Goal: Task Accomplishment & Management: Manage account settings

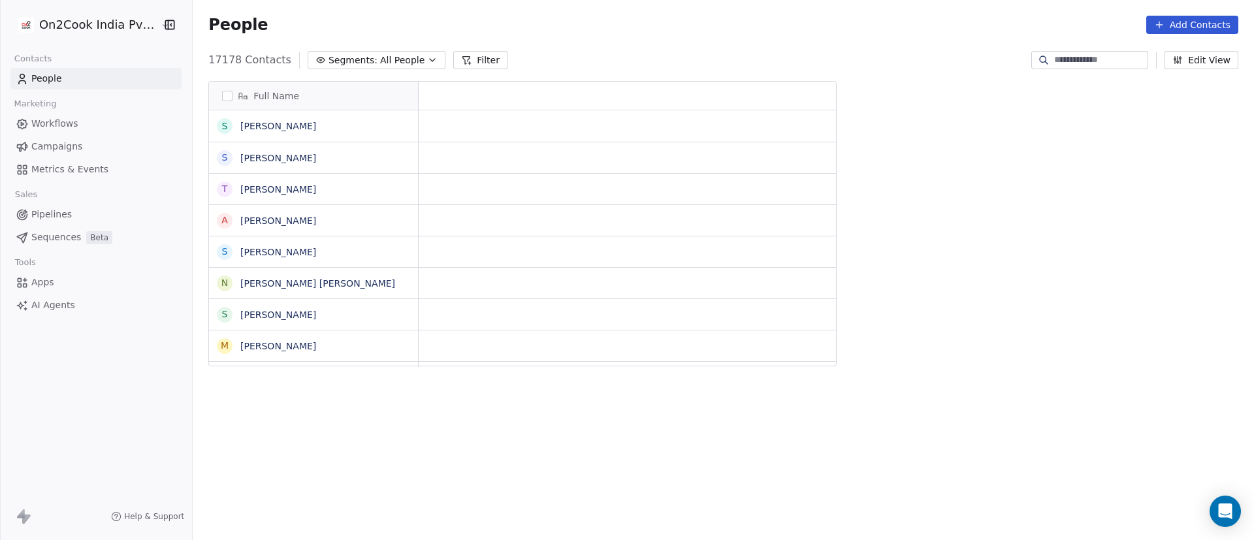
scroll to position [16, 16]
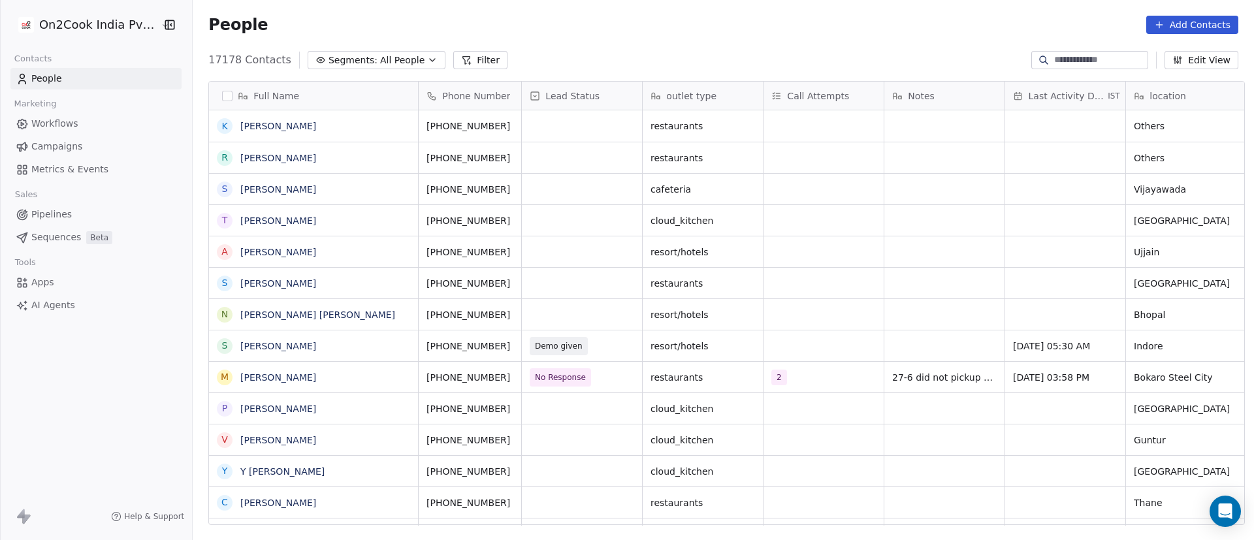
click at [670, 38] on div "People Add Contacts" at bounding box center [724, 25] width 1062 height 50
click at [462, 57] on button "Filter" at bounding box center [480, 60] width 54 height 18
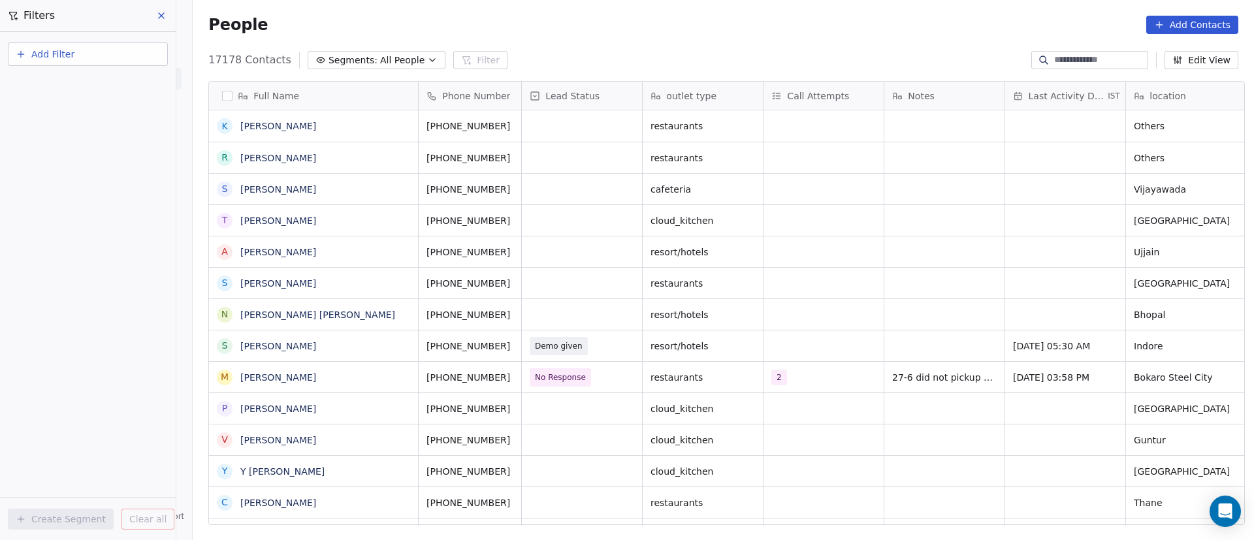
click at [109, 62] on button "Add Filter" at bounding box center [88, 54] width 160 height 24
click at [107, 83] on div "Contact properties" at bounding box center [88, 85] width 133 height 14
type input "***"
click at [97, 132] on div "Assignee" at bounding box center [88, 131] width 133 height 13
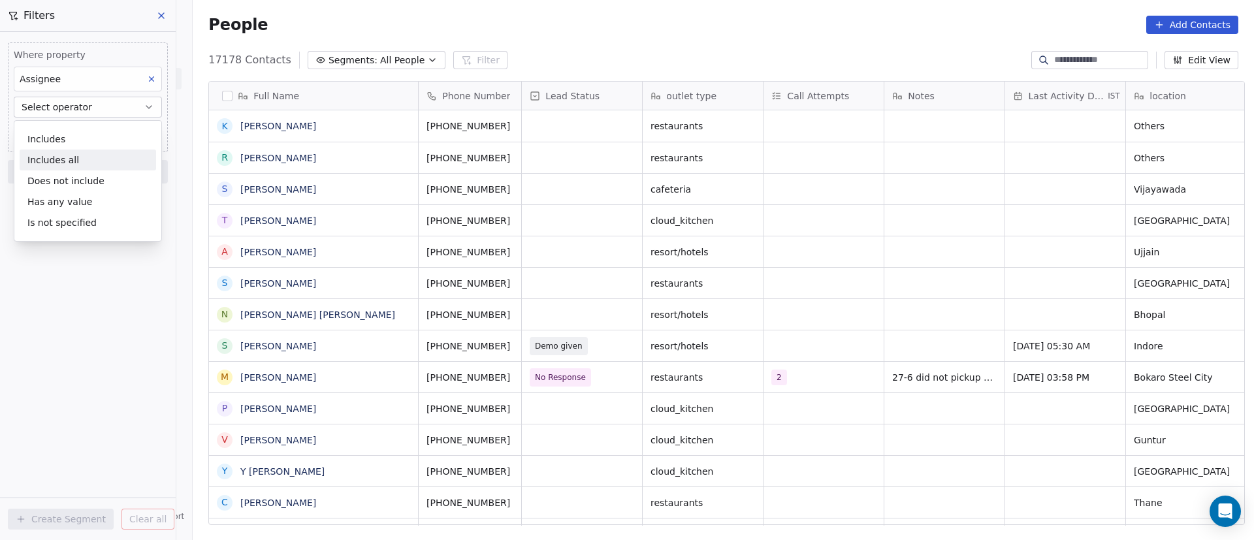
click at [107, 154] on div "Includes all" at bounding box center [88, 160] width 137 height 21
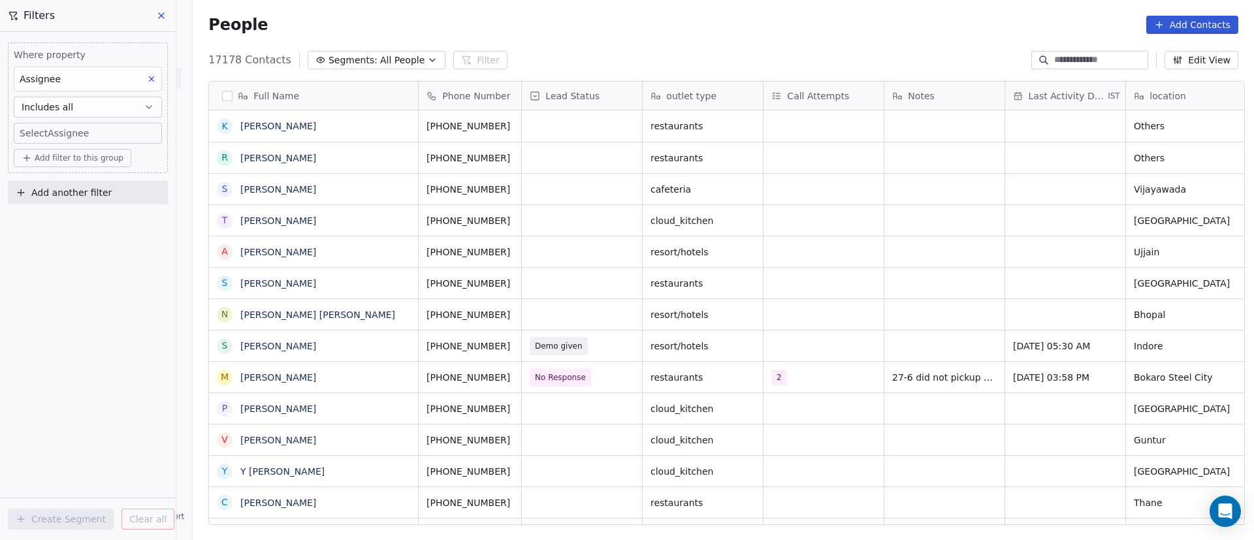
click at [124, 131] on body "On2Cook India Pvt. Ltd. Contacts People Marketing Workflows Campaigns Metrics &…" at bounding box center [627, 270] width 1254 height 540
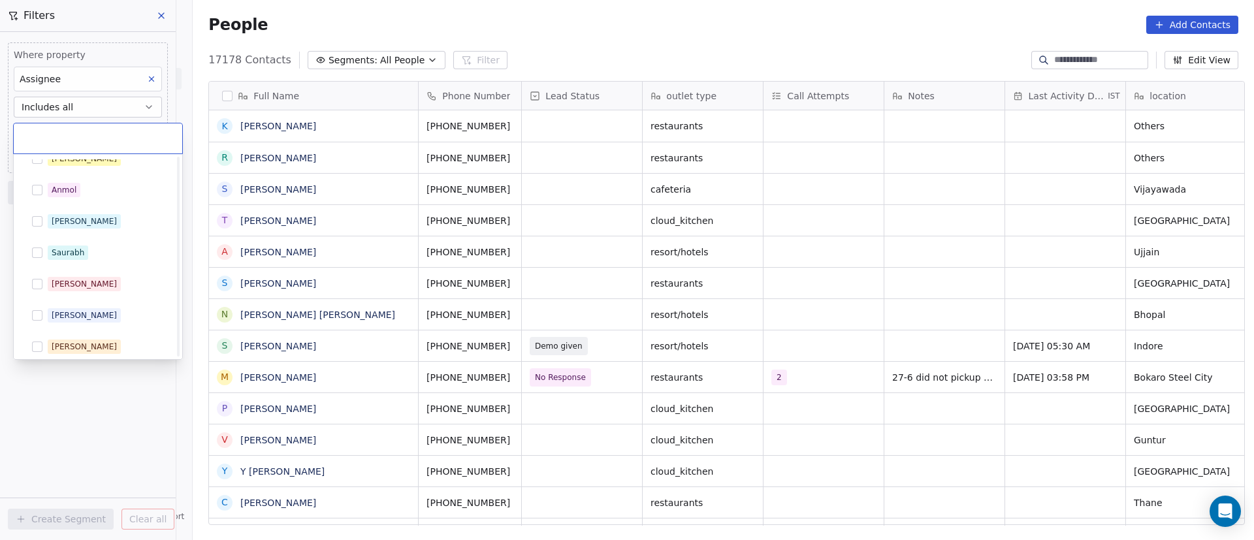
scroll to position [239, 0]
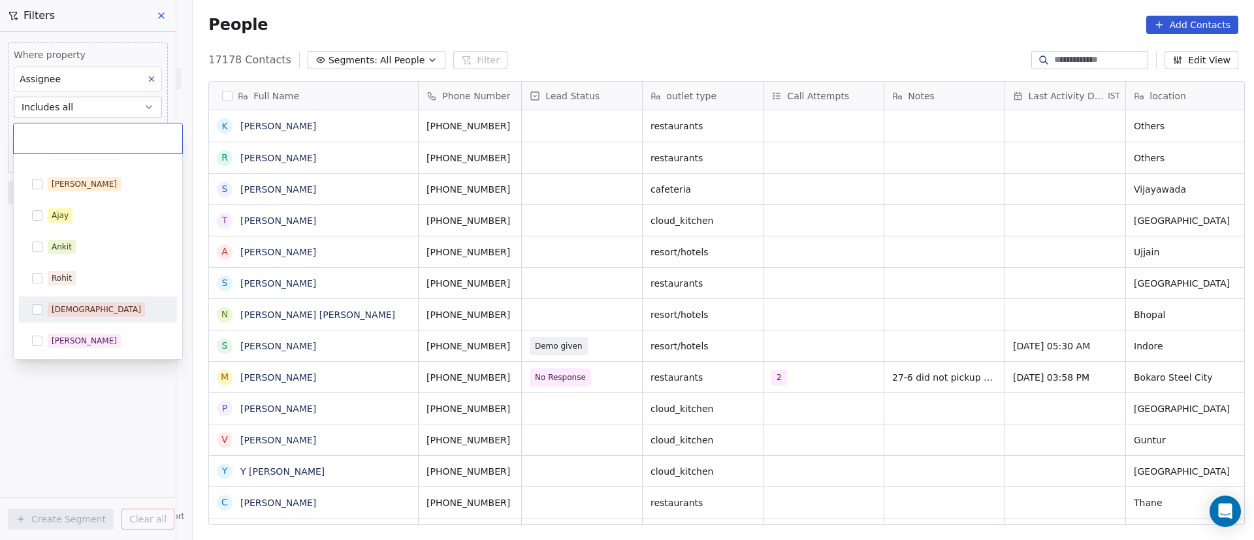
click at [101, 312] on div "[DEMOGRAPHIC_DATA]" at bounding box center [106, 309] width 116 height 14
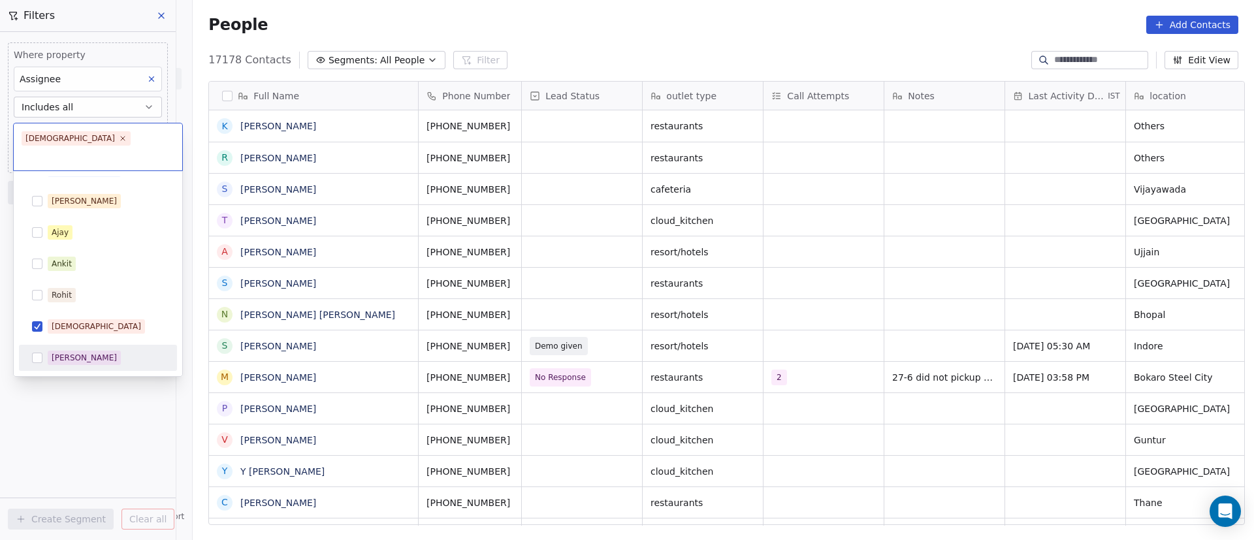
click at [93, 350] on html "On2Cook India Pvt. Ltd. Contacts People Marketing Workflows Campaigns Metrics &…" at bounding box center [627, 270] width 1254 height 540
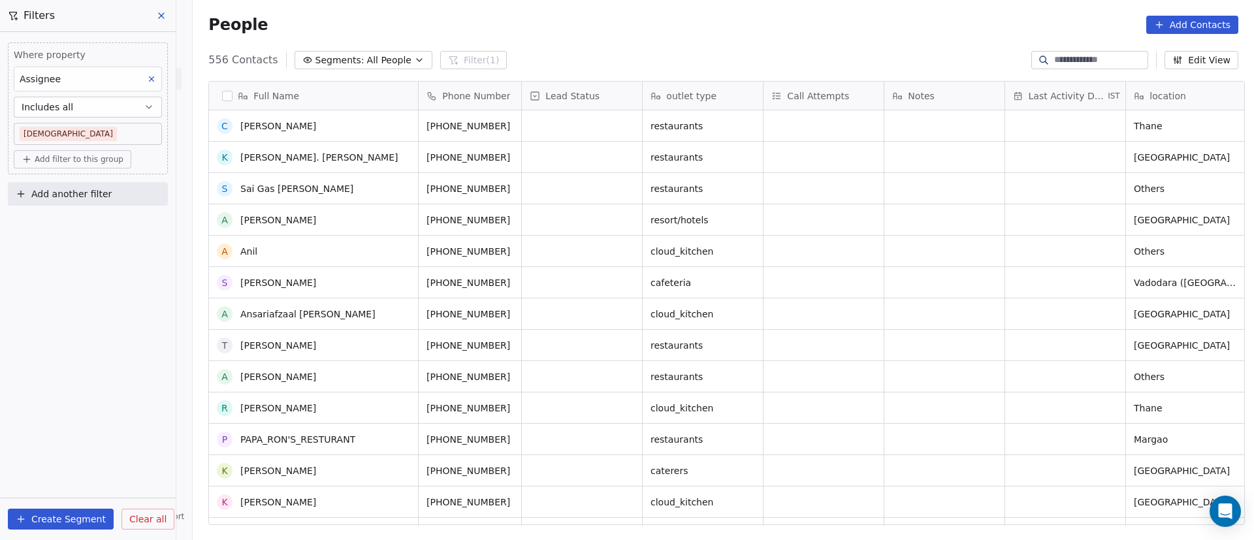
scroll to position [0, 0]
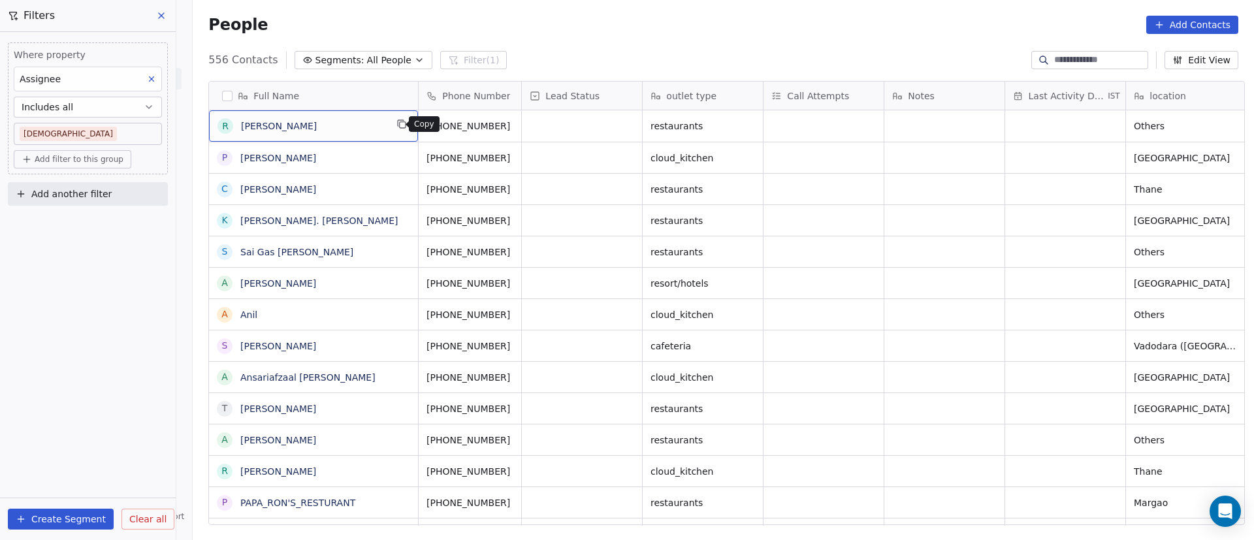
click at [397, 127] on icon "grid" at bounding box center [402, 124] width 10 height 10
click at [522, 124] on icon "grid" at bounding box center [527, 124] width 10 height 10
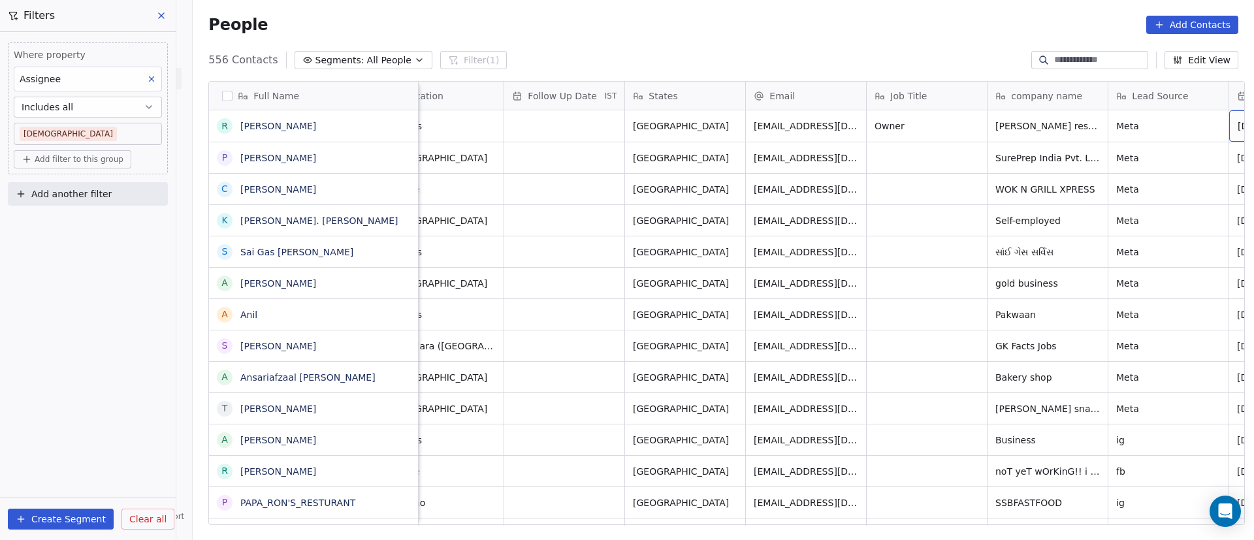
scroll to position [0, 864]
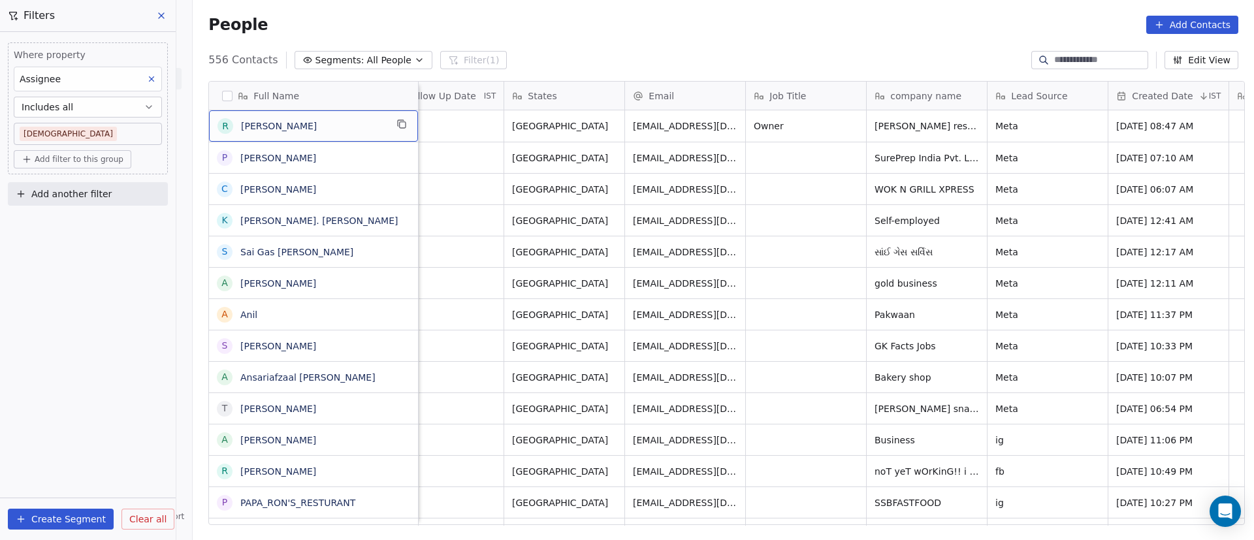
click at [353, 123] on span "[PERSON_NAME]" at bounding box center [313, 126] width 145 height 13
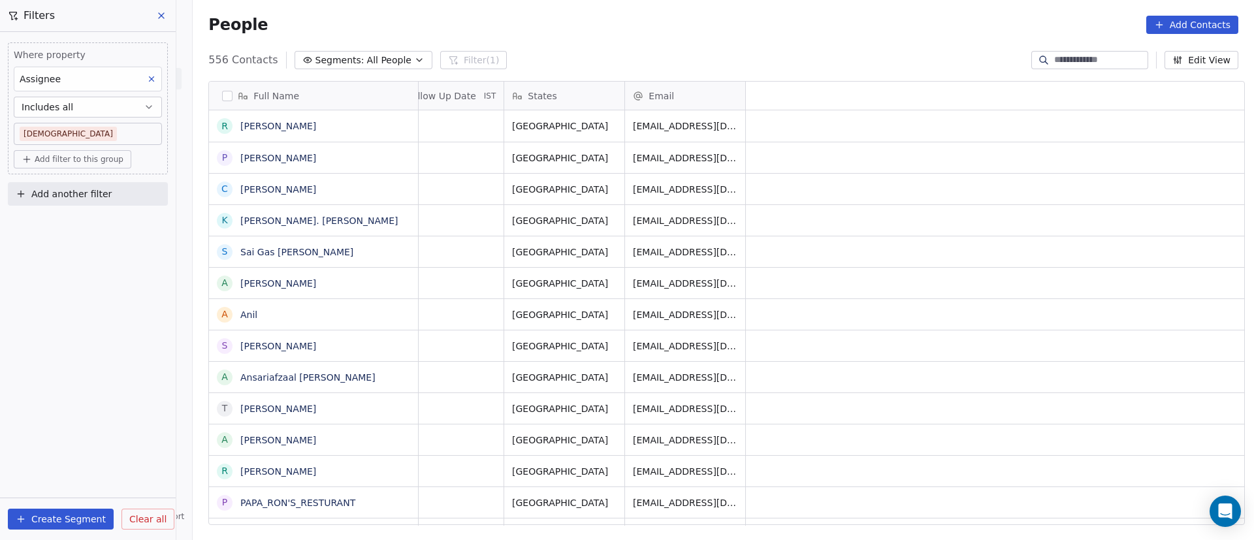
scroll to position [0, 0]
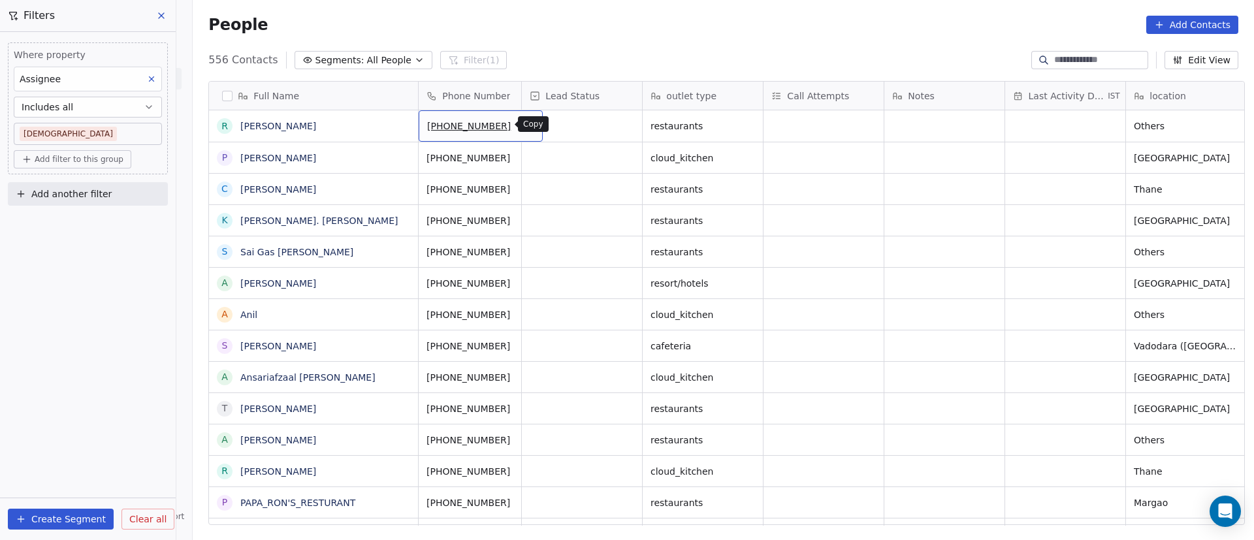
click at [522, 126] on icon "grid" at bounding box center [527, 124] width 10 height 10
click at [826, 133] on div "grid" at bounding box center [945, 125] width 120 height 31
type textarea "**********"
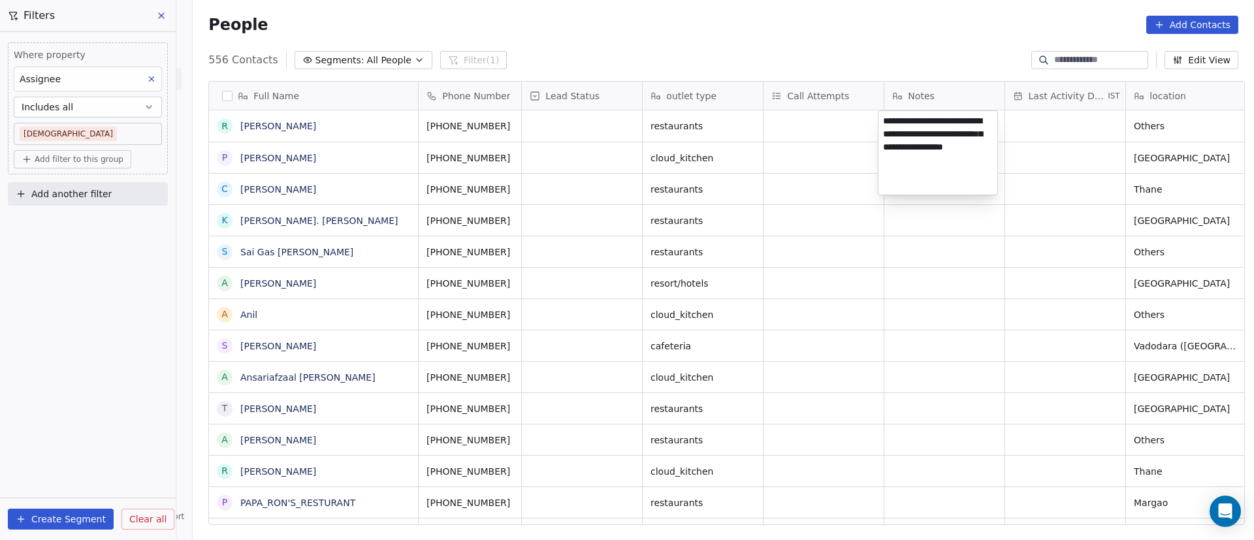
click at [826, 171] on html "On2Cook India Pvt. Ltd. Contacts People Marketing Workflows Campaigns Metrics &…" at bounding box center [627, 270] width 1254 height 540
click at [826, 122] on div "grid" at bounding box center [1065, 125] width 120 height 31
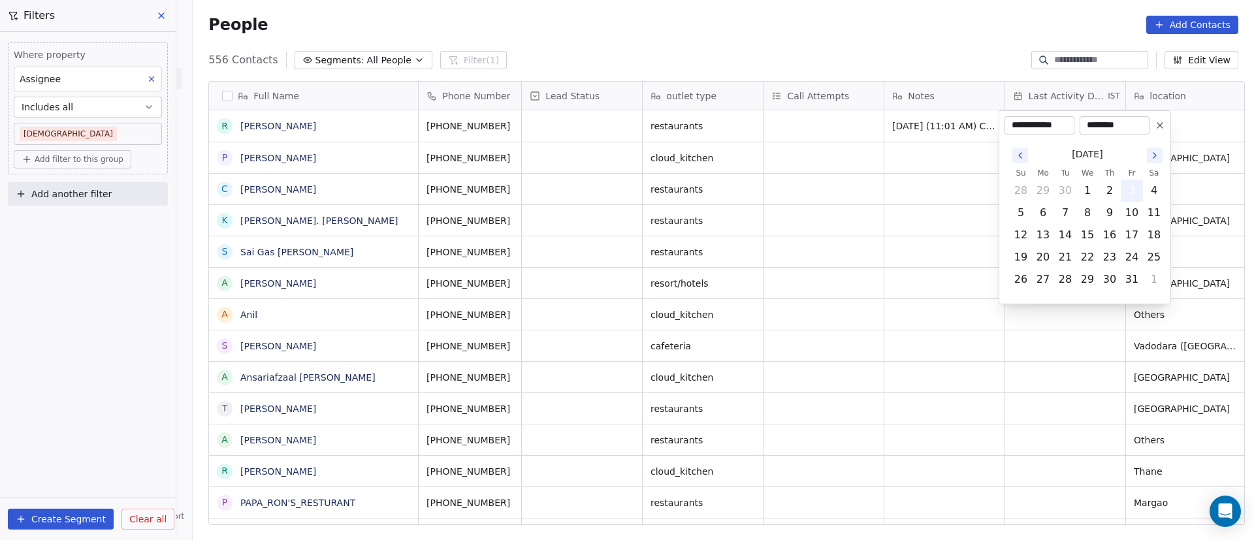
click at [826, 189] on button "3" at bounding box center [1132, 190] width 21 height 21
click at [826, 193] on html "On2Cook India Pvt. Ltd. Contacts People Marketing Workflows Campaigns Metrics &…" at bounding box center [627, 270] width 1254 height 540
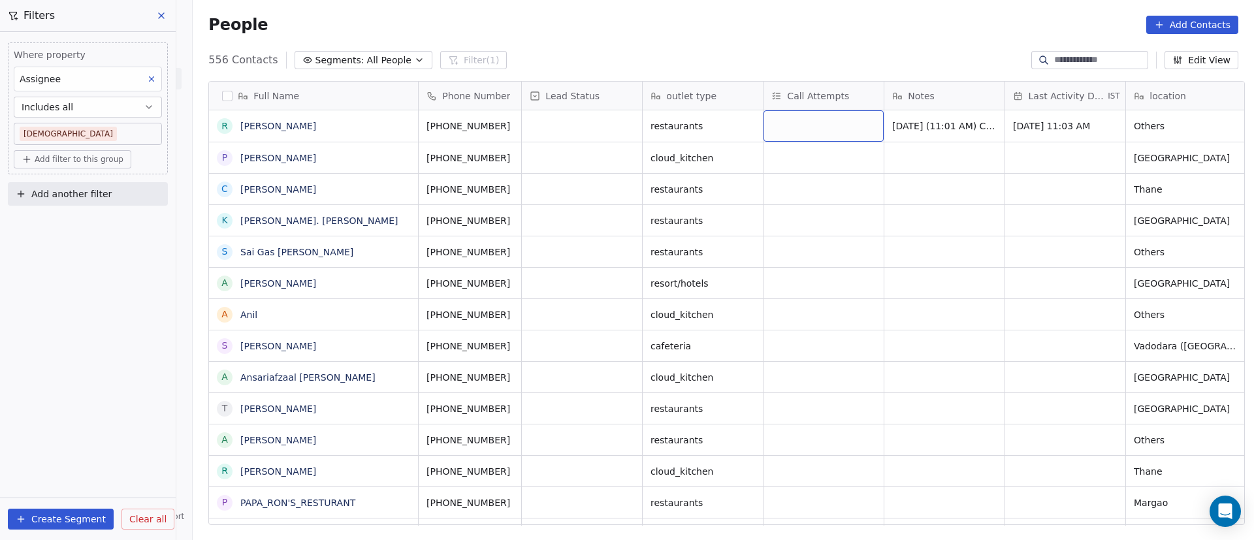
click at [796, 125] on div "grid" at bounding box center [824, 125] width 120 height 31
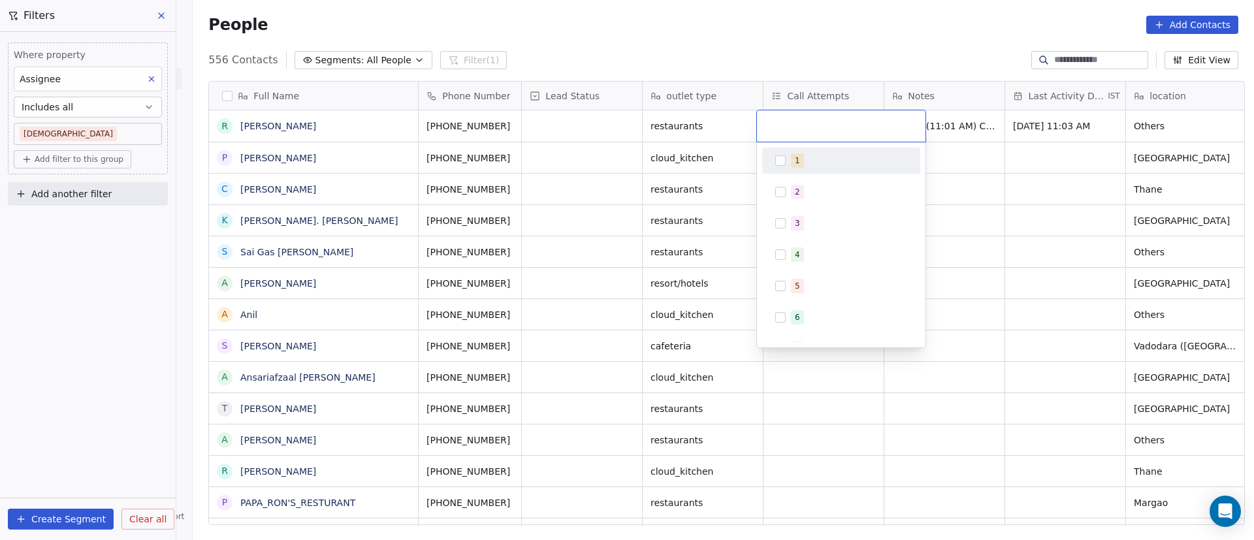
click at [798, 167] on span "1" at bounding box center [797, 161] width 13 height 14
click at [826, 191] on html "On2Cook India Pvt. Ltd. Contacts People Marketing Workflows Campaigns Metrics &…" at bounding box center [627, 270] width 1254 height 540
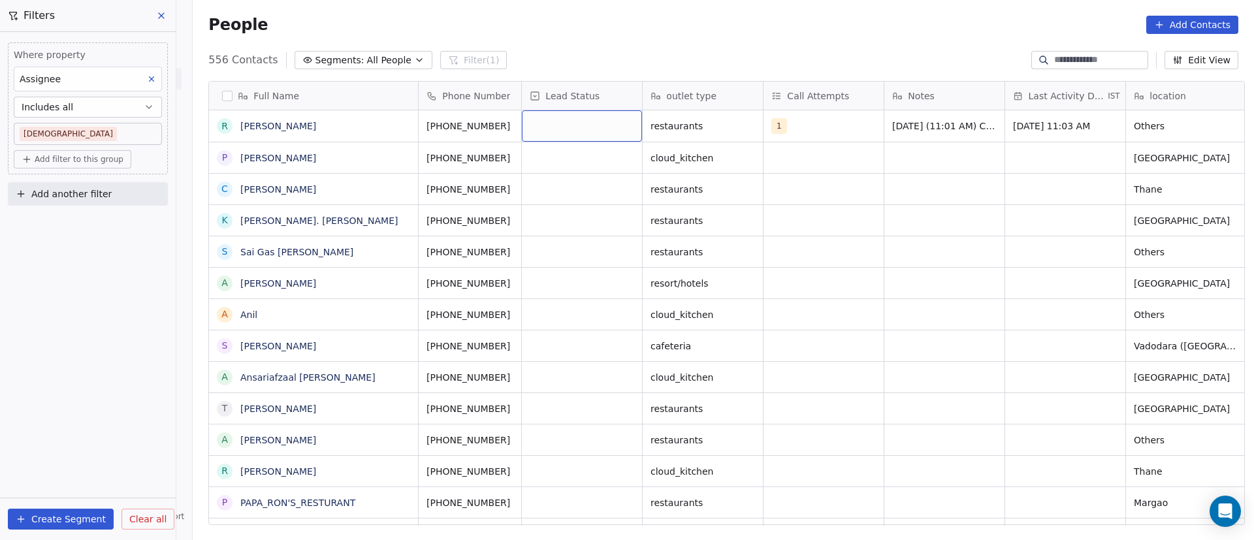
click at [574, 127] on div "grid" at bounding box center [582, 125] width 120 height 31
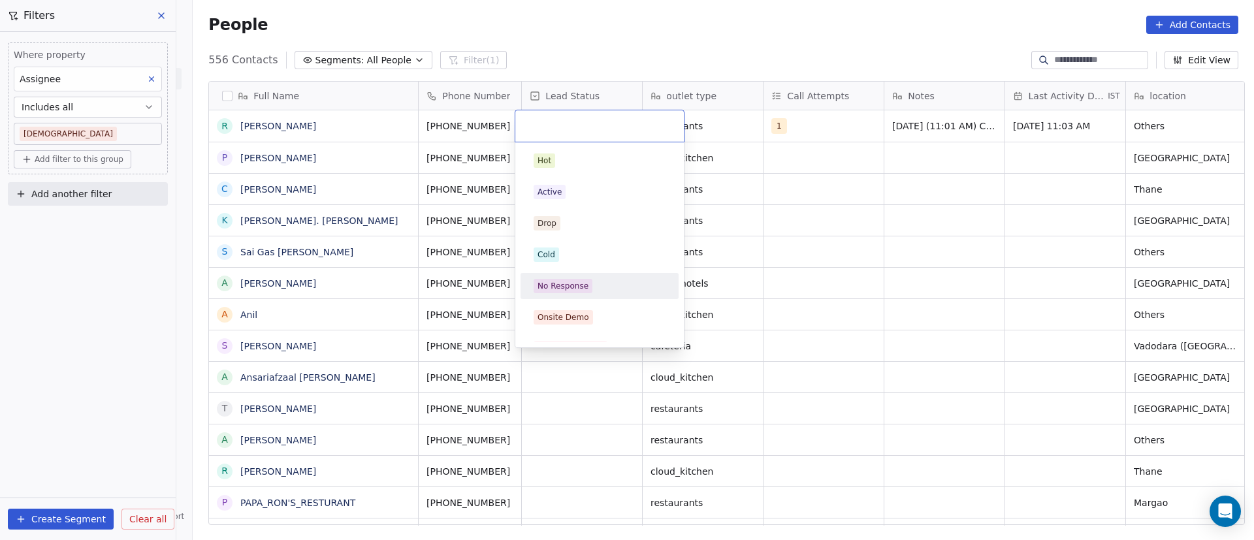
click at [580, 283] on div "No Response" at bounding box center [563, 286] width 51 height 12
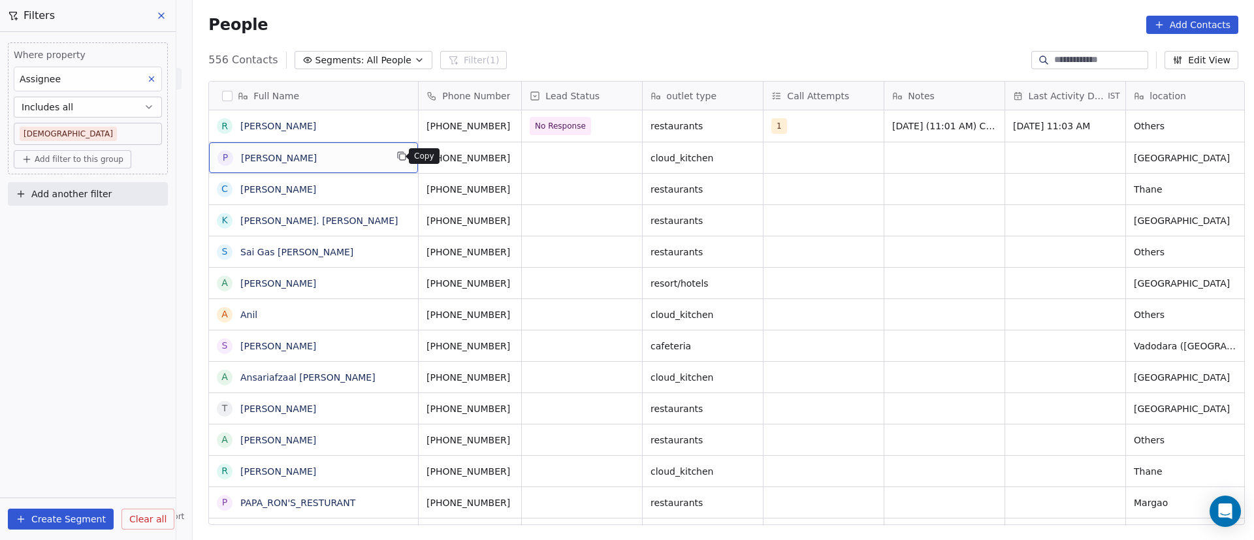
click at [398, 159] on icon "grid" at bounding box center [402, 156] width 10 height 10
click at [523, 158] on icon "grid" at bounding box center [526, 155] width 6 height 6
drag, startPoint x: 555, startPoint y: 163, endPoint x: 542, endPoint y: 184, distance: 24.7
click at [589, 158] on div "grid" at bounding box center [582, 157] width 120 height 31
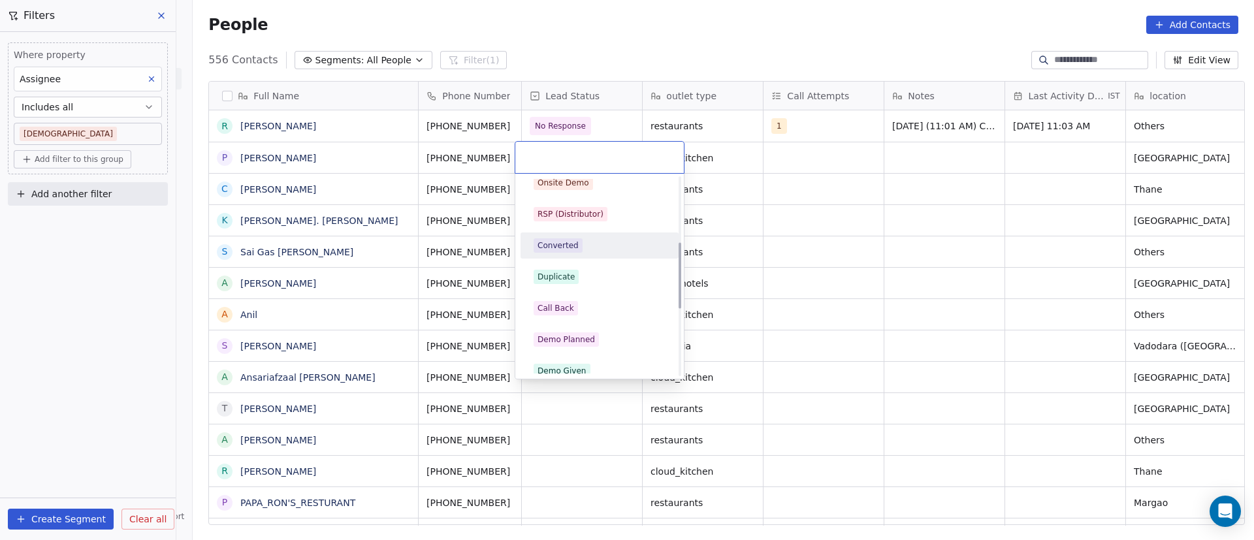
scroll to position [196, 0]
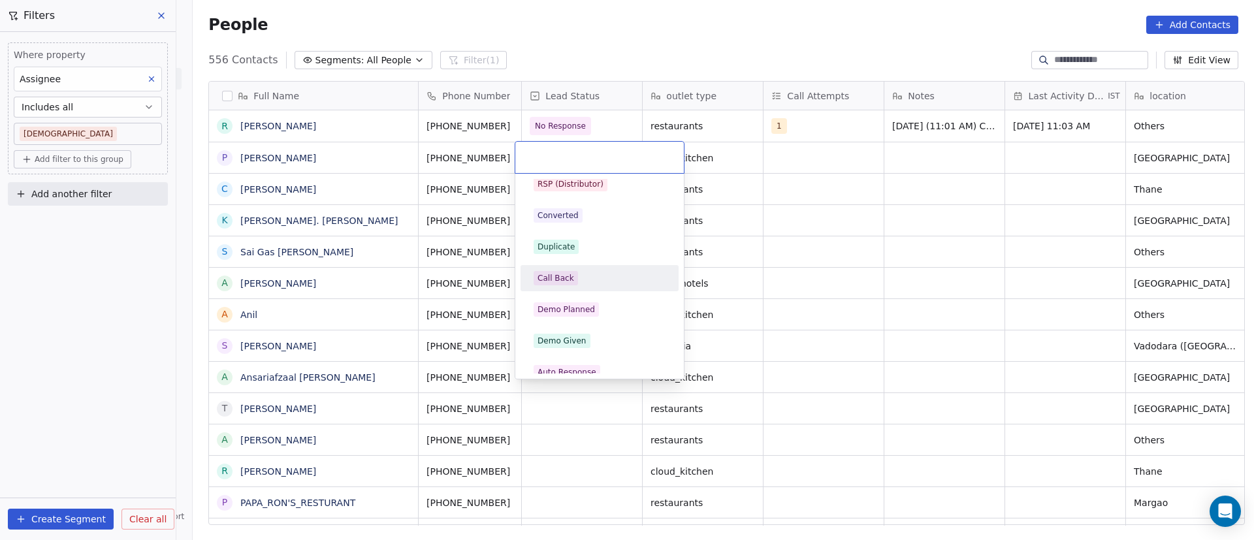
click at [603, 284] on div "Call Back" at bounding box center [600, 278] width 132 height 14
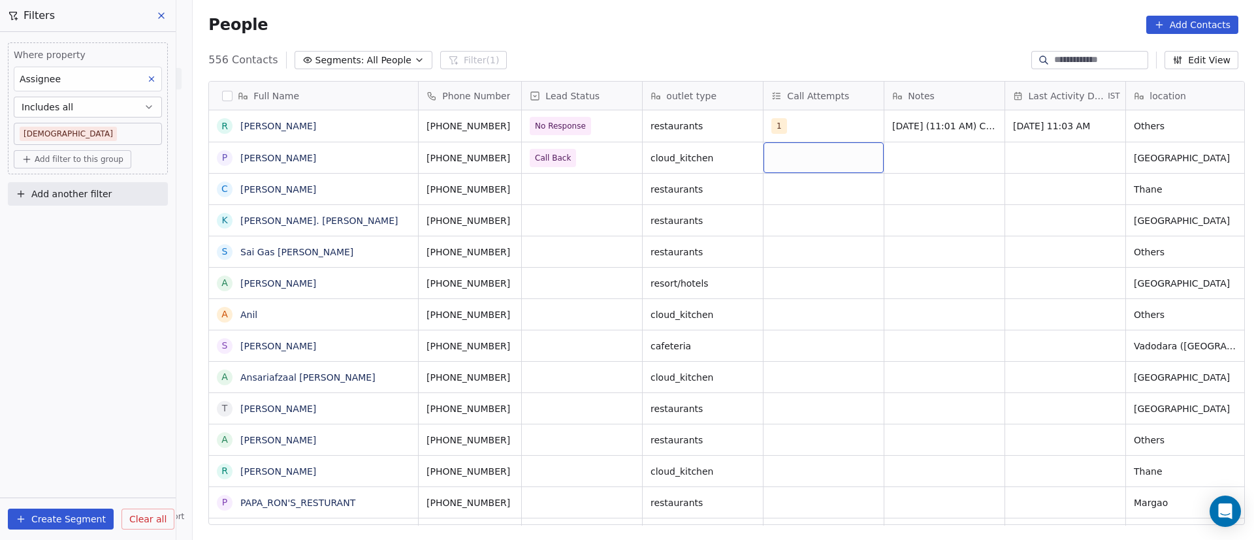
click at [789, 162] on div "grid" at bounding box center [824, 157] width 120 height 31
click at [797, 192] on div "1" at bounding box center [797, 192] width 5 height 12
click at [826, 196] on html "On2Cook India Pvt. Ltd. Contacts People Marketing Workflows Campaigns Metrics &…" at bounding box center [627, 270] width 1254 height 540
click at [826, 167] on div "grid" at bounding box center [945, 157] width 120 height 31
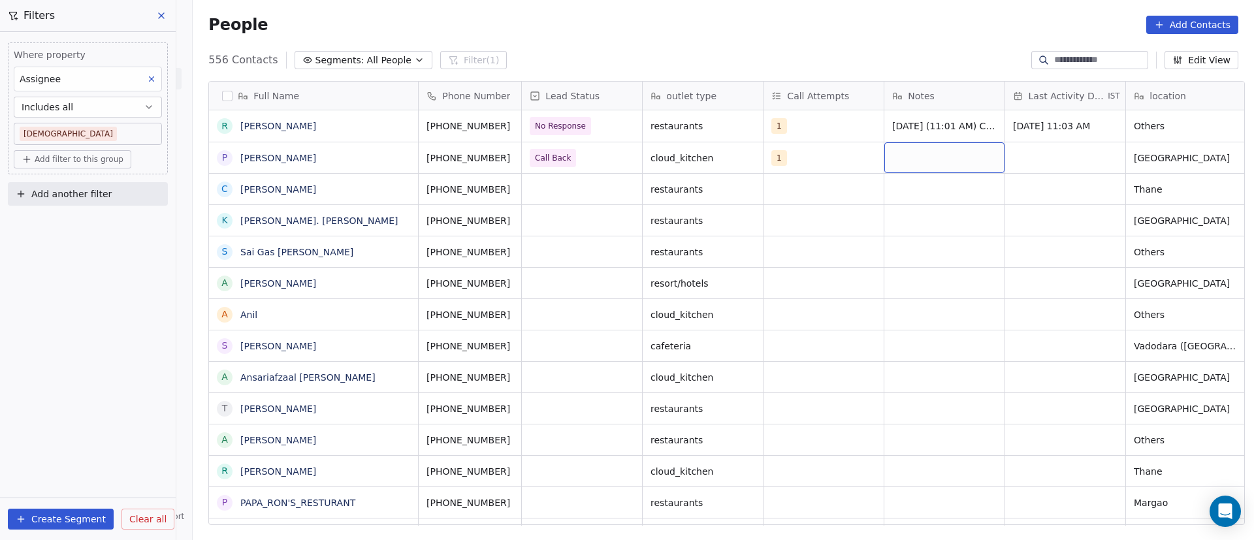
click at [826, 163] on div "grid" at bounding box center [945, 157] width 120 height 31
type textarea "**********"
click at [826, 259] on html "On2Cook India Pvt. Ltd. Contacts People Marketing Workflows Campaigns Metrics &…" at bounding box center [627, 270] width 1254 height 540
click at [826, 161] on div "grid" at bounding box center [1065, 157] width 120 height 31
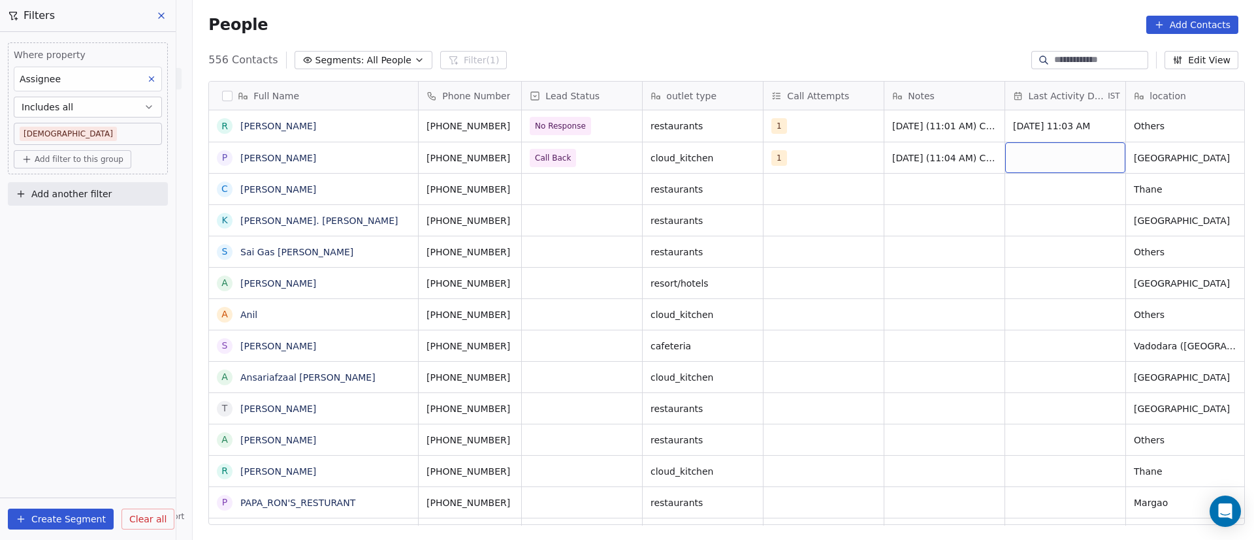
click at [826, 161] on div "grid" at bounding box center [1065, 157] width 120 height 31
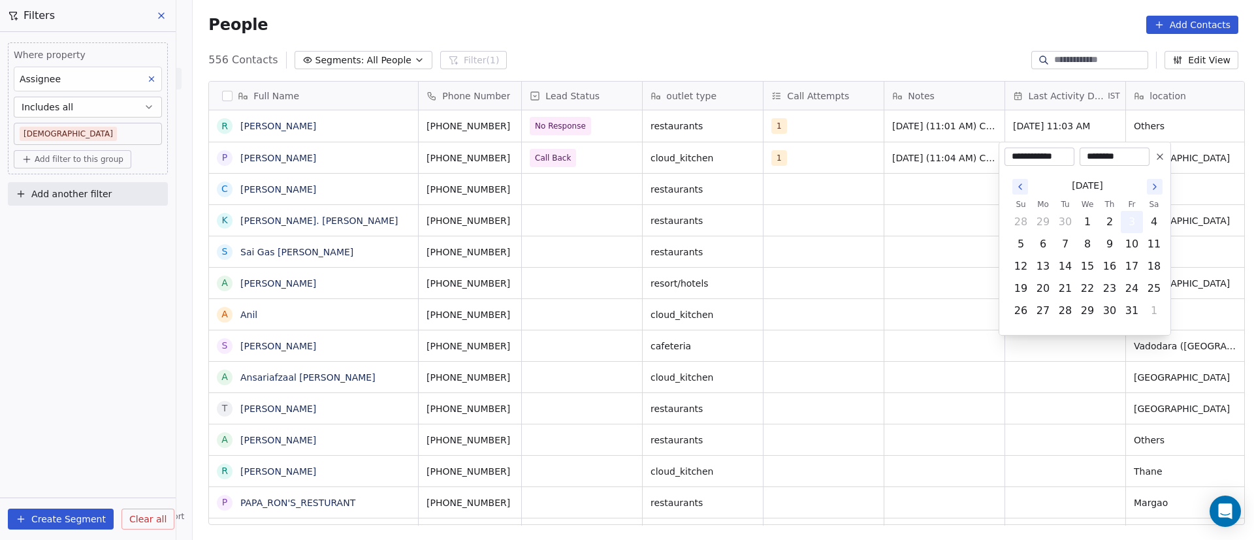
click at [826, 223] on button "3" at bounding box center [1132, 222] width 21 height 21
click at [711, 240] on html "On2Cook India Pvt. Ltd. Contacts People Marketing Workflows Campaigns Metrics &…" at bounding box center [627, 270] width 1254 height 540
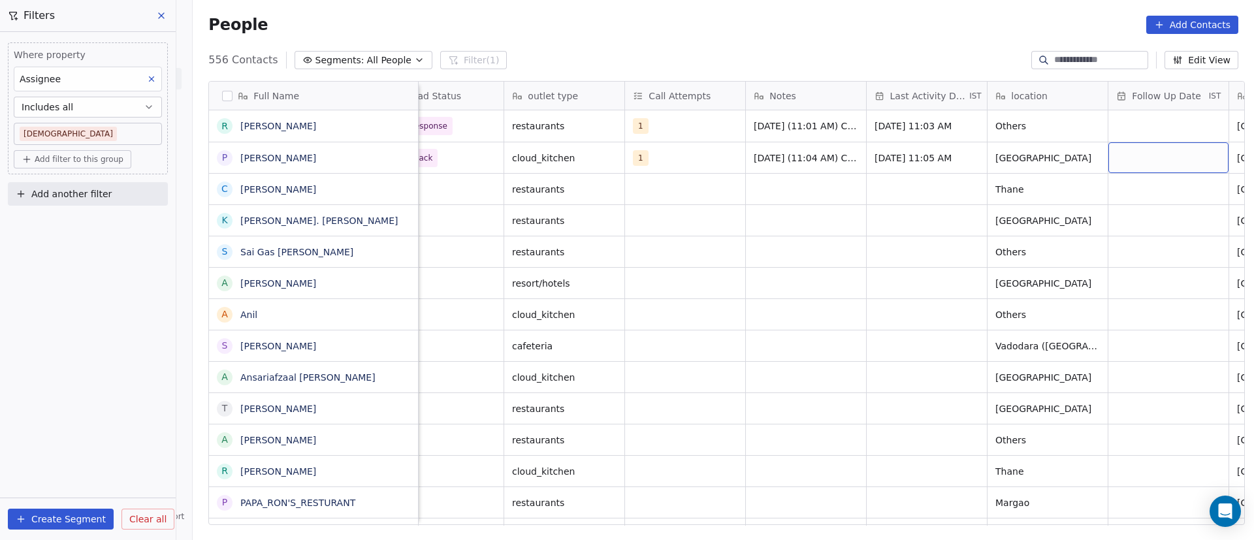
scroll to position [0, 259]
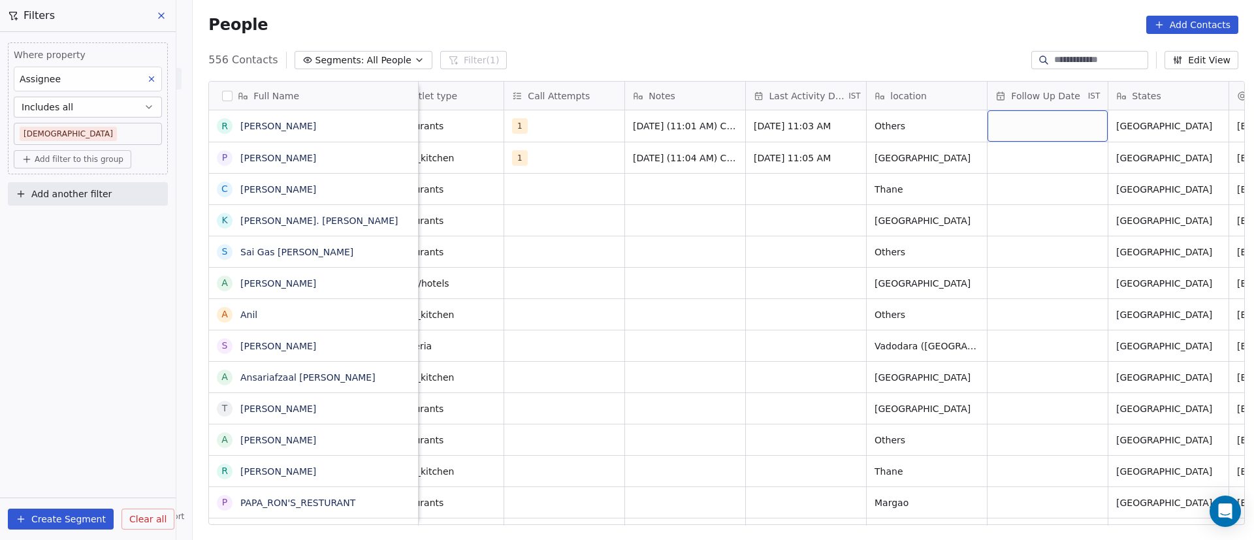
click at [826, 121] on div "grid" at bounding box center [1048, 125] width 120 height 31
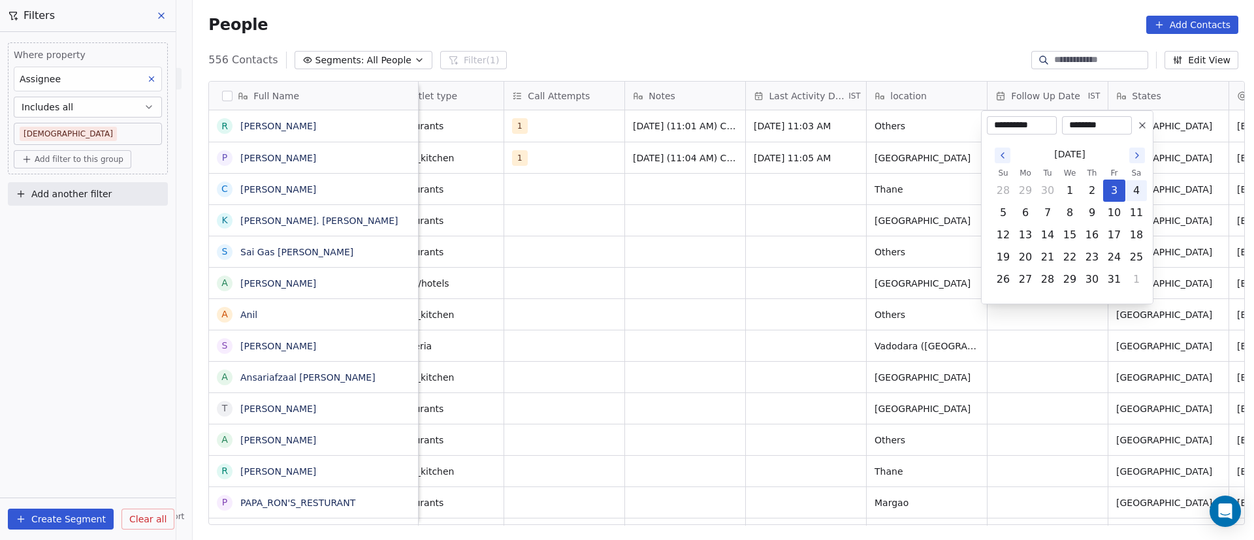
click at [826, 191] on button "4" at bounding box center [1136, 190] width 21 height 21
click at [826, 212] on button "6" at bounding box center [1025, 213] width 21 height 21
click at [826, 218] on button "7" at bounding box center [1047, 213] width 21 height 21
type input "**********"
click at [826, 339] on html "On2Cook India Pvt. Ltd. Contacts People Marketing Workflows Campaigns Metrics &…" at bounding box center [627, 270] width 1254 height 540
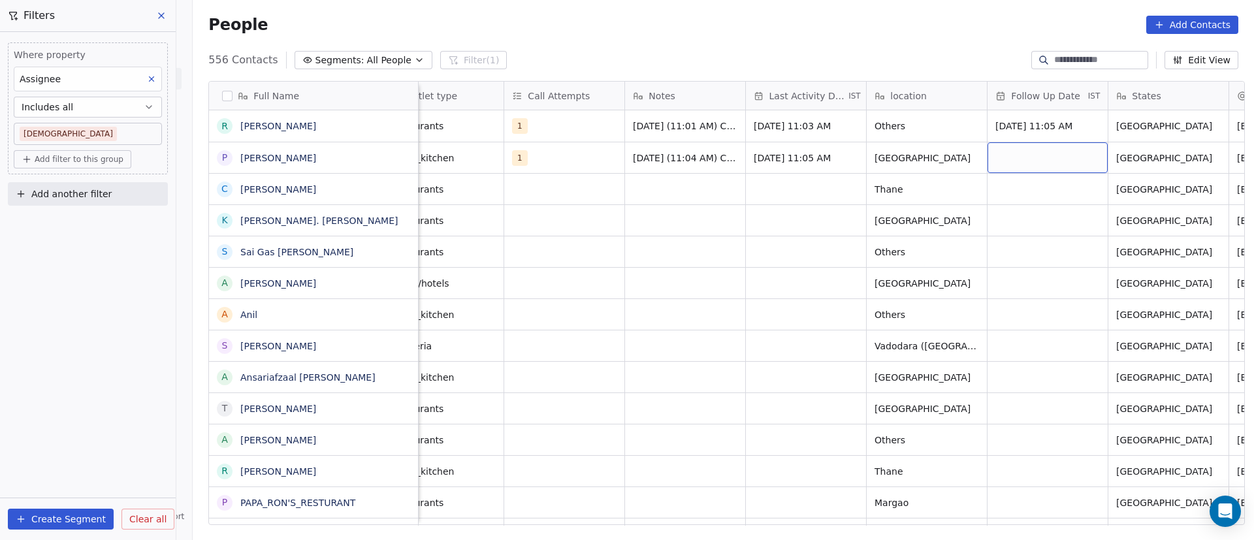
click at [826, 154] on div "grid" at bounding box center [1048, 157] width 120 height 31
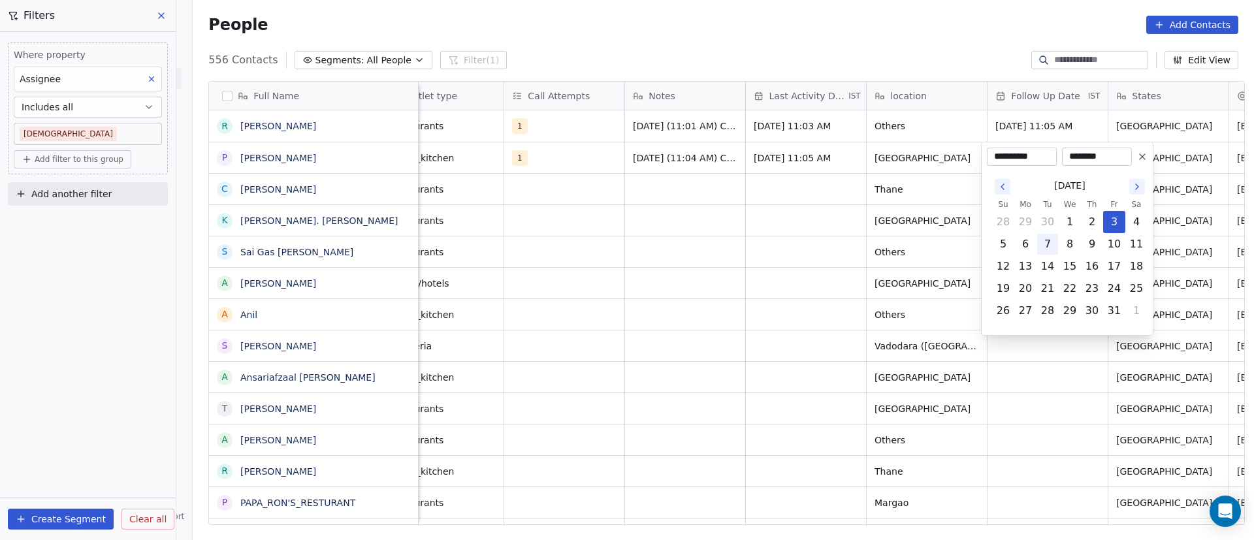
click at [826, 246] on button "7" at bounding box center [1047, 244] width 21 height 21
type input "**********"
click at [728, 240] on html "On2Cook India Pvt. Ltd. Contacts People Marketing Workflows Campaigns Metrics &…" at bounding box center [627, 270] width 1254 height 540
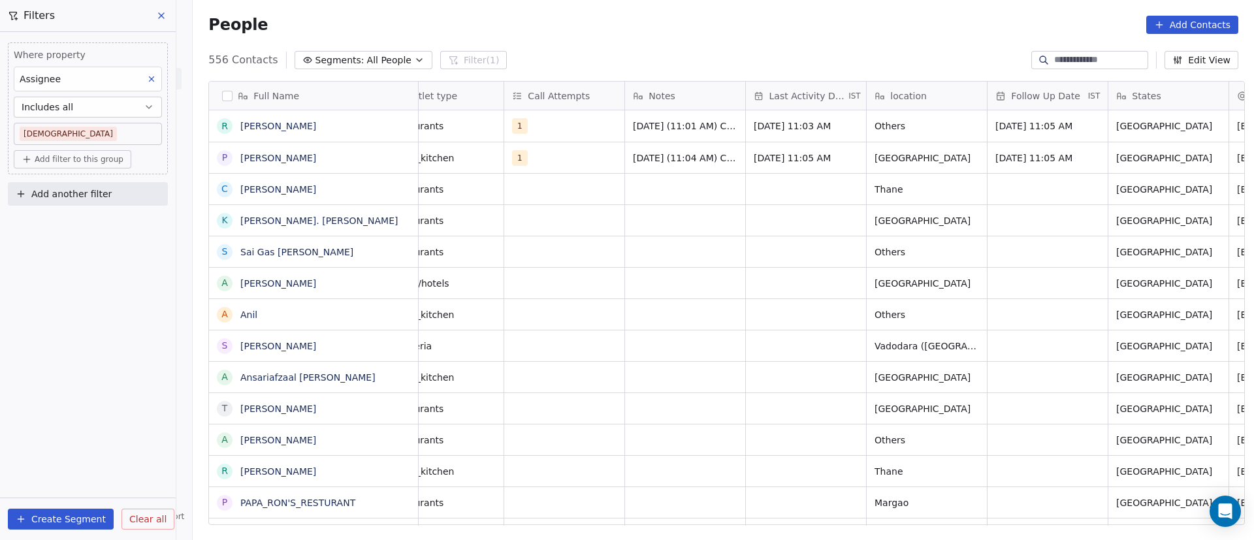
scroll to position [0, 0]
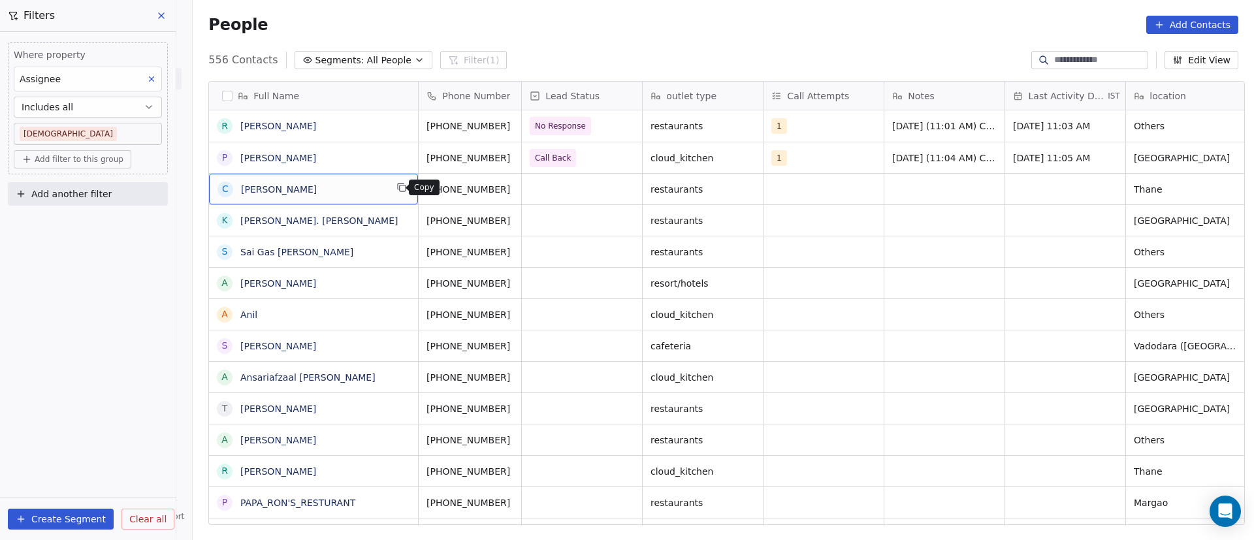
click at [397, 188] on icon "grid" at bounding box center [402, 187] width 10 height 10
drag, startPoint x: 351, startPoint y: 191, endPoint x: 434, endPoint y: 197, distance: 83.8
click at [522, 190] on icon "grid" at bounding box center [527, 187] width 10 height 10
click at [566, 189] on div "grid" at bounding box center [582, 189] width 120 height 31
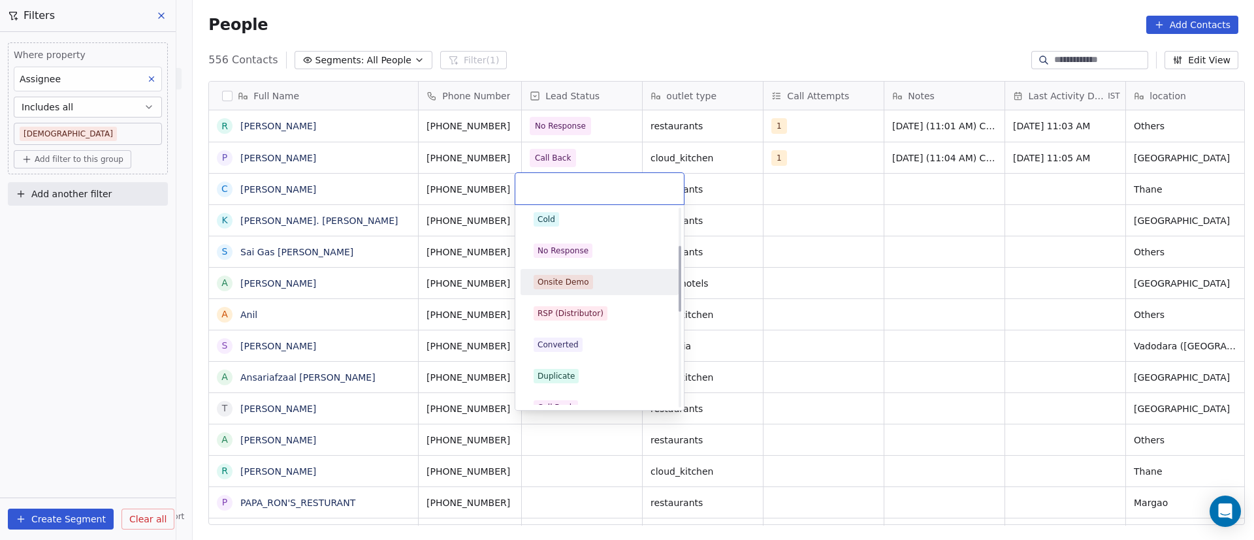
scroll to position [196, 0]
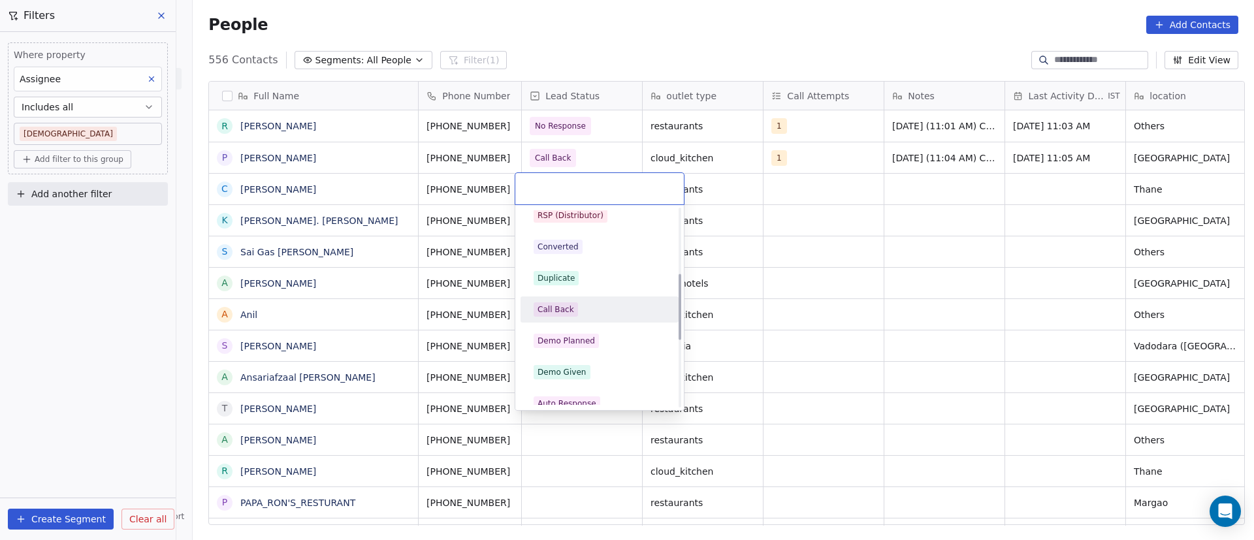
click at [589, 308] on div "Call Back" at bounding box center [600, 309] width 132 height 14
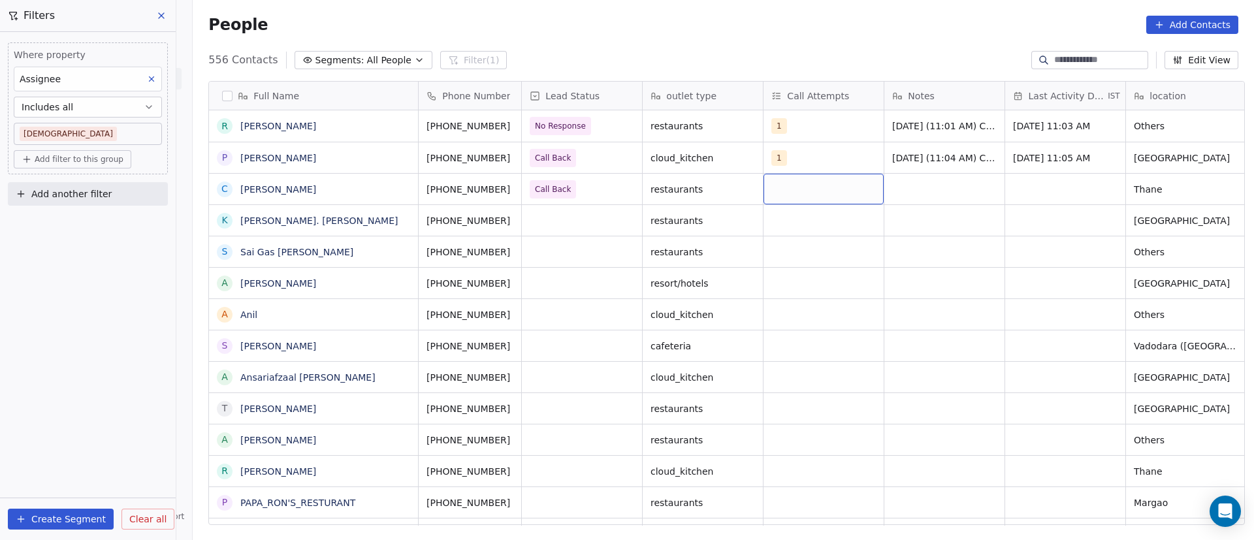
click at [795, 189] on div "grid" at bounding box center [824, 189] width 120 height 31
click at [789, 225] on div "1" at bounding box center [842, 223] width 148 height 21
click at [826, 221] on html "On2Cook India Pvt. Ltd. Contacts People Marketing Workflows Campaigns Metrics &…" at bounding box center [627, 270] width 1254 height 540
click at [826, 184] on div "grid" at bounding box center [945, 189] width 120 height 31
paste textarea "**********"
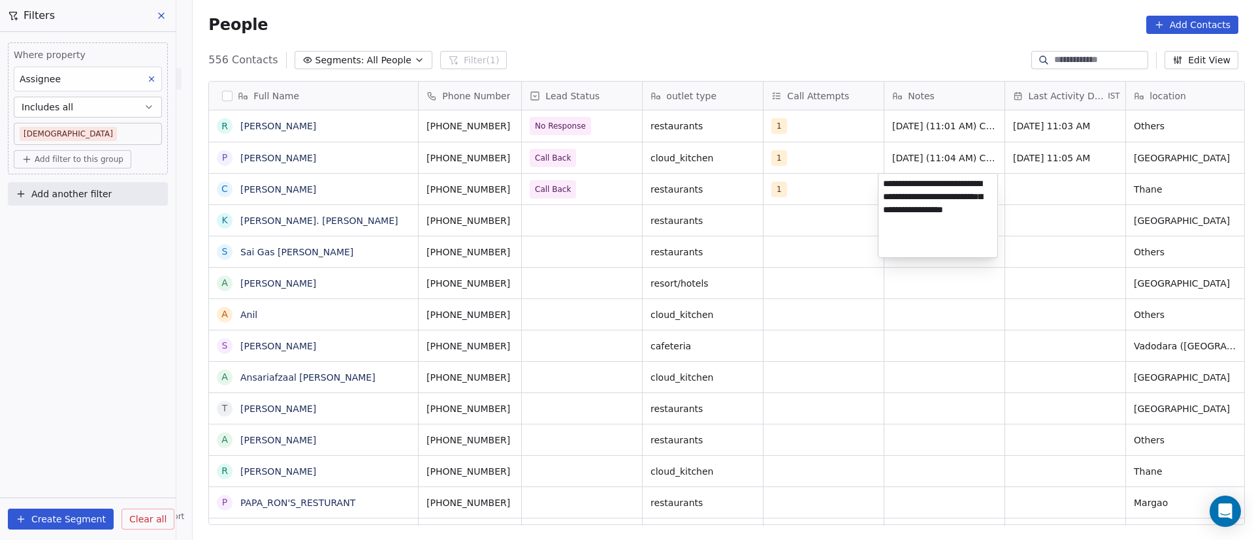
type textarea "**********"
click at [826, 258] on html "On2Cook India Pvt. Ltd. Contacts People Marketing Workflows Campaigns Metrics &…" at bounding box center [627, 270] width 1254 height 540
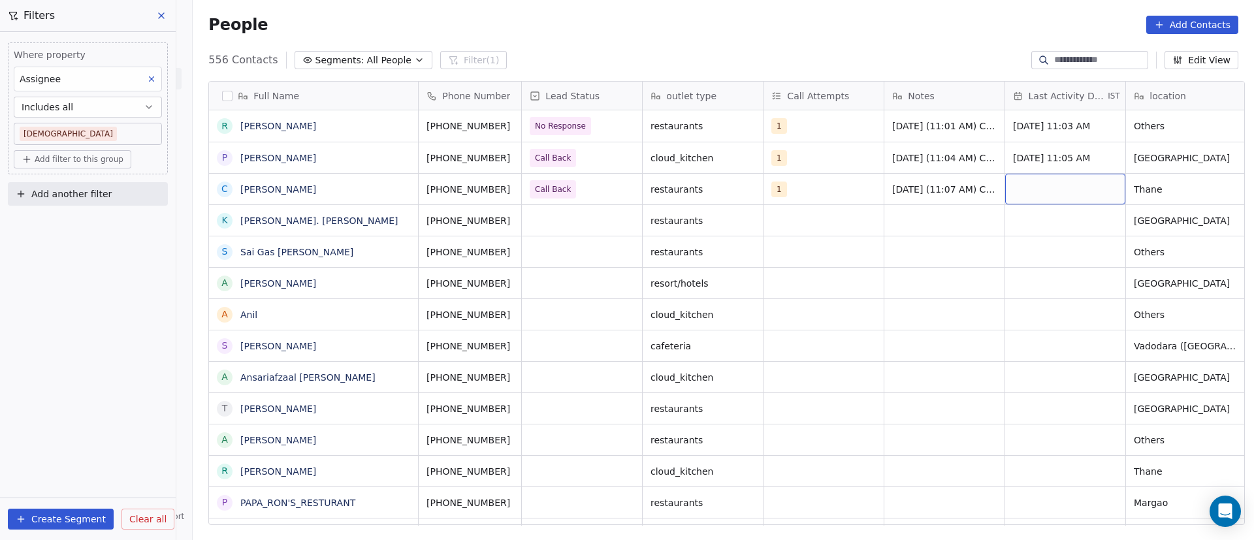
click at [826, 185] on div "grid" at bounding box center [1065, 189] width 120 height 31
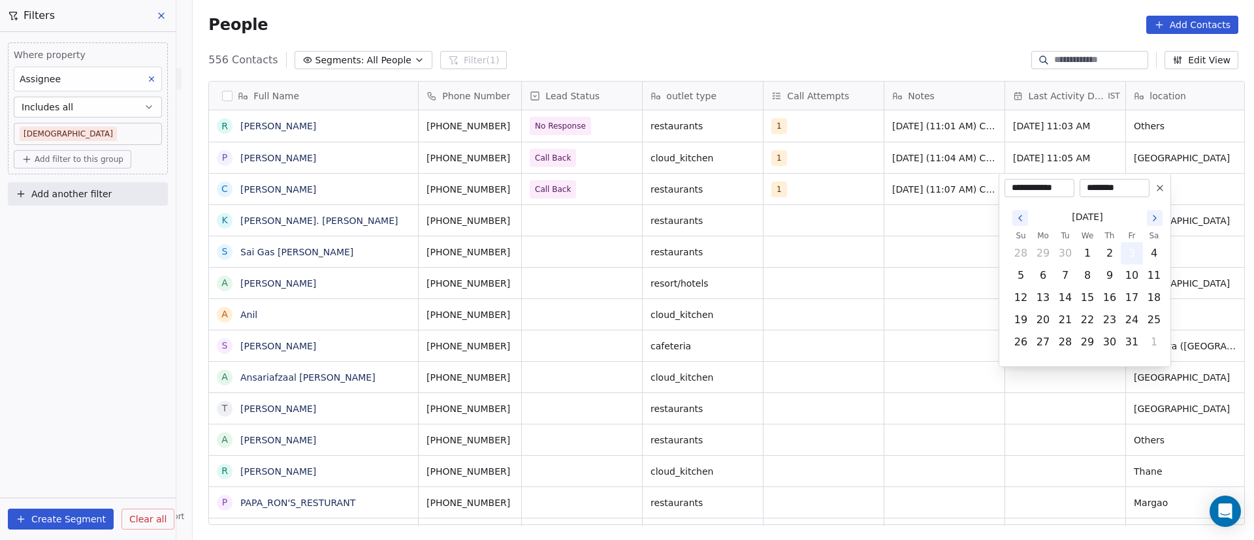
click at [826, 257] on button "3" at bounding box center [1132, 253] width 21 height 21
click at [804, 251] on html "On2Cook India Pvt. Ltd. Contacts People Marketing Workflows Campaigns Metrics &…" at bounding box center [627, 270] width 1254 height 540
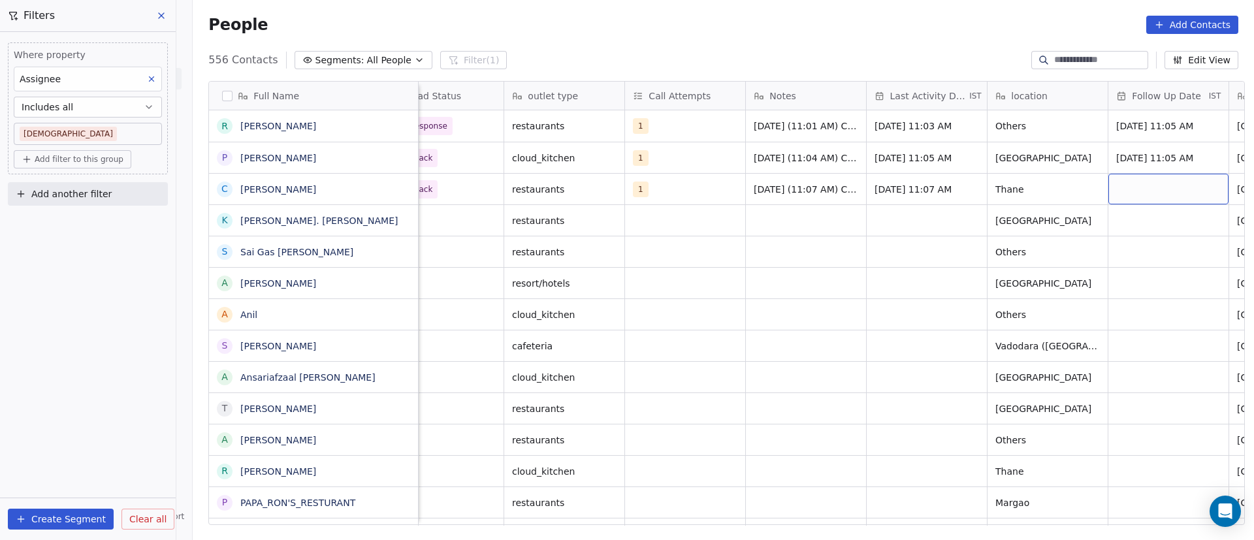
scroll to position [0, 259]
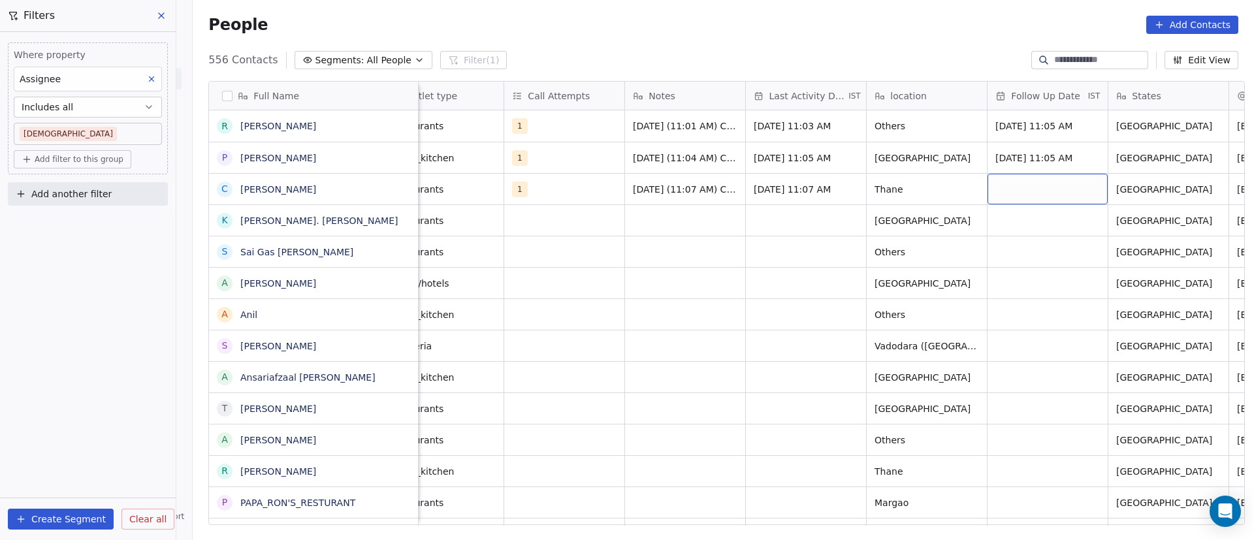
click at [826, 186] on div "grid" at bounding box center [1048, 189] width 120 height 31
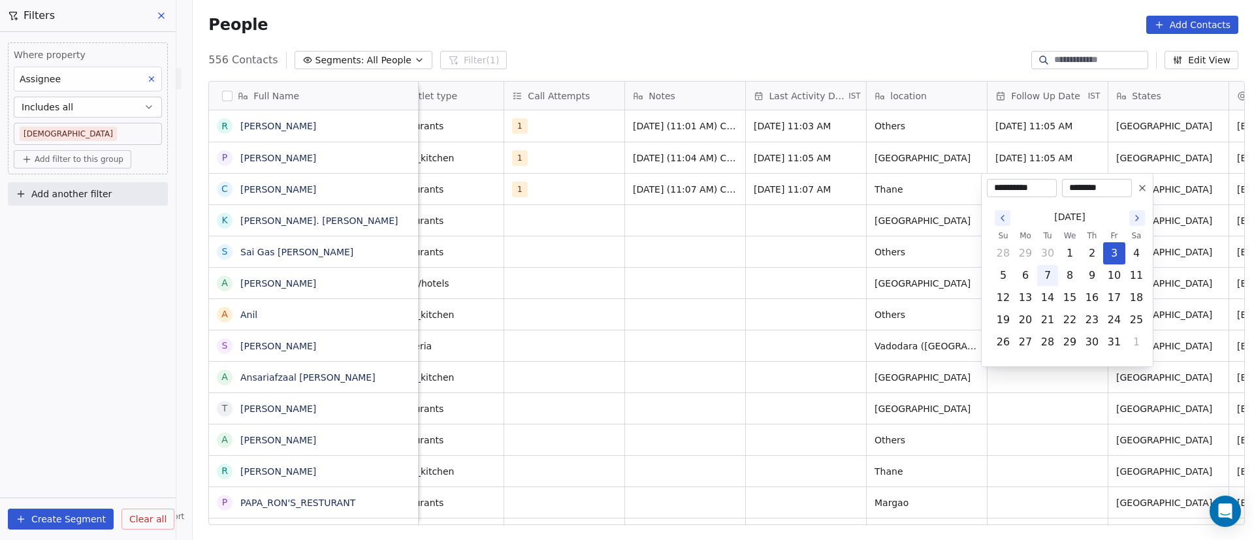
click at [826, 276] on button "7" at bounding box center [1047, 275] width 21 height 21
type input "**********"
click at [826, 275] on html "On2Cook India Pvt. Ltd. Contacts People Marketing Workflows Campaigns Metrics &…" at bounding box center [627, 270] width 1254 height 540
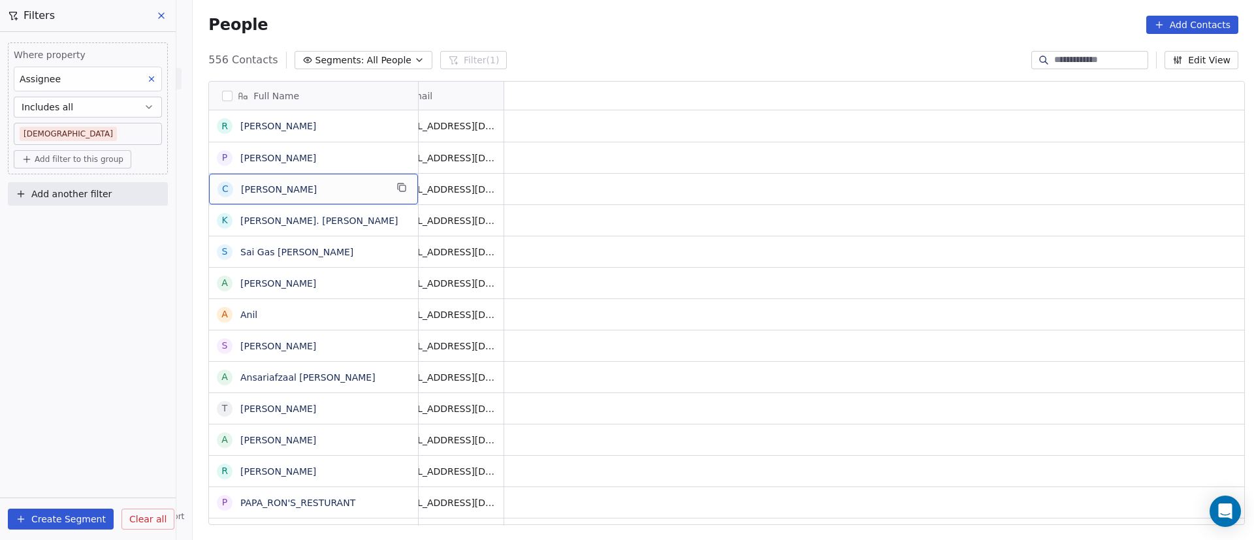
scroll to position [0, 0]
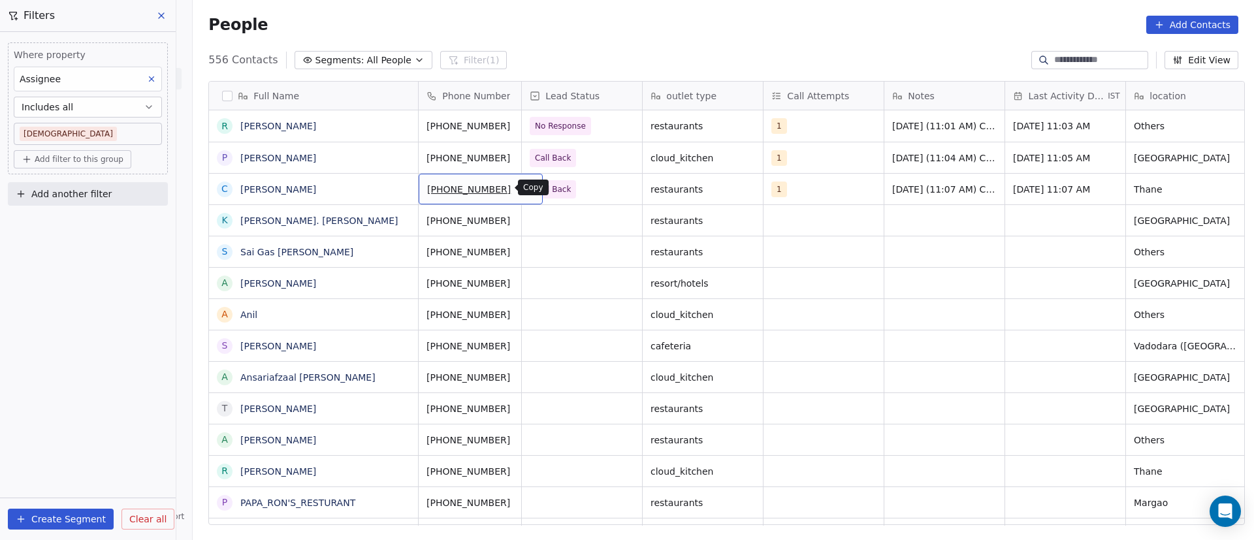
click at [522, 186] on icon "grid" at bounding box center [527, 187] width 10 height 10
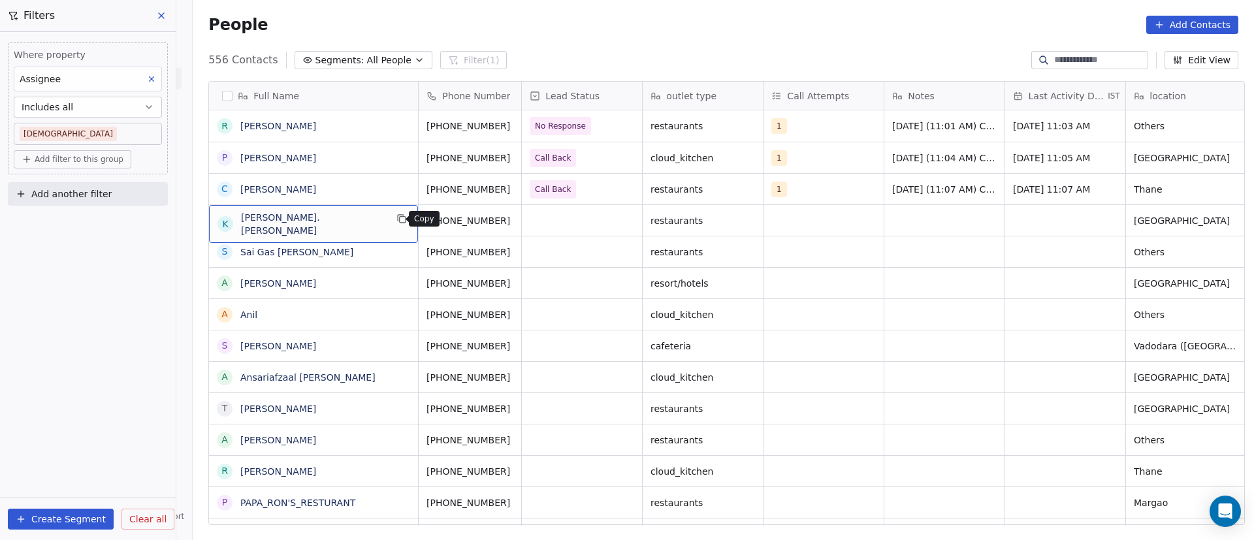
click at [399, 218] on icon "grid" at bounding box center [402, 219] width 10 height 10
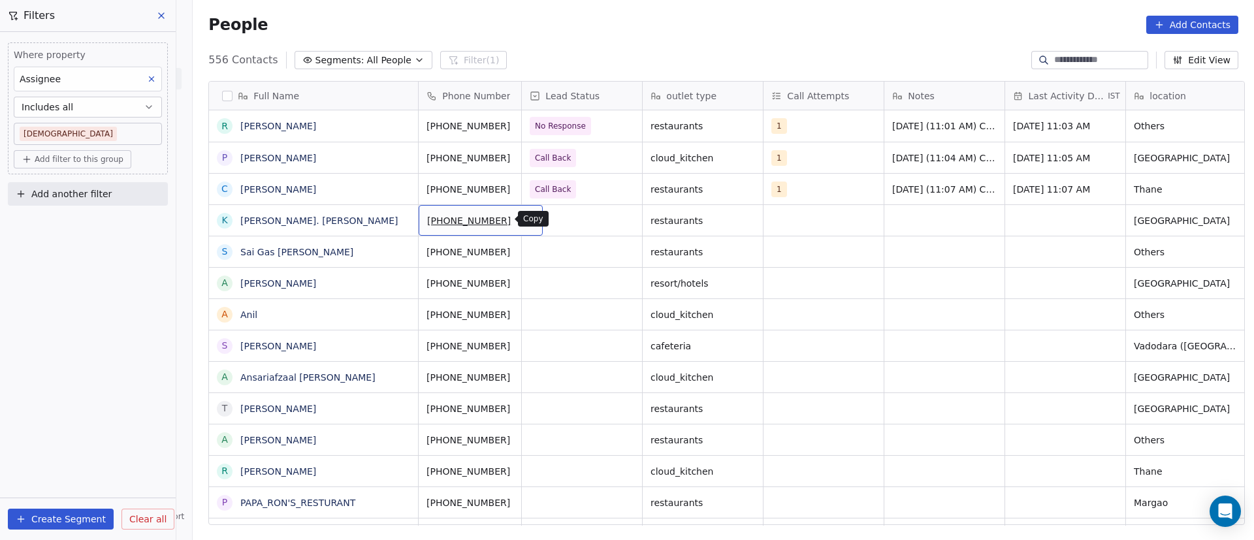
click at [525, 219] on icon "grid" at bounding box center [528, 220] width 6 height 6
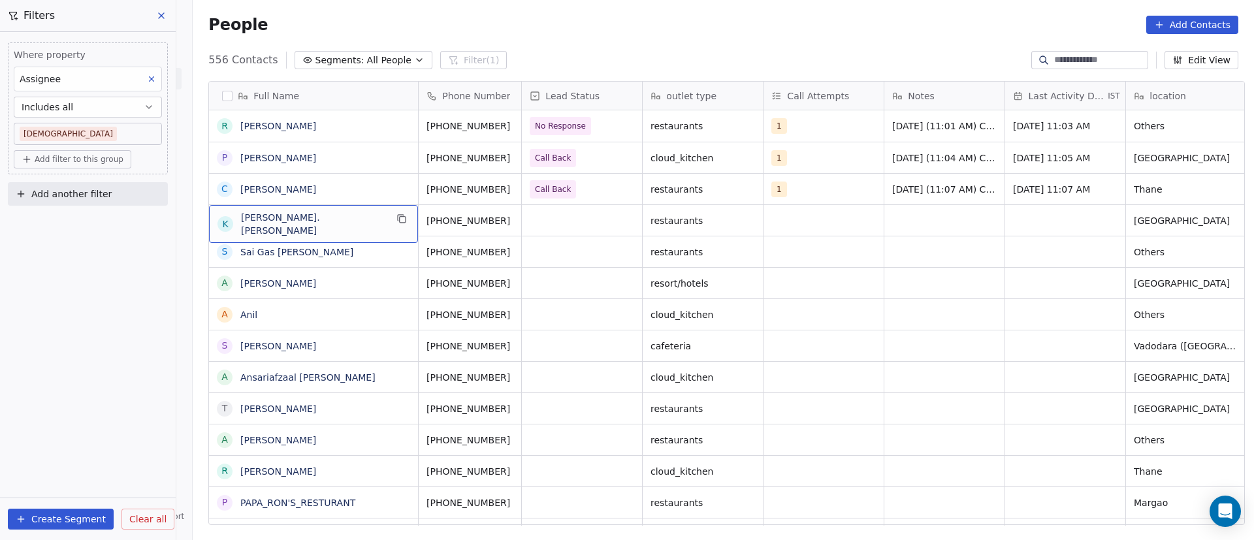
click at [331, 218] on span "[PERSON_NAME]. [PERSON_NAME]" at bounding box center [313, 224] width 145 height 26
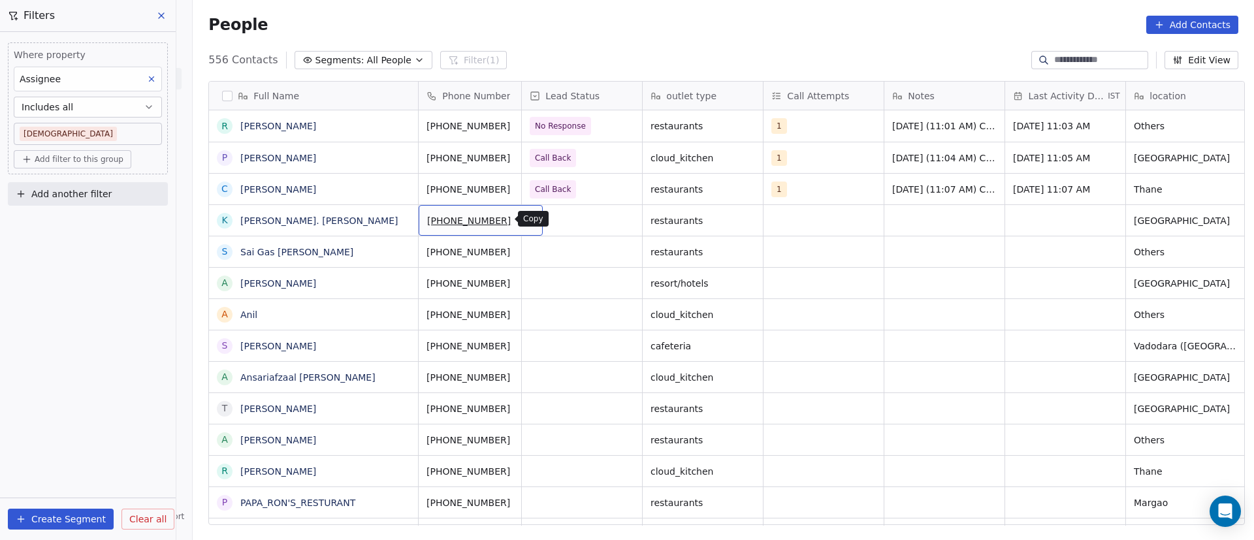
click at [519, 225] on button "grid" at bounding box center [527, 219] width 16 height 16
click at [556, 218] on div "grid" at bounding box center [582, 220] width 120 height 31
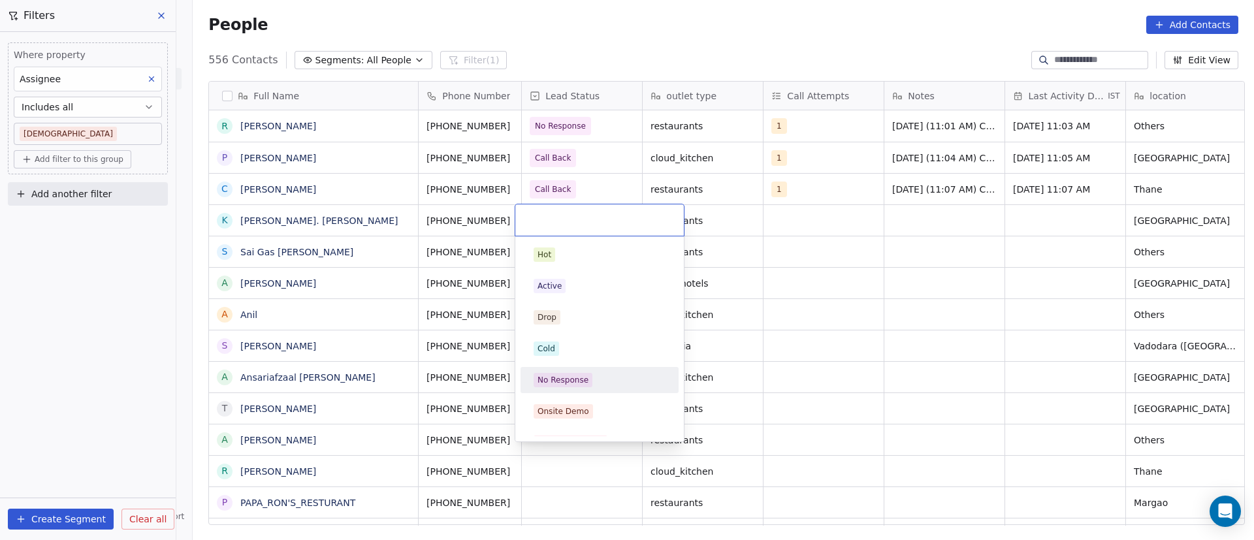
click at [595, 350] on div "No Response" at bounding box center [600, 380] width 132 height 14
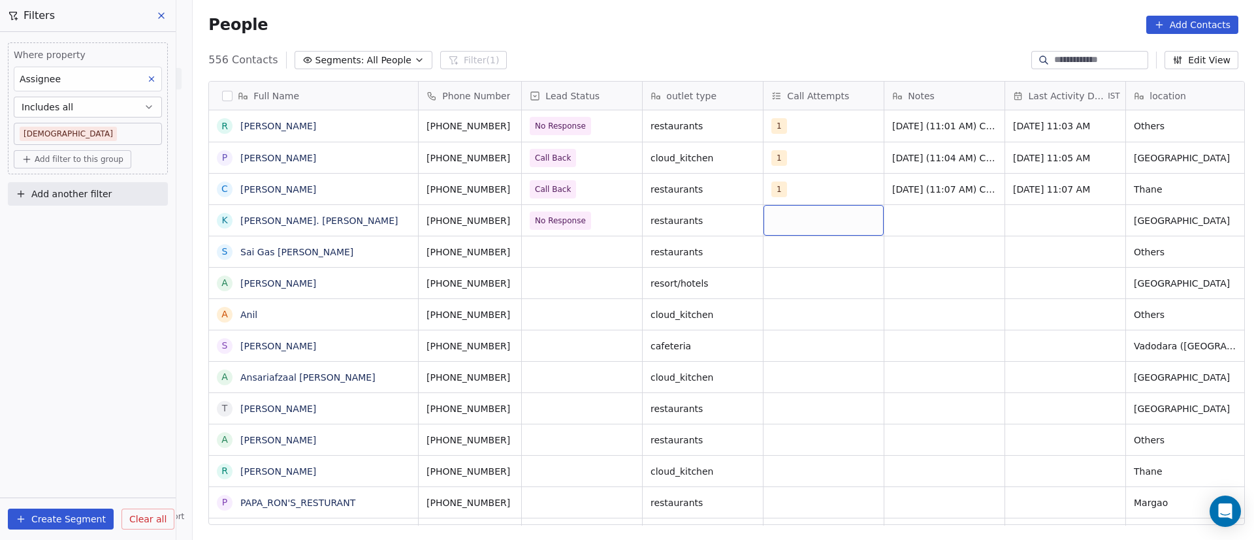
click at [799, 219] on div "grid" at bounding box center [824, 220] width 120 height 31
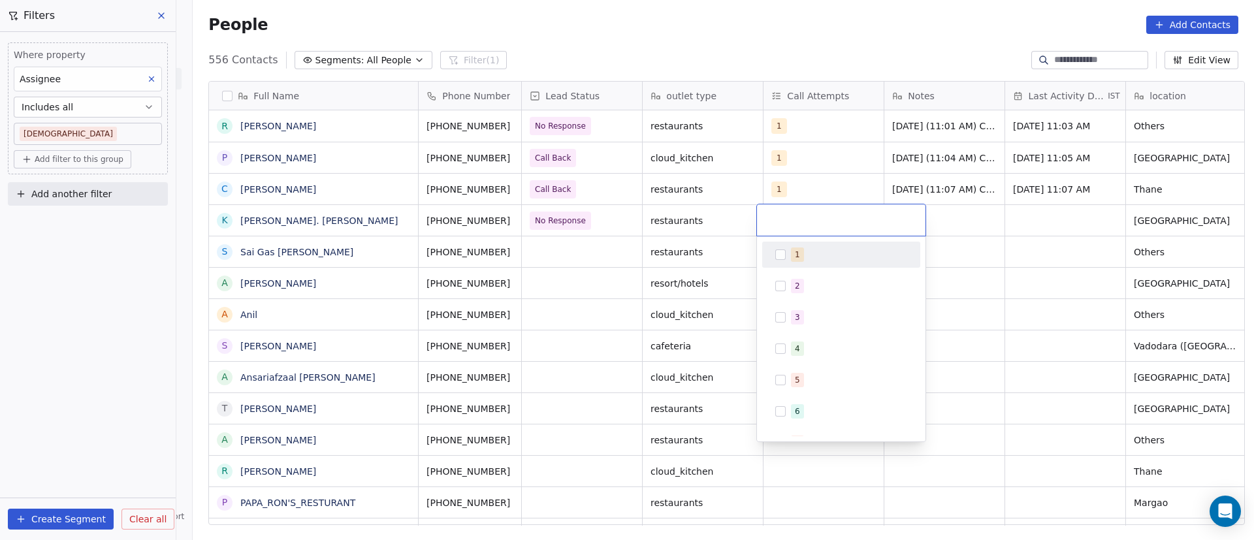
click at [800, 243] on div "1" at bounding box center [841, 255] width 158 height 26
click at [826, 224] on html "On2Cook India Pvt. Ltd. Contacts People Marketing Workflows Campaigns Metrics &…" at bounding box center [627, 270] width 1254 height 540
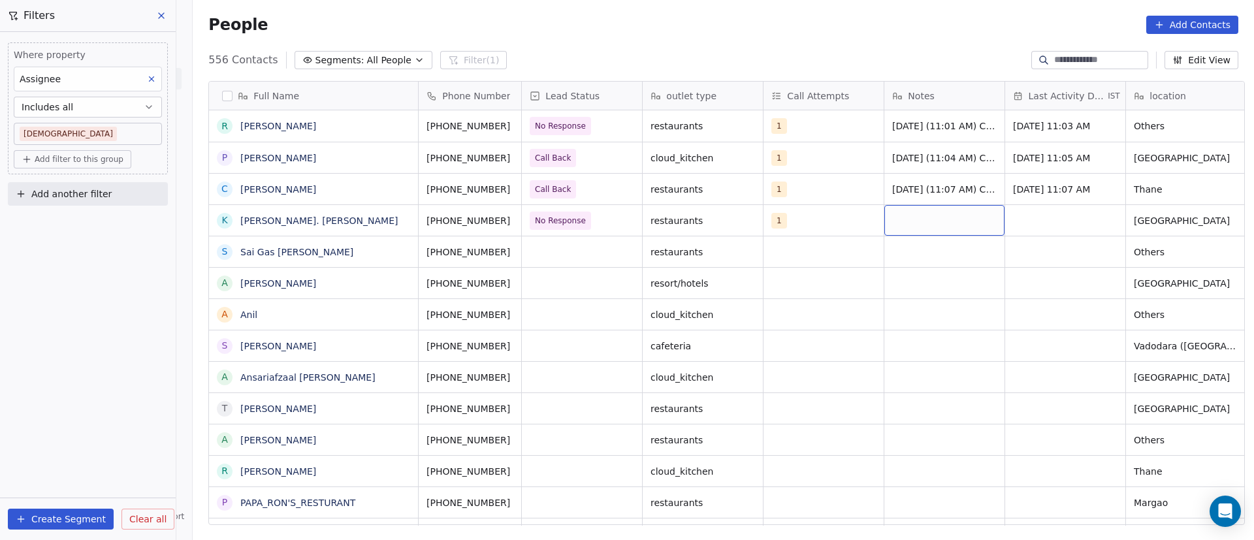
click at [826, 219] on div "grid" at bounding box center [945, 220] width 120 height 31
paste textarea "**********"
type textarea "**********"
click at [773, 325] on html "On2Cook India Pvt. Ltd. Contacts People Marketing Workflows Campaigns Metrics &…" at bounding box center [627, 270] width 1254 height 540
click at [826, 227] on div "grid" at bounding box center [1065, 220] width 120 height 31
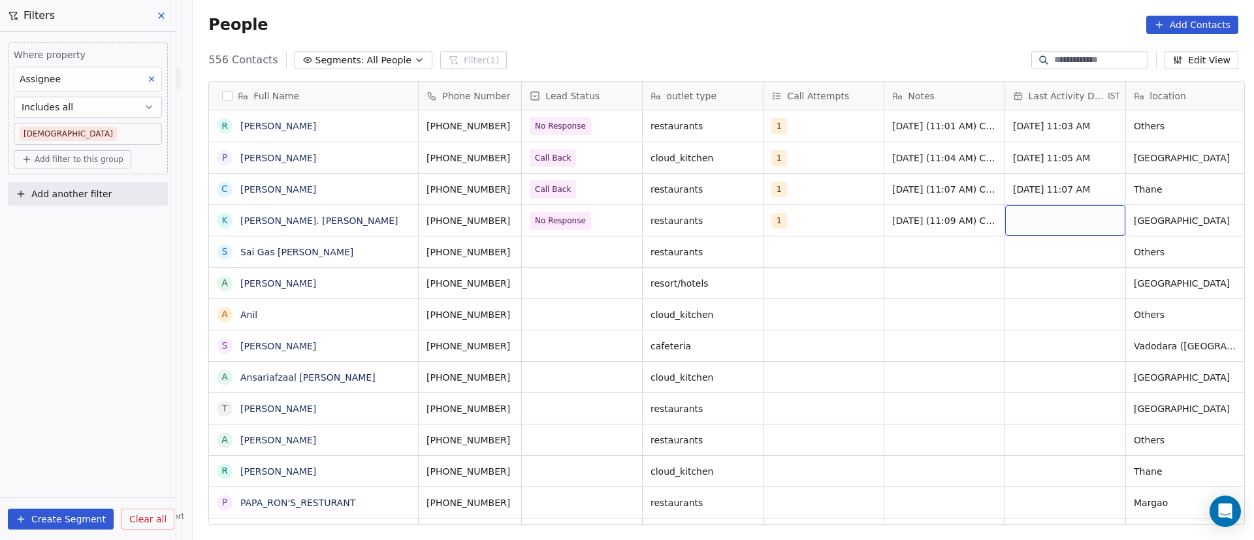
click at [826, 227] on div "grid" at bounding box center [1065, 220] width 120 height 31
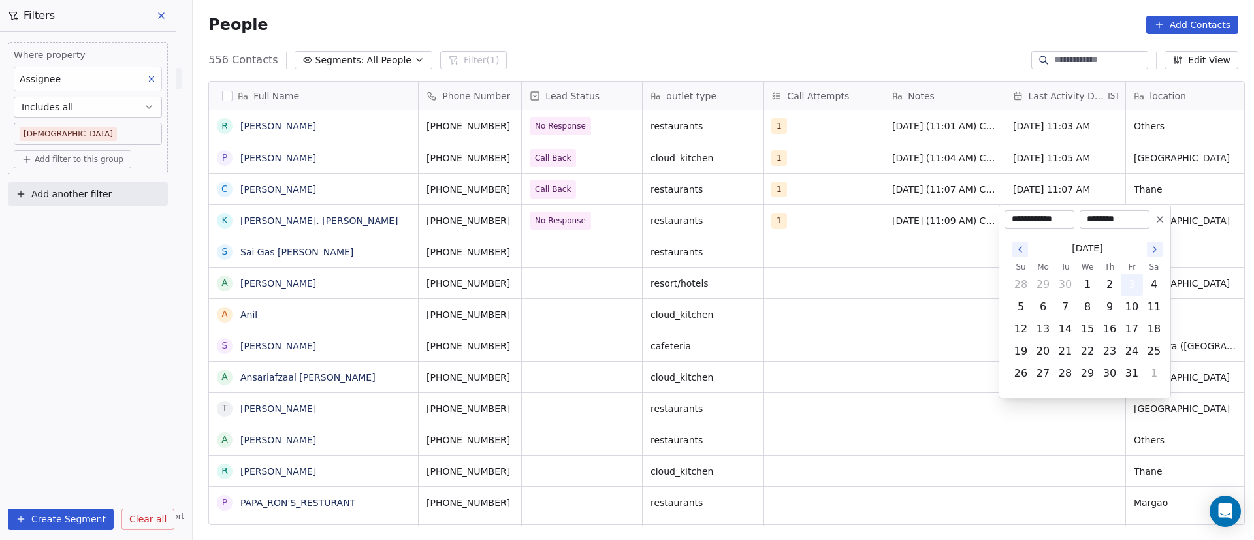
click at [826, 287] on button "3" at bounding box center [1132, 284] width 21 height 21
click at [693, 298] on html "On2Cook India Pvt. Ltd. Contacts People Marketing Workflows Campaigns Metrics &…" at bounding box center [627, 270] width 1254 height 540
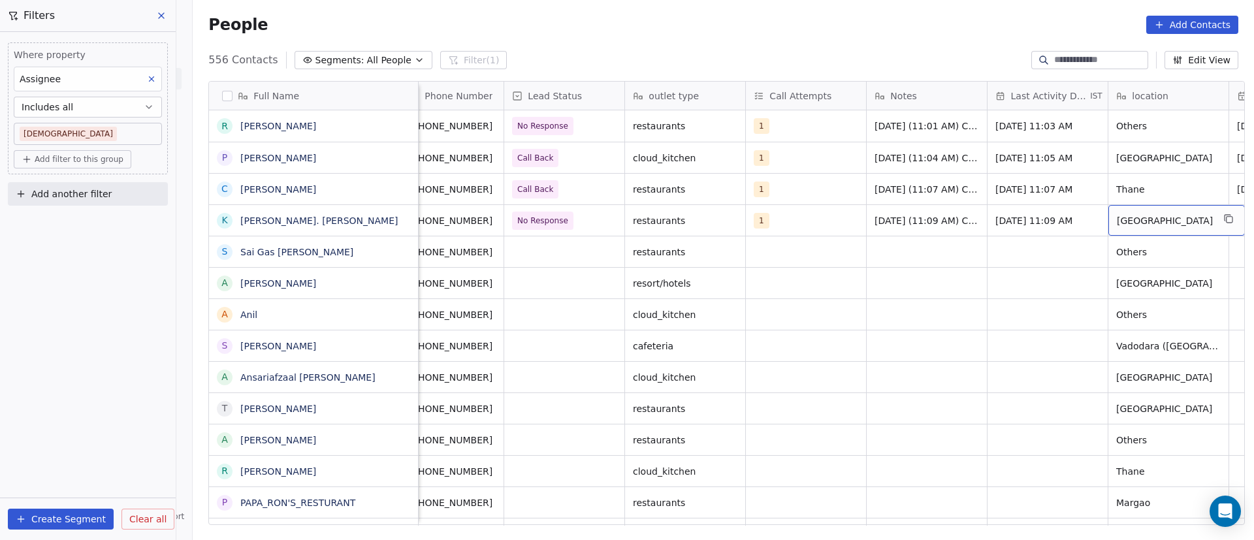
scroll to position [0, 139]
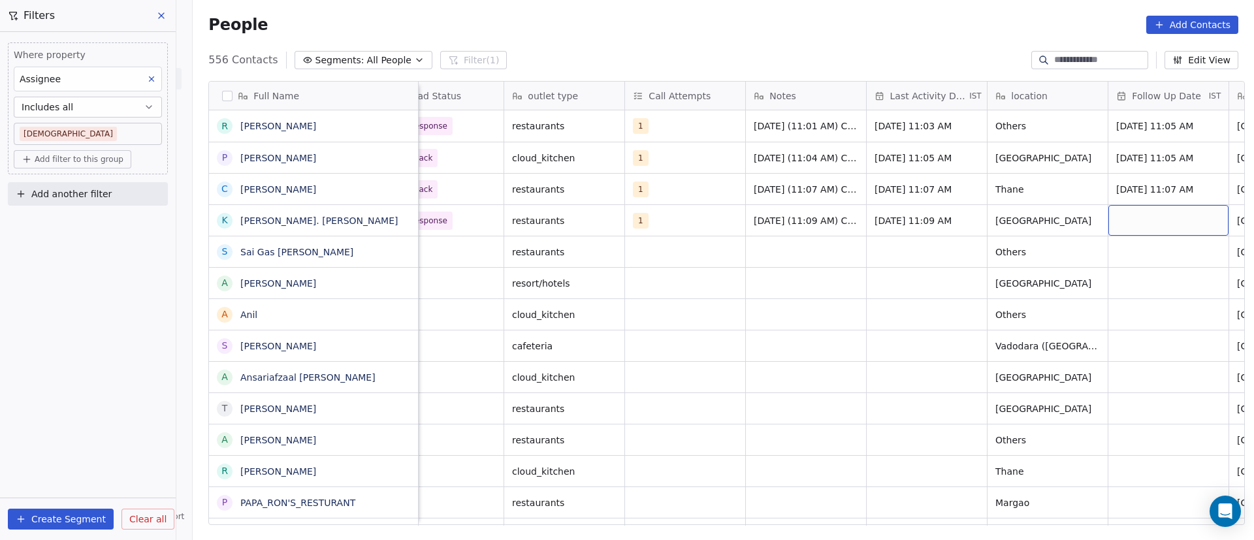
click at [826, 219] on div "grid" at bounding box center [1169, 220] width 120 height 31
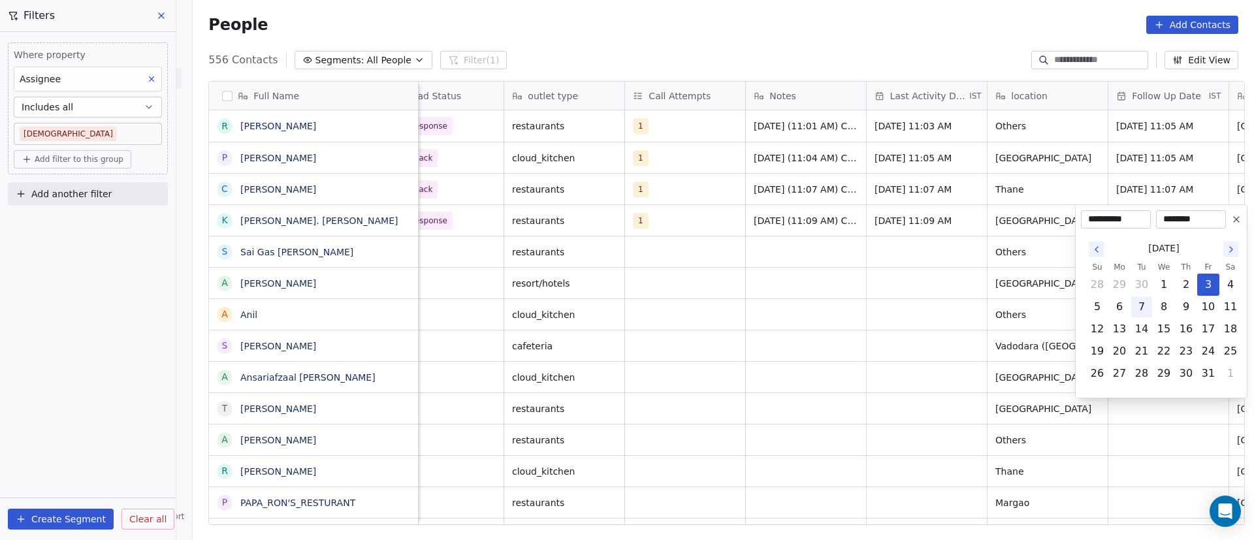
click at [826, 304] on button "7" at bounding box center [1142, 307] width 21 height 21
type input "**********"
click at [717, 307] on html "On2Cook India Pvt. Ltd. Contacts People Marketing Workflows Campaigns Metrics &…" at bounding box center [627, 270] width 1254 height 540
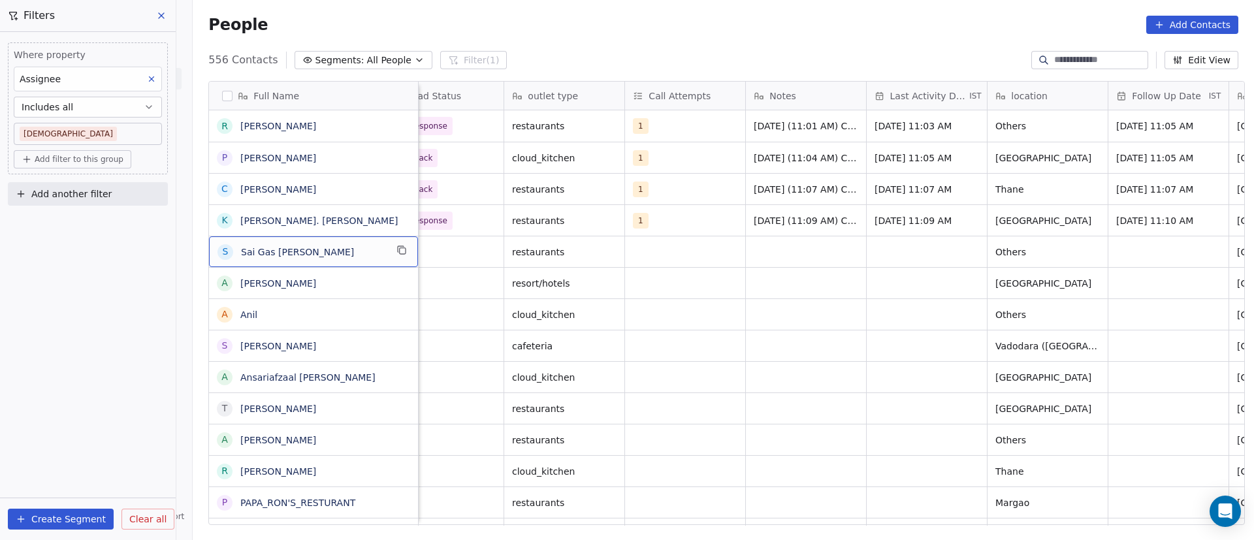
scroll to position [0, 0]
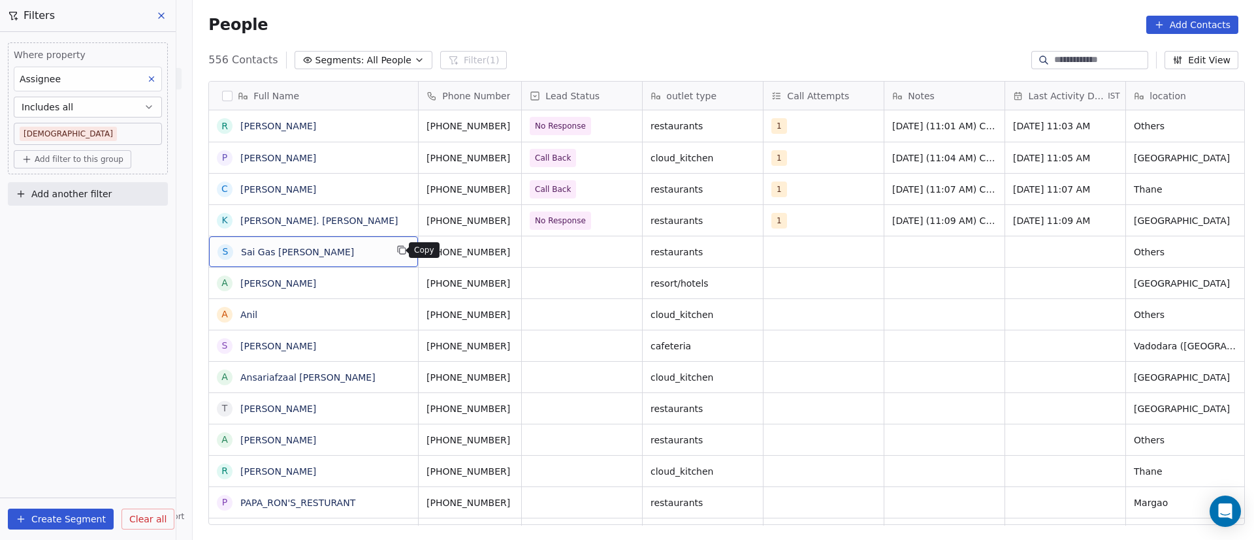
click at [400, 250] on icon "grid" at bounding box center [402, 250] width 10 height 10
click at [522, 250] on icon "grid" at bounding box center [527, 250] width 10 height 10
click at [544, 249] on div "grid" at bounding box center [582, 251] width 120 height 31
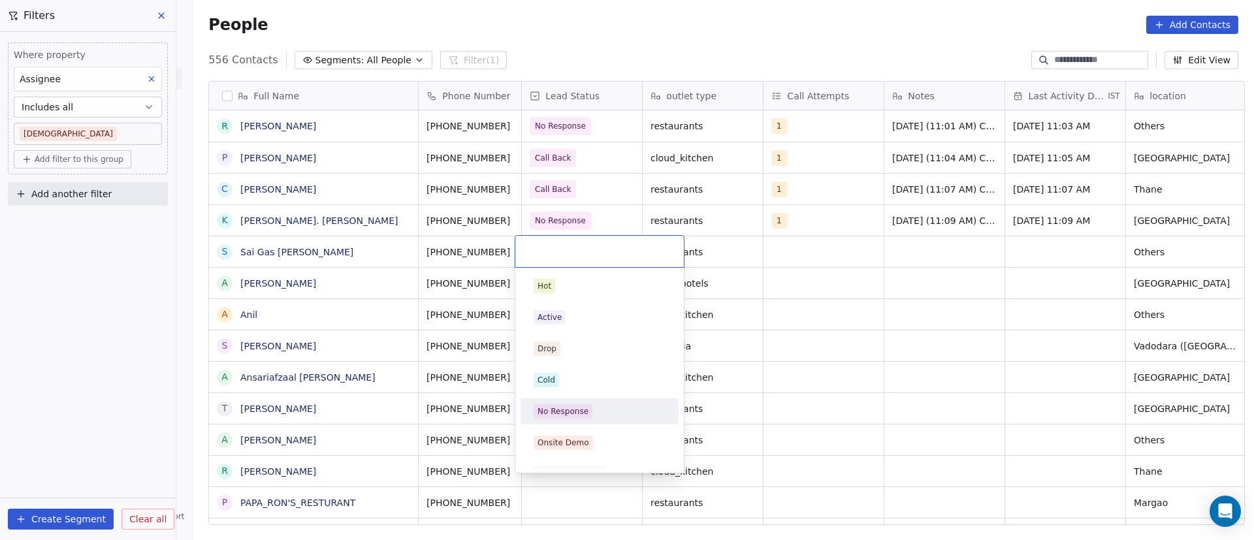
click at [609, 350] on div "No Response" at bounding box center [600, 411] width 132 height 14
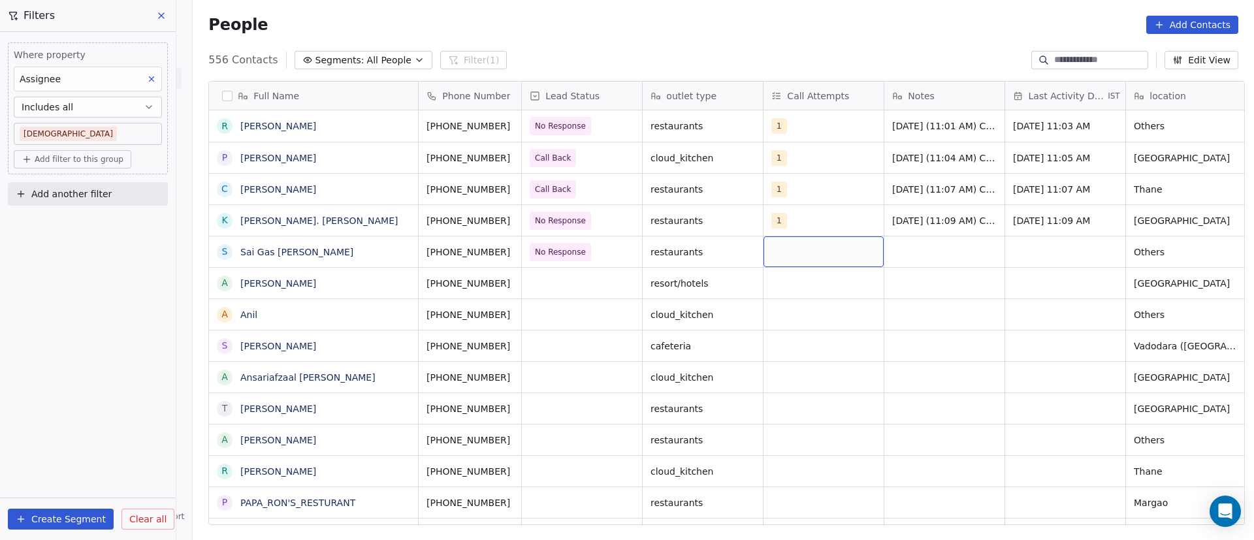
click at [779, 257] on div "grid" at bounding box center [824, 251] width 120 height 31
click at [802, 297] on div "1" at bounding box center [841, 286] width 158 height 26
click at [826, 293] on html "On2Cook India Pvt. Ltd. Contacts People Marketing Workflows Campaigns Metrics &…" at bounding box center [627, 270] width 1254 height 540
click at [826, 257] on div "grid" at bounding box center [945, 251] width 120 height 31
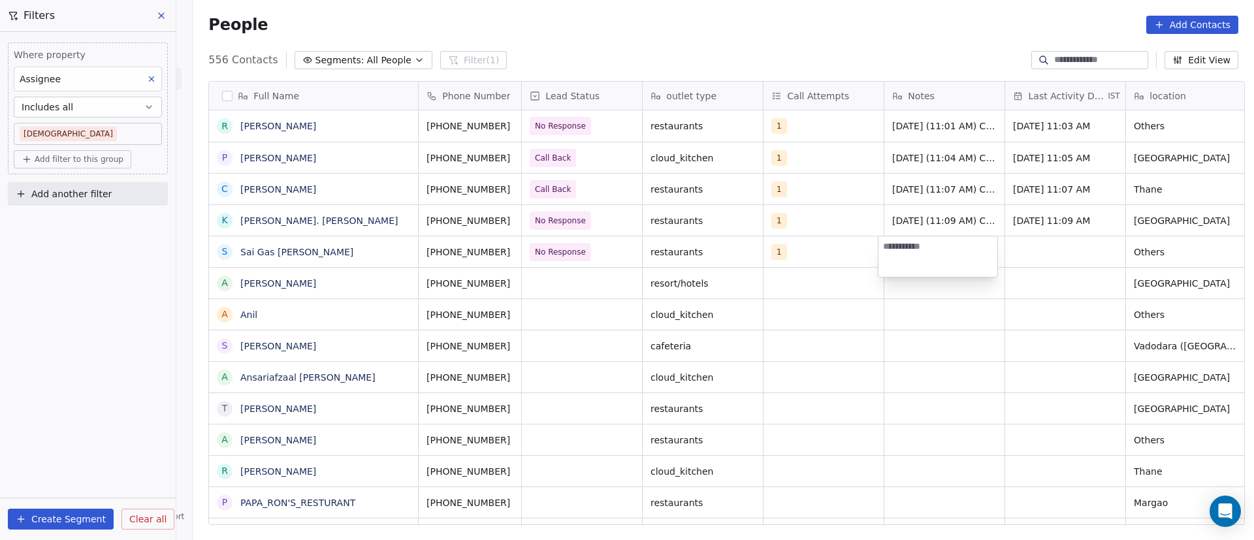
paste textarea "**********"
type textarea "**********"
click at [826, 321] on html "On2Cook India Pvt. Ltd. Contacts People Marketing Workflows Campaigns Metrics &…" at bounding box center [627, 270] width 1254 height 540
click at [826, 258] on div "grid" at bounding box center [1065, 251] width 120 height 31
click at [826, 256] on div "grid" at bounding box center [1065, 251] width 120 height 31
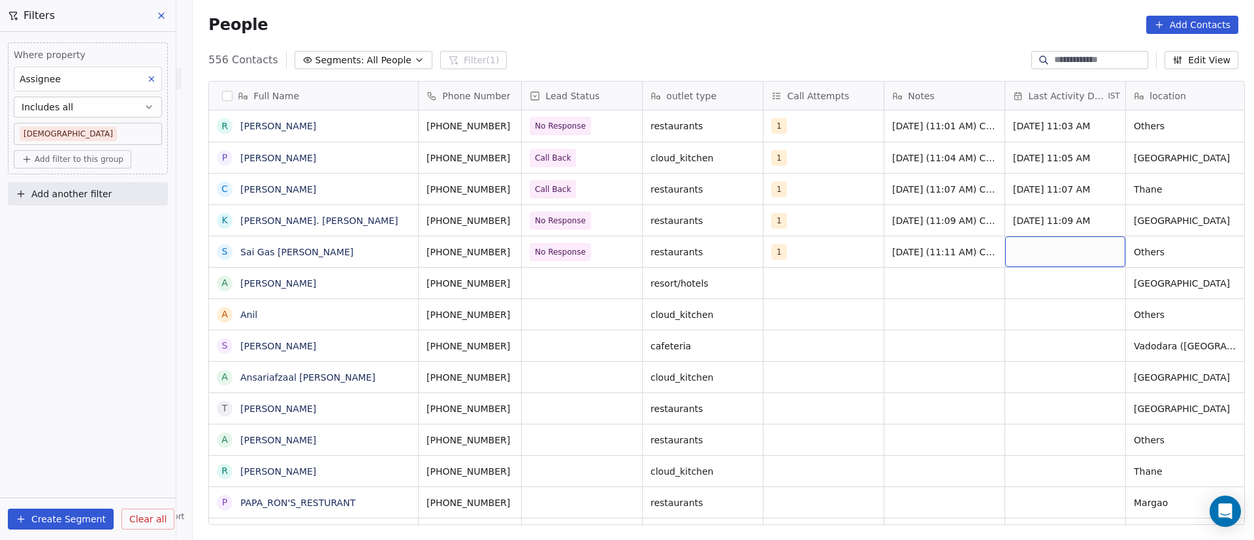
click at [826, 256] on div "grid" at bounding box center [1065, 251] width 120 height 31
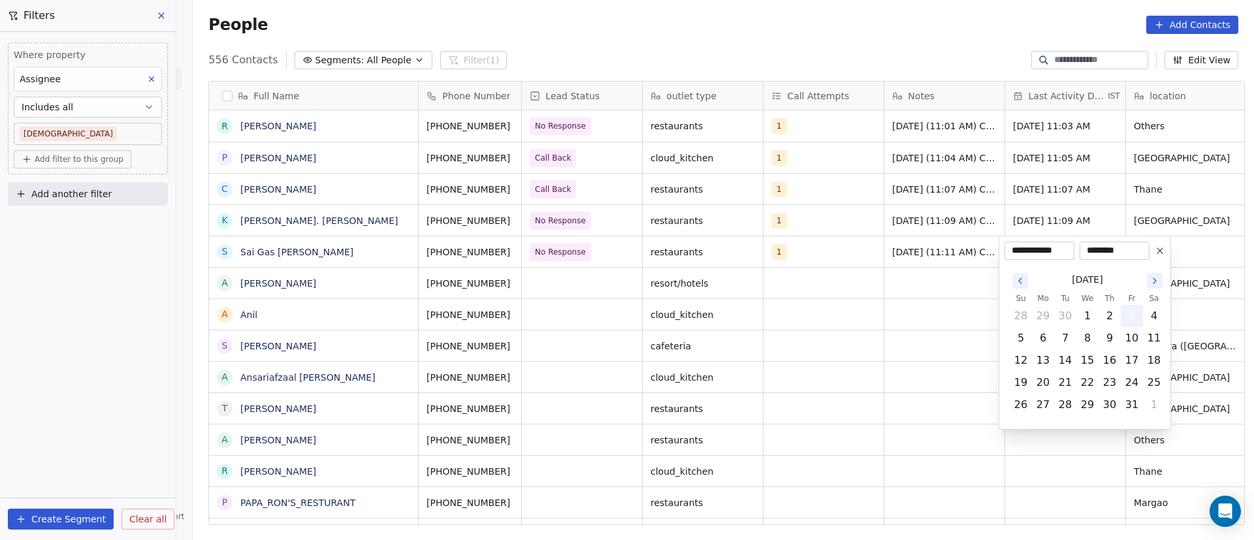
click at [826, 317] on button "3" at bounding box center [1132, 316] width 21 height 21
click at [715, 350] on html "On2Cook India Pvt. Ltd. Contacts People Marketing Workflows Campaigns Metrics &…" at bounding box center [627, 270] width 1254 height 540
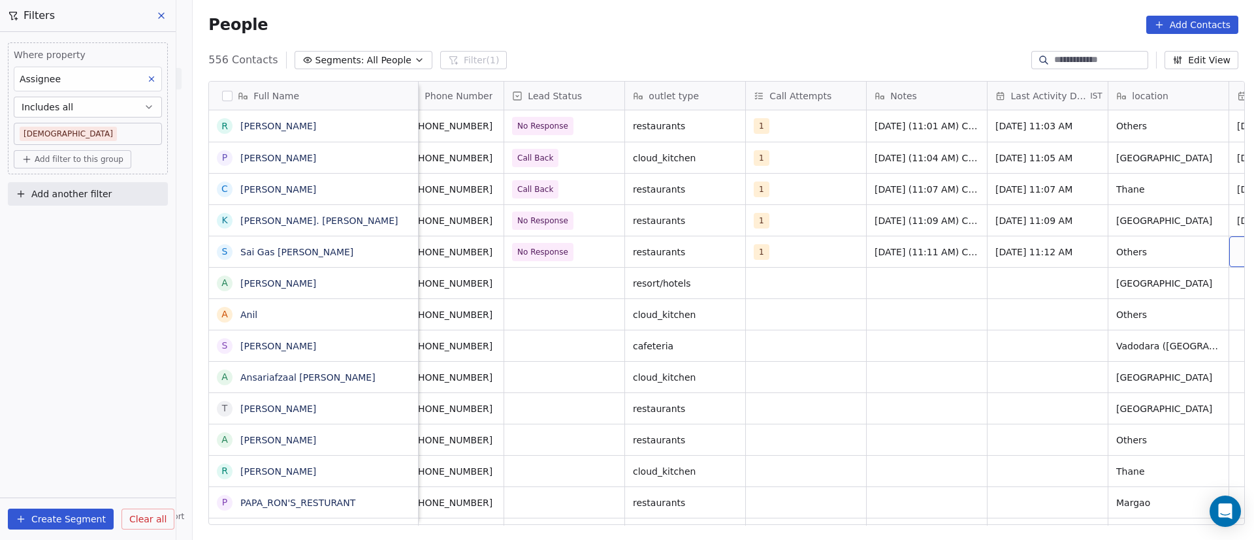
scroll to position [0, 139]
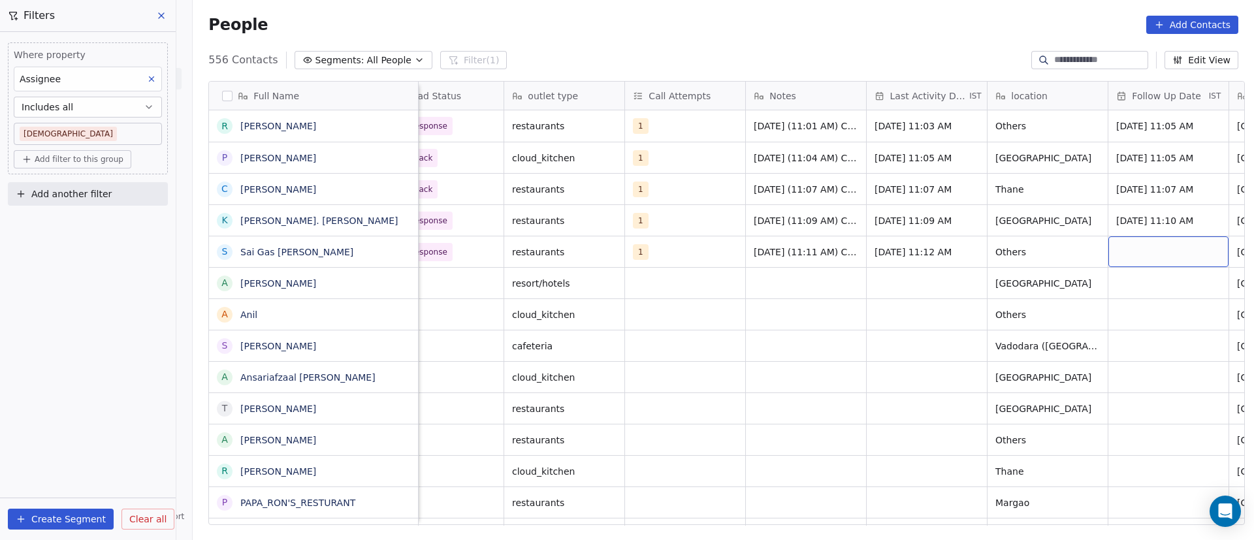
click at [826, 249] on div "grid" at bounding box center [1169, 251] width 120 height 31
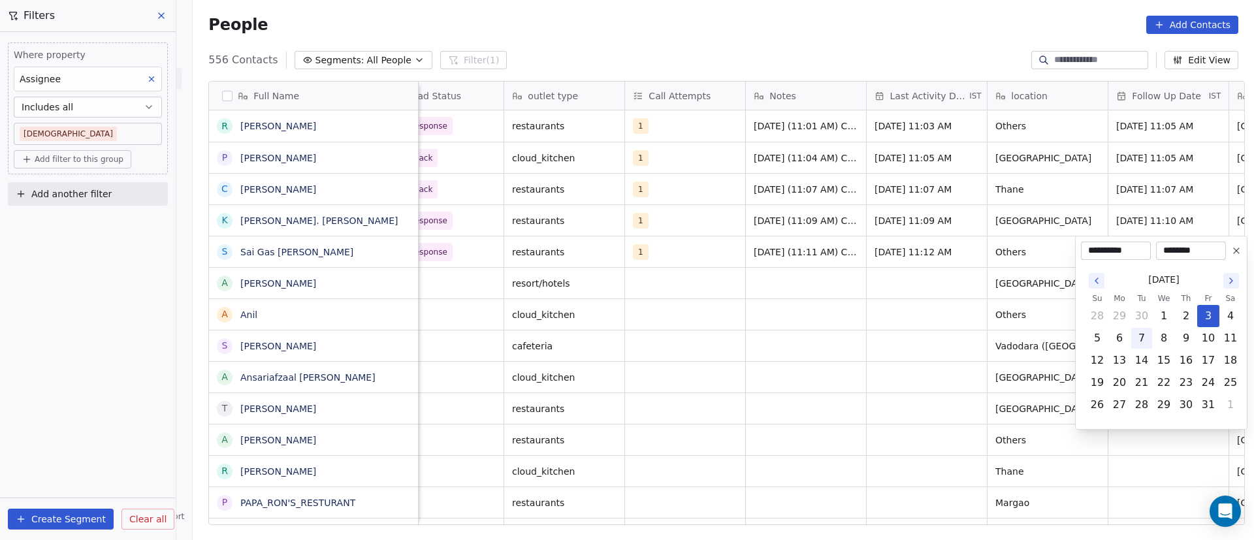
click at [826, 339] on button "7" at bounding box center [1142, 338] width 21 height 21
type input "**********"
click at [815, 342] on html "On2Cook India Pvt. Ltd. Contacts People Marketing Workflows Campaigns Metrics &…" at bounding box center [627, 270] width 1254 height 540
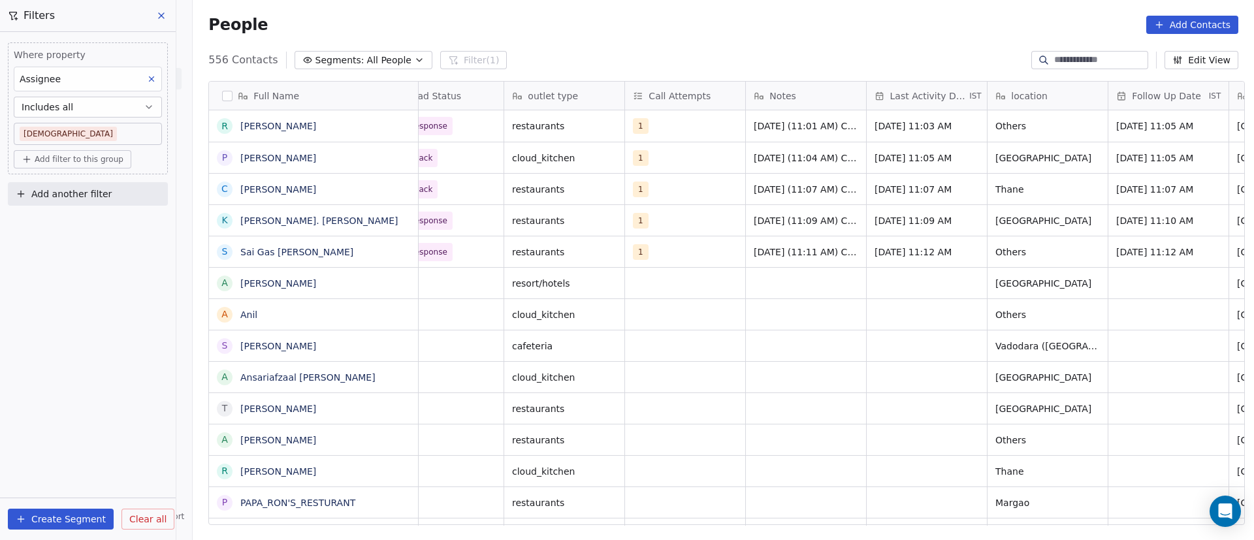
scroll to position [0, 0]
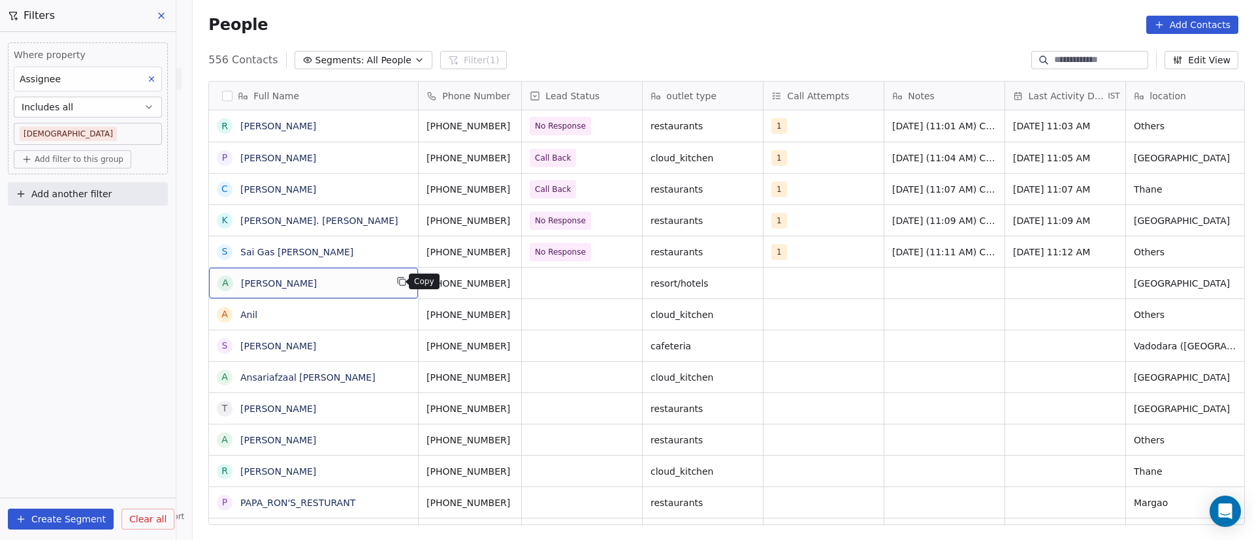
click at [395, 287] on button "grid" at bounding box center [402, 282] width 16 height 16
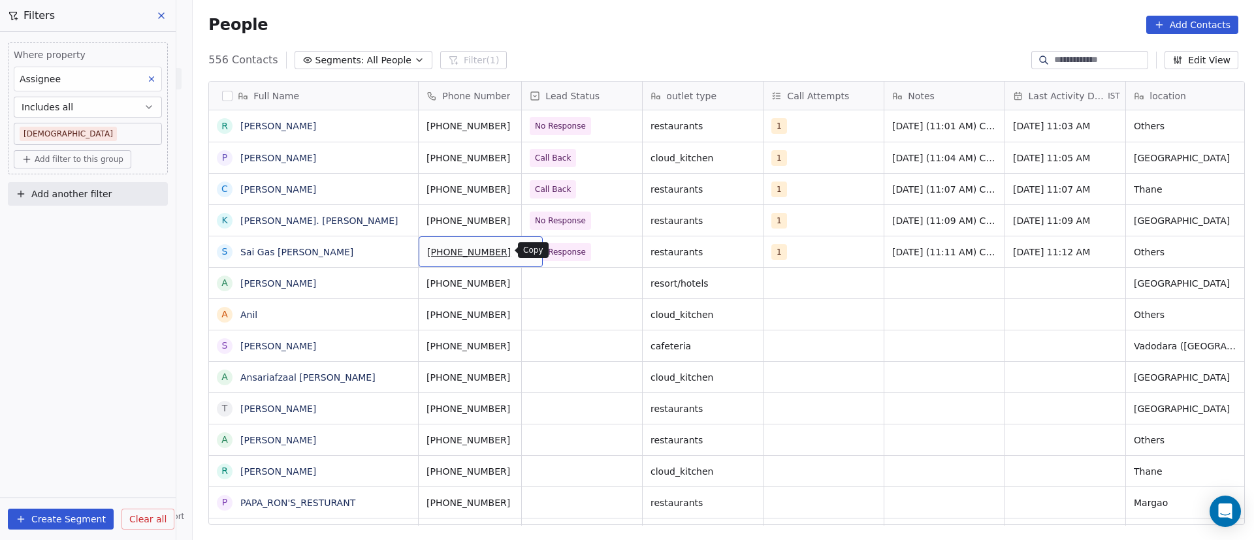
click at [519, 257] on button "grid" at bounding box center [527, 250] width 16 height 16
click at [525, 285] on icon "grid" at bounding box center [528, 283] width 6 height 6
click at [566, 282] on div "grid" at bounding box center [582, 283] width 120 height 31
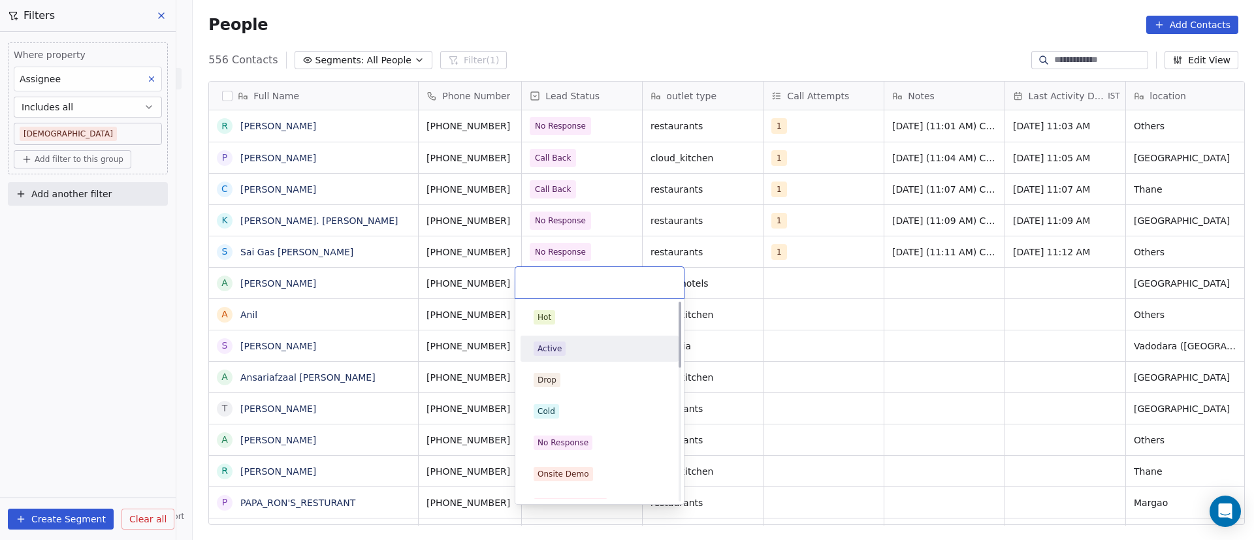
click at [591, 348] on div "Active" at bounding box center [600, 349] width 132 height 14
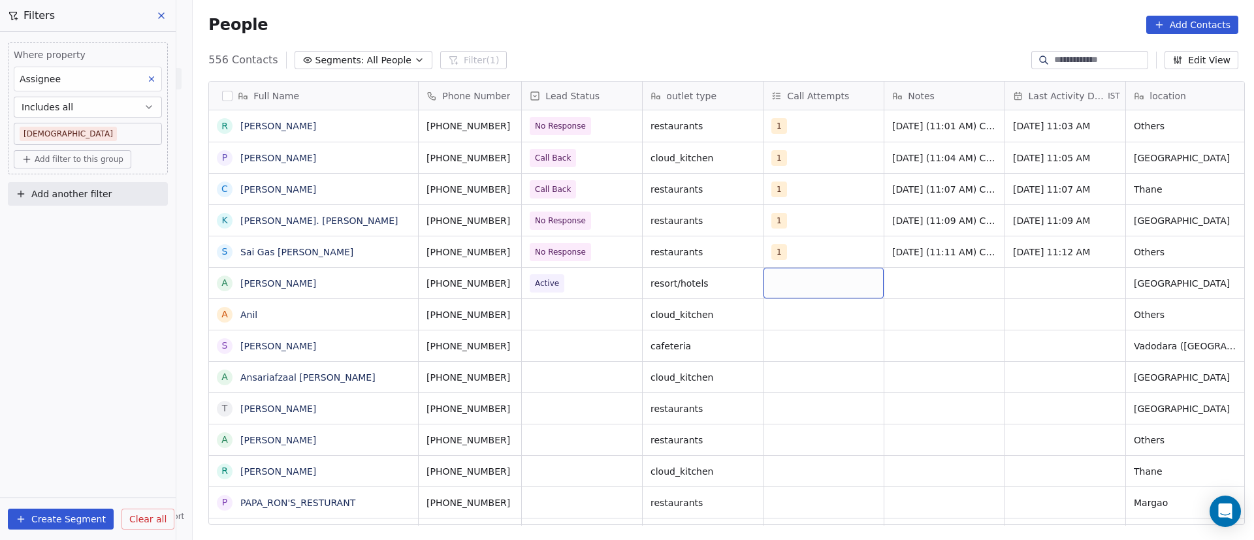
click at [792, 283] on div "grid" at bounding box center [824, 283] width 120 height 31
click at [792, 283] on input "text" at bounding box center [841, 283] width 153 height 14
click at [787, 327] on div "1" at bounding box center [842, 317] width 148 height 21
click at [826, 294] on html "On2Cook India Pvt. Ltd. Contacts People Marketing Workflows Campaigns Metrics &…" at bounding box center [627, 270] width 1254 height 540
click at [826, 283] on div "grid" at bounding box center [945, 283] width 120 height 31
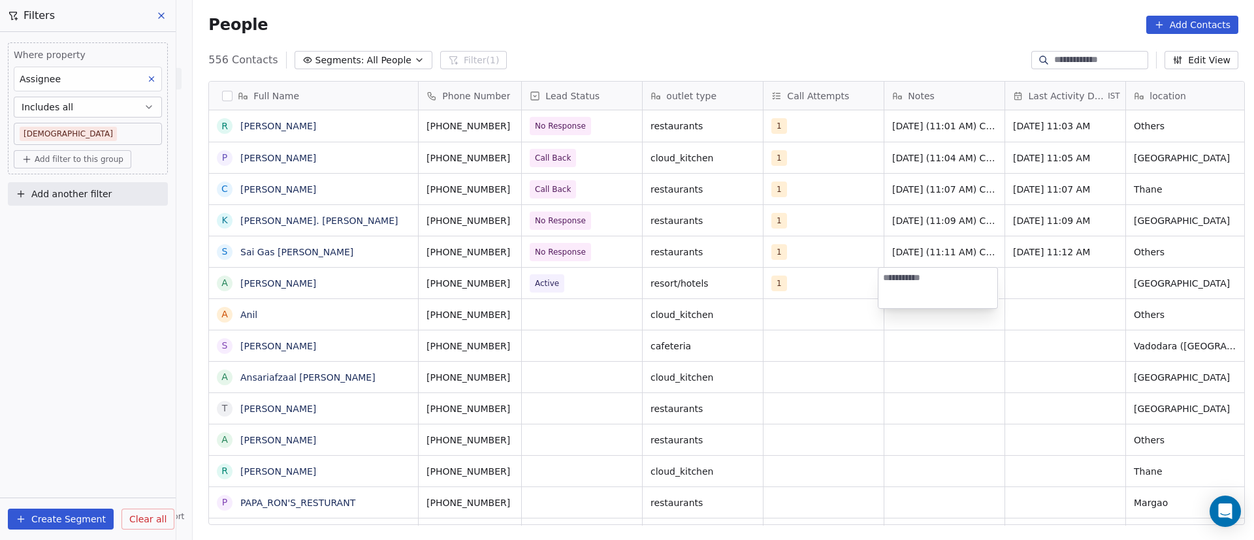
paste textarea "**********"
type textarea "**********"
click at [826, 336] on html "On2Cook India Pvt. Ltd. Contacts People Marketing Workflows Campaigns Metrics &…" at bounding box center [627, 270] width 1254 height 540
click at [826, 276] on div "grid" at bounding box center [1065, 283] width 120 height 31
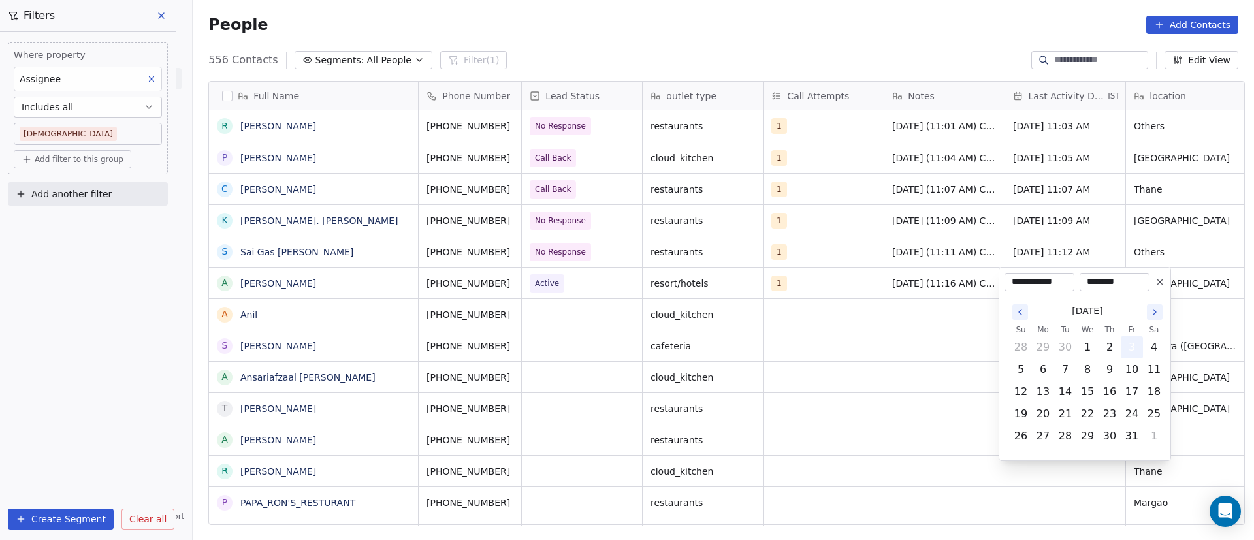
click at [826, 345] on button "3" at bounding box center [1132, 347] width 21 height 21
click at [826, 350] on html "On2Cook India Pvt. Ltd. Contacts People Marketing Workflows Campaigns Metrics &…" at bounding box center [627, 270] width 1254 height 540
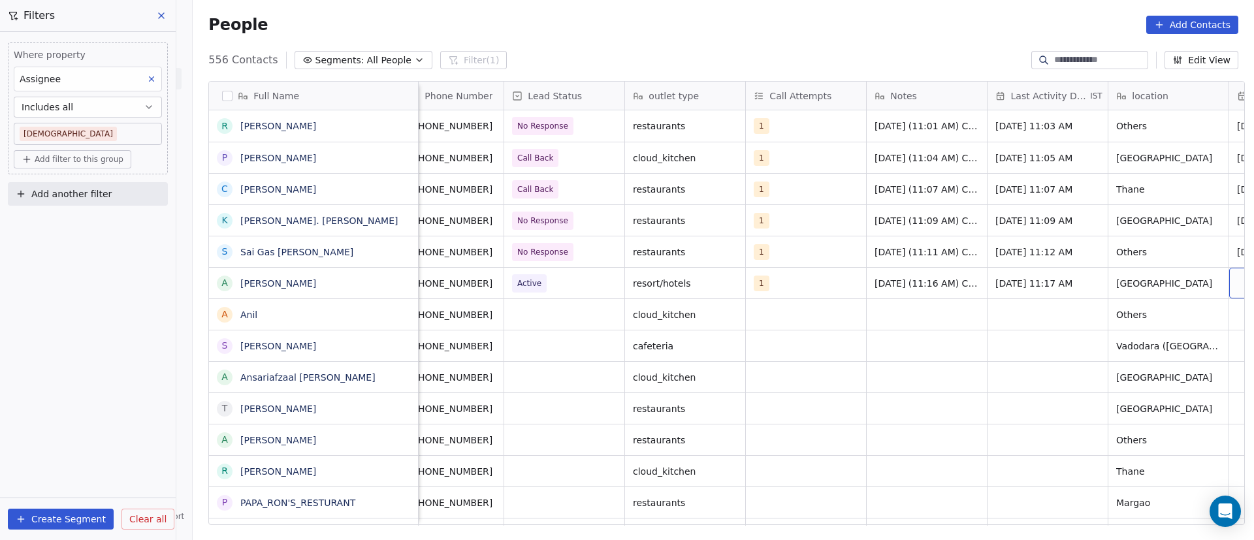
scroll to position [0, 139]
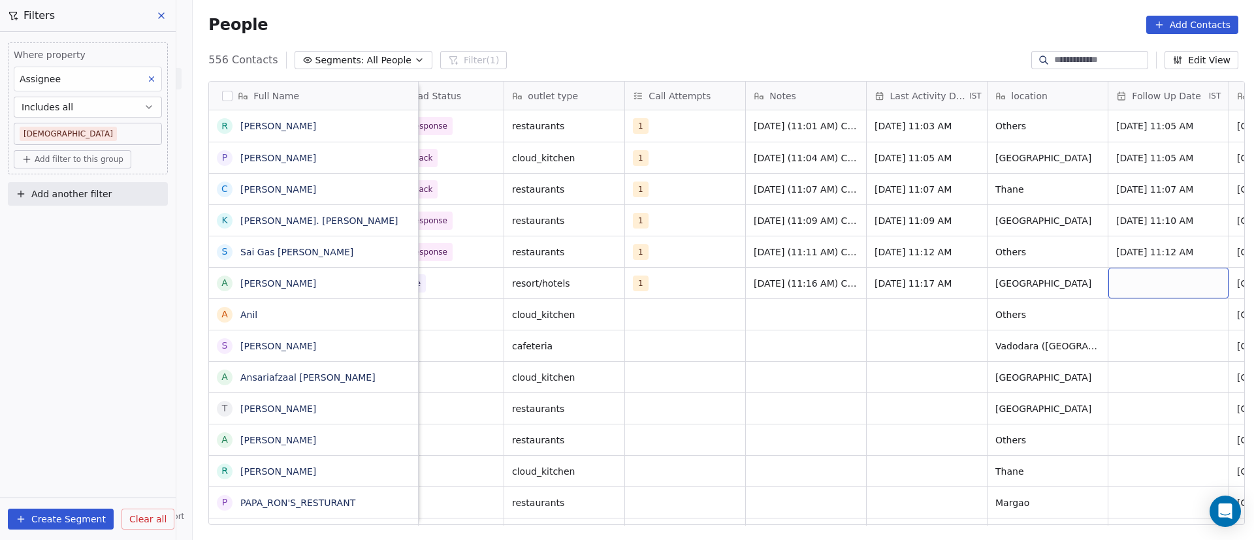
click at [826, 291] on div "grid" at bounding box center [1169, 283] width 120 height 31
click at [826, 285] on div "grid" at bounding box center [1169, 283] width 120 height 31
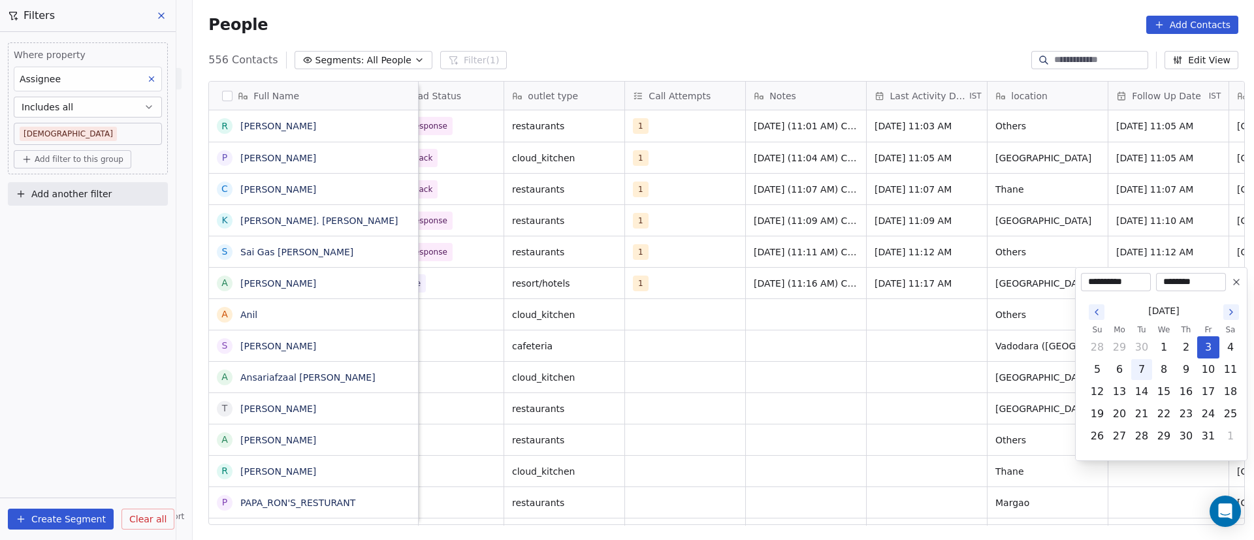
click at [826, 350] on button "7" at bounding box center [1142, 369] width 21 height 21
type input "**********"
click at [826, 350] on html "On2Cook India Pvt. Ltd. Contacts People Marketing Workflows Campaigns Metrics &…" at bounding box center [627, 270] width 1254 height 540
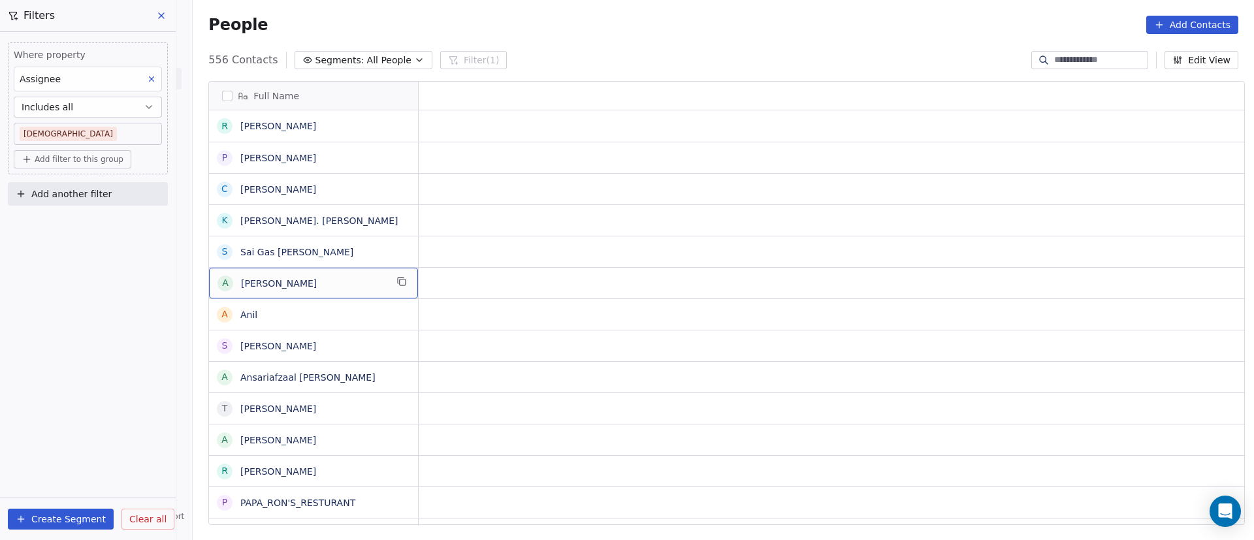
scroll to position [0, 0]
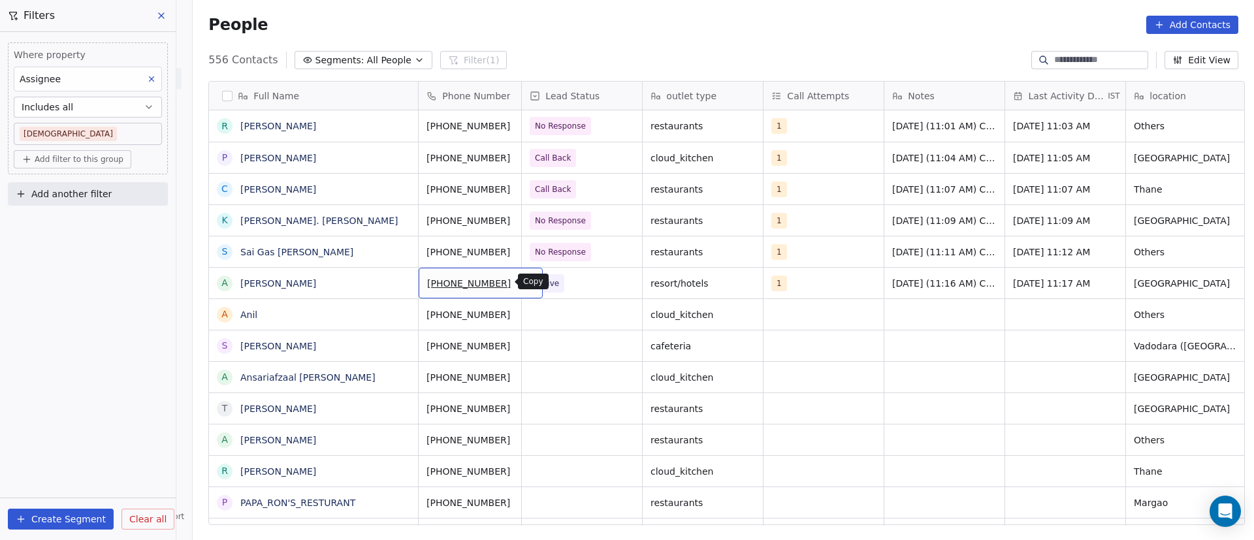
click at [522, 282] on icon "grid" at bounding box center [527, 281] width 10 height 10
click at [397, 314] on icon "grid" at bounding box center [402, 313] width 10 height 10
click at [503, 316] on html "On2Cook India Pvt. Ltd. Contacts People Marketing Workflows Campaigns Metrics &…" at bounding box center [627, 270] width 1254 height 540
click at [522, 314] on icon "grid" at bounding box center [527, 313] width 10 height 10
click at [566, 310] on div "grid" at bounding box center [582, 314] width 120 height 31
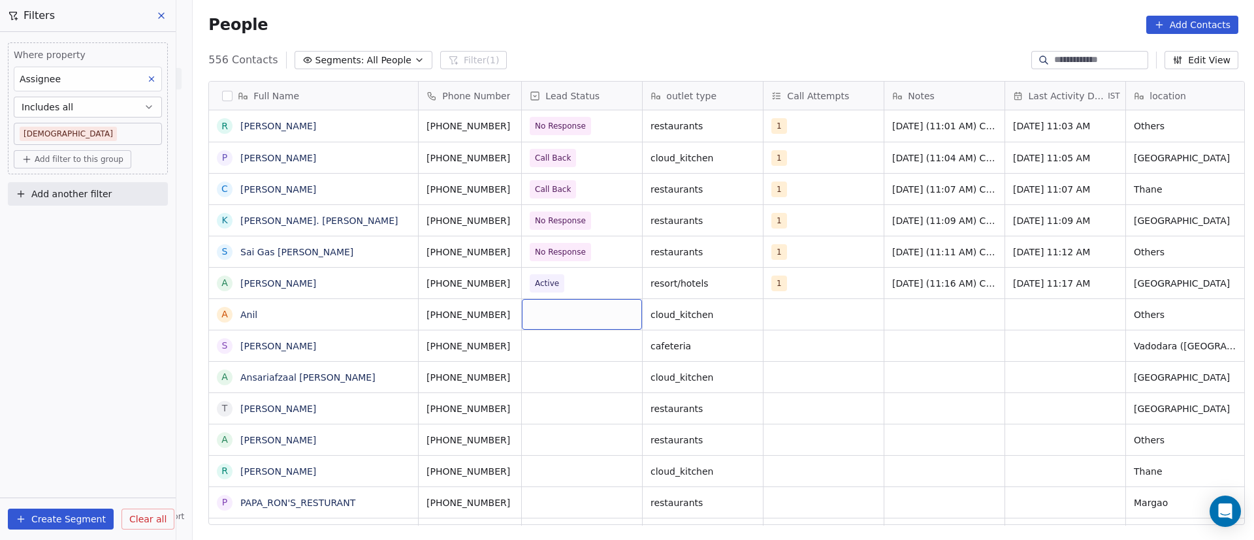
drag, startPoint x: 554, startPoint y: 319, endPoint x: 566, endPoint y: 310, distance: 14.9
click at [566, 310] on div "grid" at bounding box center [582, 314] width 120 height 31
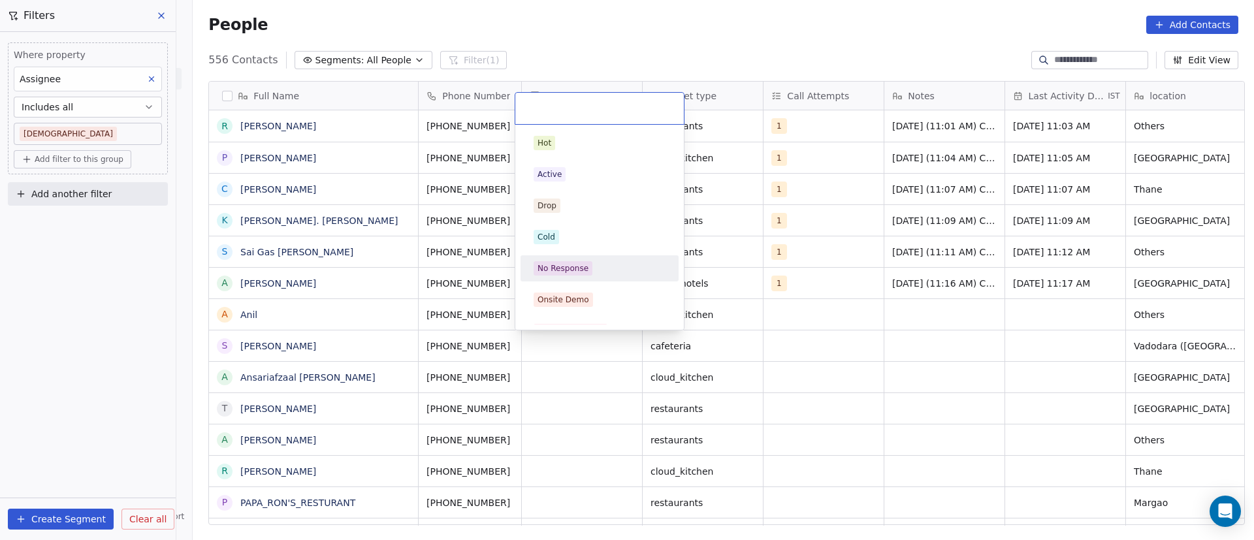
click at [607, 272] on div "No Response" at bounding box center [600, 268] width 132 height 14
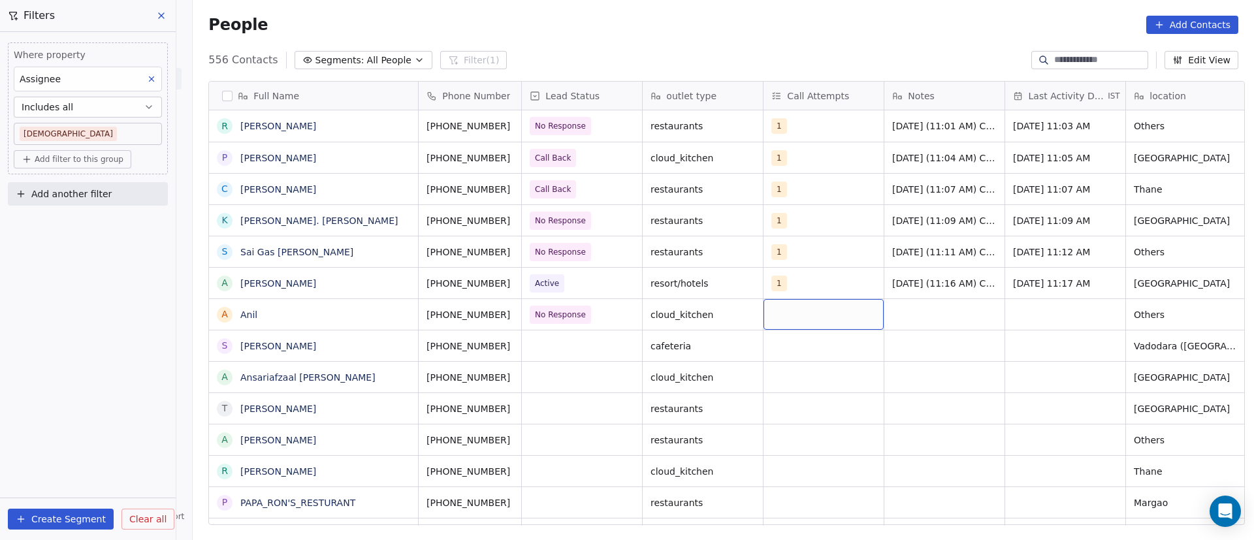
click at [793, 314] on div "grid" at bounding box center [824, 314] width 120 height 31
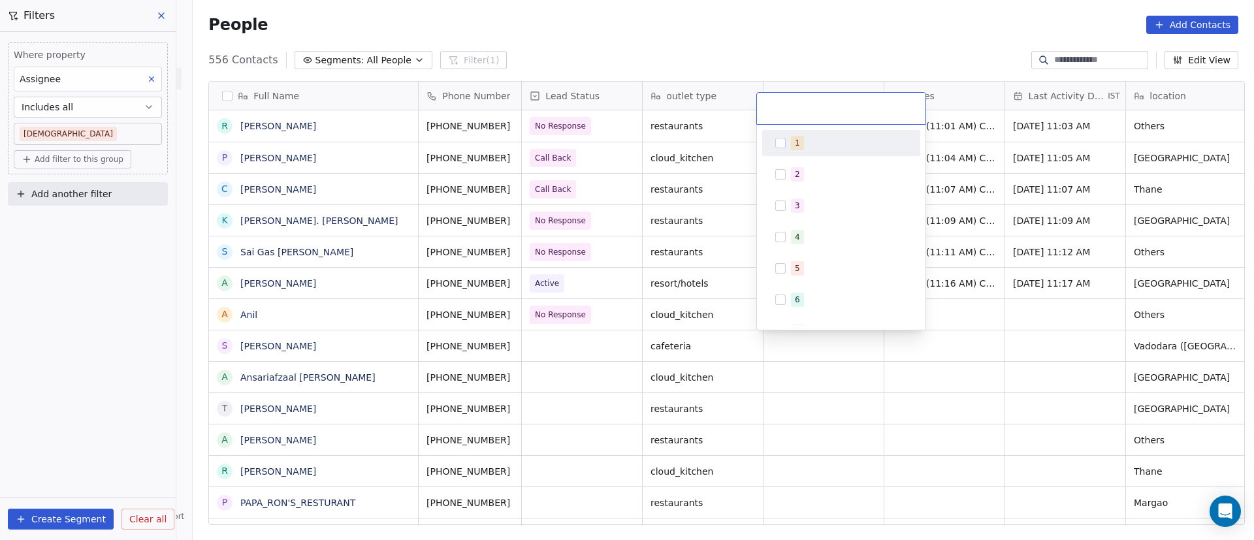
click at [798, 142] on div "1" at bounding box center [797, 143] width 5 height 12
click at [826, 265] on html "On2Cook India Pvt. Ltd. Contacts People Marketing Workflows Campaigns Metrics &…" at bounding box center [627, 270] width 1254 height 540
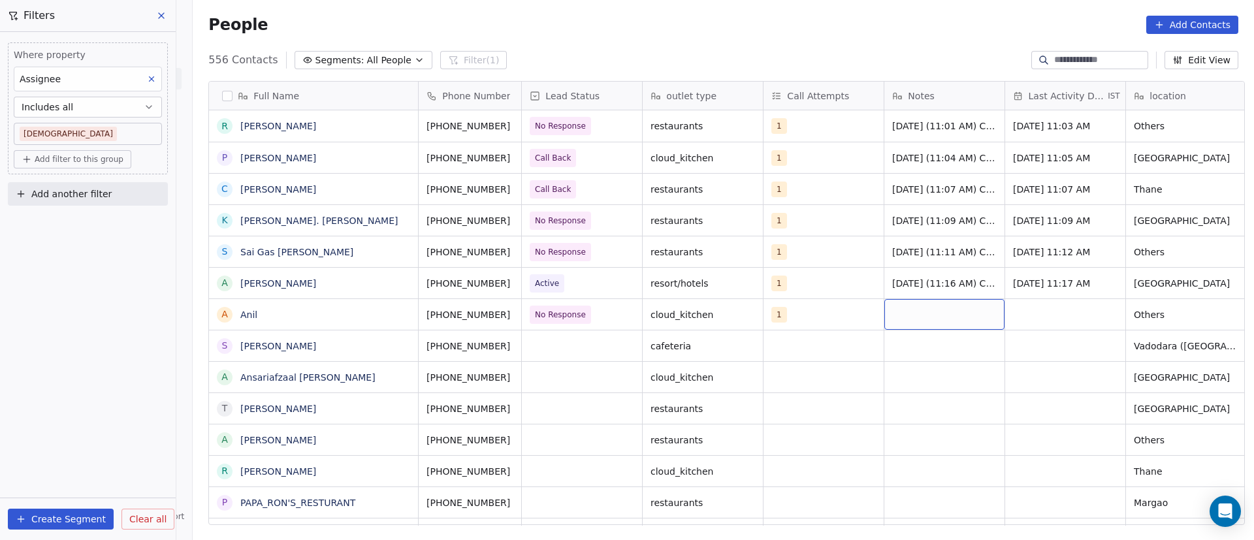
click at [826, 308] on div "grid" at bounding box center [945, 314] width 120 height 31
paste textarea "**********"
type textarea "**********"
click at [826, 350] on html "On2Cook India Pvt. Ltd. Contacts People Marketing Workflows Campaigns Metrics &…" at bounding box center [627, 270] width 1254 height 540
click at [826, 311] on div "grid" at bounding box center [1065, 314] width 120 height 31
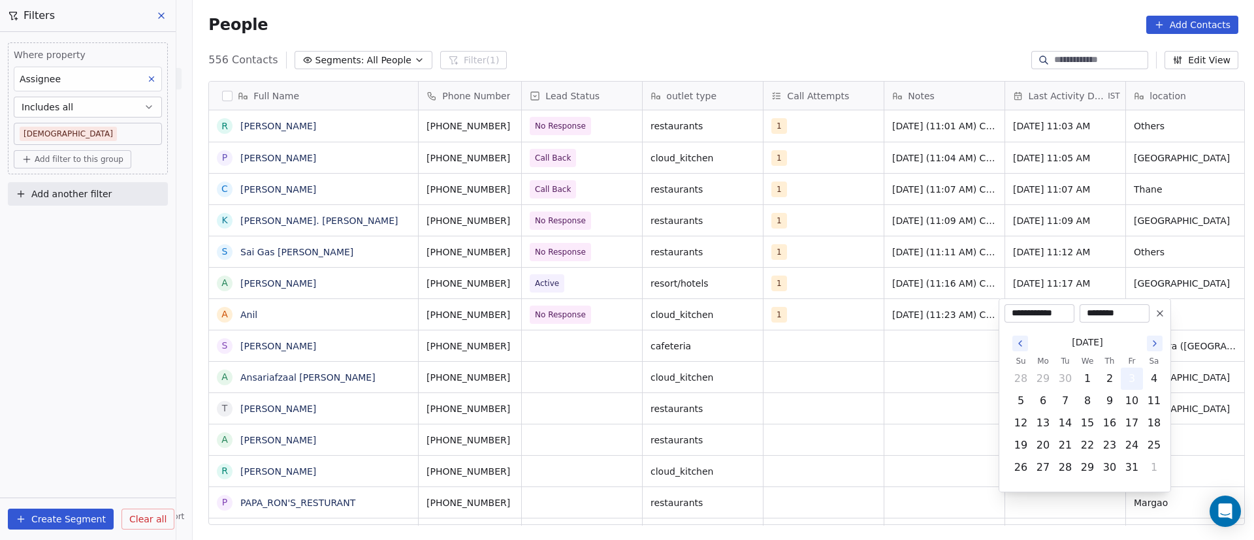
click at [826, 350] on button "3" at bounding box center [1132, 378] width 21 height 21
click at [826, 350] on div "**********" at bounding box center [1085, 396] width 172 height 194
click at [826, 302] on html "On2Cook India Pvt. Ltd. Contacts People Marketing Workflows Campaigns Metrics &…" at bounding box center [627, 270] width 1254 height 540
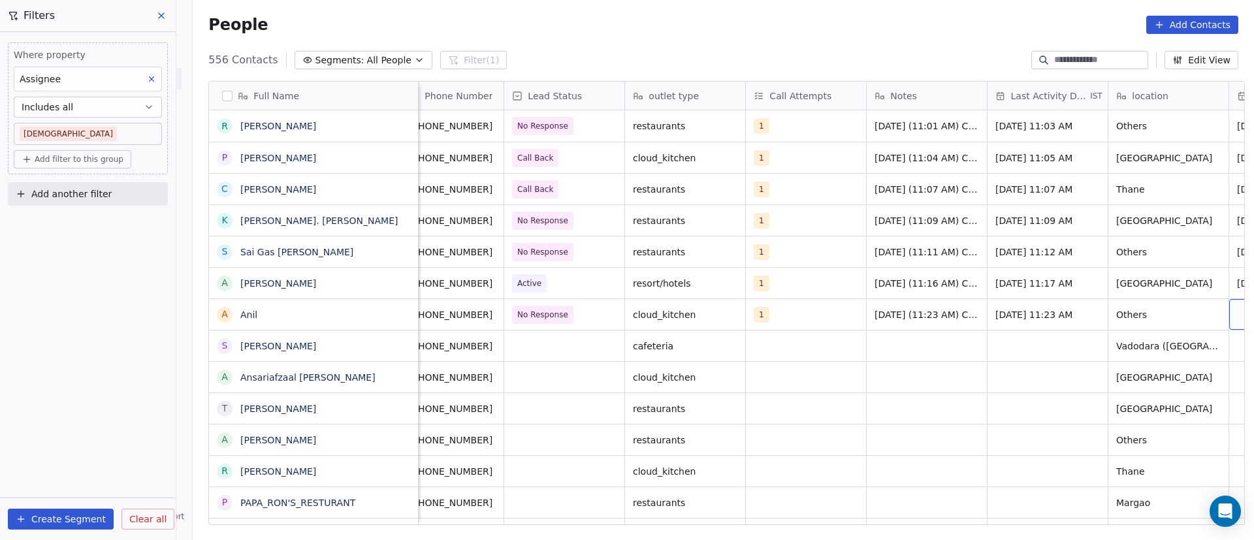
scroll to position [0, 139]
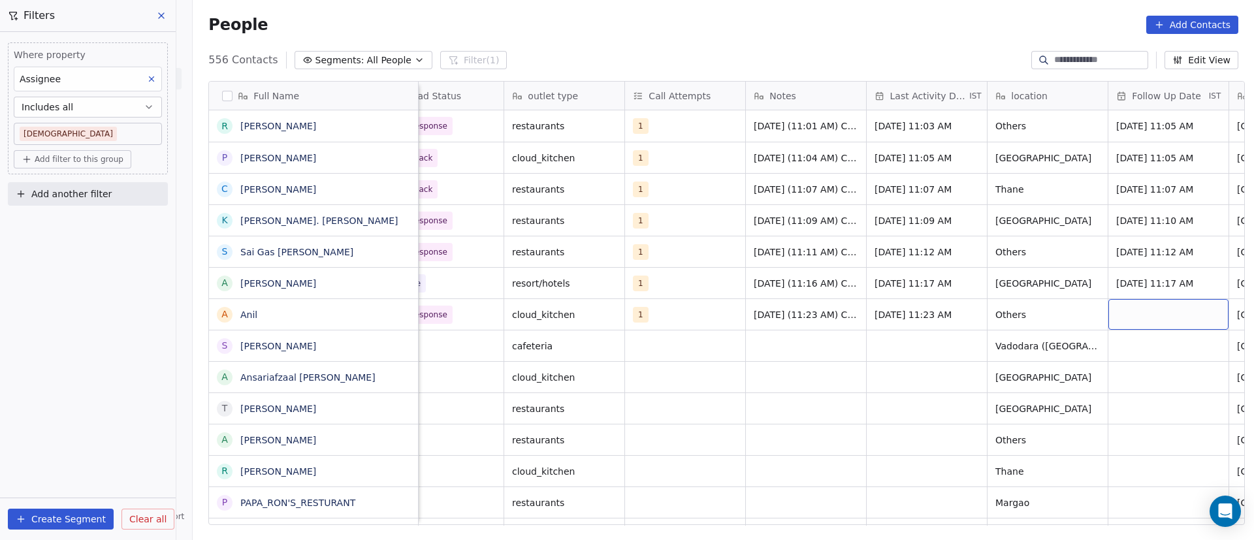
click at [826, 306] on div "grid" at bounding box center [1169, 314] width 120 height 31
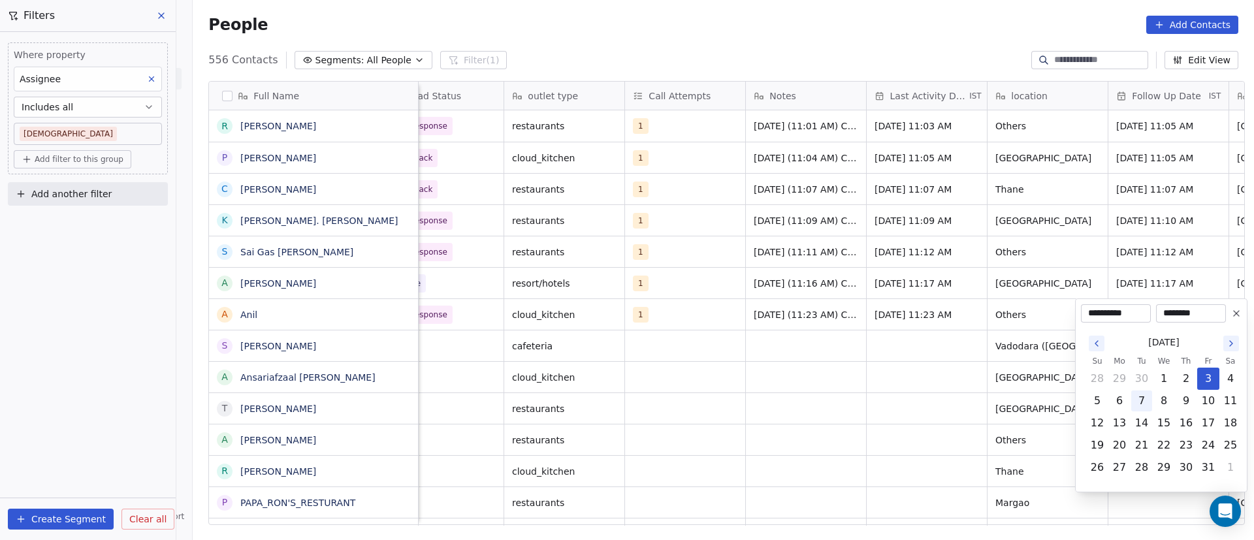
click at [826, 350] on button "7" at bounding box center [1142, 401] width 21 height 21
type input "**********"
click at [826, 350] on html "On2Cook India Pvt. Ltd. Contacts People Marketing Workflows Campaigns Metrics &…" at bounding box center [627, 270] width 1254 height 540
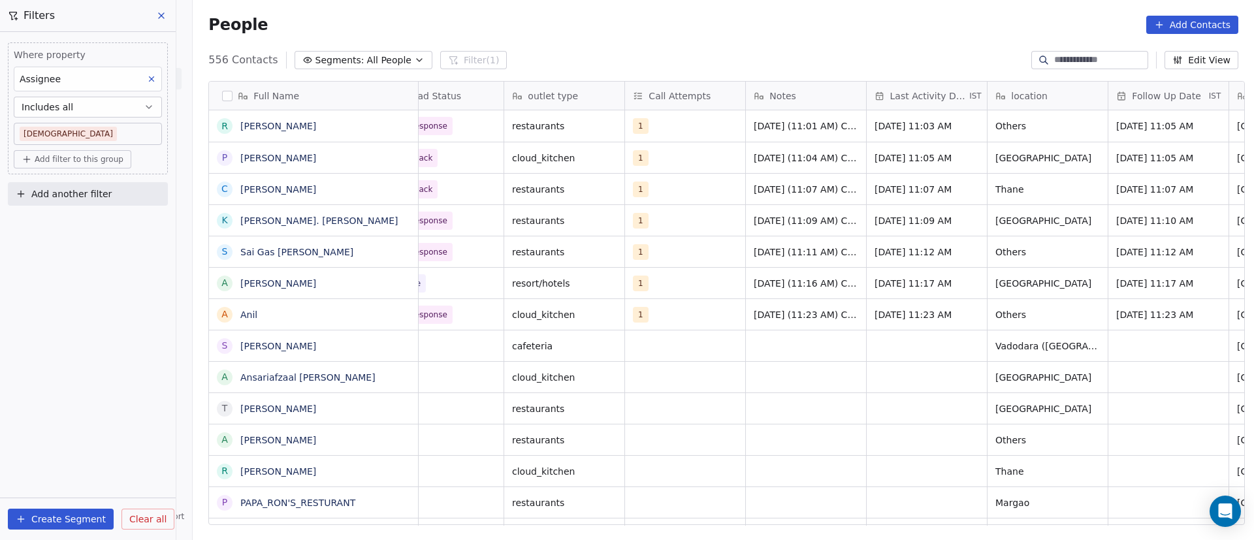
scroll to position [0, 0]
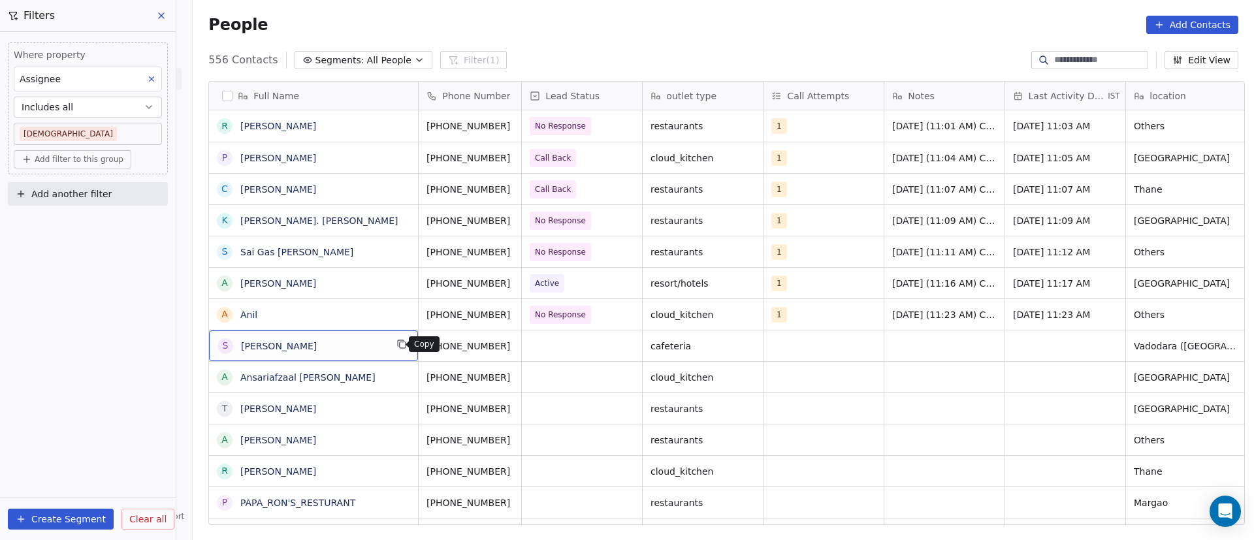
click at [400, 342] on icon "grid" at bounding box center [403, 345] width 6 height 6
click at [519, 343] on button "grid" at bounding box center [527, 344] width 16 height 16
click at [522, 318] on icon "grid" at bounding box center [527, 313] width 10 height 10
click at [522, 348] on icon "grid" at bounding box center [527, 344] width 10 height 10
click at [553, 350] on div "grid" at bounding box center [582, 346] width 120 height 31
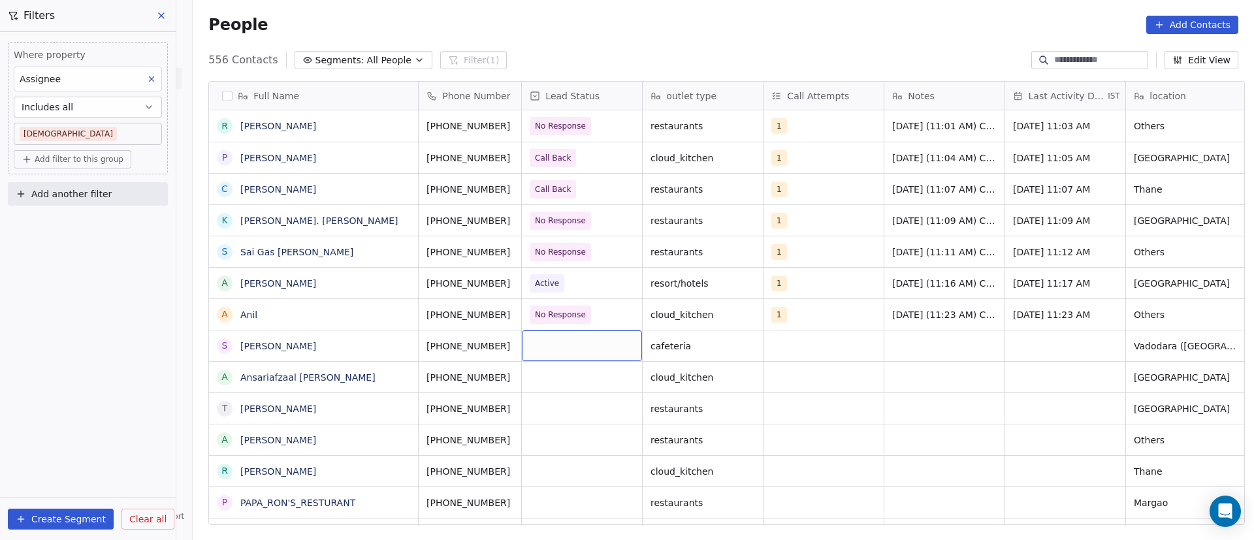
click at [553, 350] on div "grid" at bounding box center [582, 346] width 120 height 31
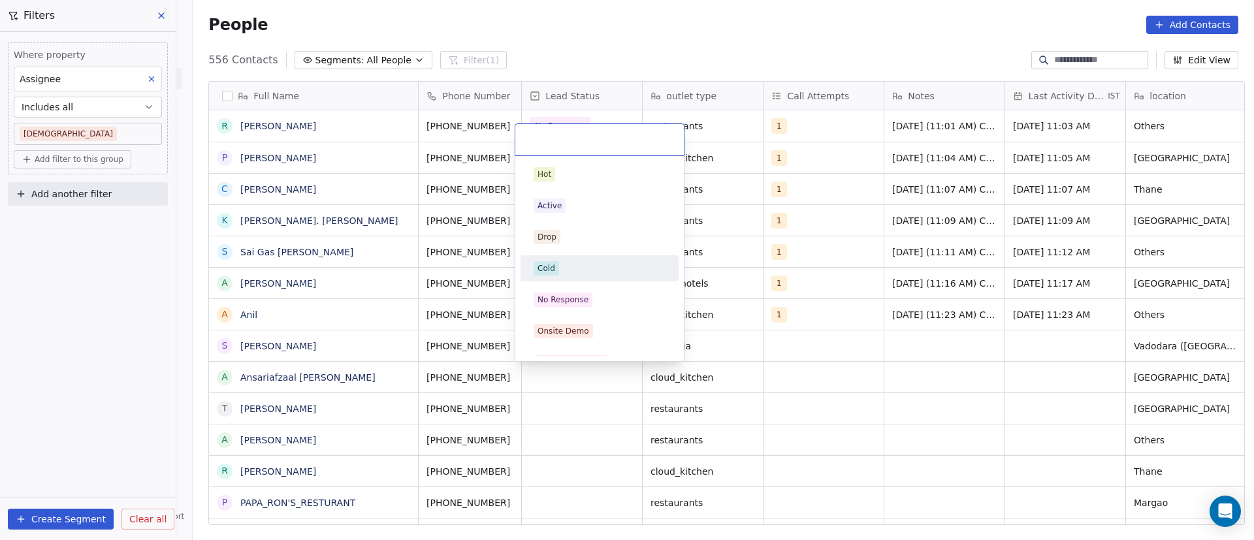
click at [578, 272] on div "Cold" at bounding box center [600, 268] width 132 height 14
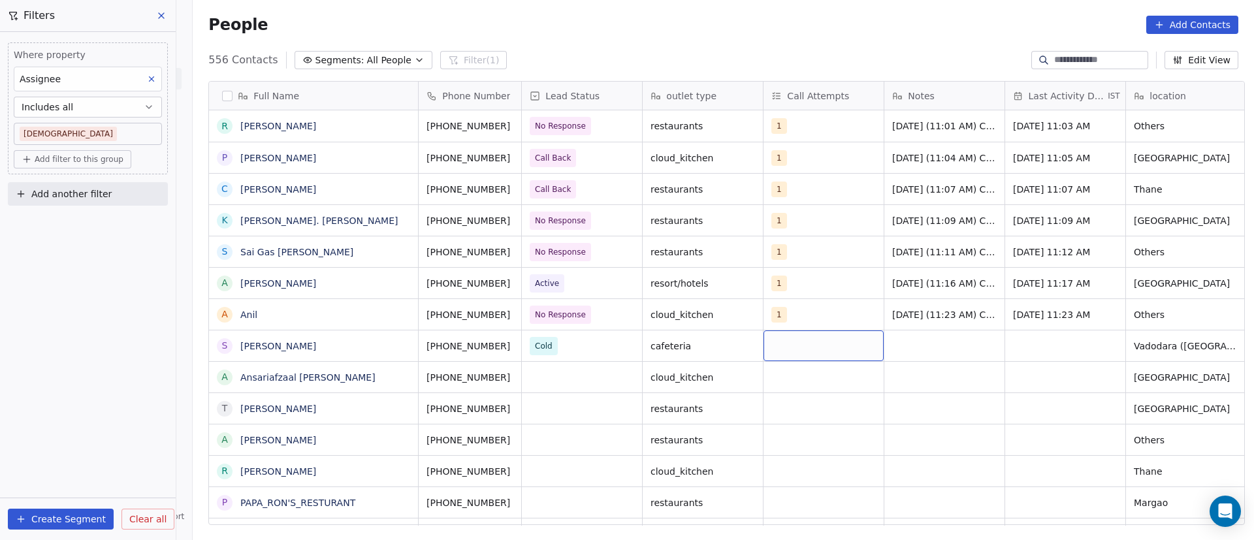
click at [766, 350] on div "grid" at bounding box center [824, 346] width 120 height 31
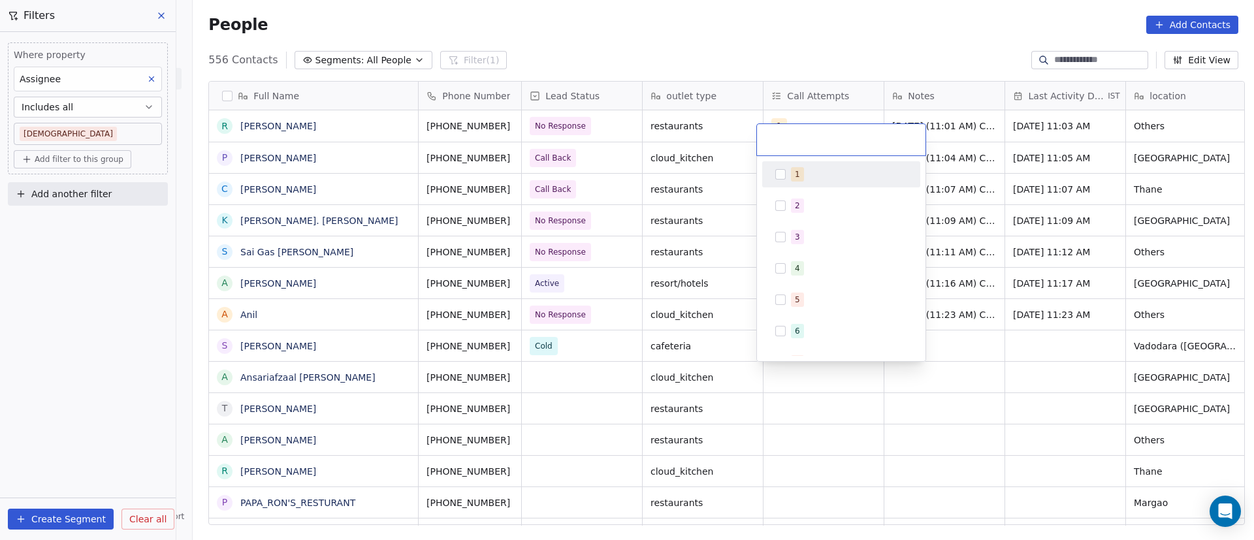
click at [826, 182] on div "1" at bounding box center [842, 174] width 148 height 21
click at [826, 338] on html "On2Cook India Pvt. Ltd. Contacts People Marketing Workflows Campaigns Metrics &…" at bounding box center [627, 270] width 1254 height 540
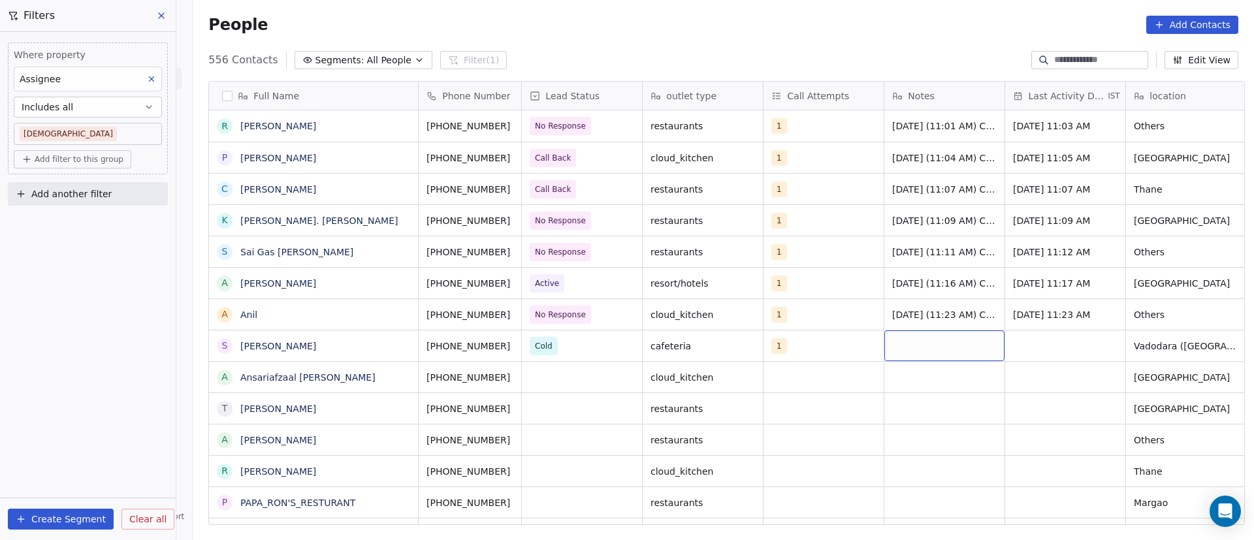
click at [826, 343] on div "grid" at bounding box center [945, 346] width 120 height 31
paste textarea "**********"
type textarea "**********"
click at [826, 350] on html "On2Cook India Pvt. Ltd. Contacts People Marketing Workflows Campaigns Metrics &…" at bounding box center [627, 270] width 1254 height 540
click at [826, 346] on div "grid" at bounding box center [1065, 346] width 120 height 31
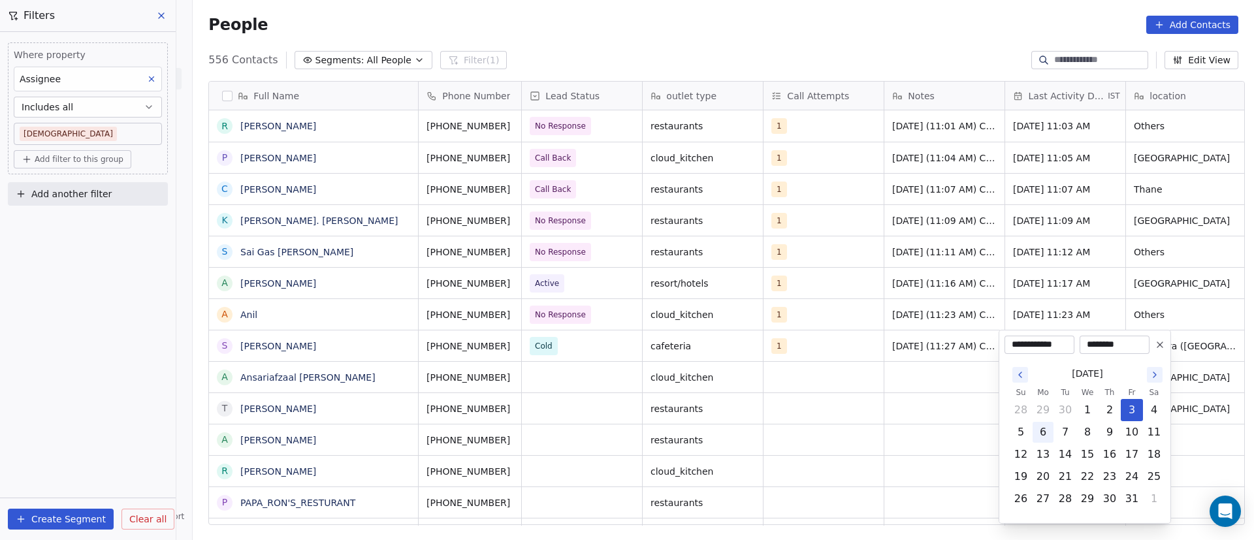
drag, startPoint x: 1059, startPoint y: 432, endPoint x: 1039, endPoint y: 433, distance: 20.3
click at [826, 350] on button "7" at bounding box center [1065, 432] width 21 height 21
type input "**********"
click at [826, 350] on html "On2Cook India Pvt. Ltd. Contacts People Marketing Workflows Campaigns Metrics &…" at bounding box center [627, 270] width 1254 height 540
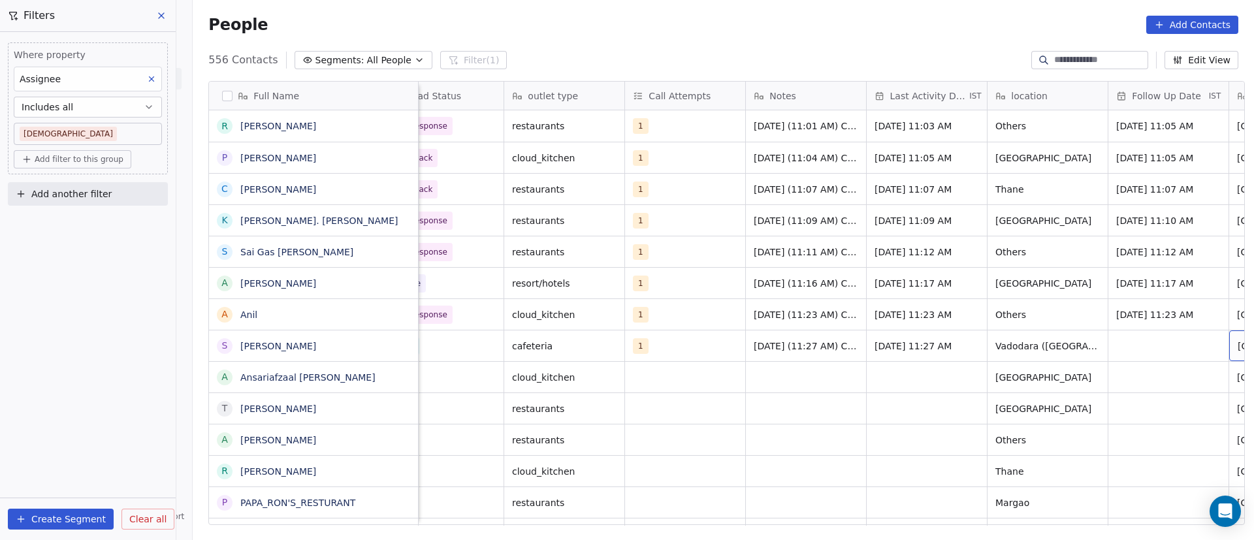
scroll to position [0, 259]
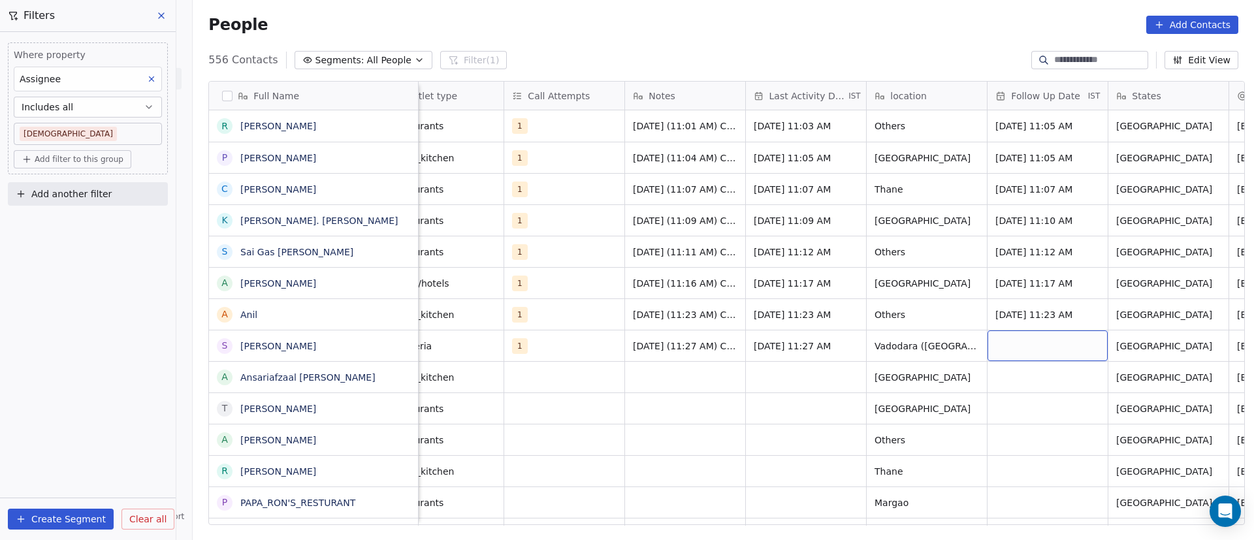
click at [826, 341] on div "grid" at bounding box center [1048, 346] width 120 height 31
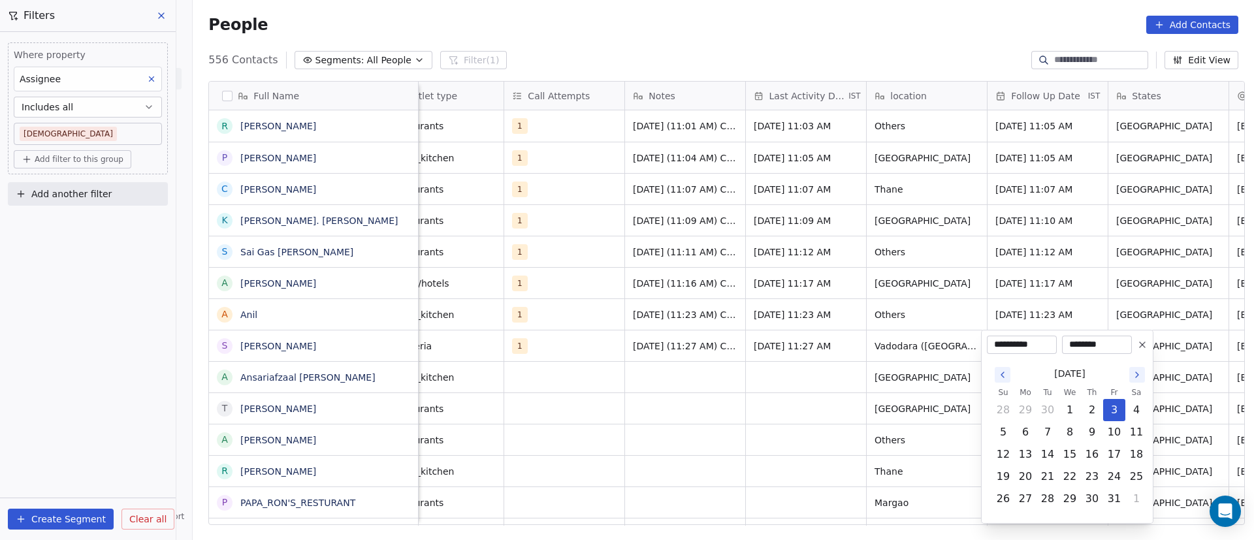
click at [826, 347] on icon at bounding box center [1142, 345] width 10 height 10
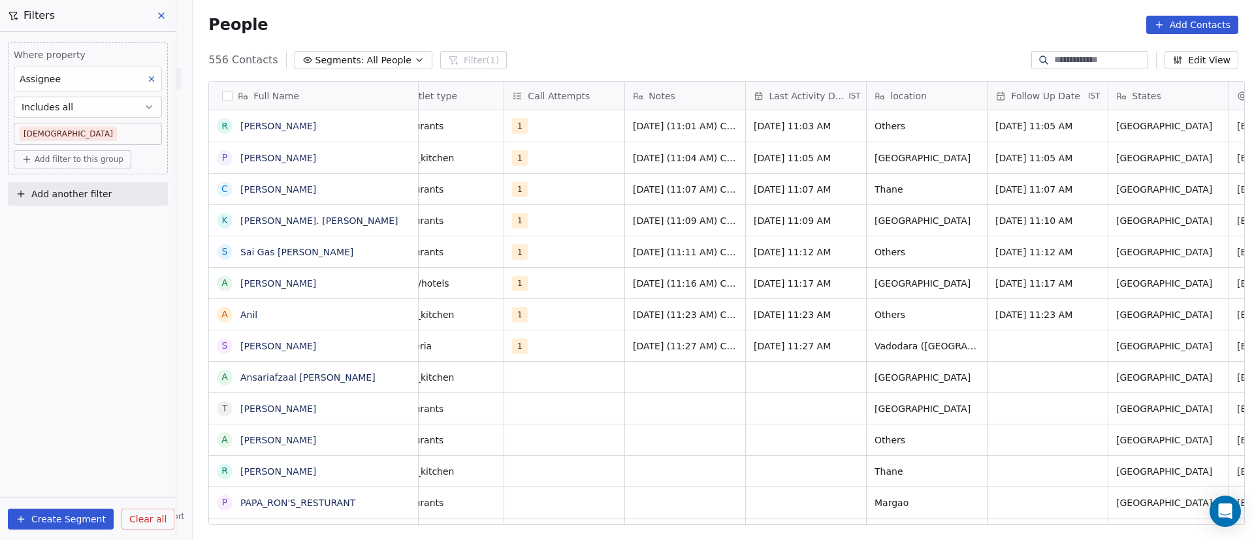
scroll to position [0, 0]
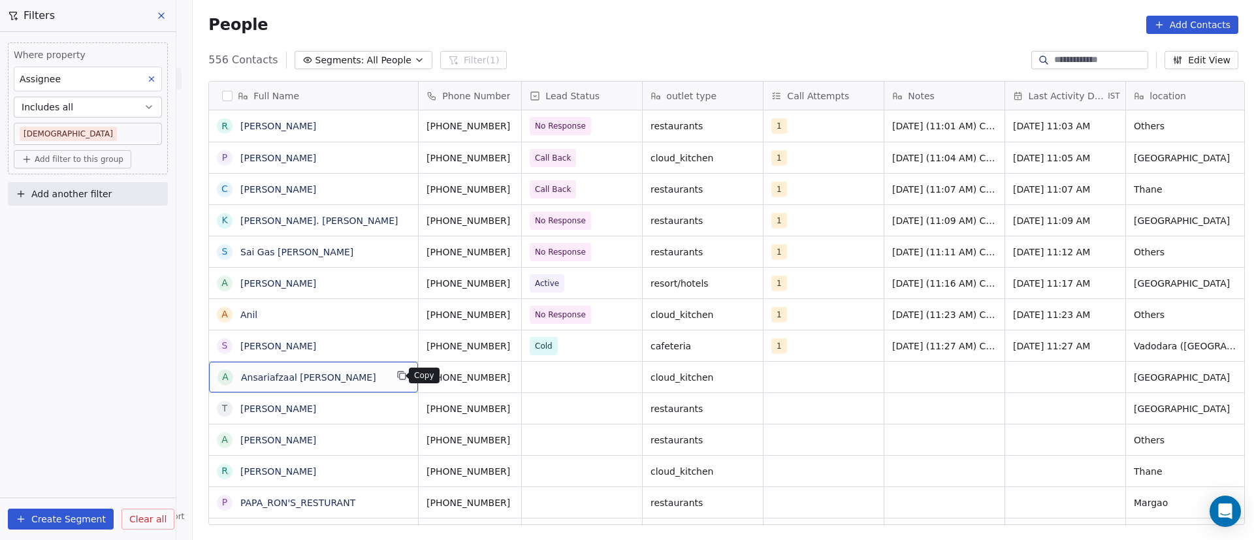
click at [397, 350] on icon "grid" at bounding box center [402, 375] width 10 height 10
click at [519, 350] on button "grid" at bounding box center [527, 376] width 16 height 16
click at [561, 350] on div "grid" at bounding box center [582, 377] width 120 height 31
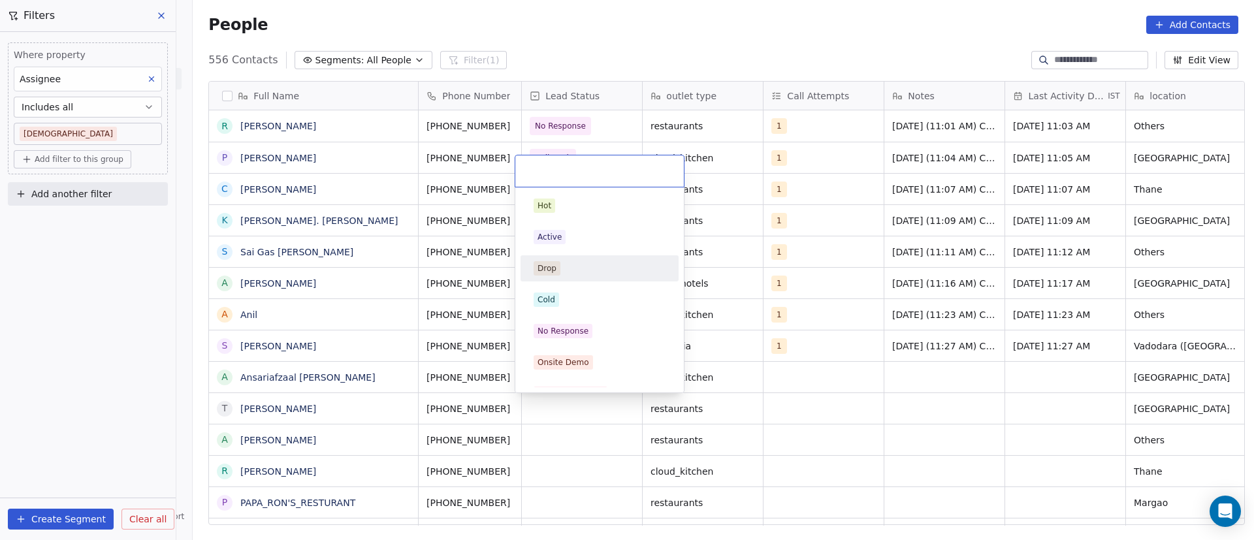
click at [573, 282] on div "Hot Active Drop Cold No Response Onsite Demo RSP (Distributor) Converted Duplic…" at bounding box center [600, 488] width 158 height 591
click at [574, 297] on div "Cold" at bounding box center [600, 300] width 132 height 14
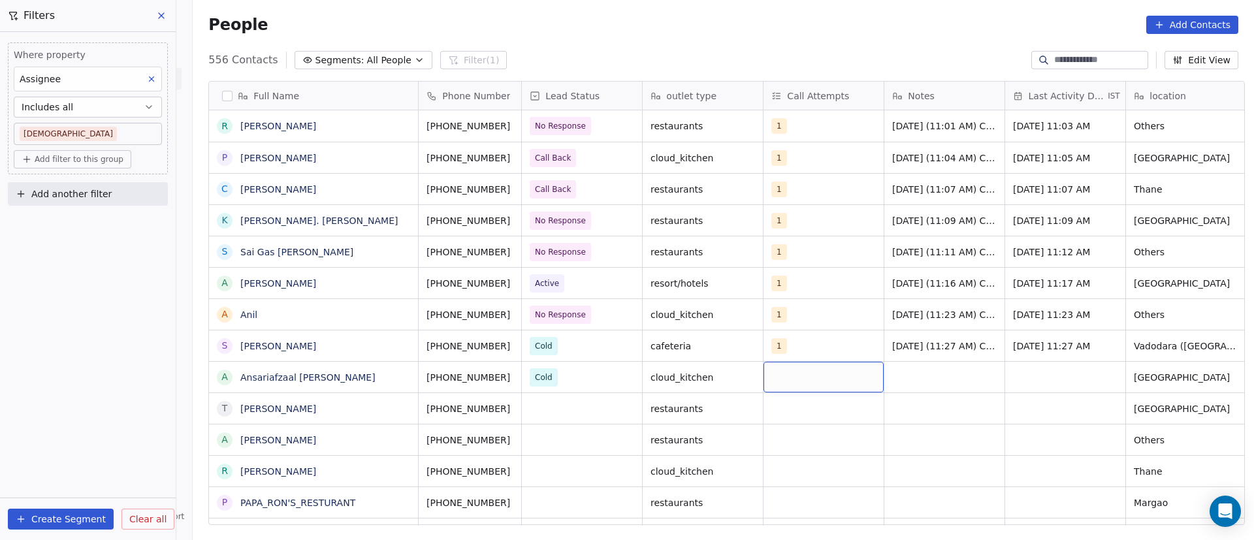
click at [789, 350] on div "grid" at bounding box center [824, 377] width 120 height 31
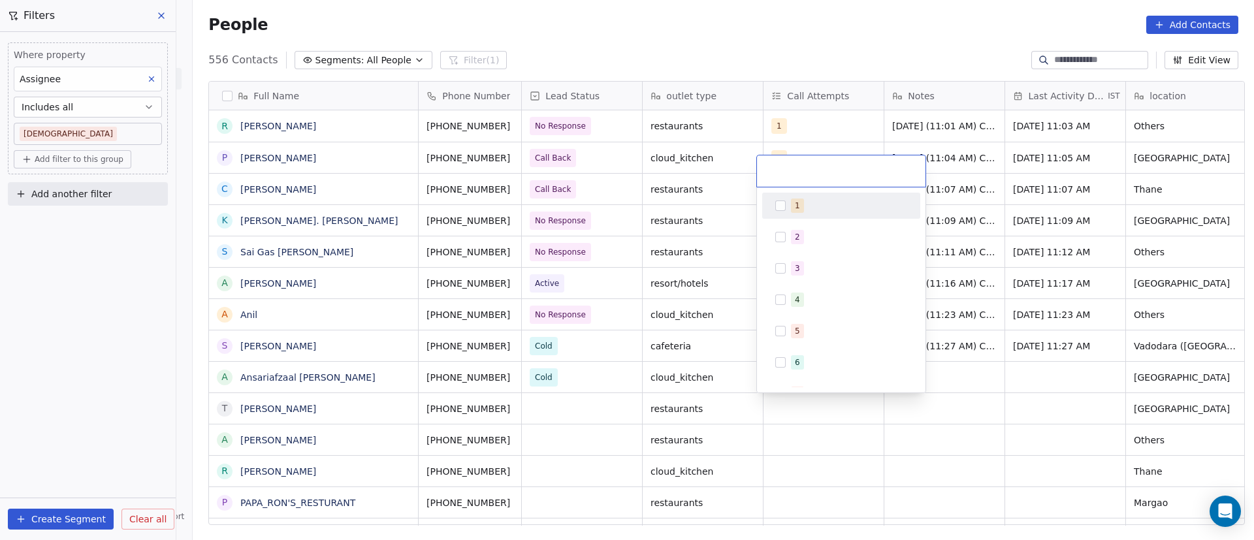
click at [811, 203] on div "1" at bounding box center [849, 206] width 116 height 14
click at [826, 350] on html "On2Cook India Pvt. Ltd. Contacts People Marketing Workflows Campaigns Metrics &…" at bounding box center [627, 270] width 1254 height 540
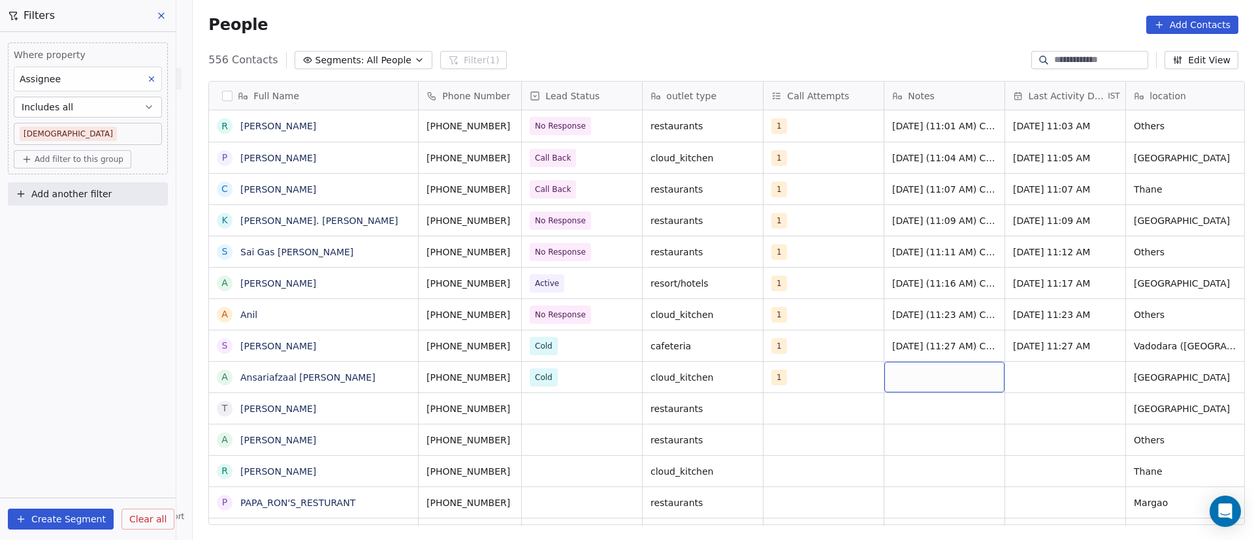
click at [826, 350] on div "grid" at bounding box center [945, 377] width 120 height 31
paste textarea "**********"
type textarea "**********"
click at [826, 350] on html "On2Cook India Pvt. Ltd. Contacts People Marketing Workflows Campaigns Metrics &…" at bounding box center [627, 270] width 1254 height 540
click at [826, 350] on div "grid" at bounding box center [1065, 377] width 120 height 31
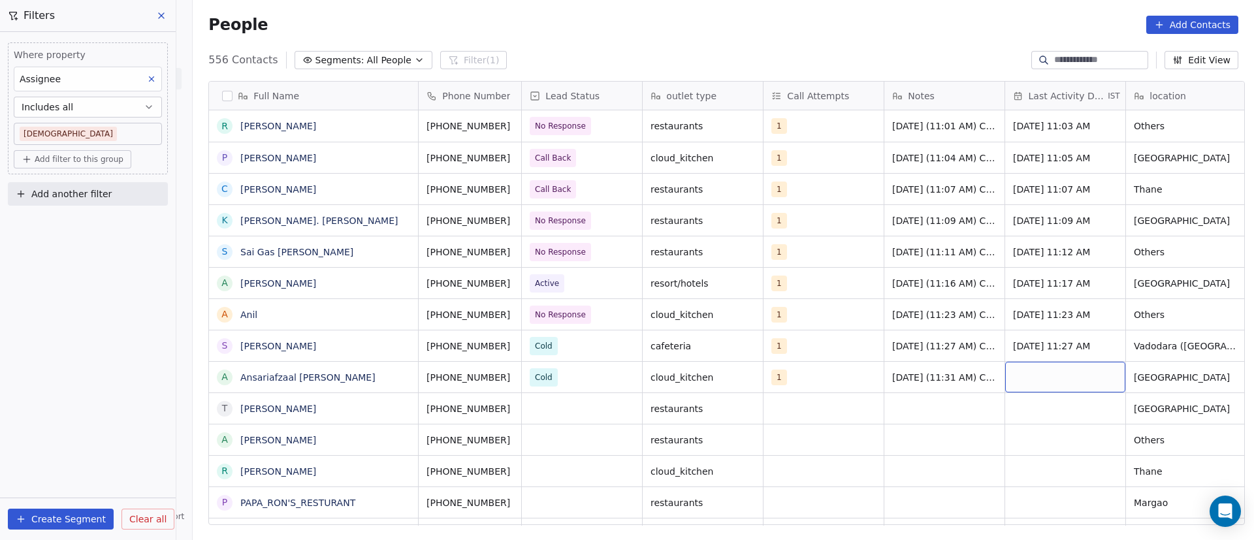
click at [826, 350] on div "grid" at bounding box center [1065, 377] width 120 height 31
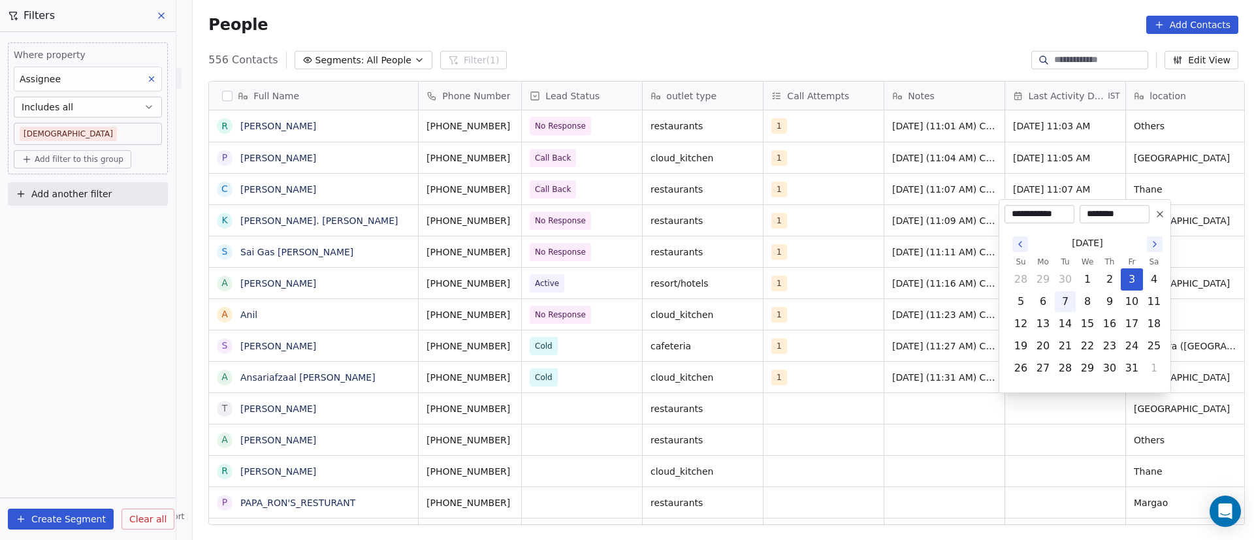
click at [826, 302] on button "7" at bounding box center [1065, 301] width 21 height 21
type input "**********"
click at [826, 350] on html "On2Cook India Pvt. Ltd. Contacts People Marketing Workflows Campaigns Metrics &…" at bounding box center [627, 270] width 1254 height 540
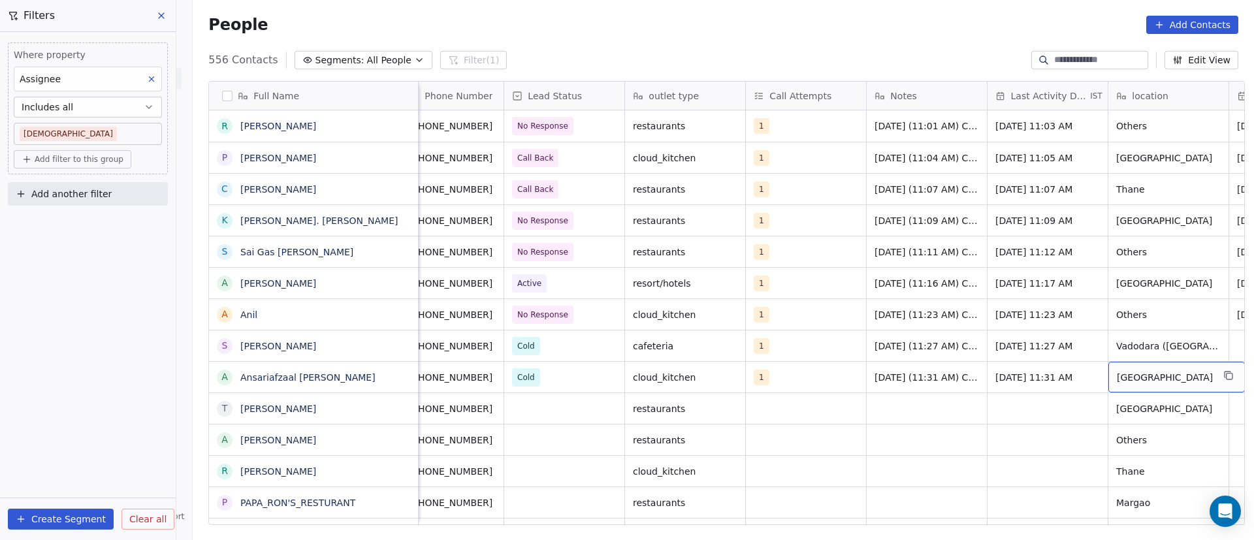
scroll to position [0, 139]
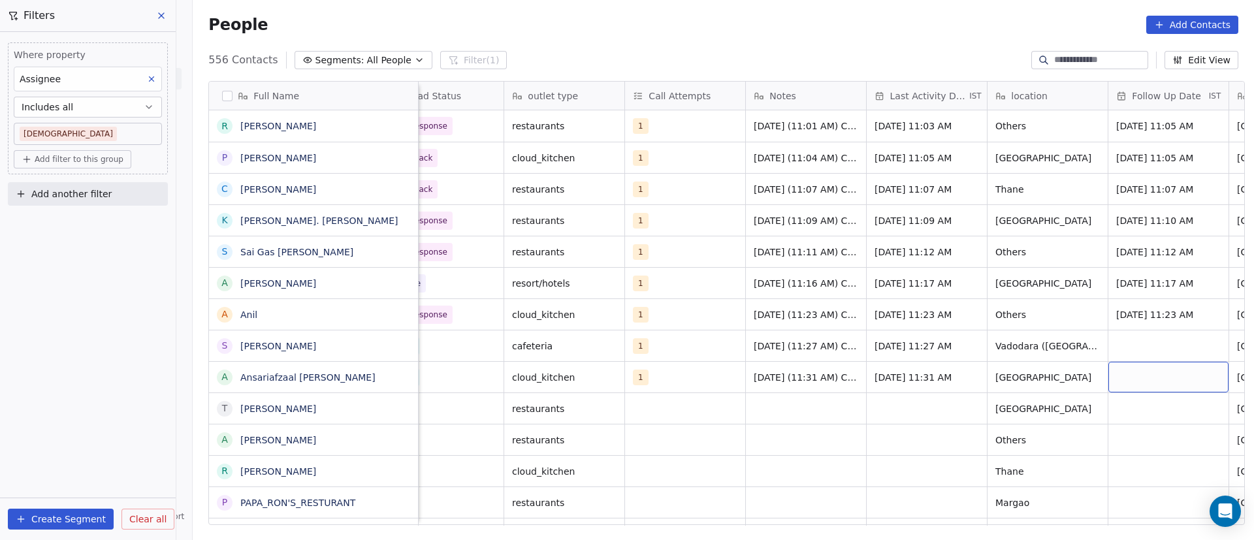
click at [826, 350] on div "grid" at bounding box center [1169, 377] width 120 height 31
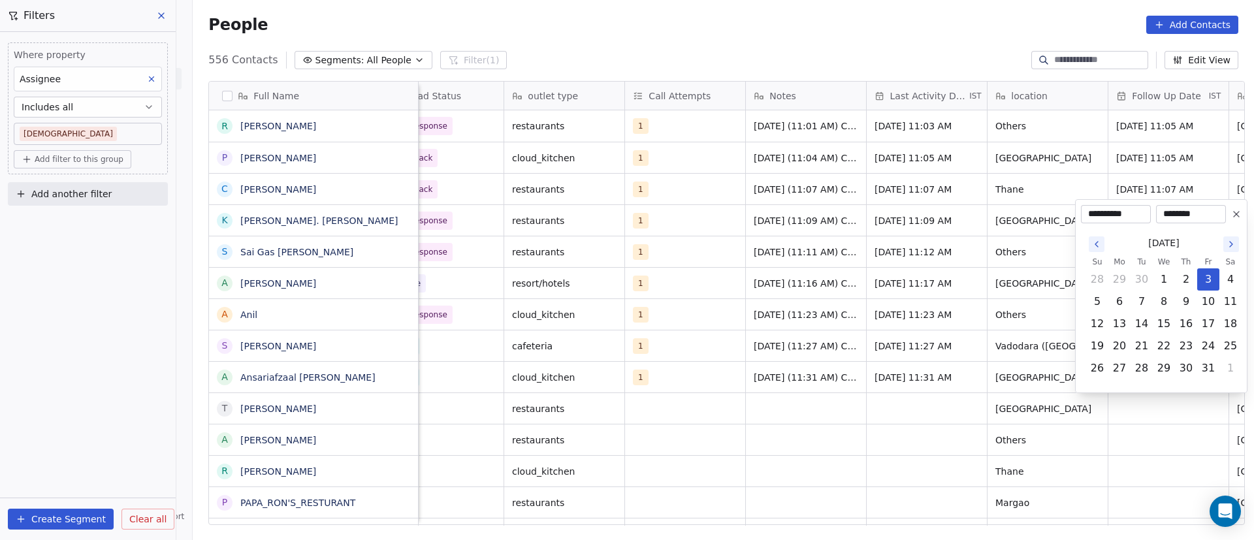
click at [826, 214] on icon at bounding box center [1236, 214] width 5 height 5
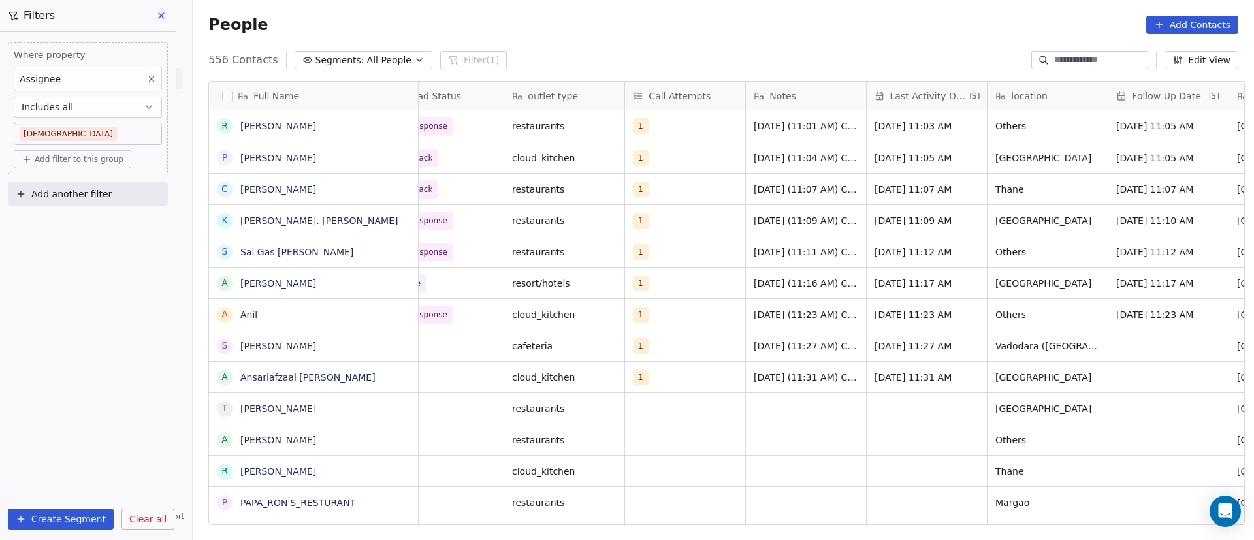
scroll to position [0, 0]
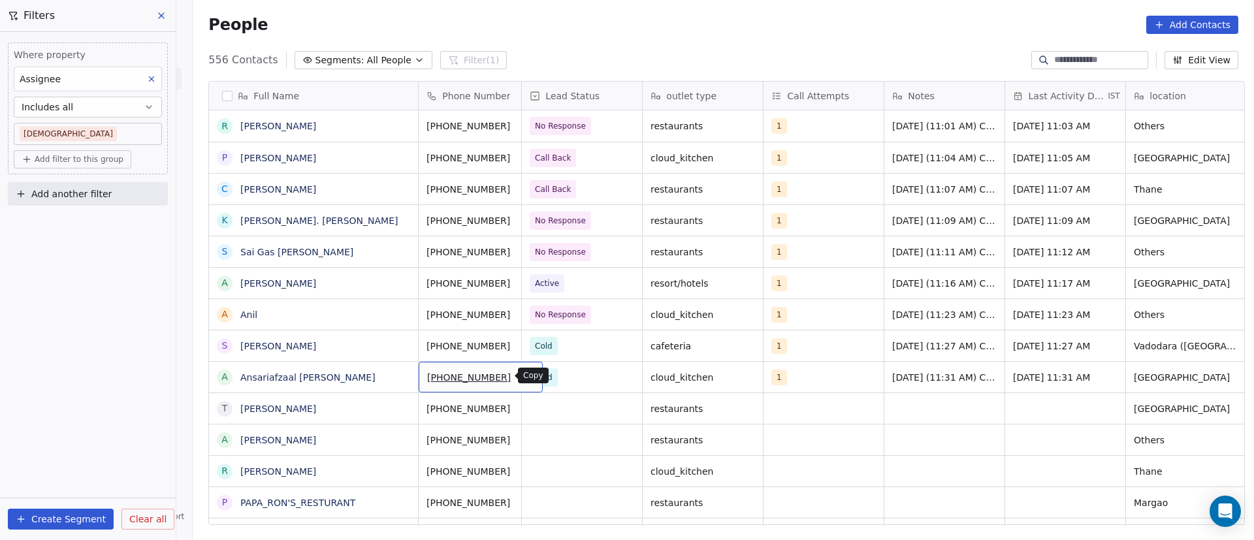
click at [519, 350] on button "grid" at bounding box center [527, 376] width 16 height 16
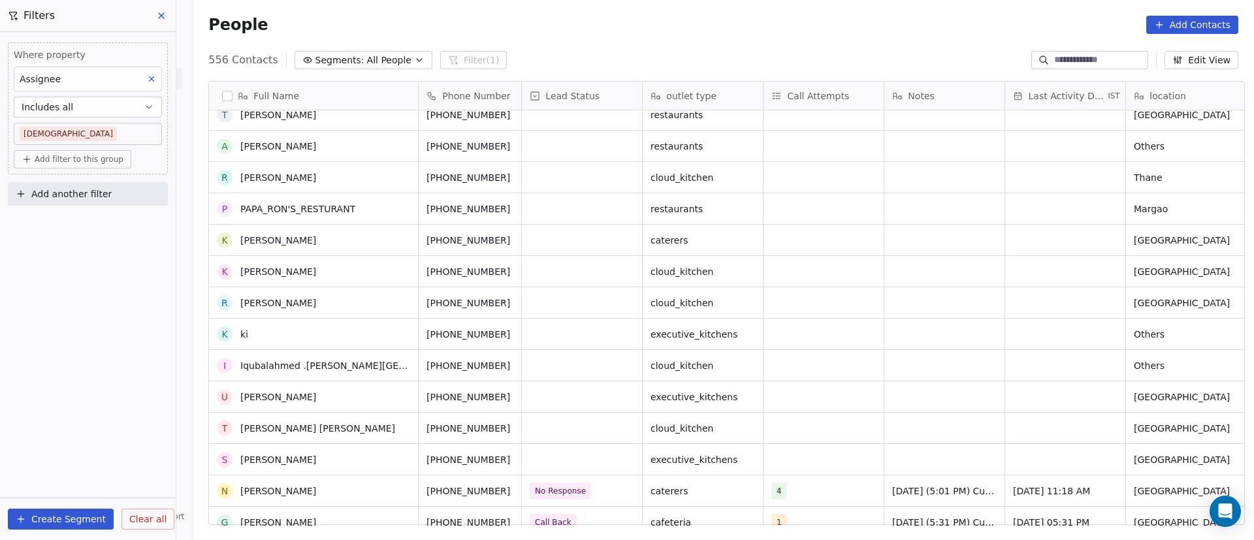
scroll to position [98, 0]
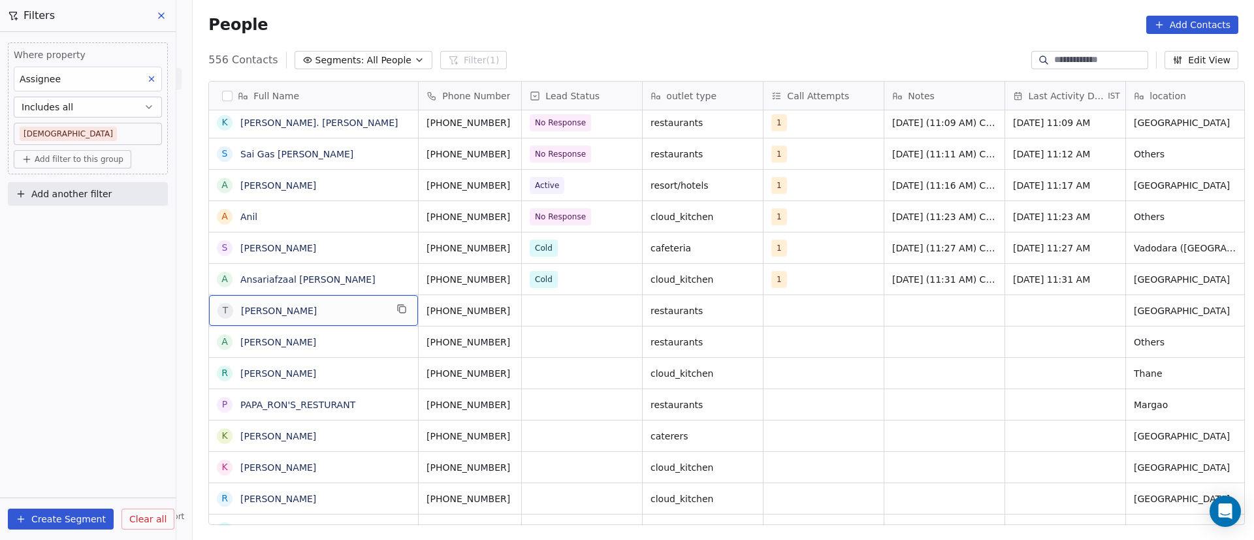
click at [410, 310] on div "T [PERSON_NAME]" at bounding box center [313, 310] width 209 height 31
click at [401, 311] on button "grid" at bounding box center [402, 309] width 16 height 16
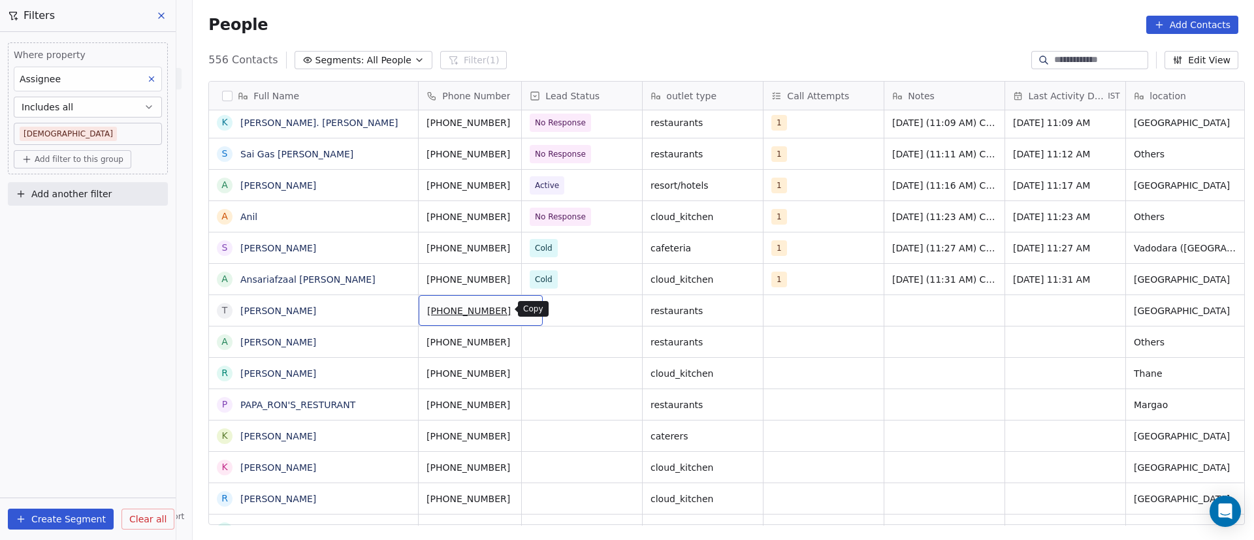
click at [519, 311] on button "grid" at bounding box center [527, 309] width 16 height 16
click at [551, 314] on div "grid" at bounding box center [582, 310] width 120 height 31
click at [552, 314] on div "grid" at bounding box center [582, 310] width 120 height 31
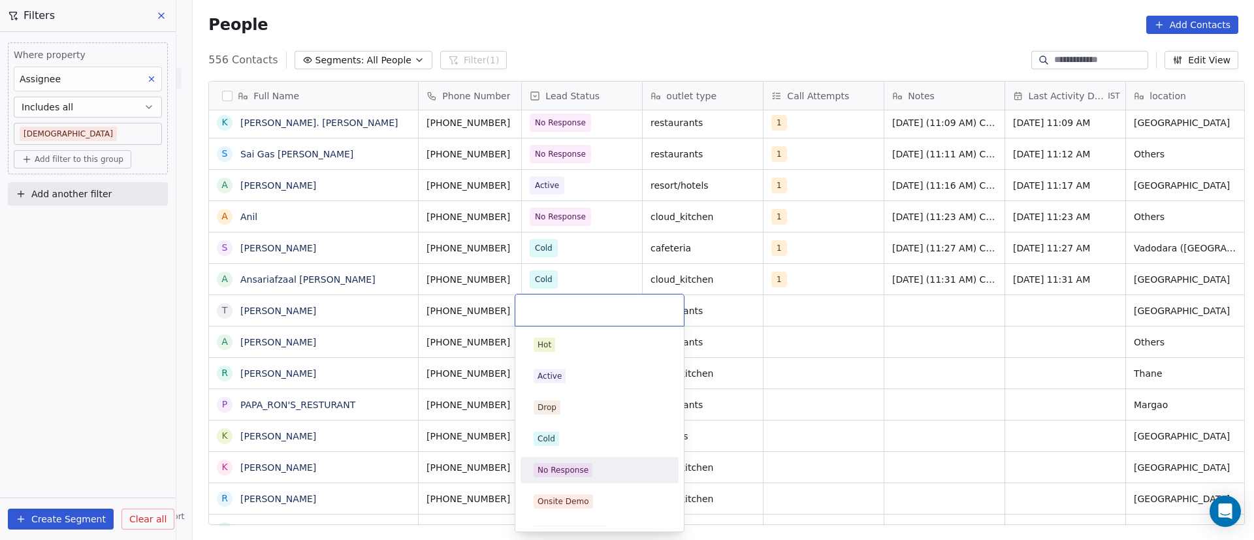
click at [581, 350] on span "No Response" at bounding box center [563, 470] width 59 height 14
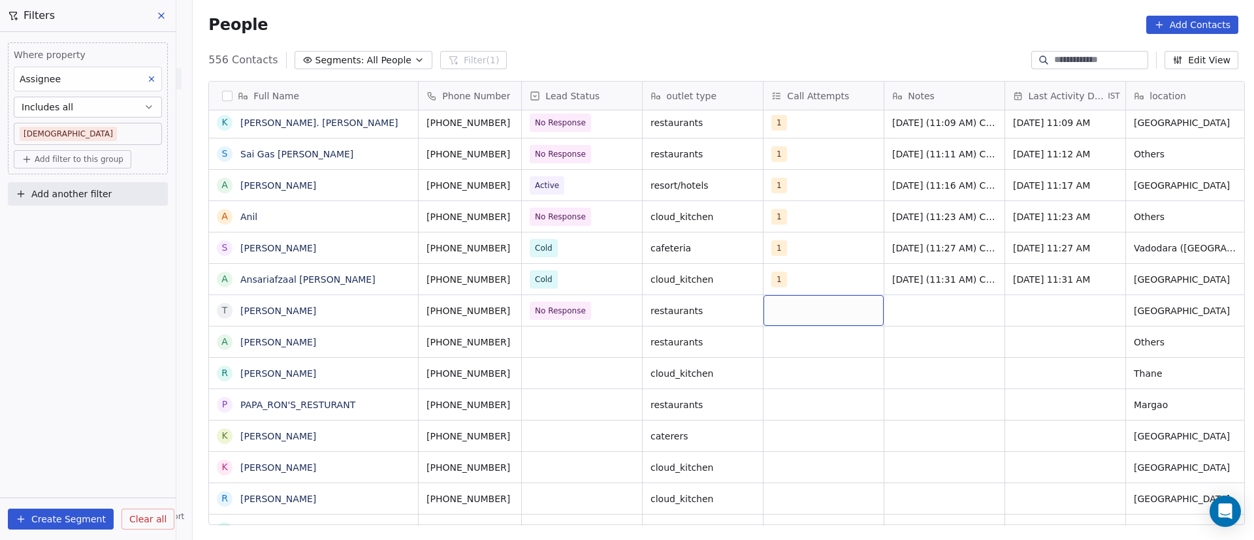
click at [810, 306] on div "grid" at bounding box center [824, 310] width 120 height 31
click at [799, 350] on span "1" at bounding box center [797, 345] width 13 height 14
click at [826, 344] on html "On2Cook India Pvt. Ltd. Contacts People Marketing Workflows Campaigns Metrics &…" at bounding box center [627, 270] width 1254 height 540
click at [826, 301] on div "grid" at bounding box center [945, 310] width 120 height 31
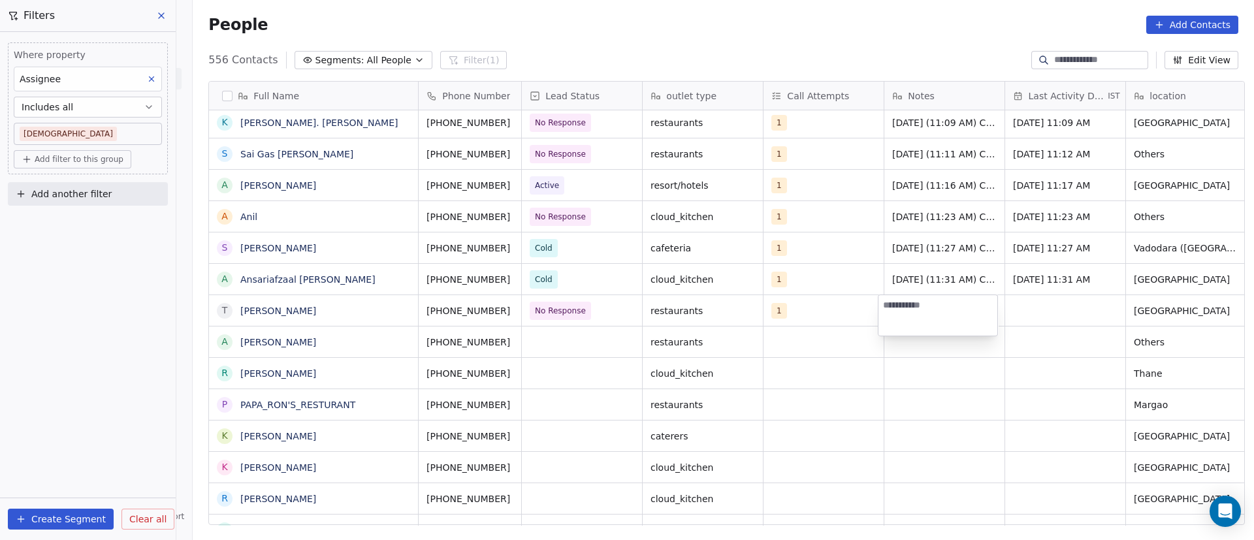
click at [826, 31] on html "On2Cook India Pvt. Ltd. Contacts People Marketing Workflows Campaigns Metrics &…" at bounding box center [627, 270] width 1254 height 540
click at [826, 316] on div "grid" at bounding box center [945, 310] width 120 height 31
click at [547, 348] on html "On2Cook India Pvt. Ltd. Contacts People Marketing Workflows Campaigns Metrics &…" at bounding box center [627, 270] width 1254 height 540
click at [826, 310] on div "grid" at bounding box center [945, 310] width 120 height 31
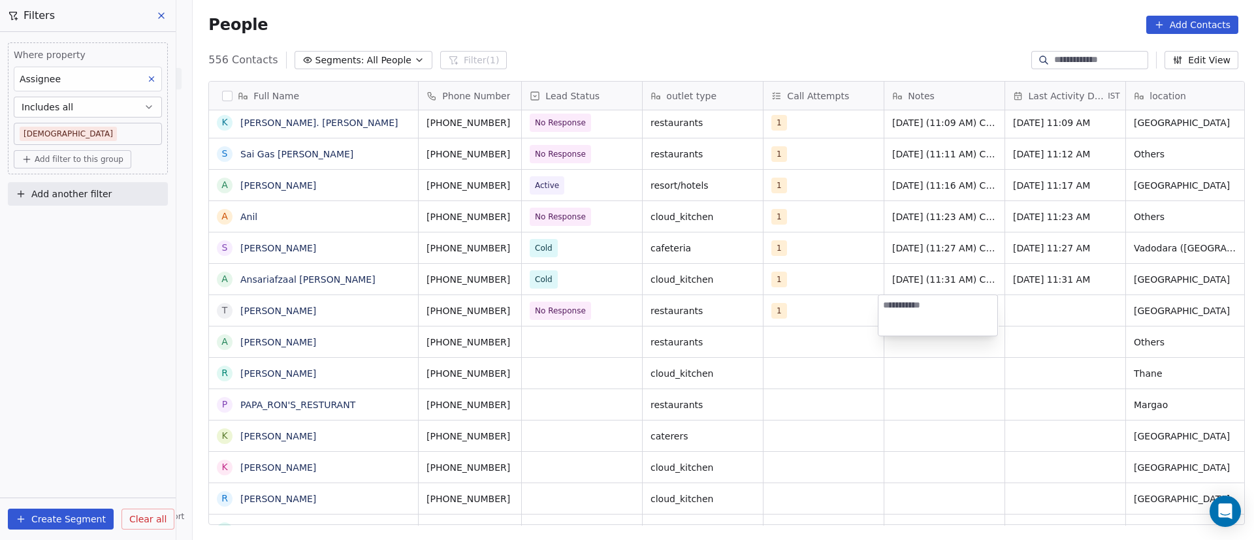
click at [365, 310] on html "On2Cook India Pvt. Ltd. Contacts People Marketing Workflows Campaigns Metrics &…" at bounding box center [627, 270] width 1254 height 540
click at [826, 308] on div "grid" at bounding box center [945, 310] width 120 height 31
paste textarea "**********"
drag, startPoint x: 928, startPoint y: 318, endPoint x: 939, endPoint y: 327, distance: 14.4
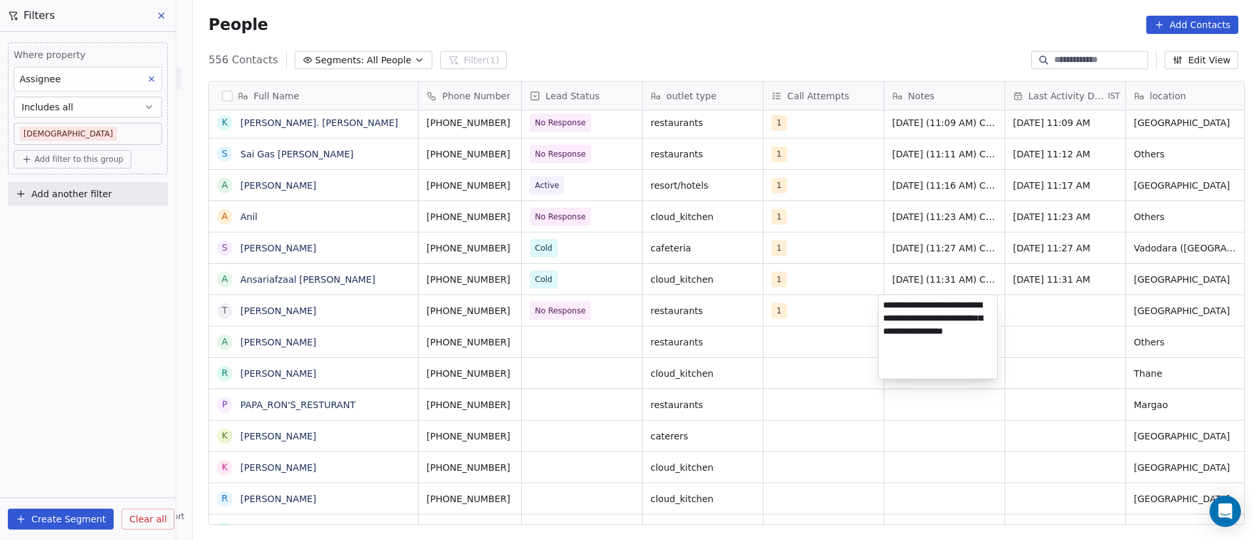
click at [826, 327] on textarea "**********" at bounding box center [938, 337] width 119 height 84
type textarea "**********"
click at [826, 350] on html "On2Cook India Pvt. Ltd. Contacts People Marketing Workflows Campaigns Metrics &…" at bounding box center [627, 270] width 1254 height 540
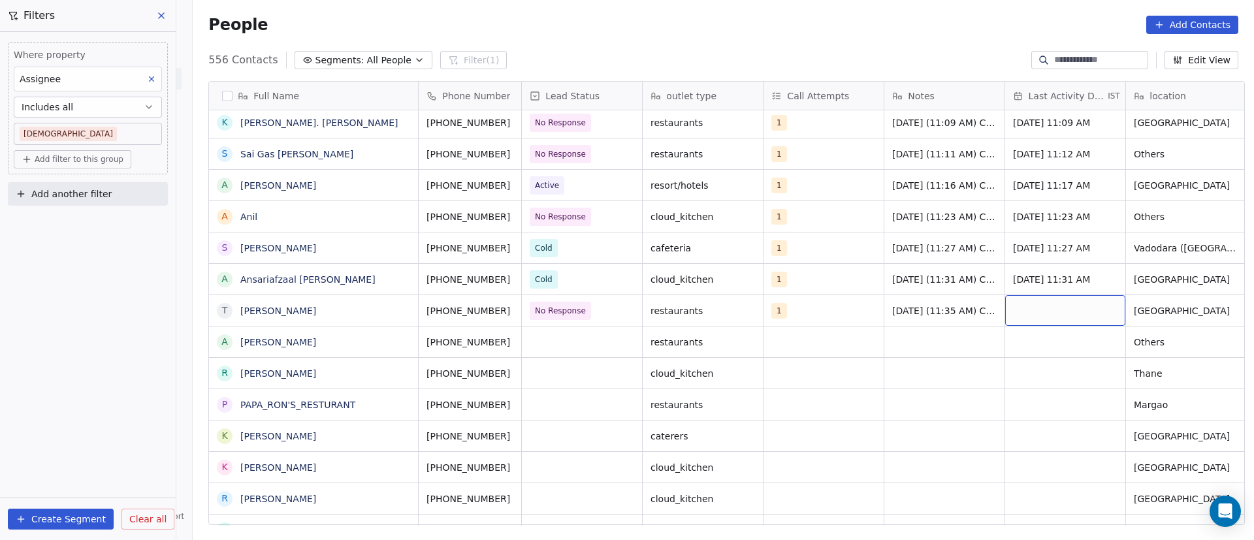
click at [826, 310] on div "grid" at bounding box center [1065, 310] width 120 height 31
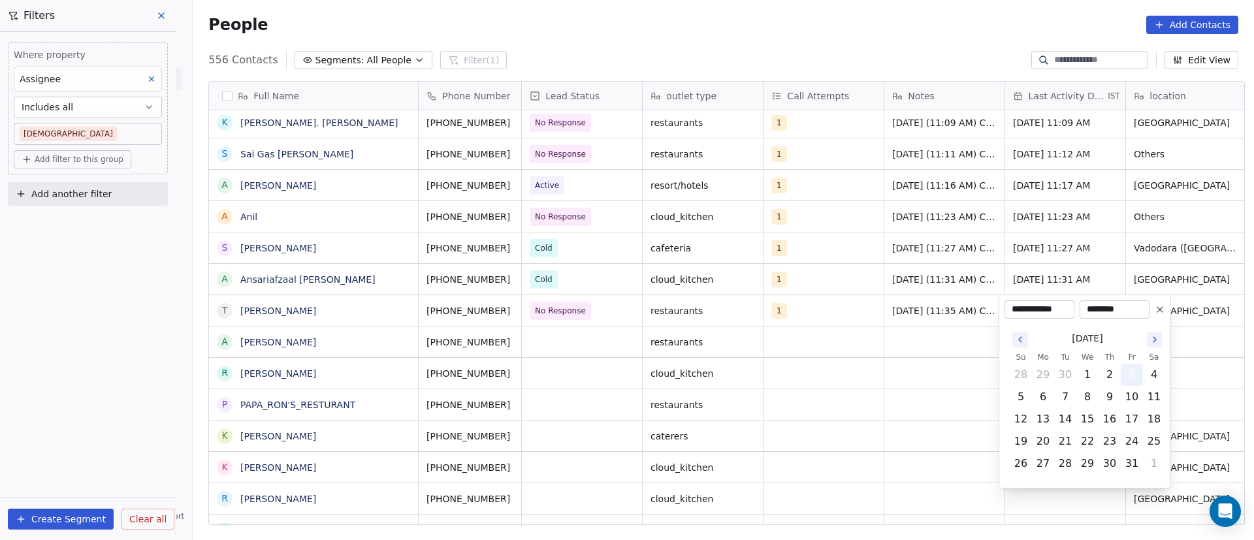
click at [826, 350] on button "3" at bounding box center [1132, 375] width 21 height 21
click at [826, 350] on html "On2Cook India Pvt. Ltd. Contacts People Marketing Workflows Campaigns Metrics &…" at bounding box center [627, 270] width 1254 height 540
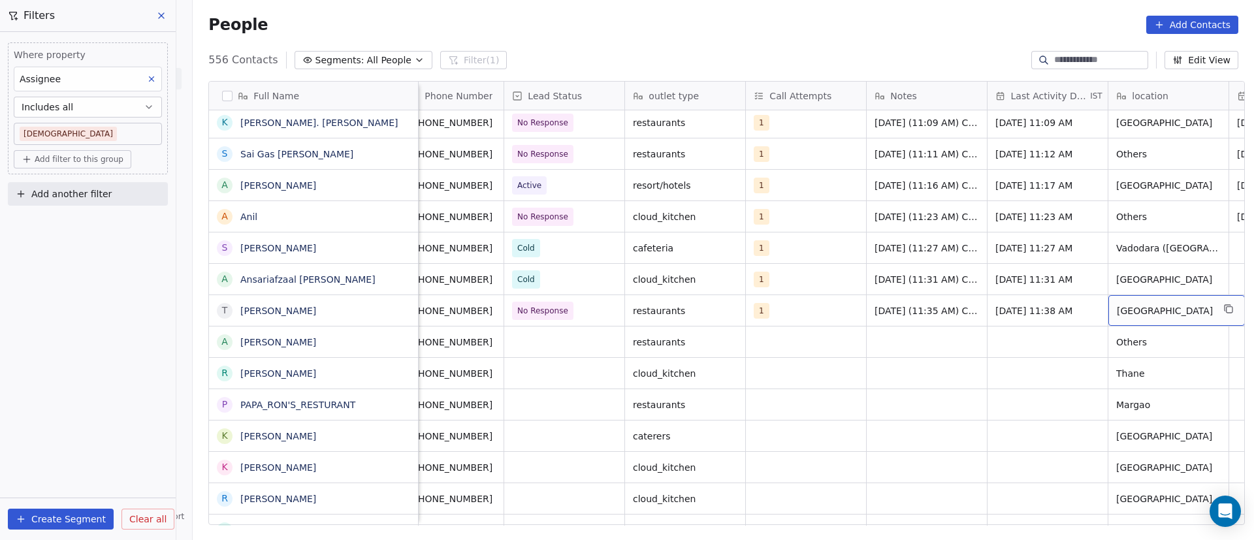
scroll to position [0, 139]
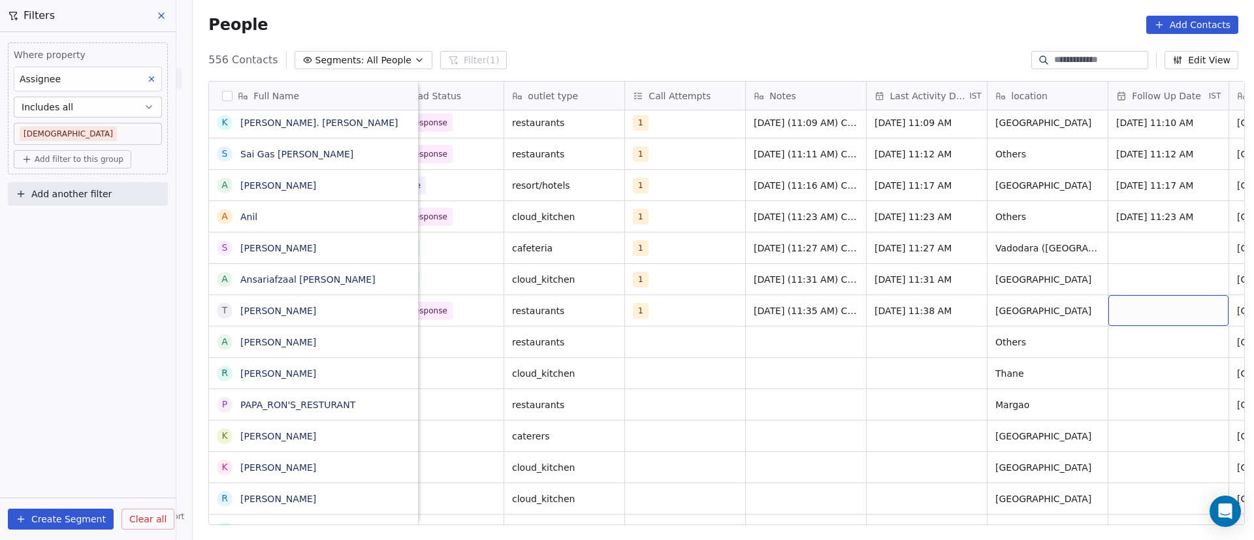
click at [826, 302] on div "grid" at bounding box center [1169, 310] width 120 height 31
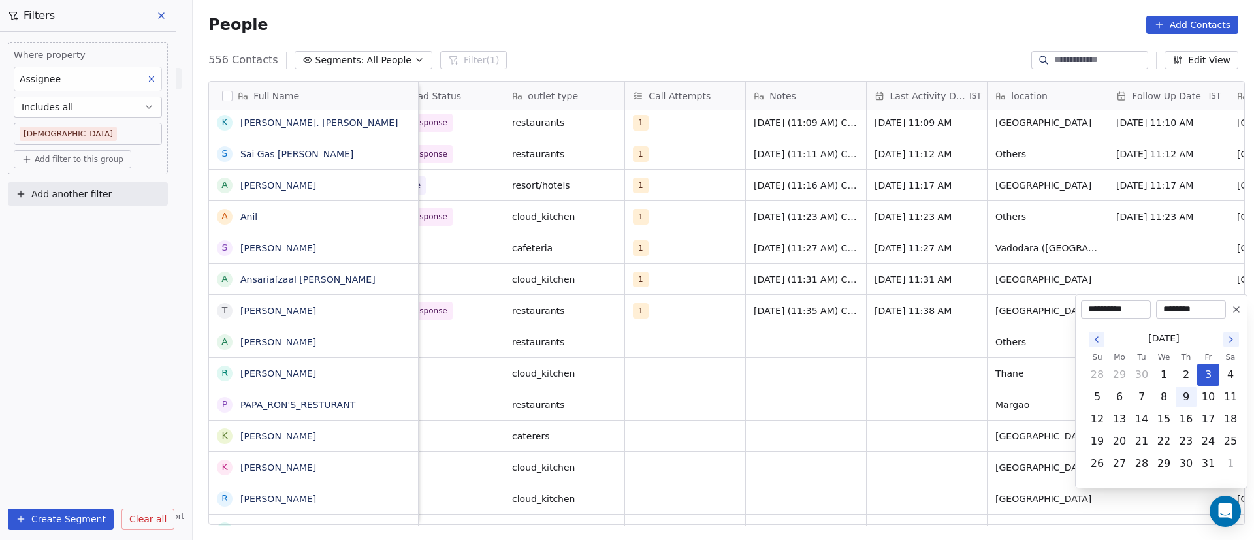
click at [826, 350] on button "9" at bounding box center [1186, 397] width 21 height 21
type input "**********"
click at [826, 350] on html "On2Cook India Pvt. Ltd. Contacts People Marketing Workflows Campaigns Metrics &…" at bounding box center [627, 270] width 1254 height 540
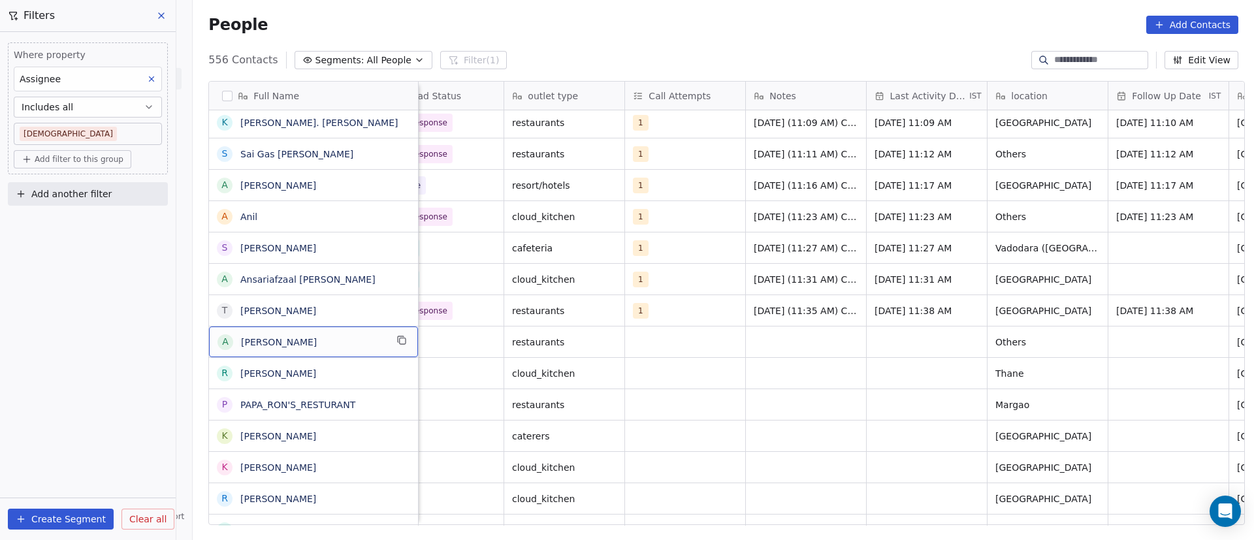
scroll to position [0, 0]
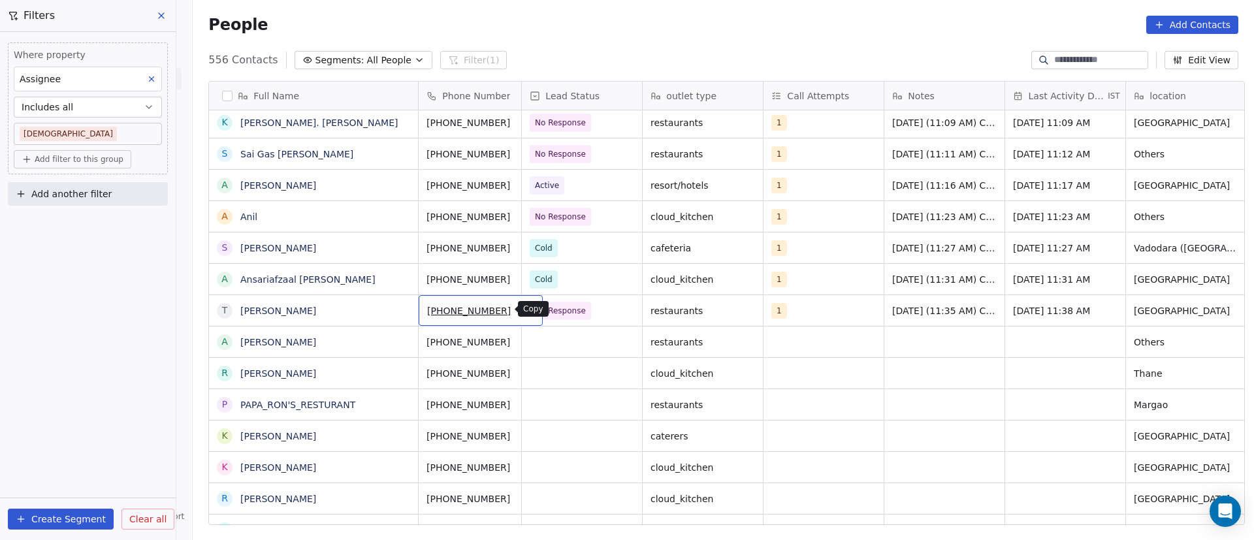
click at [522, 311] on icon "grid" at bounding box center [527, 309] width 10 height 10
click at [397, 342] on icon "grid" at bounding box center [402, 340] width 10 height 10
click at [522, 341] on icon "grid" at bounding box center [527, 340] width 10 height 10
click at [522, 342] on icon "grid" at bounding box center [527, 340] width 10 height 10
click at [554, 350] on div "grid" at bounding box center [582, 342] width 120 height 31
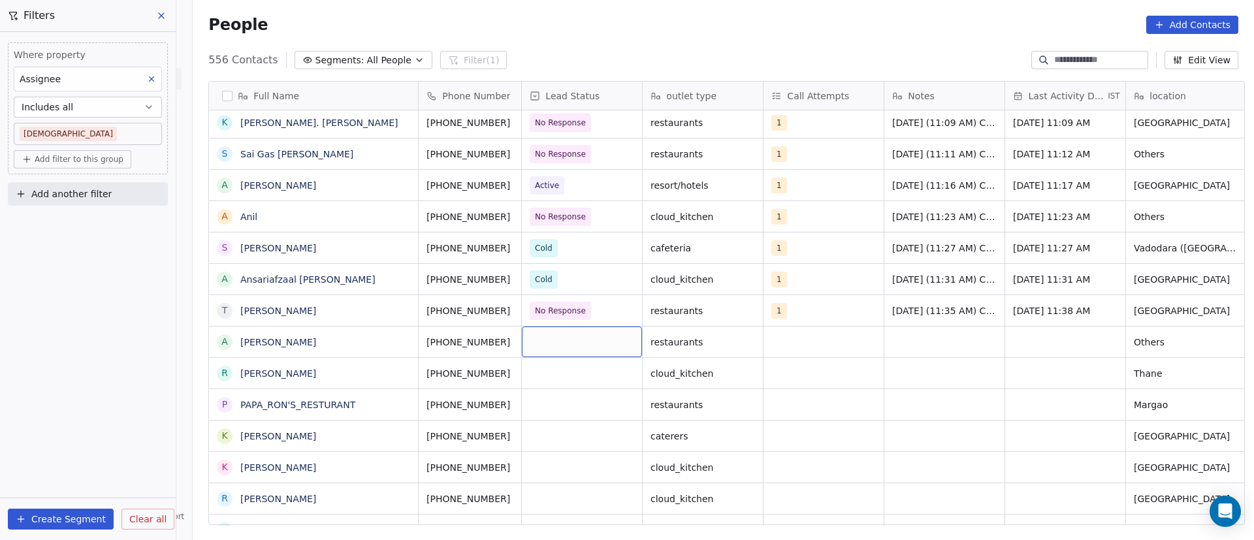
click at [554, 350] on div "grid" at bounding box center [582, 342] width 120 height 31
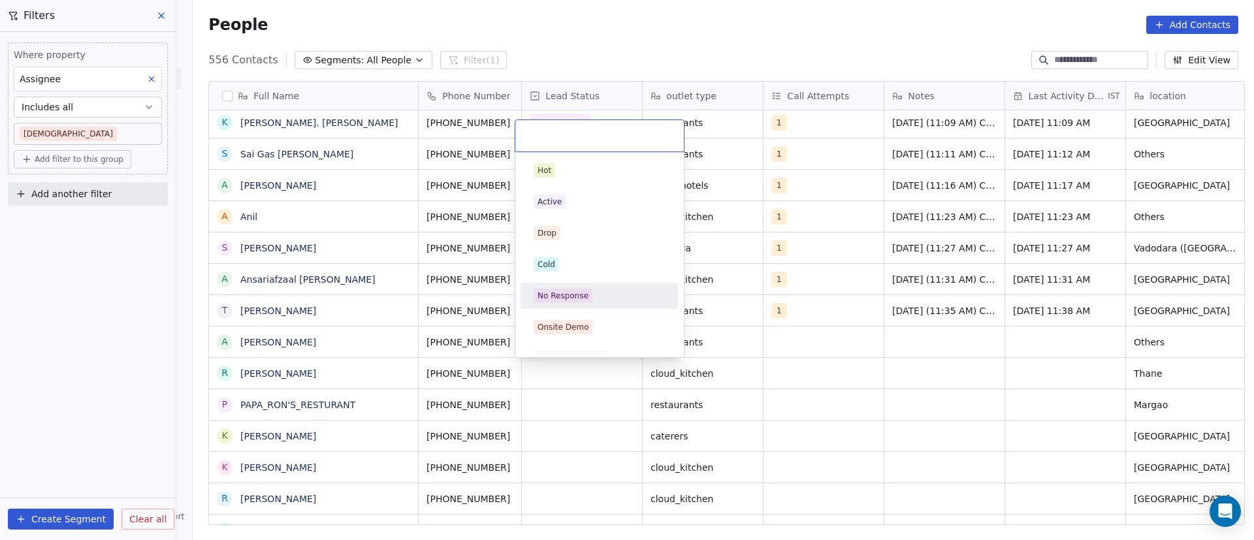
click at [568, 287] on div "No Response" at bounding box center [600, 295] width 148 height 21
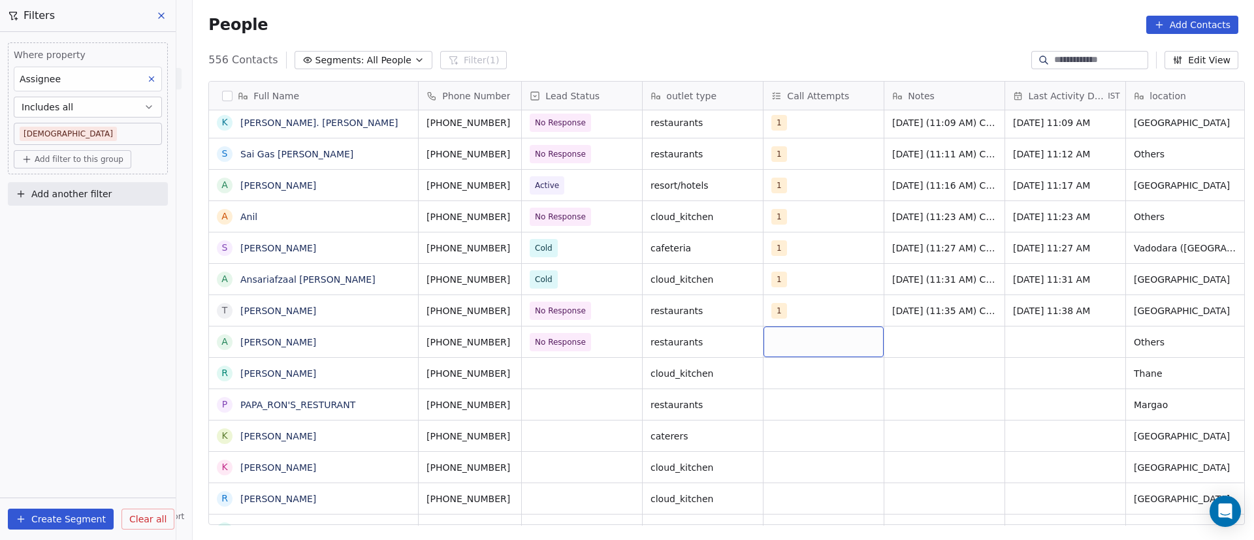
click at [785, 337] on div "grid" at bounding box center [824, 342] width 120 height 31
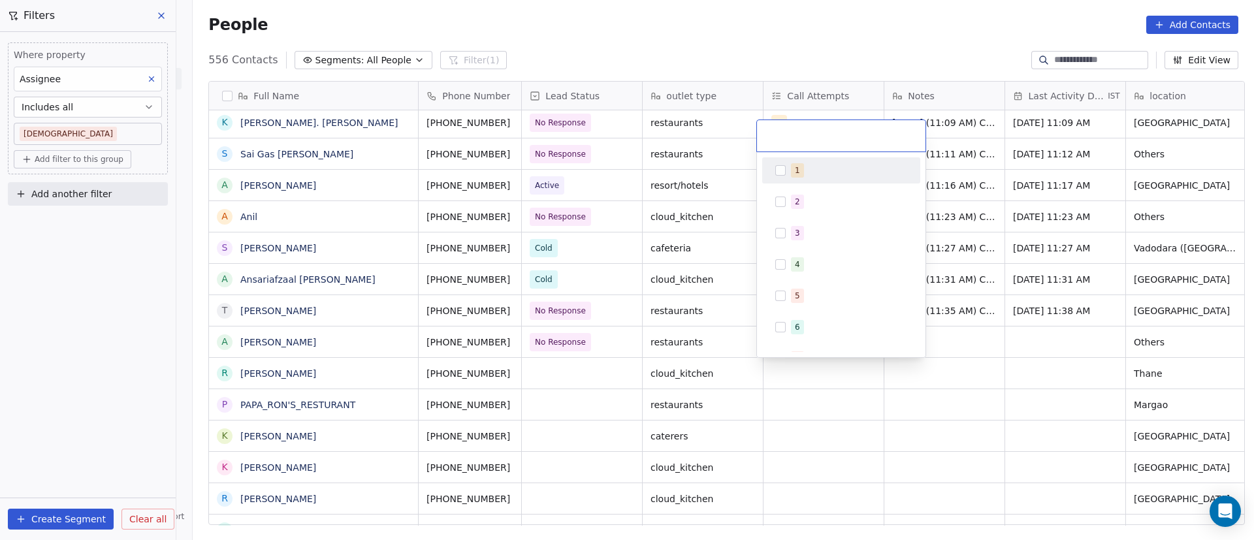
click at [826, 178] on div "1" at bounding box center [842, 170] width 148 height 21
click at [826, 350] on html "On2Cook India Pvt. Ltd. Contacts People Marketing Workflows Campaigns Metrics &…" at bounding box center [627, 270] width 1254 height 540
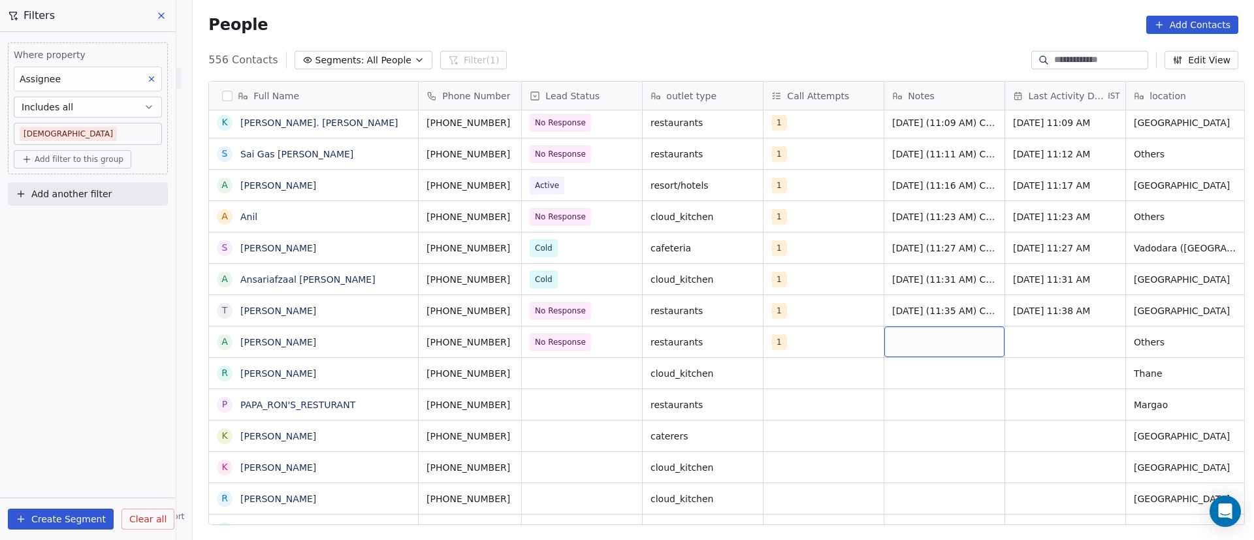
click at [826, 344] on div "grid" at bounding box center [945, 342] width 120 height 31
paste textarea "**********"
type textarea "**********"
click at [826, 349] on html "On2Cook India Pvt. Ltd. Contacts People Marketing Workflows Campaigns Metrics &…" at bounding box center [627, 270] width 1254 height 540
click at [826, 349] on div "grid" at bounding box center [1065, 342] width 120 height 31
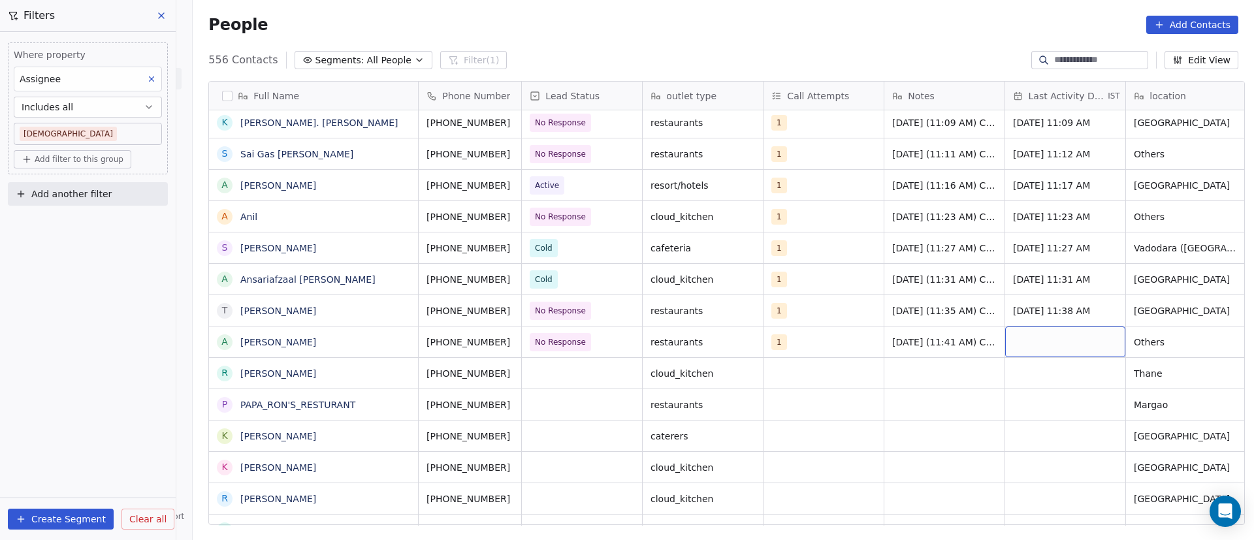
click at [826, 348] on div "grid" at bounding box center [1065, 342] width 120 height 31
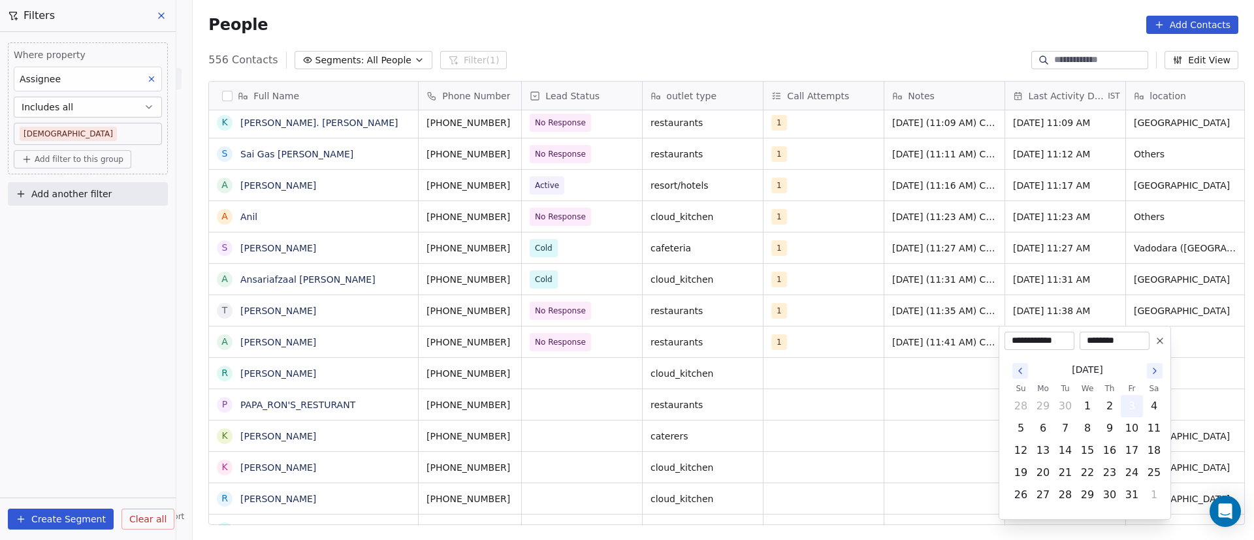
click at [826, 350] on button "3" at bounding box center [1132, 406] width 21 height 21
click at [826, 350] on html "On2Cook India Pvt. Ltd. Contacts People Marketing Workflows Campaigns Metrics &…" at bounding box center [627, 270] width 1254 height 540
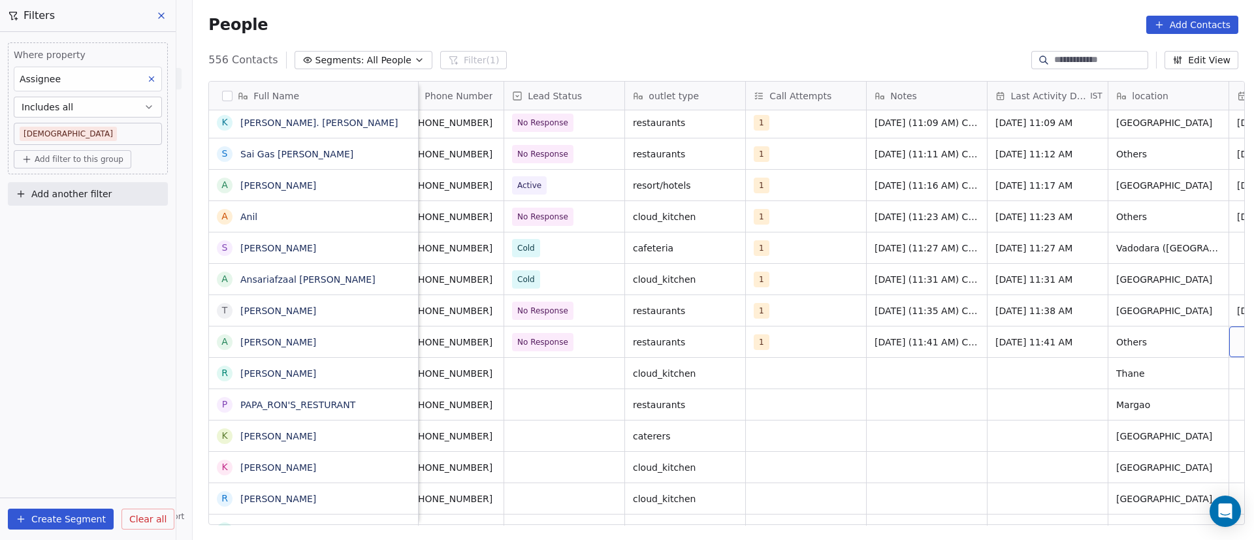
scroll to position [0, 139]
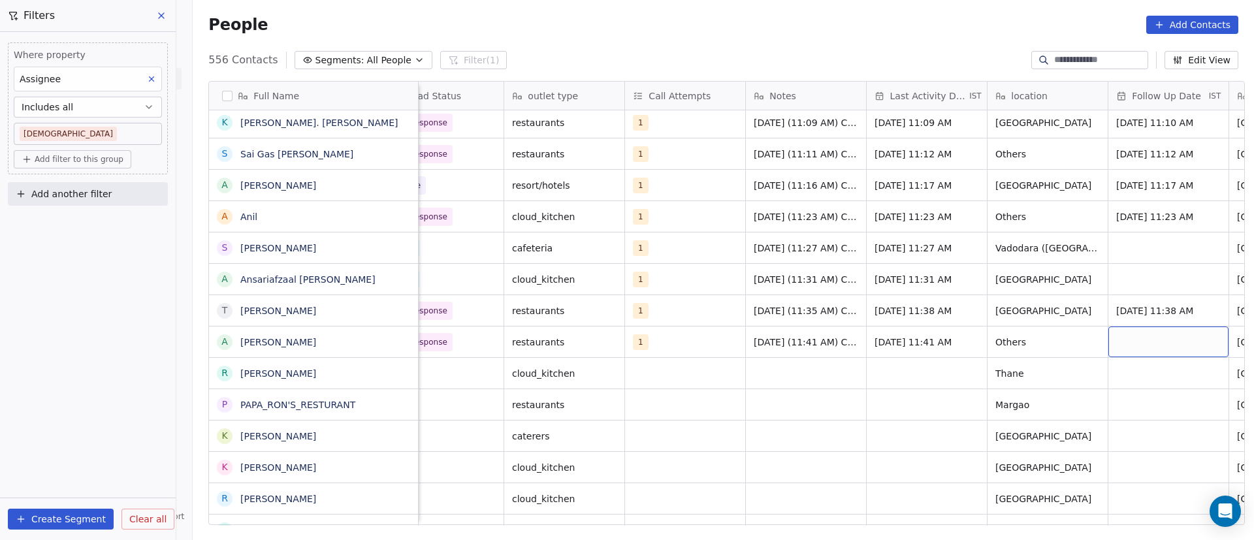
click at [826, 348] on div "grid" at bounding box center [1169, 342] width 120 height 31
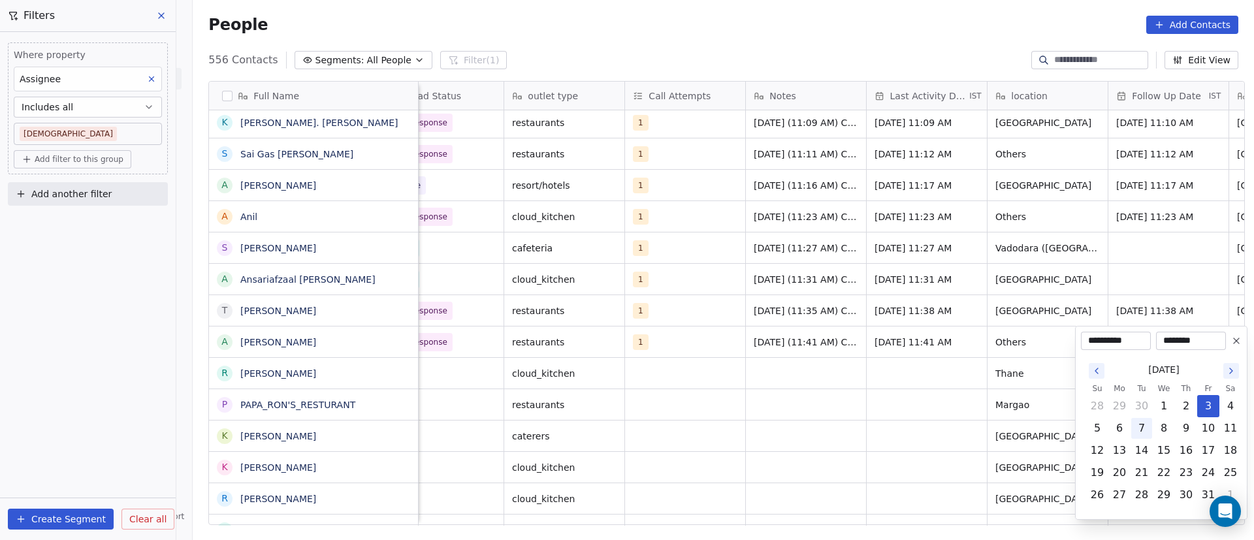
click at [826, 350] on button "7" at bounding box center [1142, 428] width 21 height 21
type input "**********"
click at [816, 350] on html "On2Cook India Pvt. Ltd. Contacts People Marketing Workflows Campaigns Metrics &…" at bounding box center [627, 270] width 1254 height 540
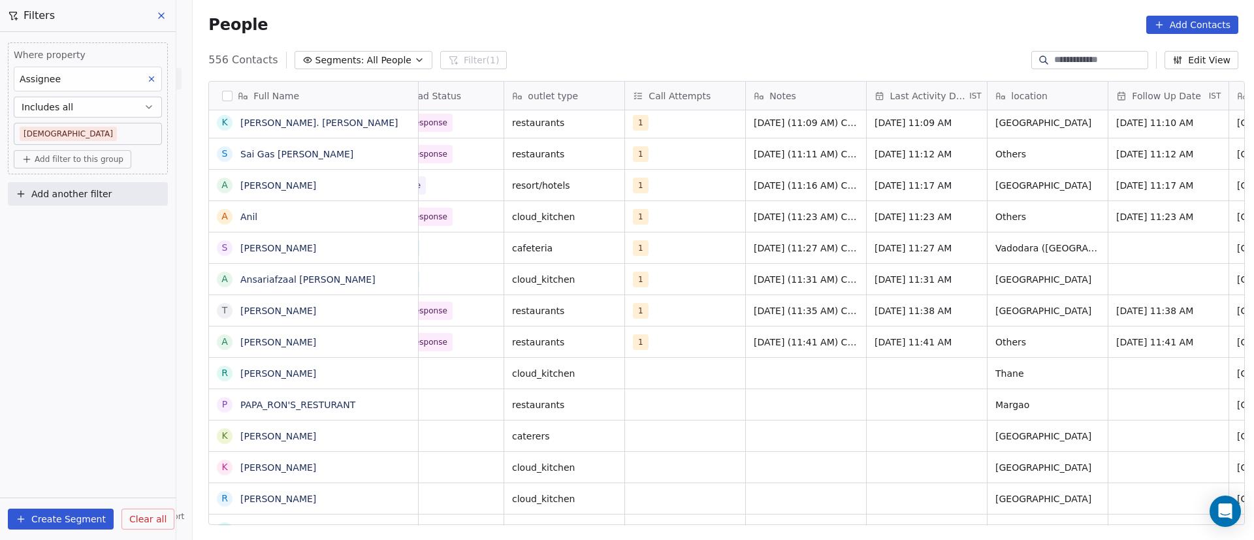
scroll to position [0, 0]
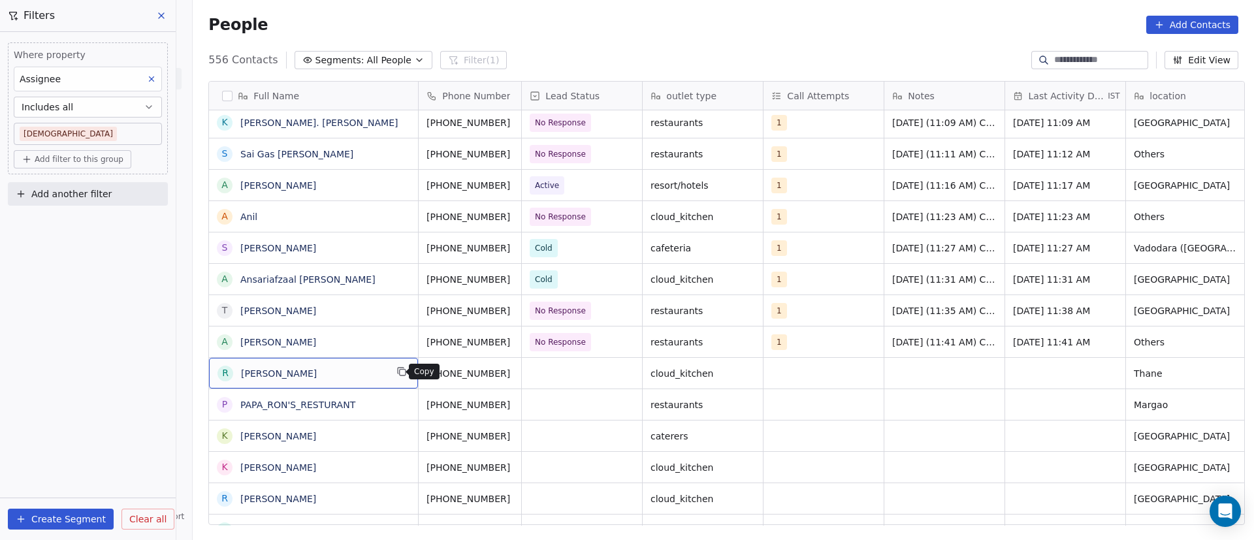
click at [397, 350] on button "grid" at bounding box center [402, 372] width 16 height 16
click at [522, 350] on icon "grid" at bounding box center [527, 372] width 10 height 10
click at [597, 350] on div "grid" at bounding box center [582, 373] width 120 height 31
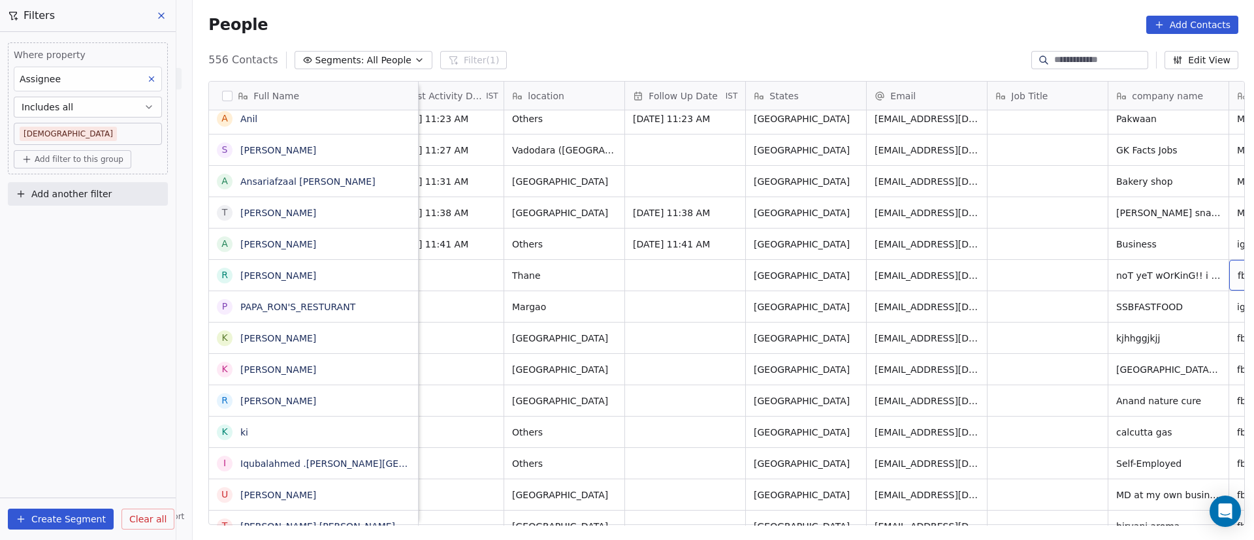
scroll to position [0, 743]
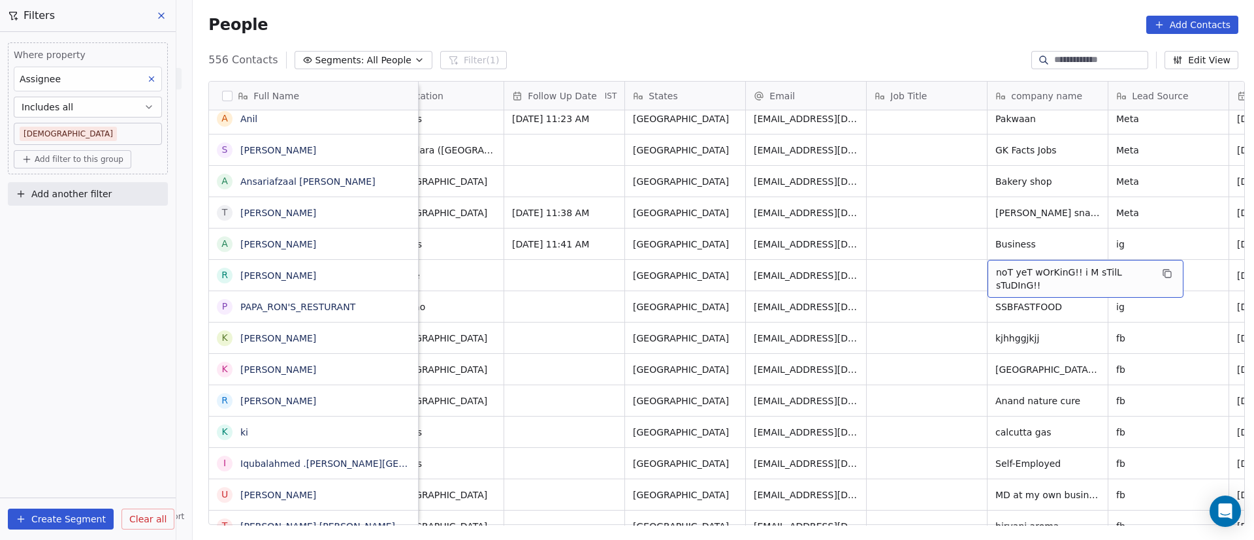
click at [826, 284] on span "noT yeT wOrKinG!! i M sTilL sTuDInG!!" at bounding box center [1073, 279] width 155 height 26
click at [826, 270] on textarea "**********" at bounding box center [1079, 280] width 195 height 41
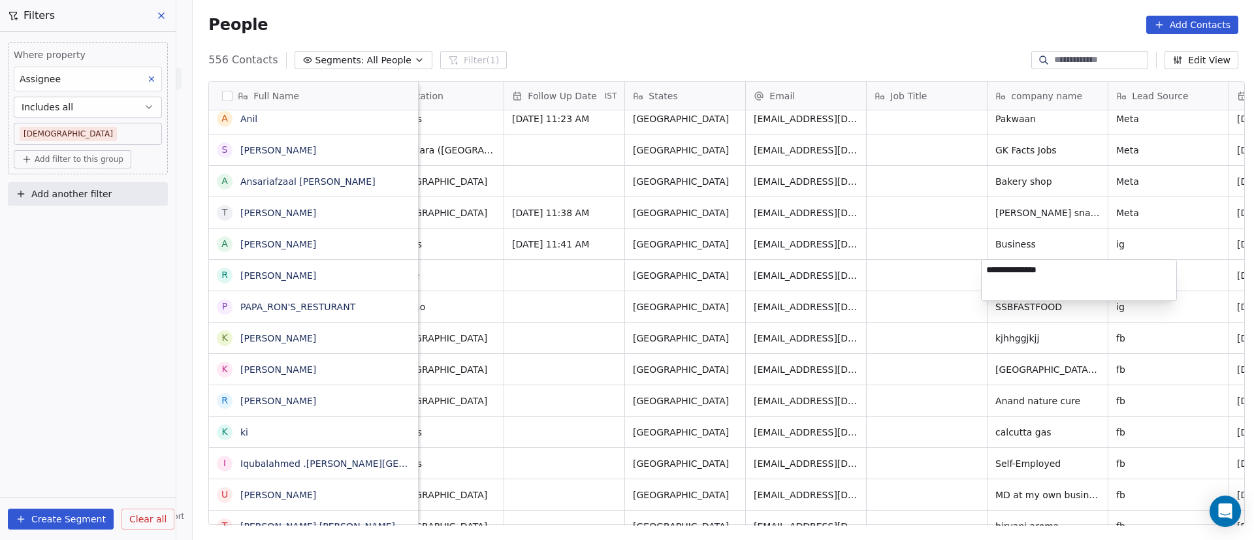
type textarea "**********"
click at [826, 270] on html "On2Cook India Pvt. Ltd. Contacts People Marketing Workflows Campaigns Metrics &…" at bounding box center [627, 270] width 1254 height 540
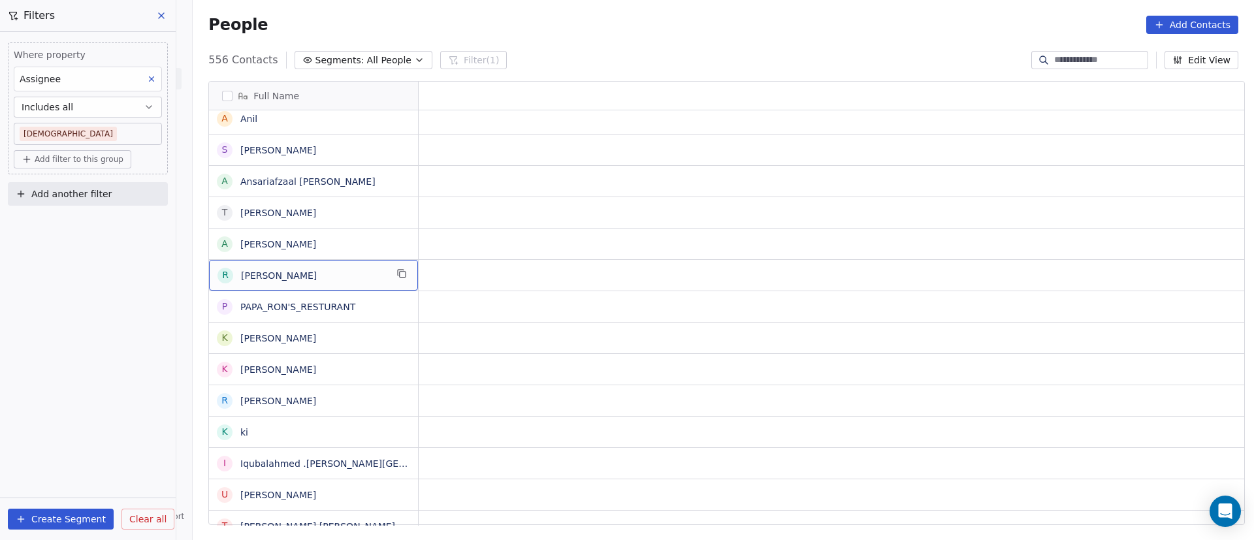
scroll to position [0, 0]
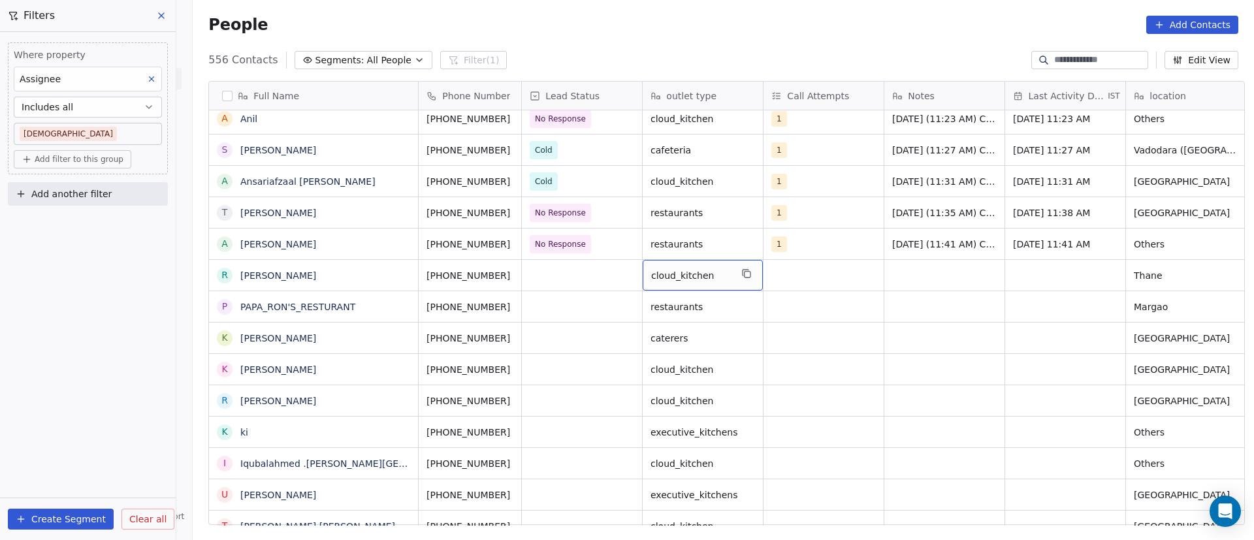
click at [716, 279] on span "cloud_kitchen" at bounding box center [691, 275] width 80 height 13
type textarea "**********"
click at [573, 287] on html "On2Cook India Pvt. Ltd. Contacts People Marketing Workflows Campaigns Metrics &…" at bounding box center [627, 270] width 1254 height 540
click at [519, 279] on button "grid" at bounding box center [527, 274] width 16 height 16
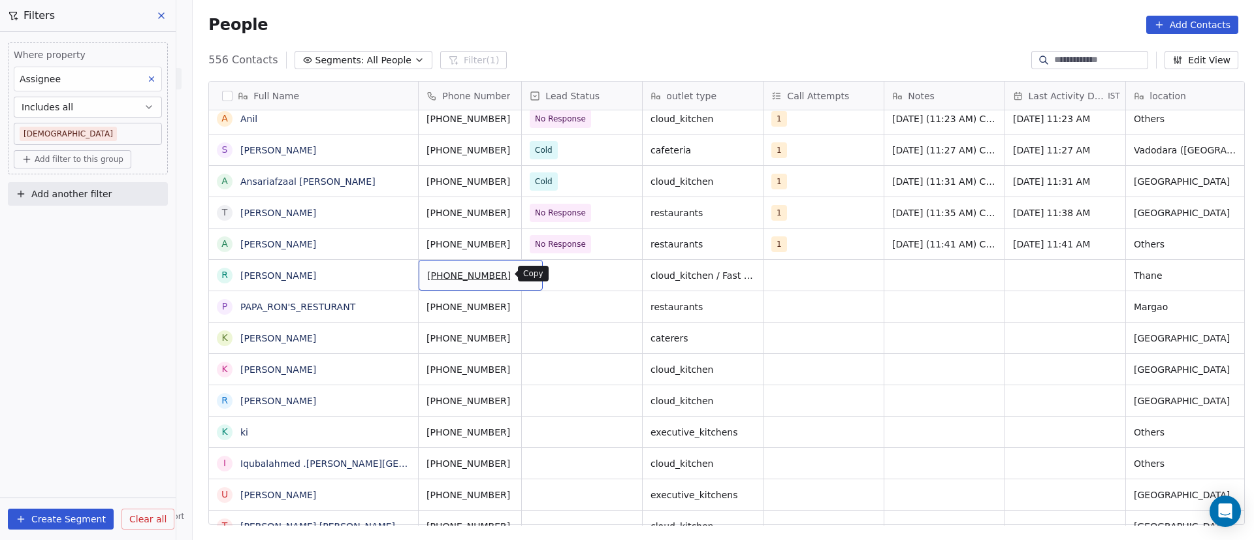
click at [519, 277] on button "grid" at bounding box center [527, 274] width 16 height 16
click at [562, 279] on div "grid" at bounding box center [582, 275] width 120 height 31
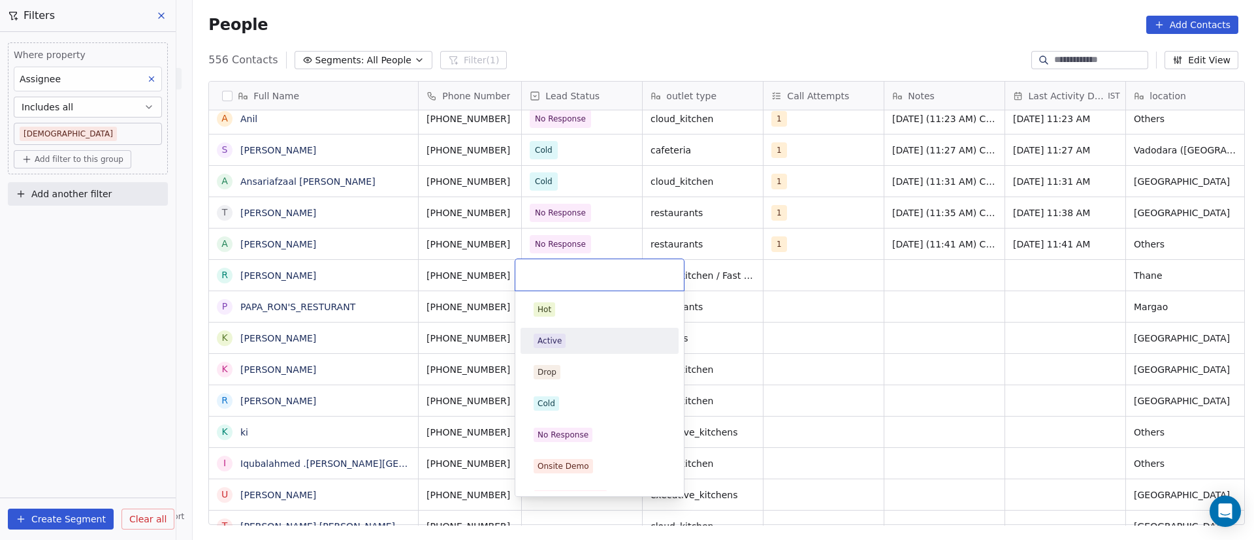
click at [569, 343] on div "Active" at bounding box center [600, 341] width 132 height 14
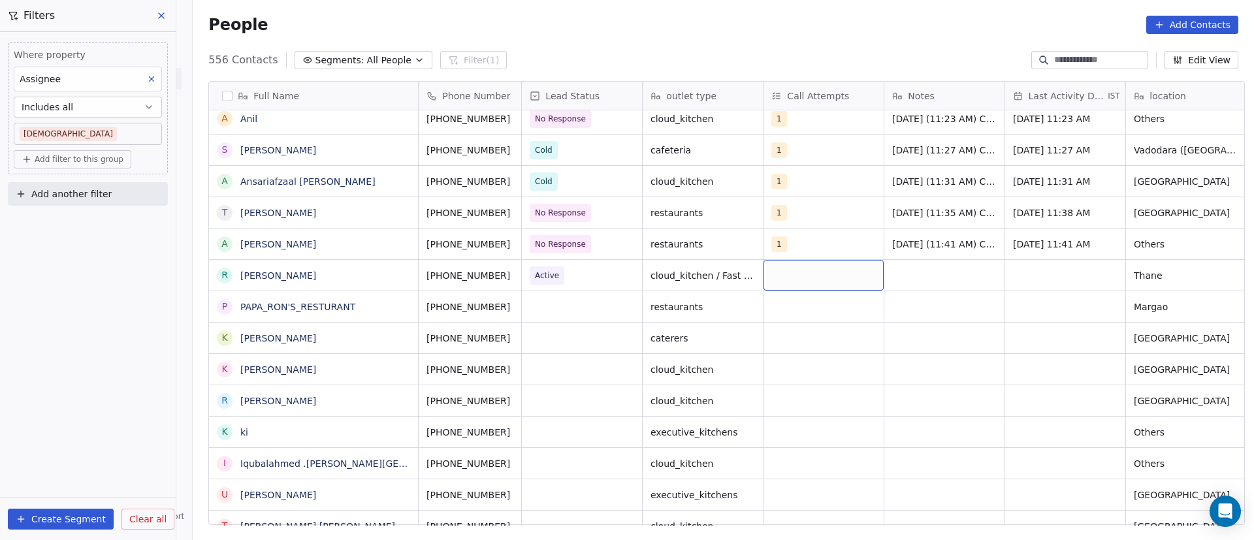
click at [806, 281] on div "grid" at bounding box center [824, 275] width 120 height 31
click at [799, 308] on span "1" at bounding box center [797, 309] width 13 height 14
click at [826, 309] on html "On2Cook India Pvt. Ltd. Contacts People Marketing Workflows Campaigns Metrics &…" at bounding box center [627, 270] width 1254 height 540
click at [826, 270] on div "grid" at bounding box center [945, 275] width 120 height 31
paste textarea "**********"
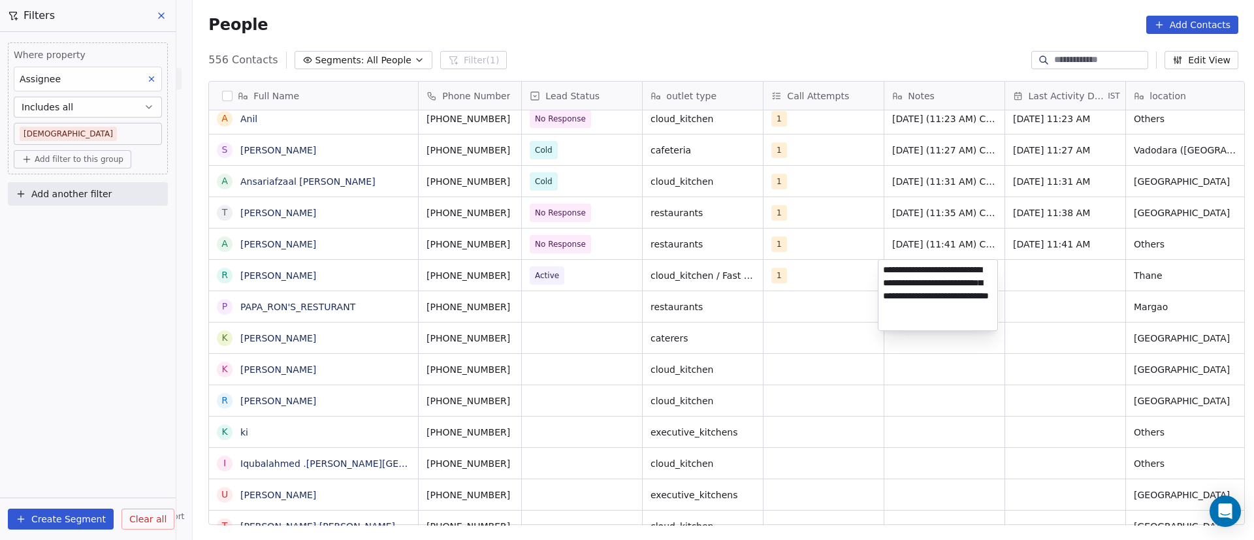
type textarea "**********"
click at [826, 266] on html "On2Cook India Pvt. Ltd. Contacts People Marketing Workflows Campaigns Metrics &…" at bounding box center [627, 270] width 1254 height 540
click at [826, 284] on div "grid" at bounding box center [1065, 275] width 120 height 31
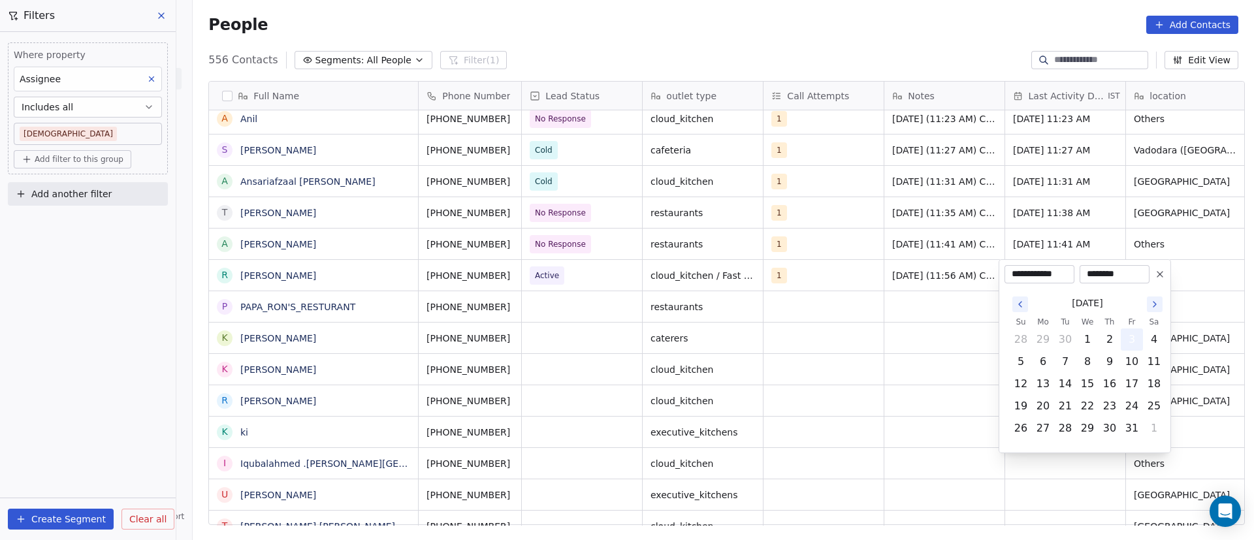
click at [826, 342] on button "3" at bounding box center [1132, 339] width 21 height 21
click at [826, 350] on html "On2Cook India Pvt. Ltd. Contacts People Marketing Workflows Campaigns Metrics &…" at bounding box center [627, 270] width 1254 height 540
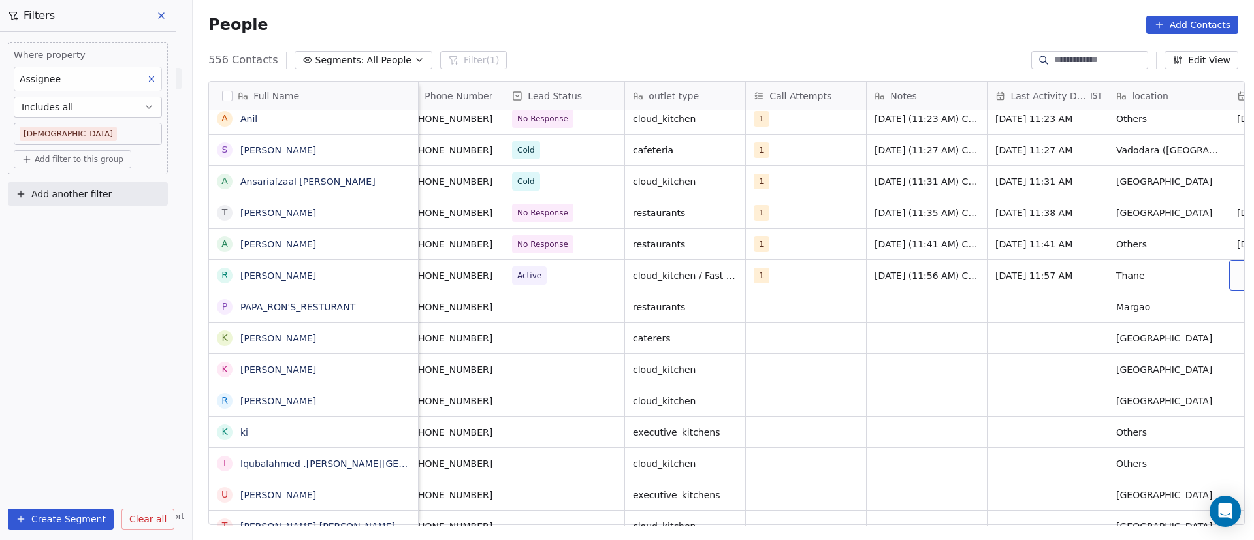
scroll to position [0, 139]
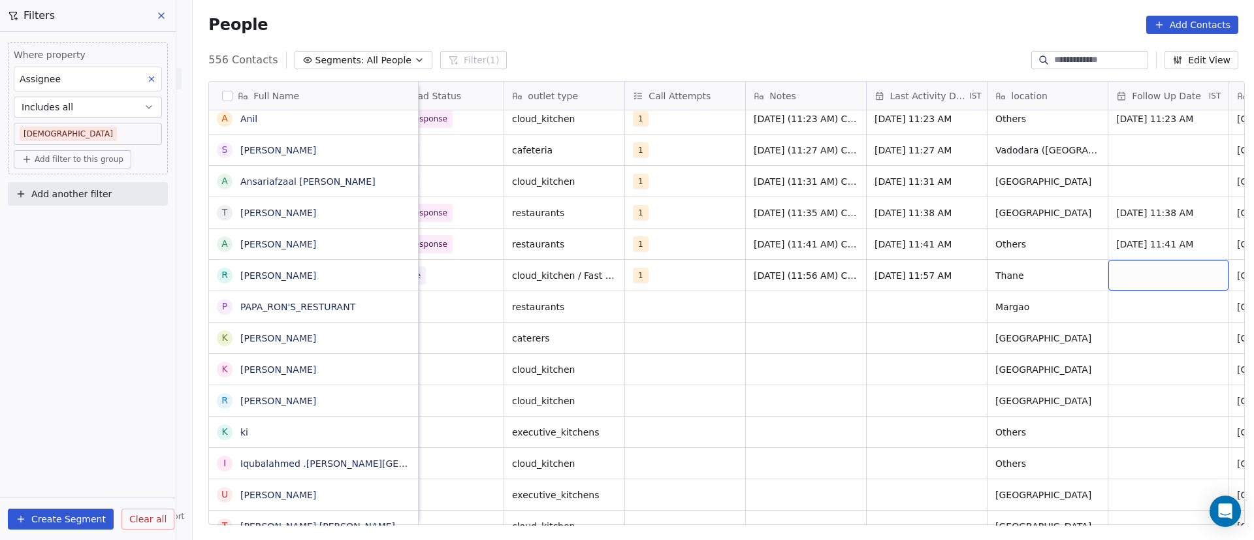
click at [826, 273] on div "grid" at bounding box center [1169, 275] width 120 height 31
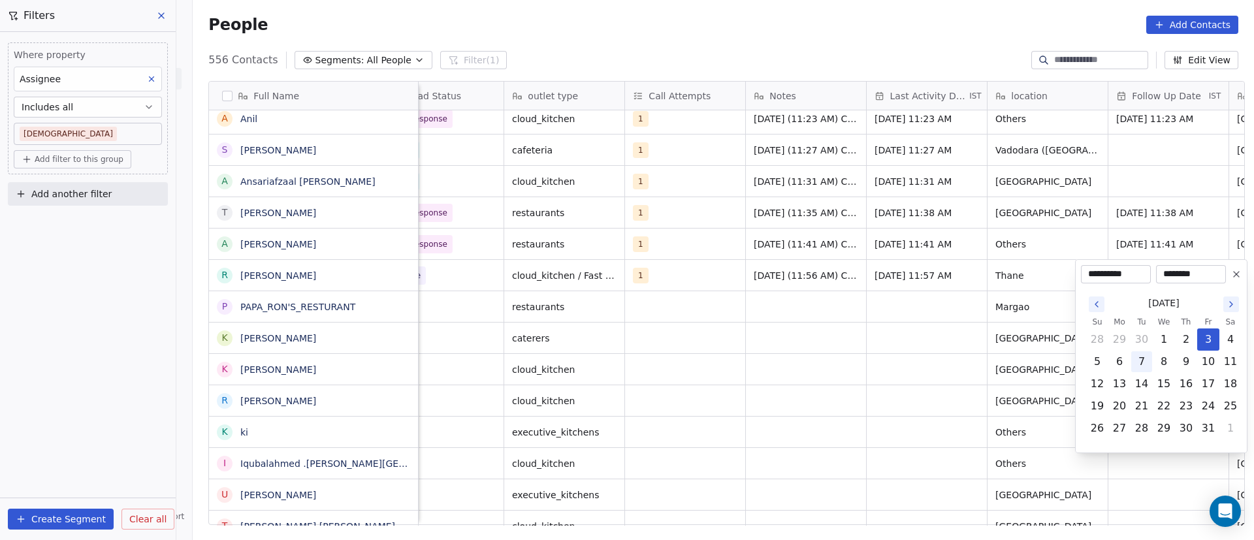
click at [826, 350] on button "7" at bounding box center [1142, 361] width 21 height 21
type input "**********"
click at [826, 350] on html "On2Cook India Pvt. Ltd. Contacts People Marketing Workflows Campaigns Metrics &…" at bounding box center [627, 270] width 1254 height 540
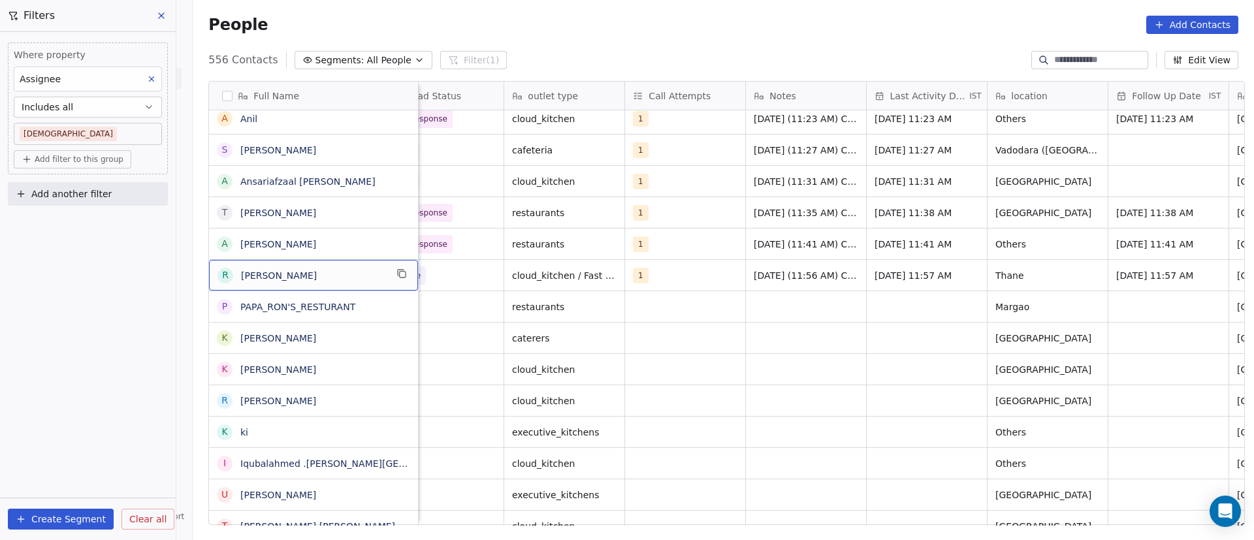
scroll to position [0, 0]
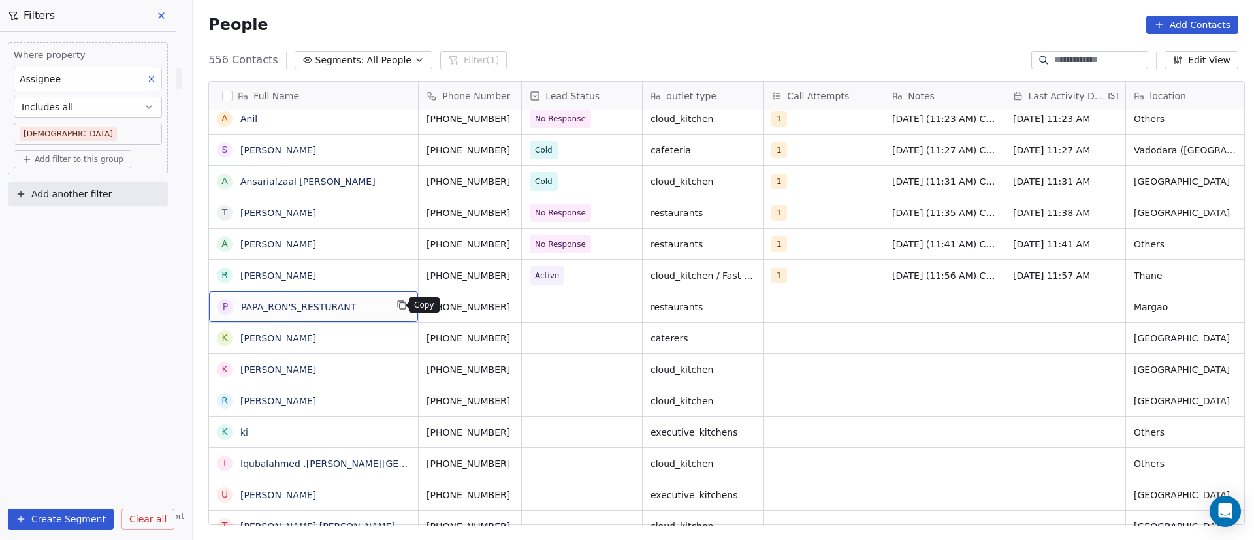
click at [399, 306] on icon "grid" at bounding box center [402, 305] width 10 height 10
click at [522, 304] on icon "grid" at bounding box center [527, 305] width 10 height 10
click at [522, 306] on icon "grid" at bounding box center [527, 305] width 10 height 10
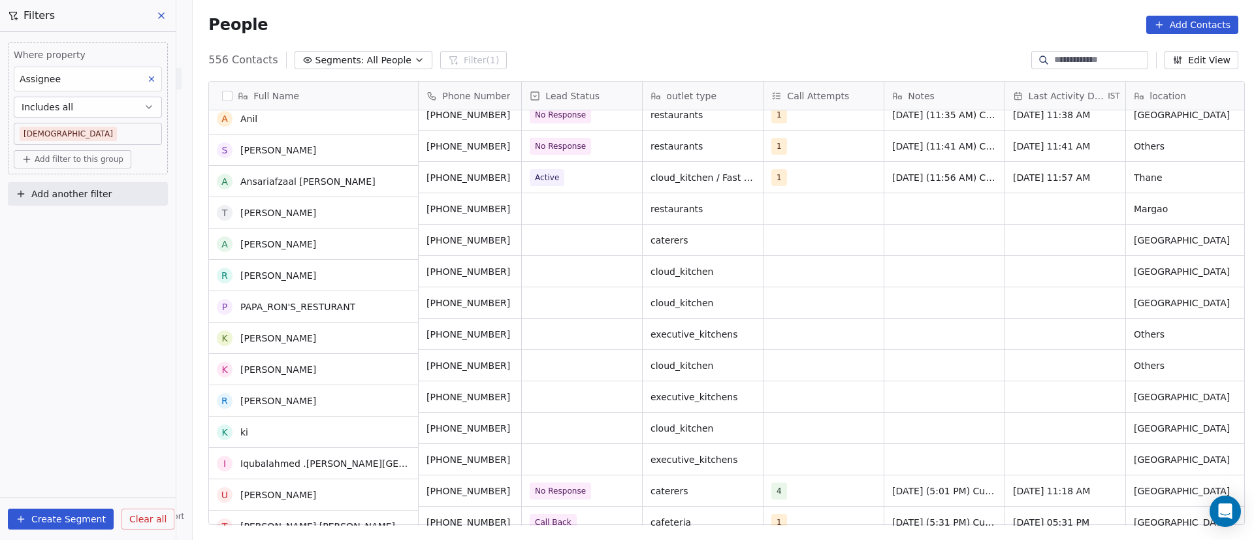
scroll to position [294, 0]
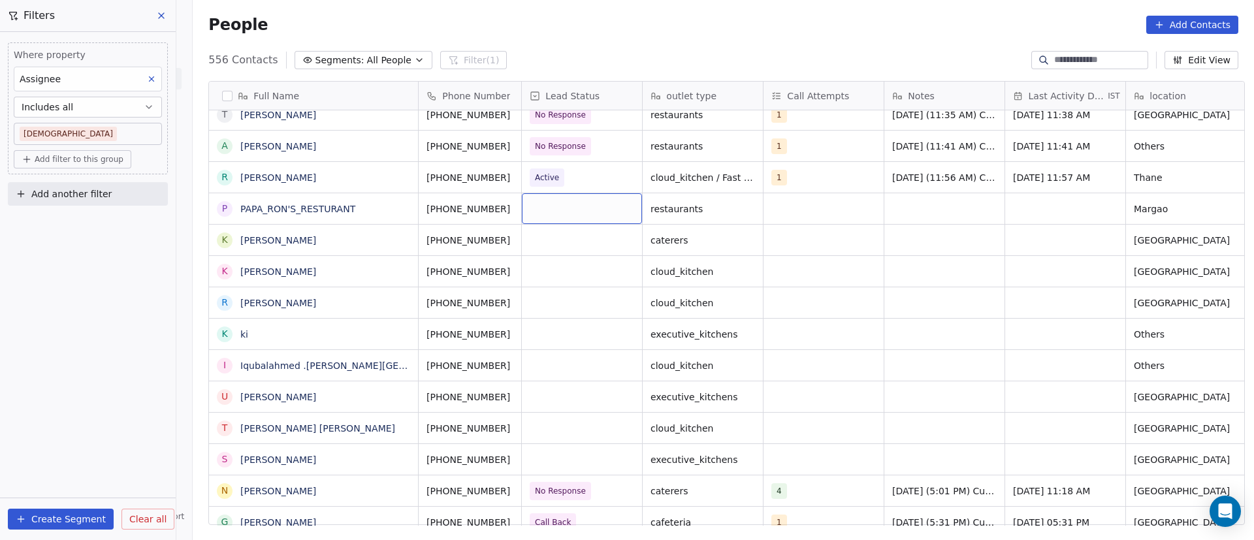
click at [581, 215] on div "grid" at bounding box center [582, 208] width 120 height 31
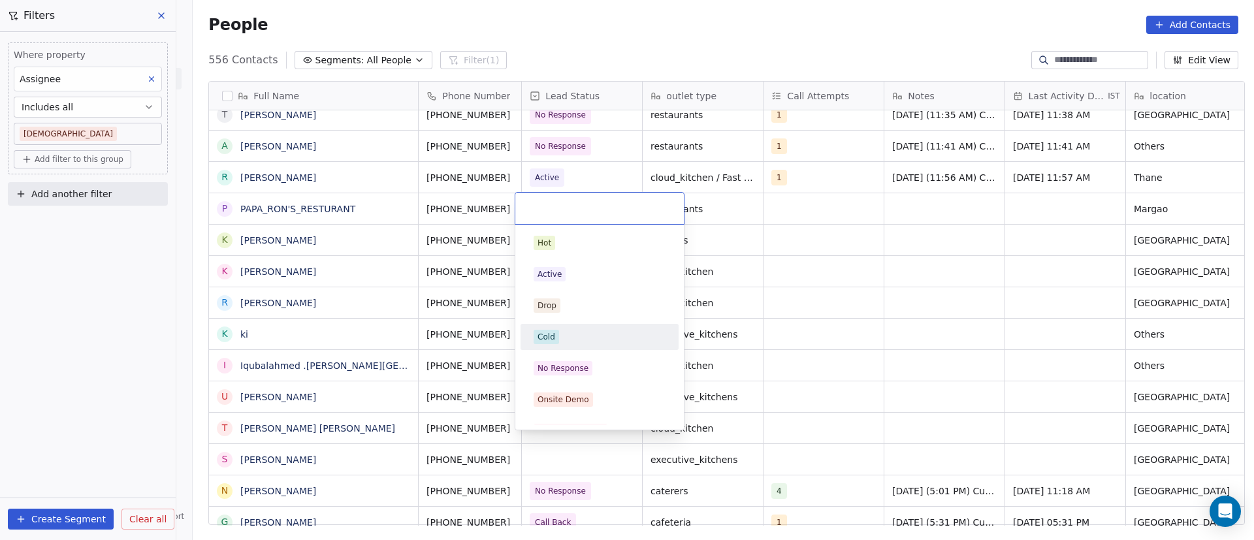
click at [580, 334] on div "Cold" at bounding box center [600, 337] width 132 height 14
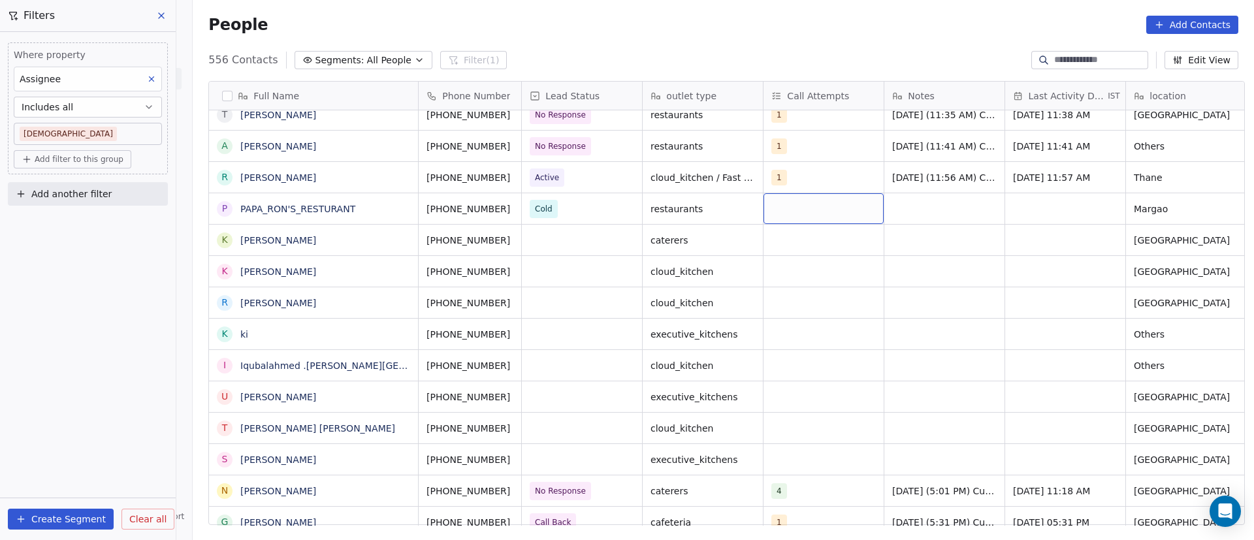
click at [777, 211] on div "grid" at bounding box center [824, 208] width 120 height 31
click at [805, 242] on div "1" at bounding box center [849, 243] width 116 height 14
click at [826, 249] on html "On2Cook India Pvt. Ltd. Contacts People Marketing Workflows Campaigns Metrics &…" at bounding box center [627, 270] width 1254 height 540
click at [826, 206] on div "grid" at bounding box center [945, 208] width 120 height 31
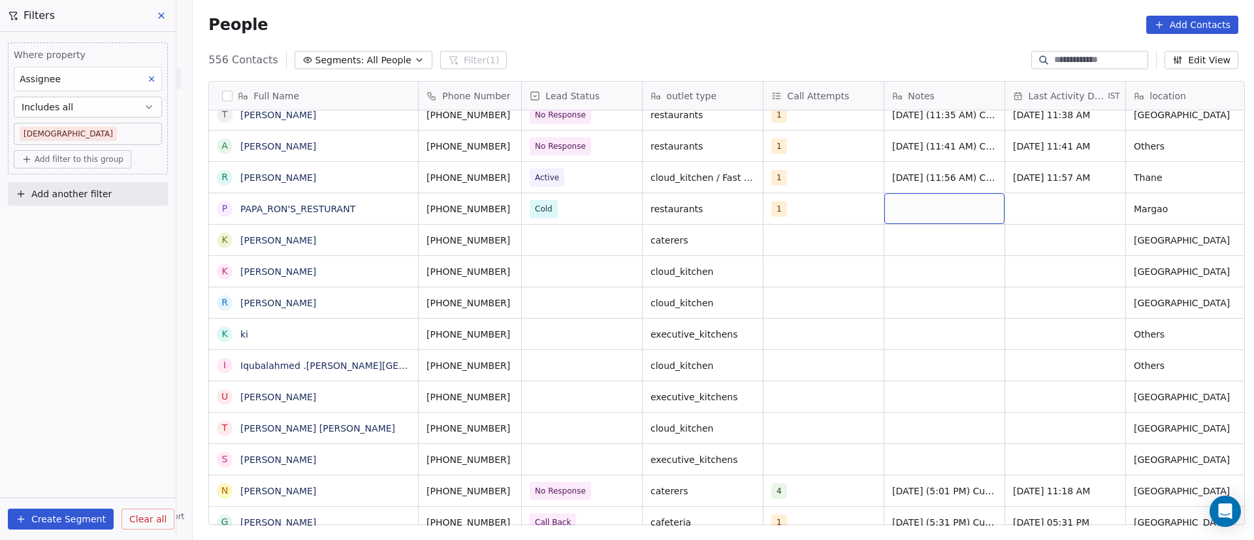
click at [826, 206] on div "grid" at bounding box center [945, 208] width 120 height 31
paste textarea "**********"
type textarea "**********"
click at [826, 319] on html "On2Cook India Pvt. Ltd. Contacts People Marketing Workflows Campaigns Metrics &…" at bounding box center [627, 270] width 1254 height 540
click at [826, 207] on div "grid" at bounding box center [1065, 208] width 120 height 31
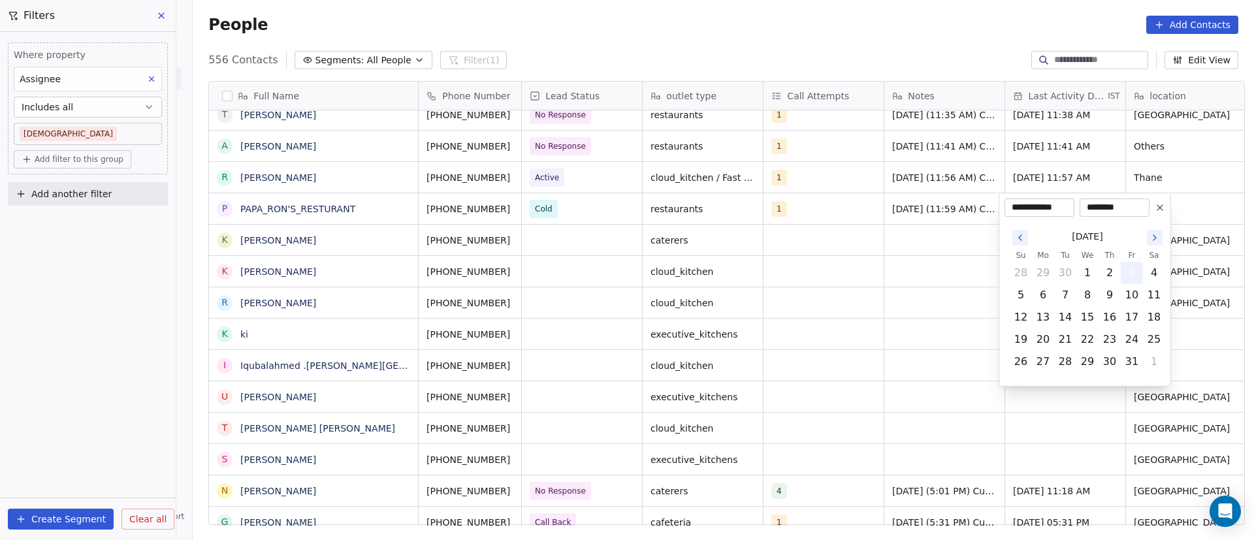
click at [826, 274] on button "3" at bounding box center [1132, 273] width 21 height 21
click at [826, 276] on html "On2Cook India Pvt. Ltd. Contacts People Marketing Workflows Campaigns Metrics &…" at bounding box center [627, 270] width 1254 height 540
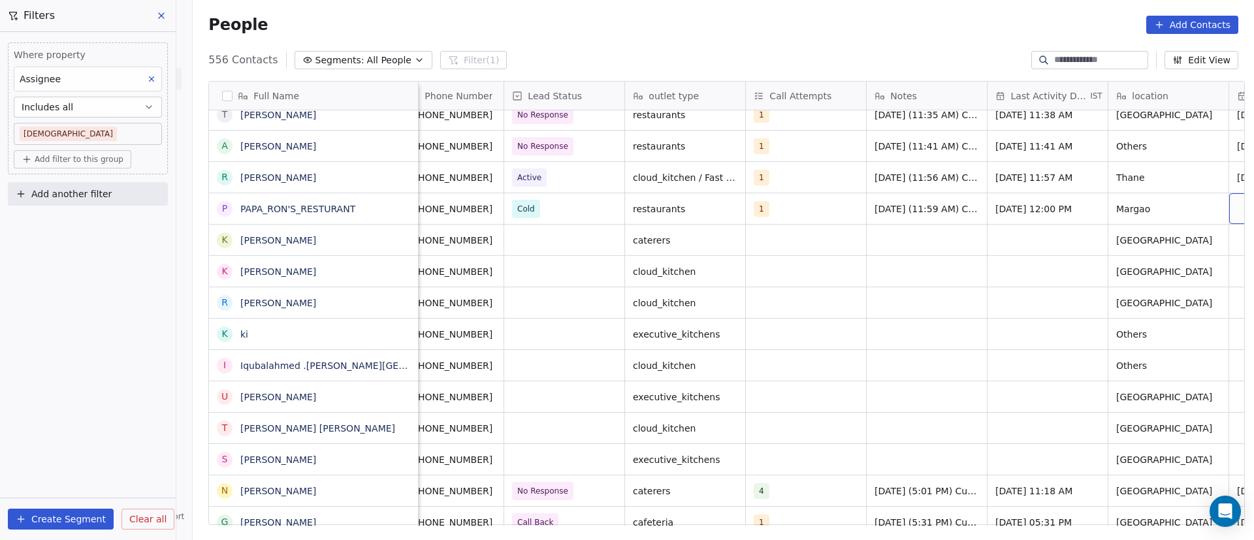
scroll to position [0, 139]
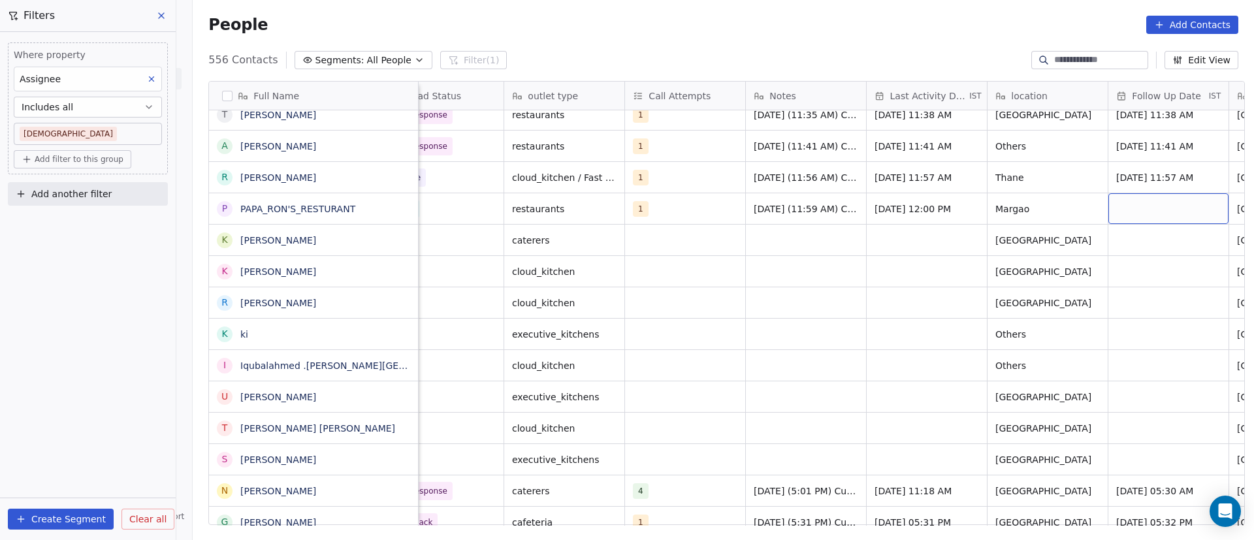
click at [826, 206] on div "grid" at bounding box center [1169, 208] width 120 height 31
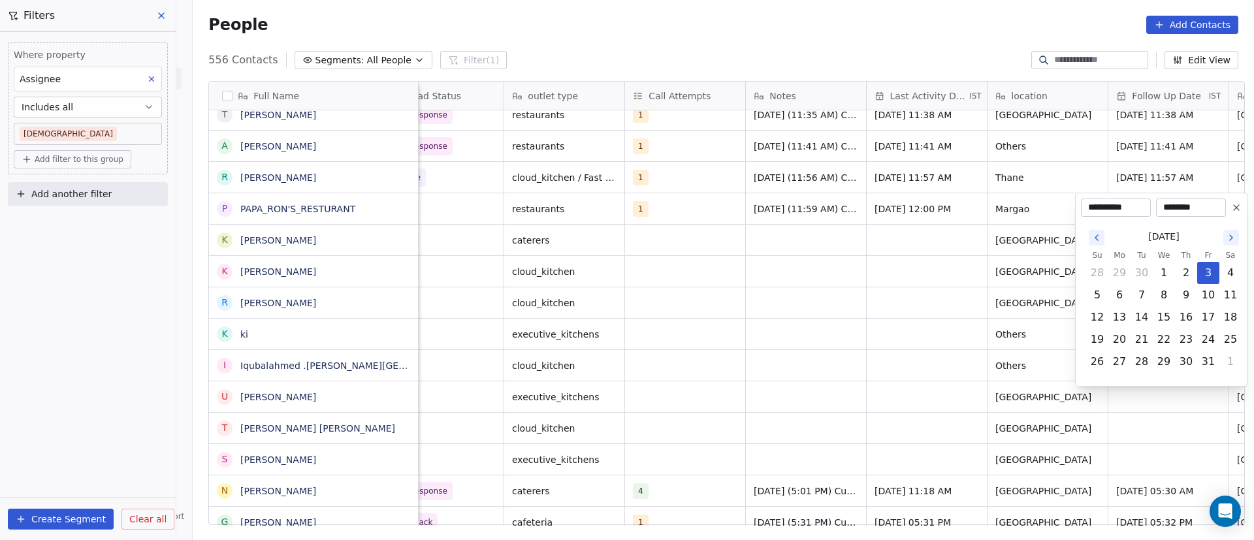
click at [826, 206] on icon at bounding box center [1236, 207] width 5 height 5
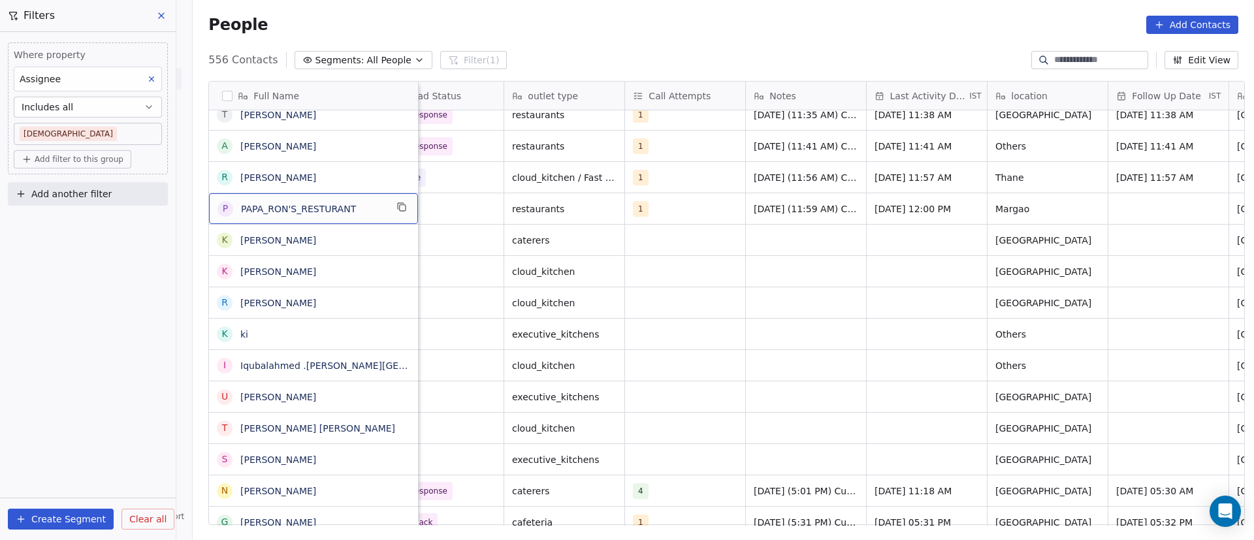
scroll to position [0, 0]
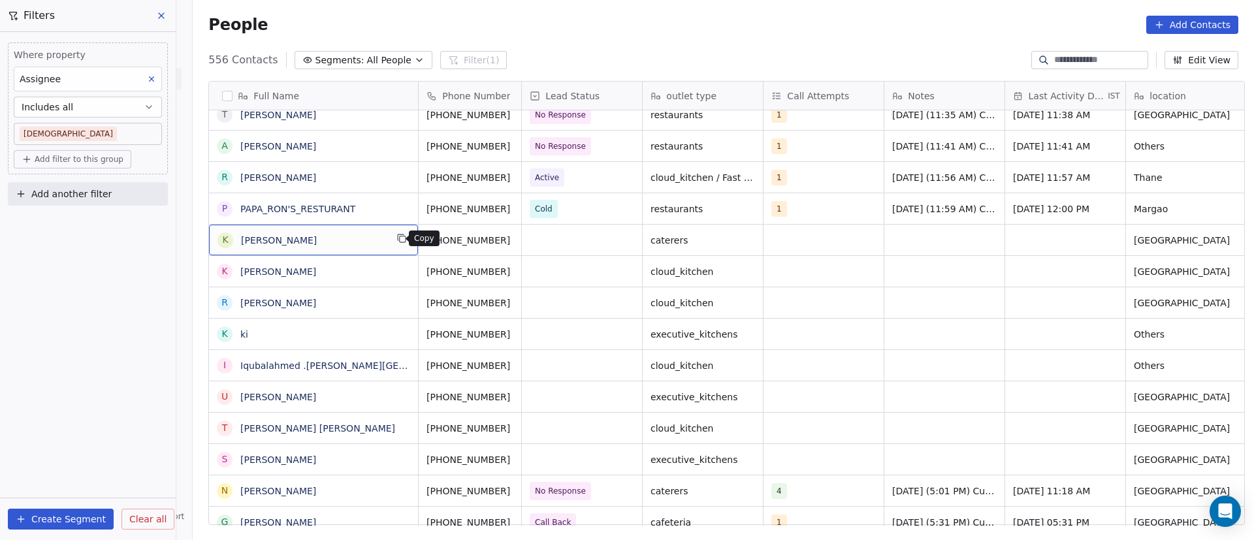
click at [400, 242] on icon "grid" at bounding box center [403, 239] width 6 height 6
click at [519, 240] on button "grid" at bounding box center [527, 239] width 16 height 16
click at [577, 244] on div "grid" at bounding box center [582, 240] width 120 height 31
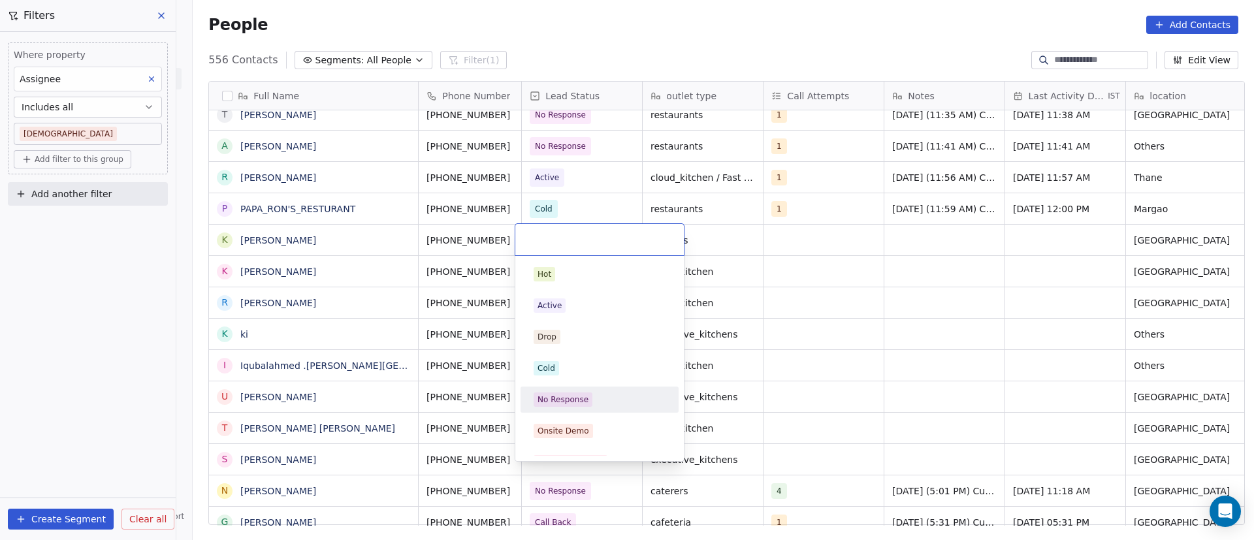
click at [574, 350] on div "No Response" at bounding box center [563, 400] width 51 height 12
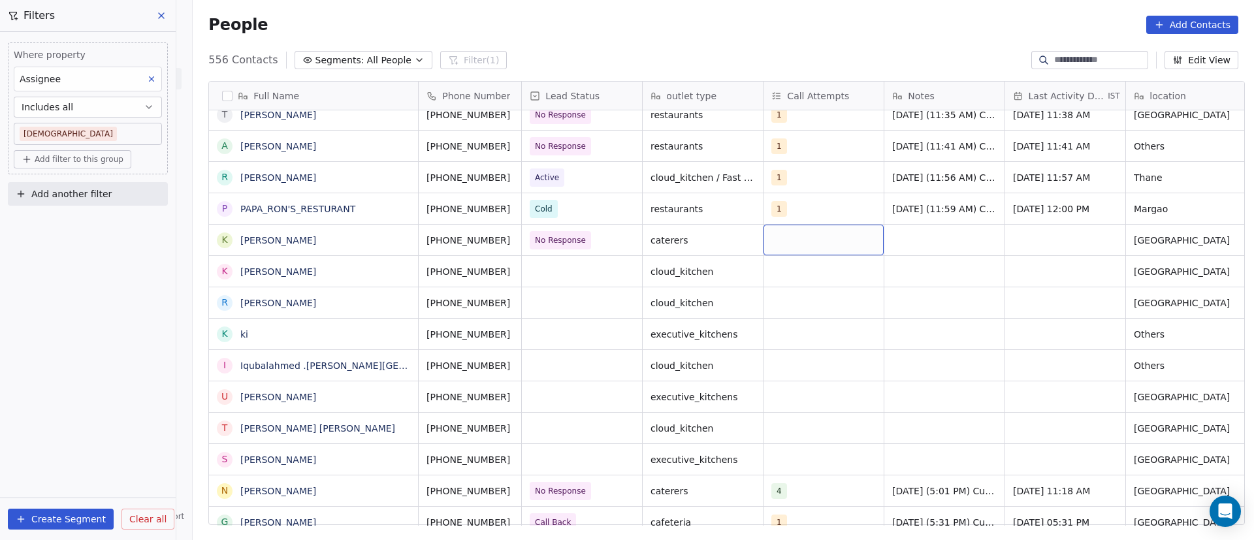
click at [812, 240] on div "grid" at bounding box center [824, 240] width 120 height 31
click at [781, 276] on button "Suggestions" at bounding box center [780, 274] width 10 height 10
click at [826, 271] on html "On2Cook India Pvt. Ltd. Contacts People Marketing Workflows Campaigns Metrics &…" at bounding box center [627, 270] width 1254 height 540
click at [826, 242] on div "grid" at bounding box center [945, 240] width 120 height 31
paste textarea "**********"
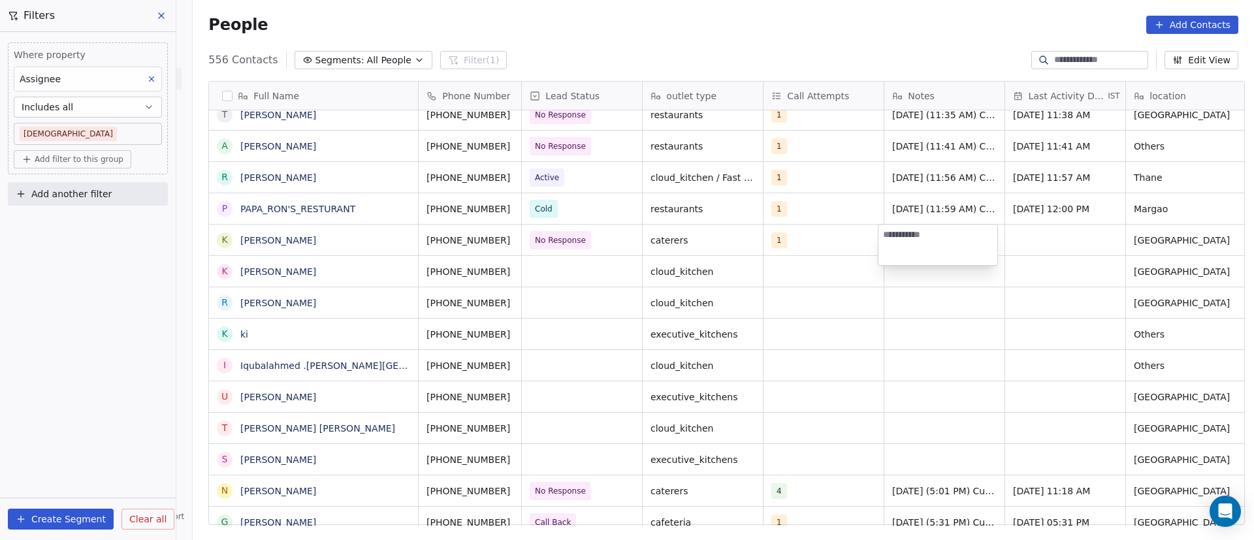
type textarea "**********"
click at [826, 310] on html "On2Cook India Pvt. Ltd. Contacts People Marketing Workflows Campaigns Metrics &…" at bounding box center [627, 270] width 1254 height 540
click at [826, 234] on div "grid" at bounding box center [1065, 240] width 120 height 31
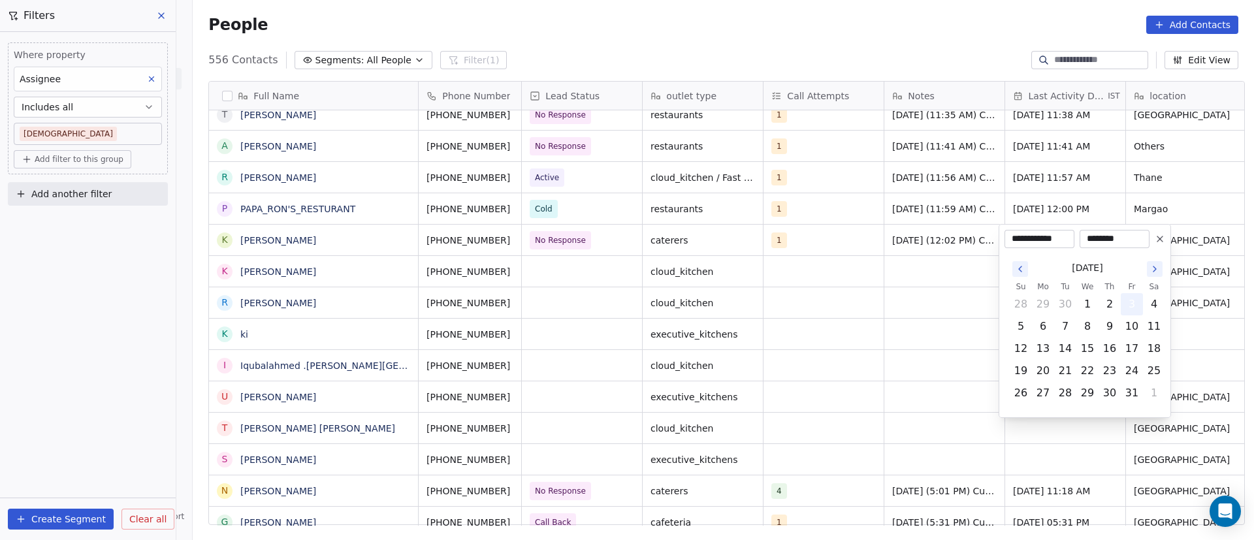
click at [826, 302] on button "3" at bounding box center [1132, 304] width 21 height 21
click at [826, 312] on html "On2Cook India Pvt. Ltd. Contacts People Marketing Workflows Campaigns Metrics &…" at bounding box center [627, 270] width 1254 height 540
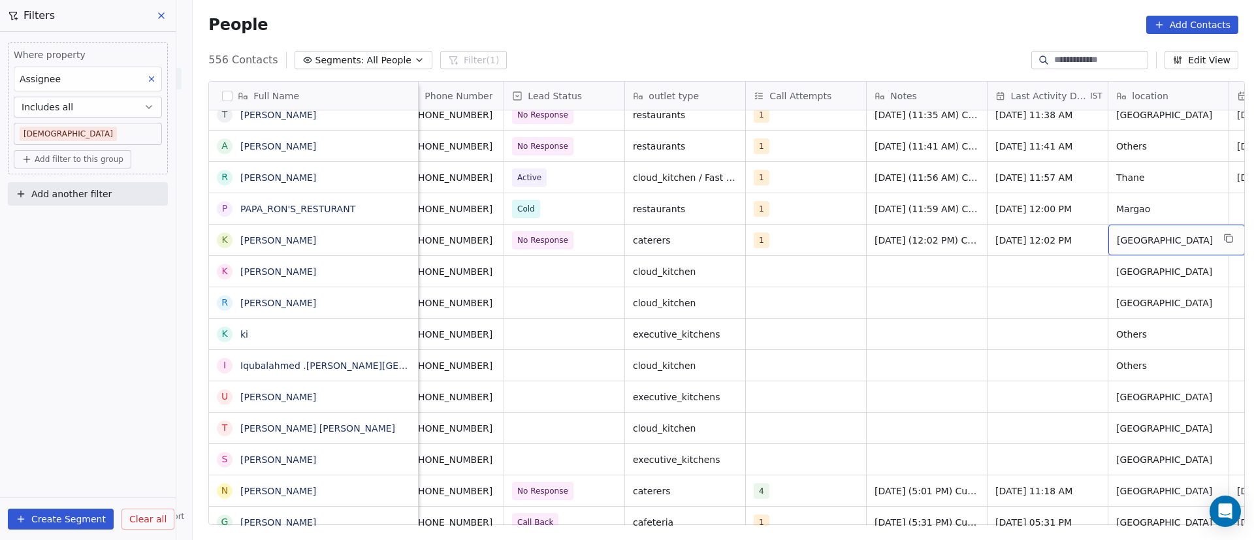
scroll to position [0, 139]
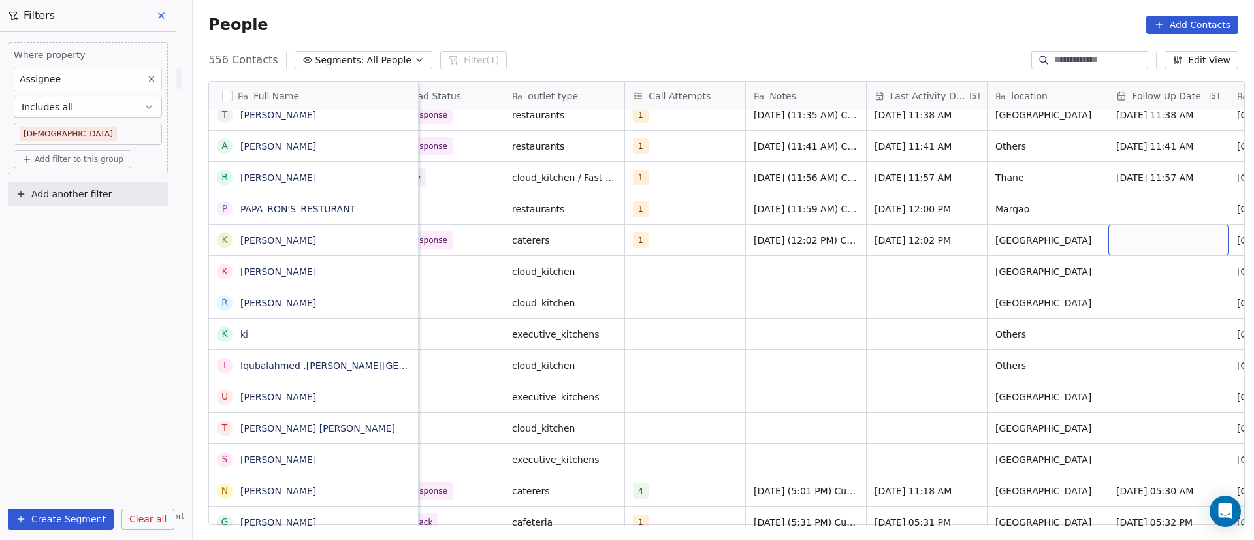
click at [826, 238] on div "grid" at bounding box center [1169, 240] width 120 height 31
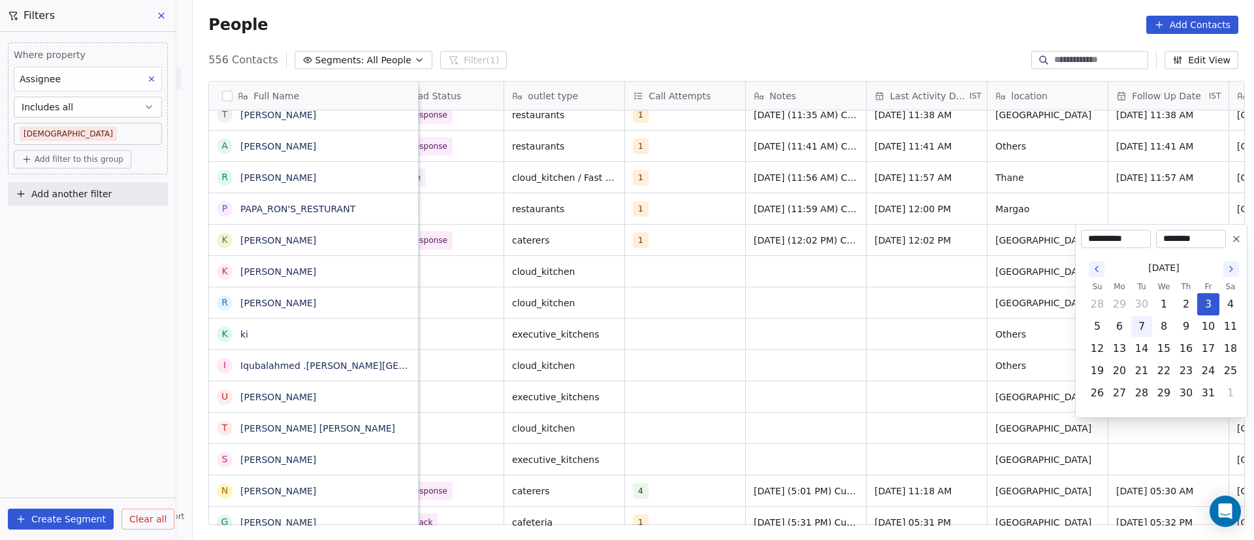
click at [826, 328] on button "7" at bounding box center [1142, 326] width 21 height 21
type input "**********"
click at [674, 319] on html "On2Cook India Pvt. Ltd. Contacts People Marketing Workflows Campaigns Metrics &…" at bounding box center [627, 270] width 1254 height 540
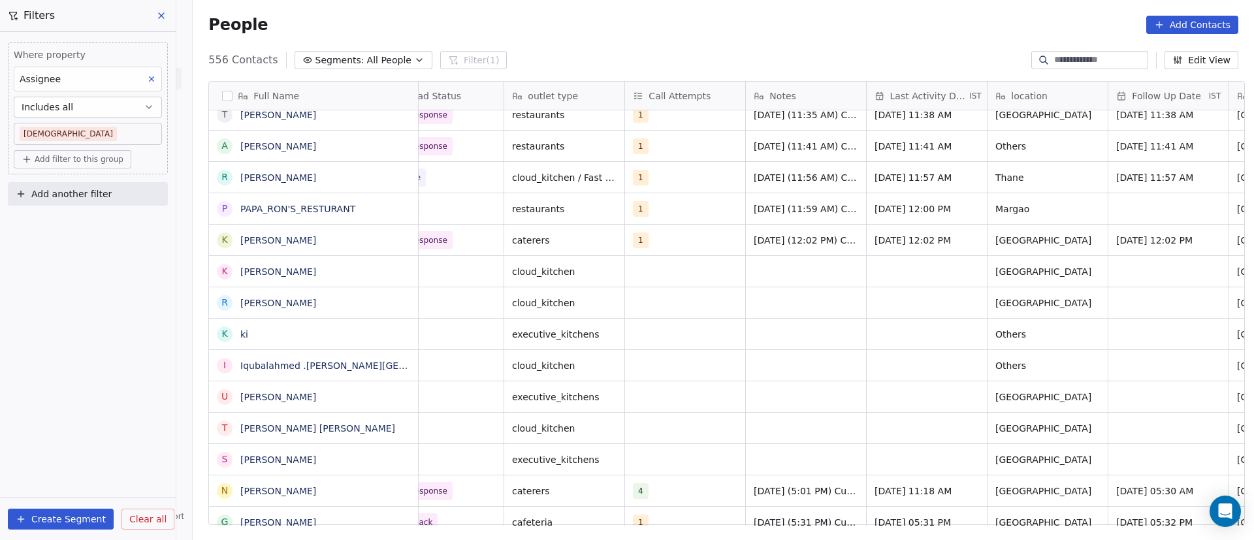
scroll to position [0, 0]
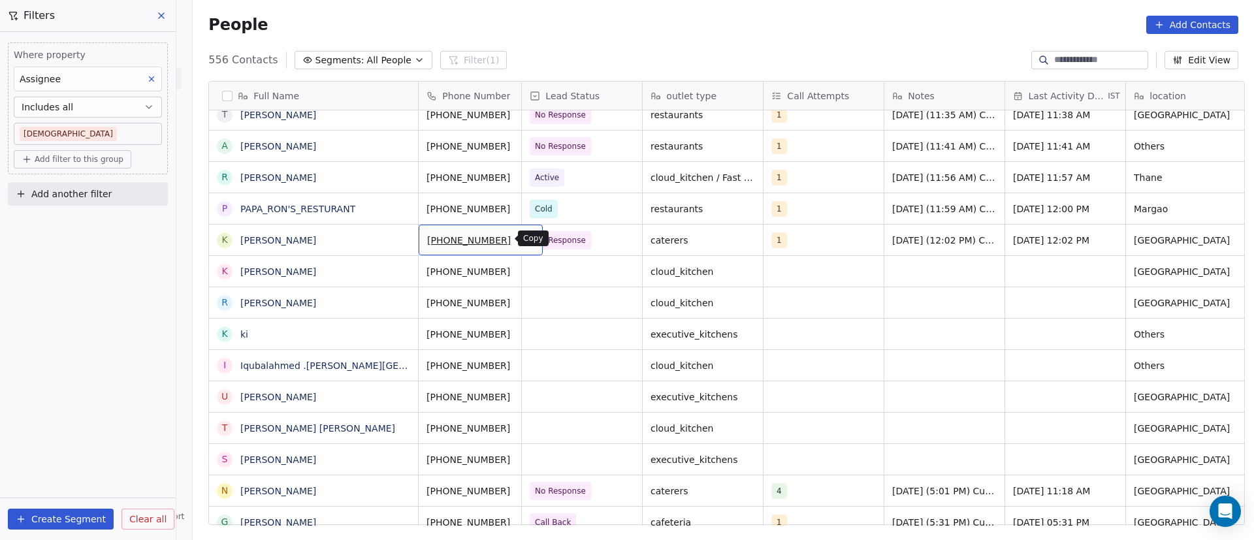
click at [522, 240] on icon "grid" at bounding box center [527, 238] width 10 height 10
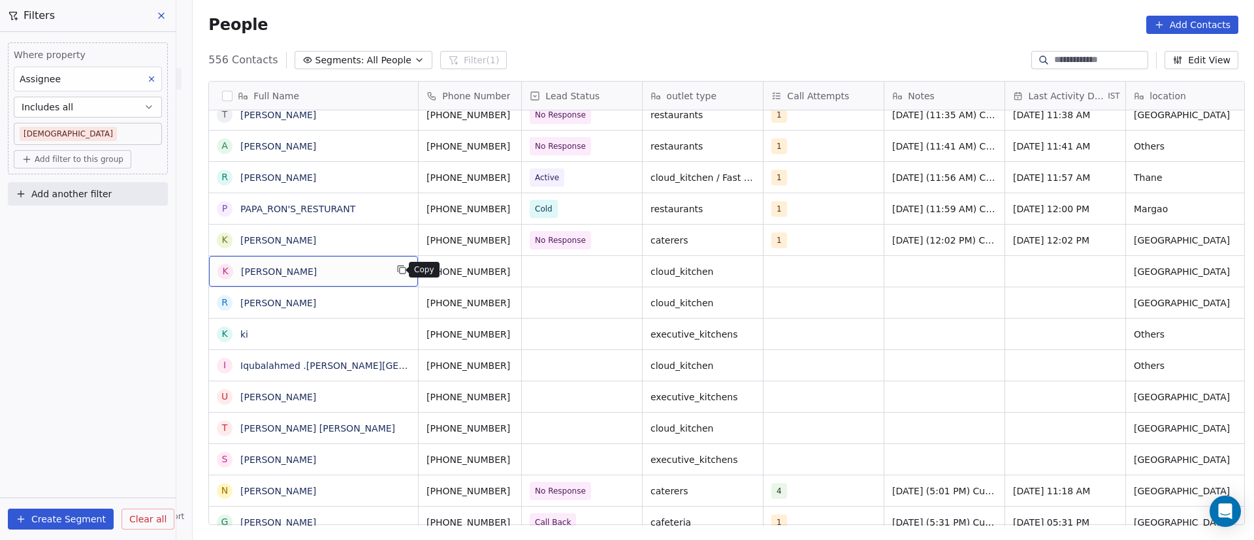
click at [400, 273] on icon "grid" at bounding box center [403, 271] width 6 height 6
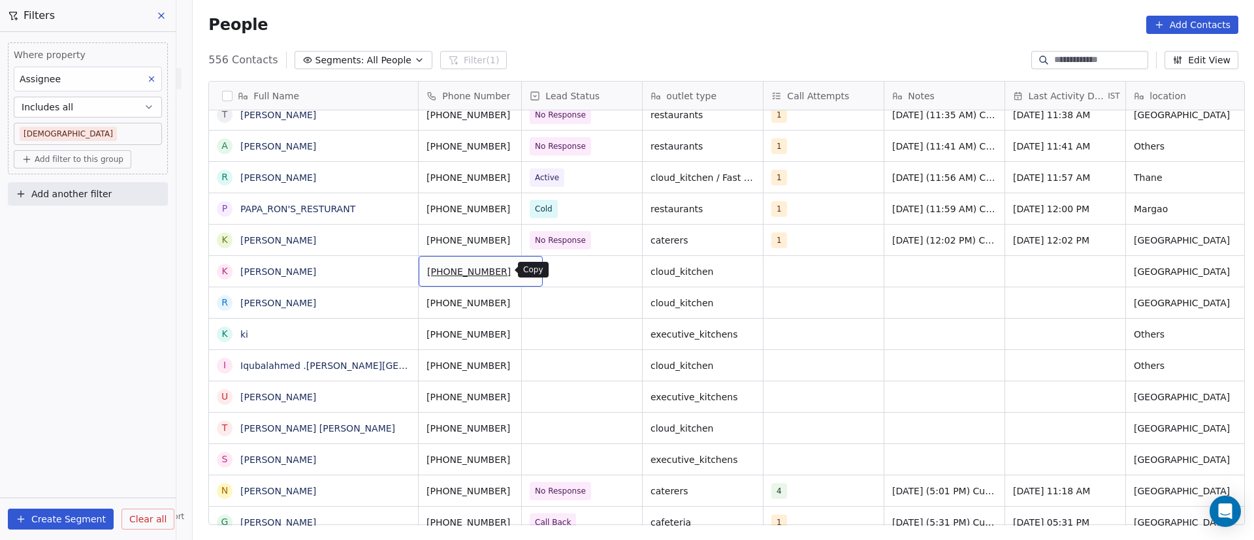
click at [522, 268] on icon "grid" at bounding box center [527, 270] width 10 height 10
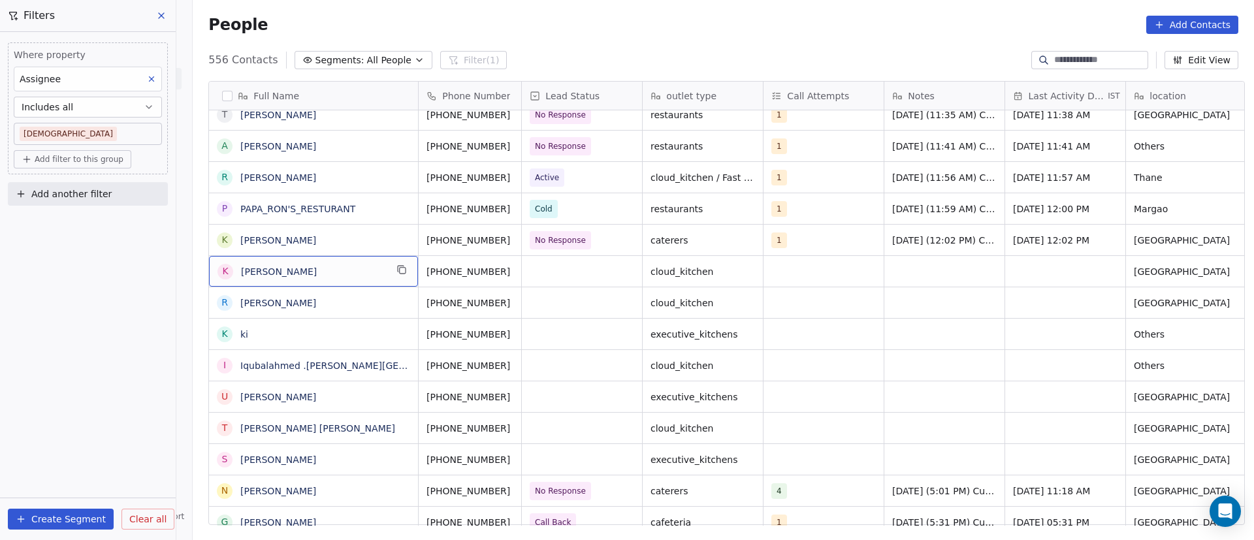
click at [347, 267] on div "K [PERSON_NAME]" at bounding box center [313, 271] width 209 height 31
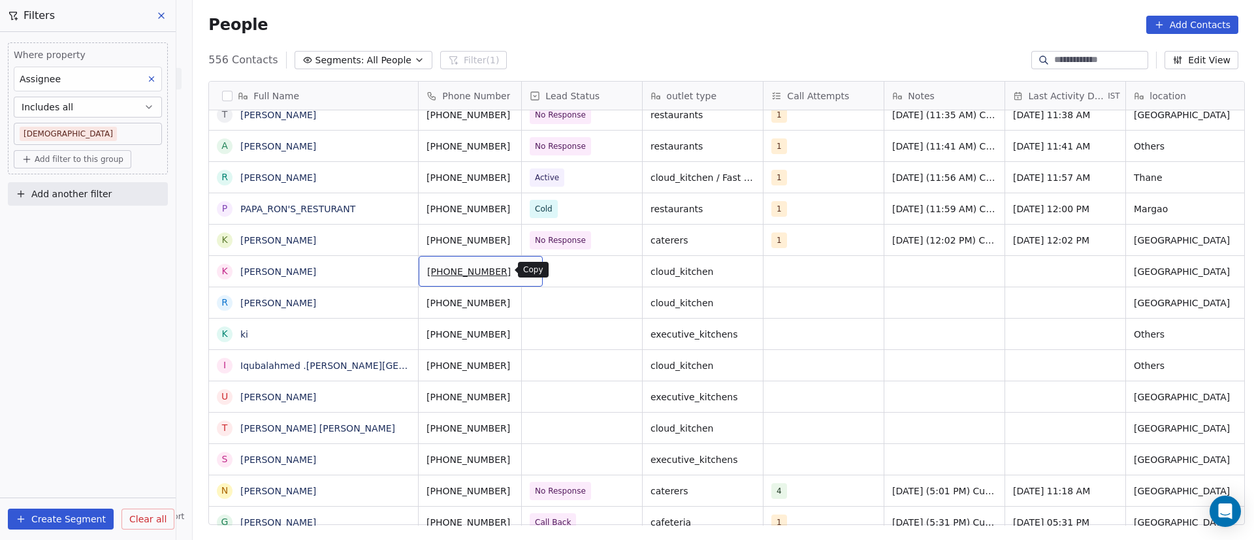
click at [522, 270] on icon "grid" at bounding box center [527, 270] width 10 height 10
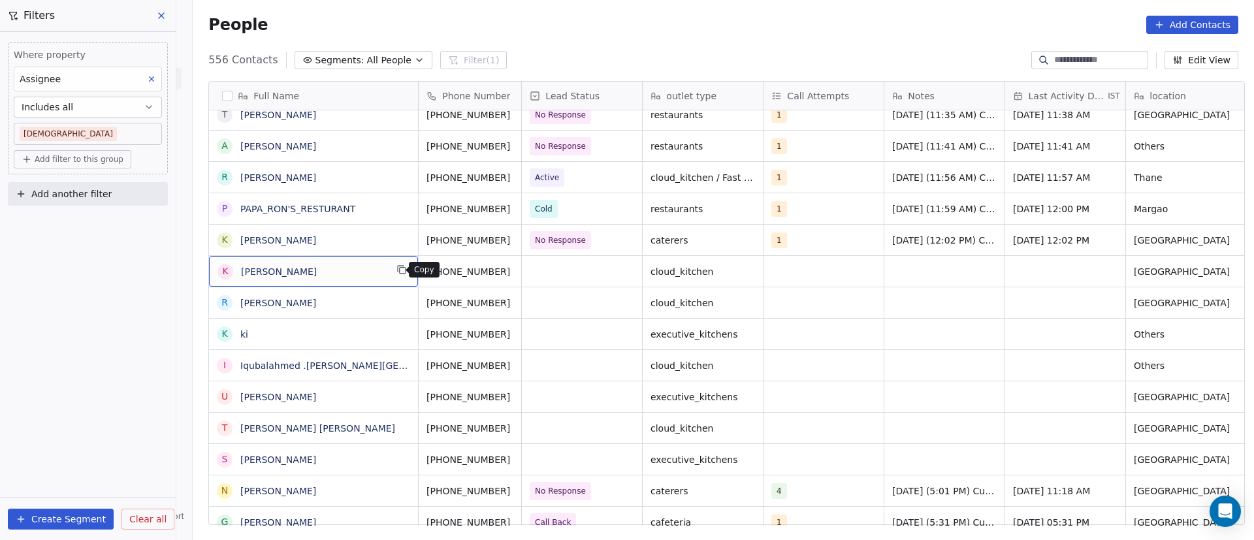
click at [407, 269] on div "K [PERSON_NAME]" at bounding box center [313, 271] width 209 height 31
click at [401, 271] on button "grid" at bounding box center [402, 270] width 16 height 16
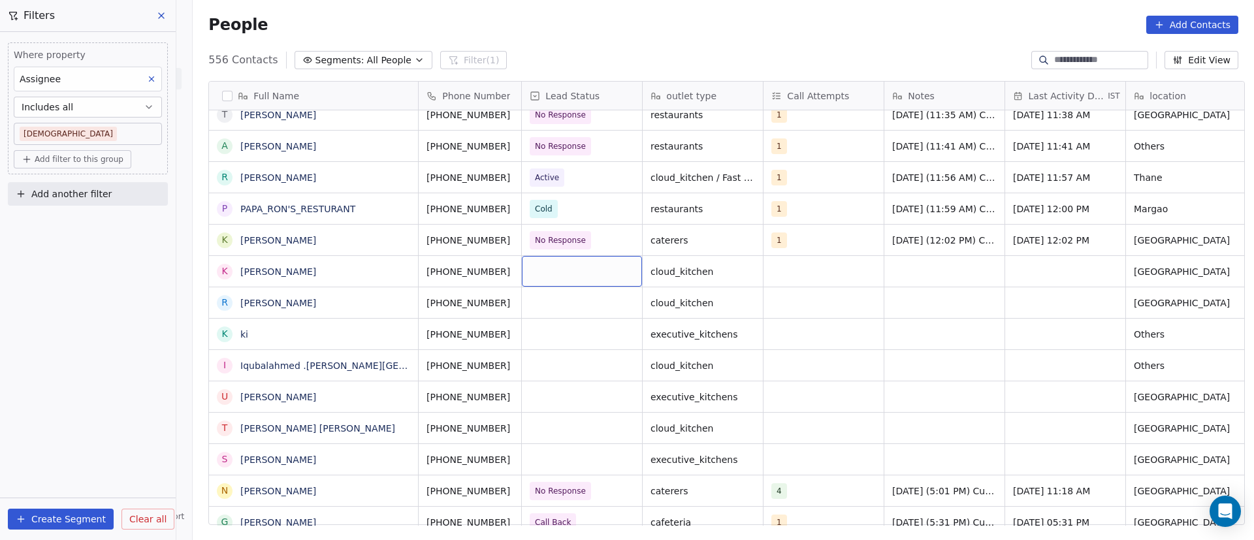
click at [551, 274] on div "grid" at bounding box center [582, 271] width 120 height 31
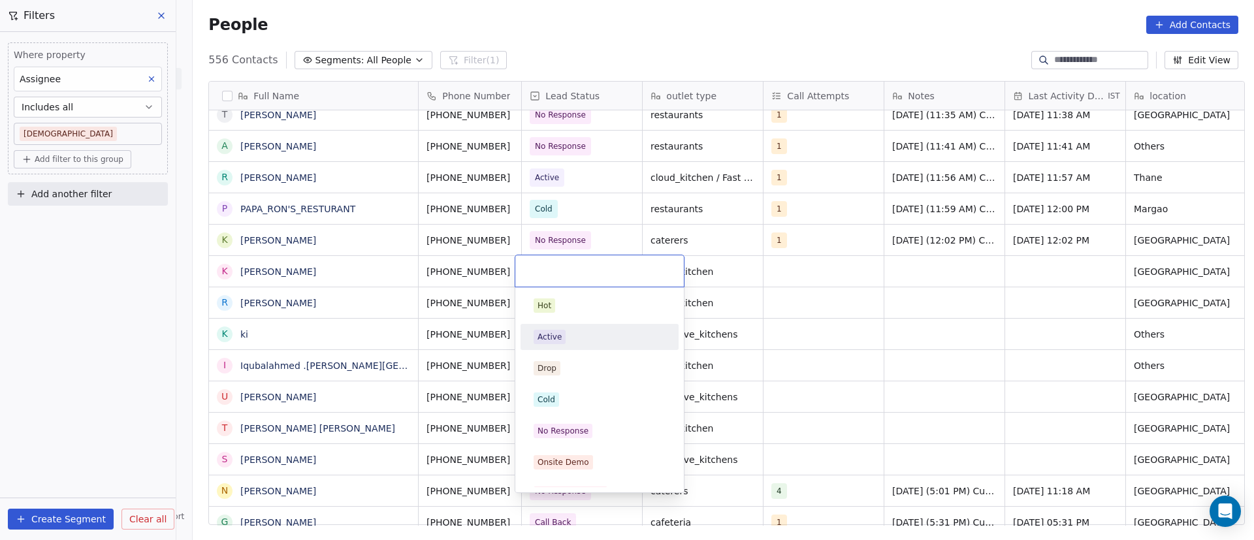
click at [574, 340] on div "Active" at bounding box center [600, 337] width 132 height 14
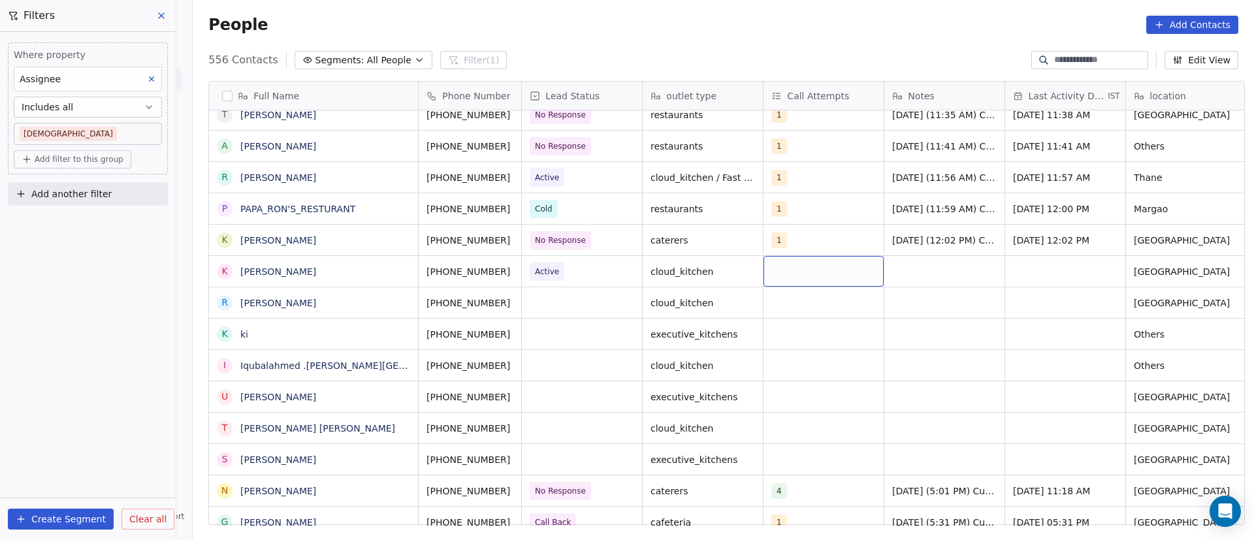
click at [823, 270] on div "grid" at bounding box center [824, 271] width 120 height 31
click at [806, 297] on div "1" at bounding box center [842, 305] width 148 height 21
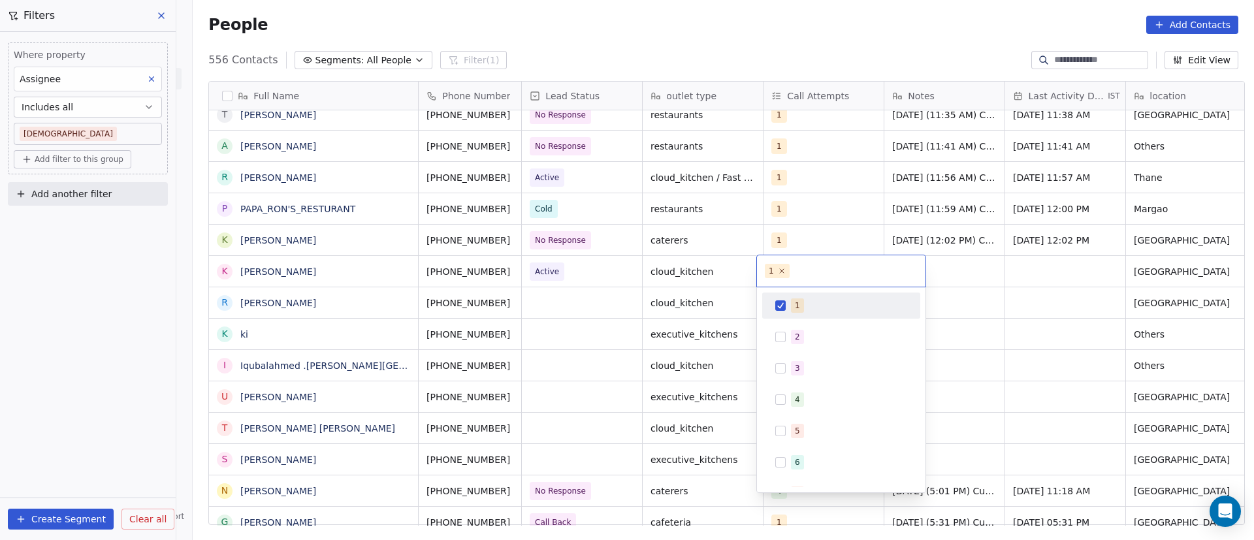
click at [826, 294] on html "On2Cook India Pvt. Ltd. Contacts People Marketing Workflows Campaigns Metrics &…" at bounding box center [627, 270] width 1254 height 540
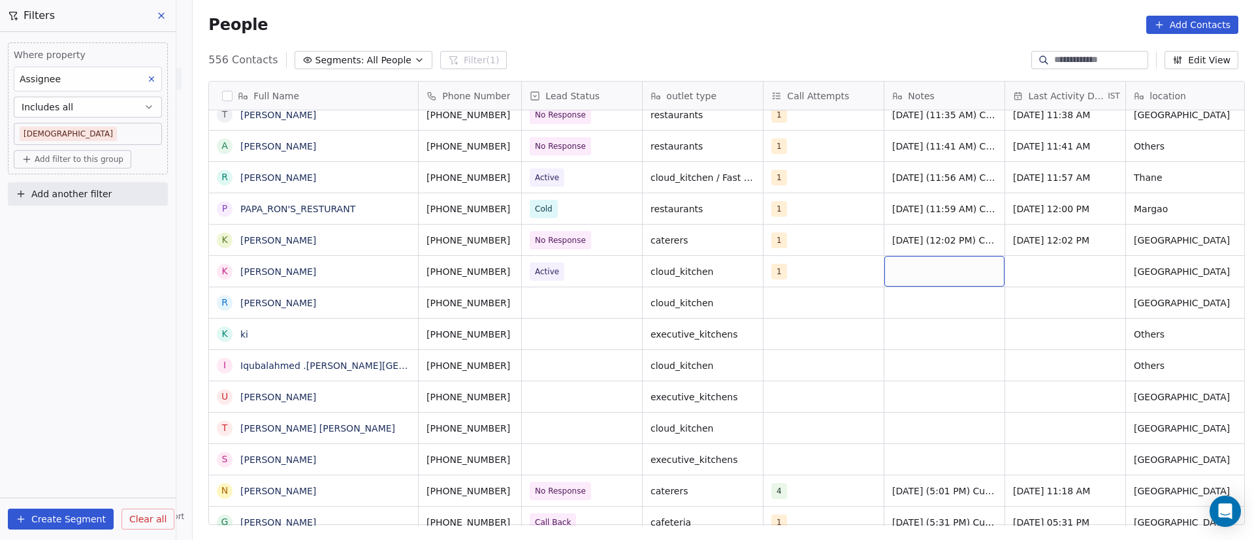
click at [826, 265] on div "grid" at bounding box center [945, 271] width 120 height 31
paste textarea "**********"
type textarea "**********"
click at [826, 270] on html "On2Cook India Pvt. Ltd. Contacts People Marketing Workflows Campaigns Metrics &…" at bounding box center [627, 270] width 1254 height 540
click at [826, 270] on div "grid" at bounding box center [1065, 271] width 120 height 31
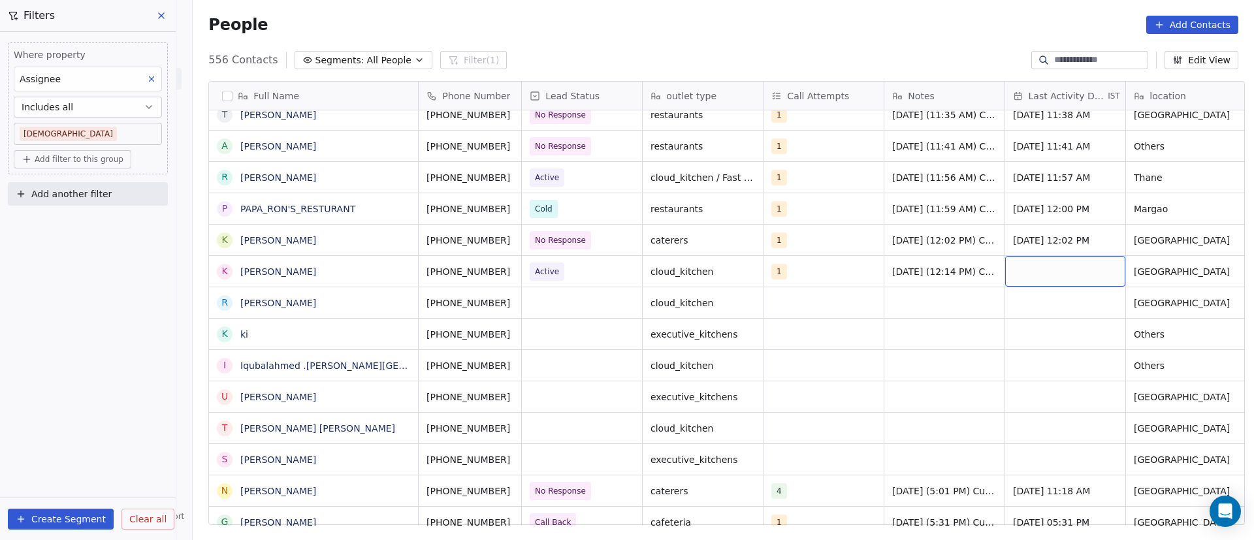
click at [826, 270] on div "grid" at bounding box center [1065, 271] width 120 height 31
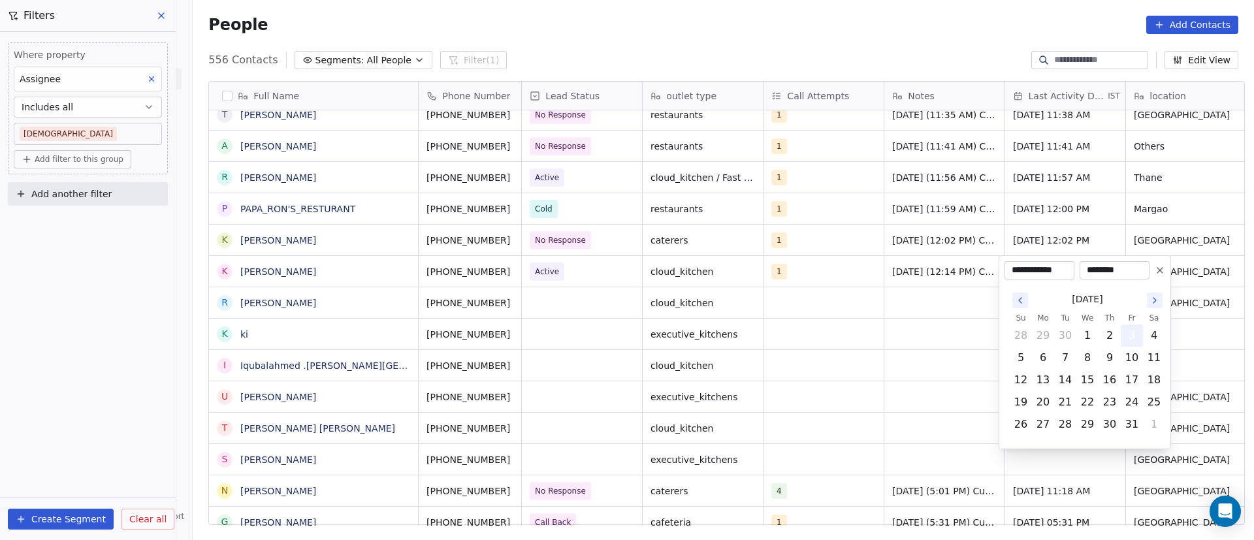
click at [826, 340] on button "3" at bounding box center [1132, 335] width 21 height 21
click at [826, 340] on html "On2Cook India Pvt. Ltd. Contacts People Marketing Workflows Campaigns Metrics &…" at bounding box center [627, 270] width 1254 height 540
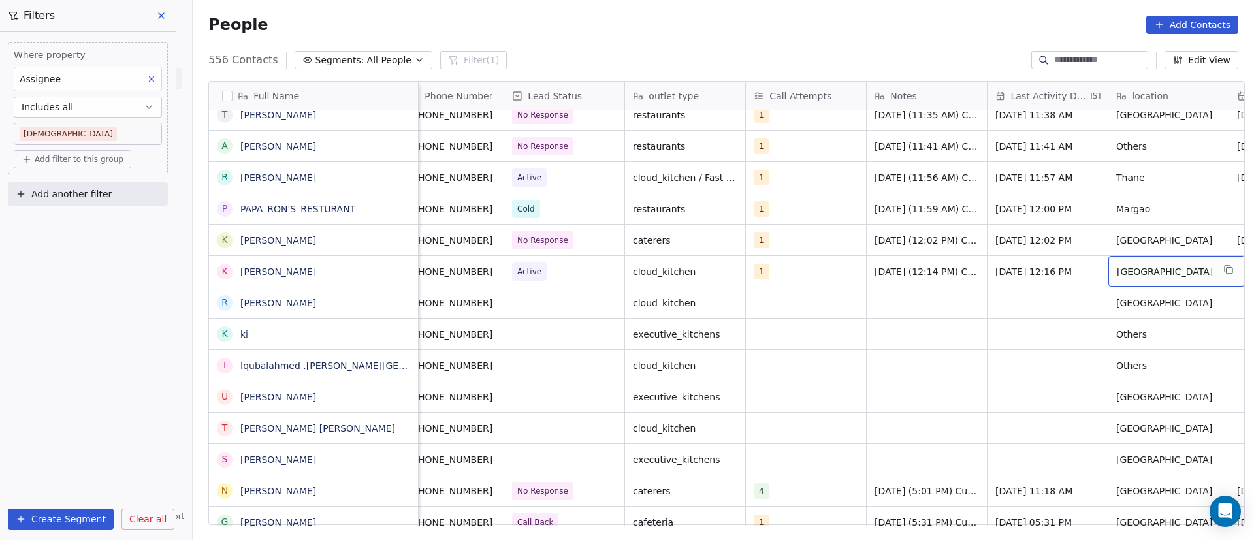
scroll to position [0, 139]
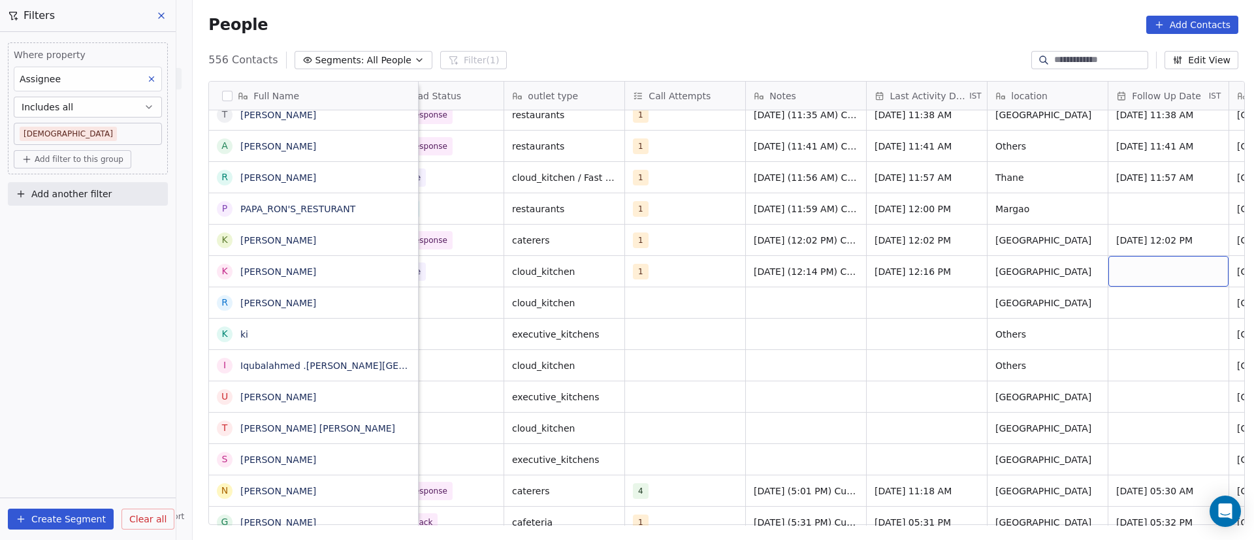
click at [826, 260] on div "grid" at bounding box center [1169, 271] width 120 height 31
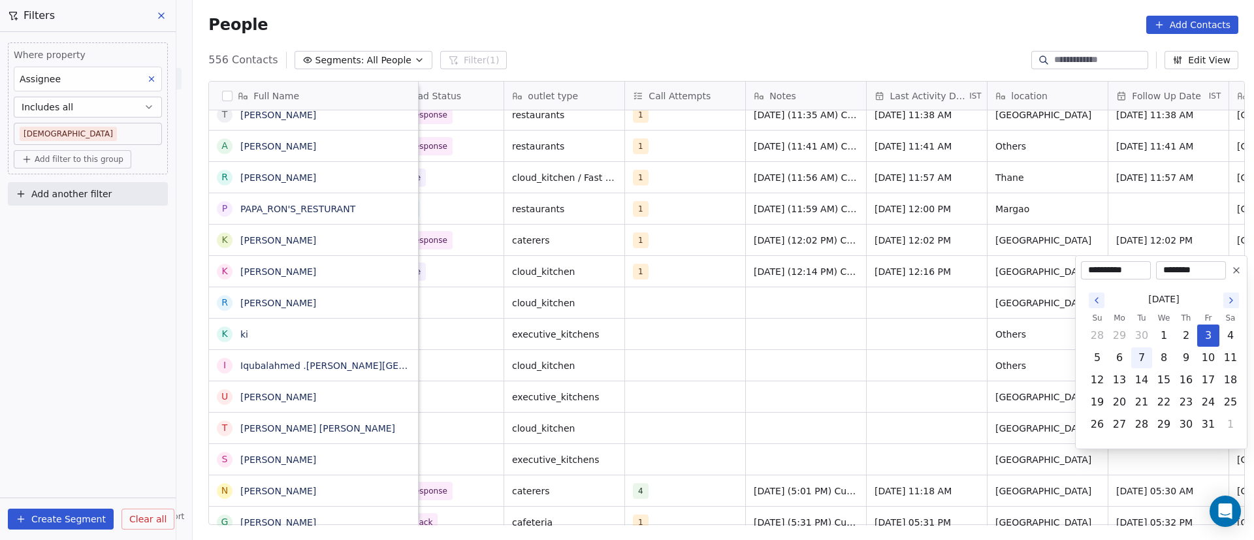
click at [826, 350] on button "7" at bounding box center [1142, 358] width 21 height 21
type input "**********"
click at [801, 350] on html "On2Cook India Pvt. Ltd. Contacts People Marketing Workflows Campaigns Metrics &…" at bounding box center [627, 270] width 1254 height 540
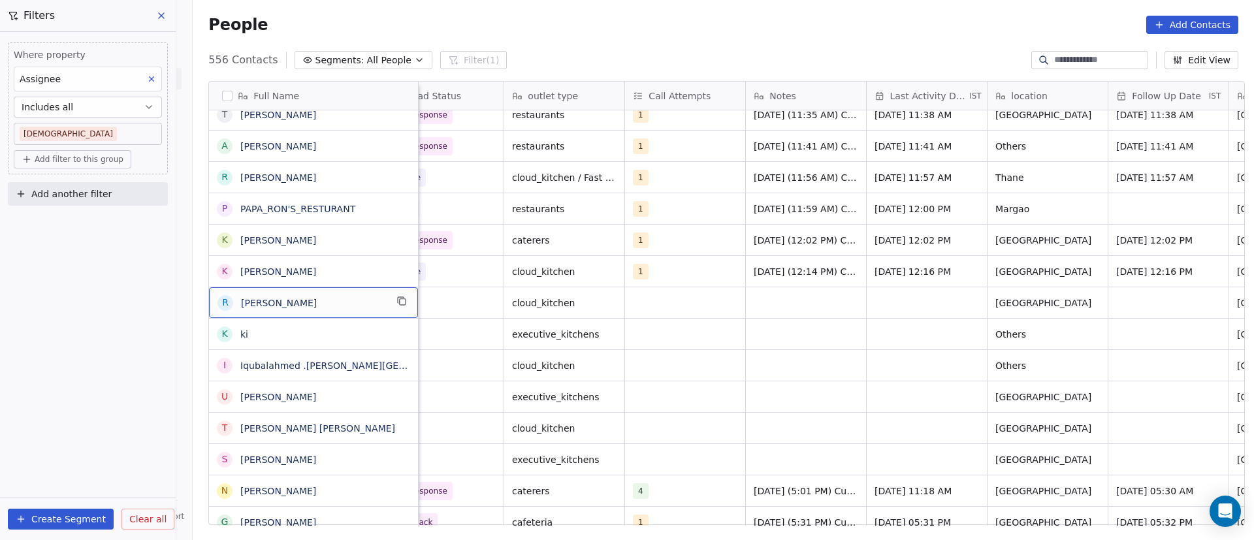
scroll to position [0, 0]
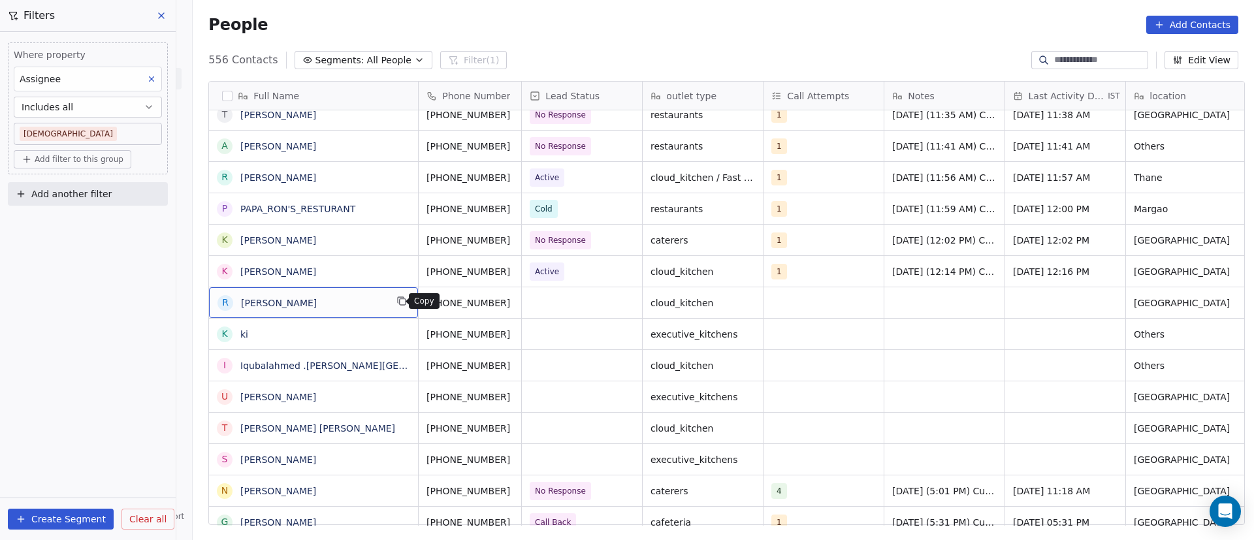
click at [400, 304] on icon "grid" at bounding box center [403, 302] width 6 height 6
click at [309, 301] on span "[PERSON_NAME]" at bounding box center [313, 303] width 145 height 13
click at [210, 296] on textarea "*********" at bounding box center [300, 307] width 195 height 41
type textarea "*********"
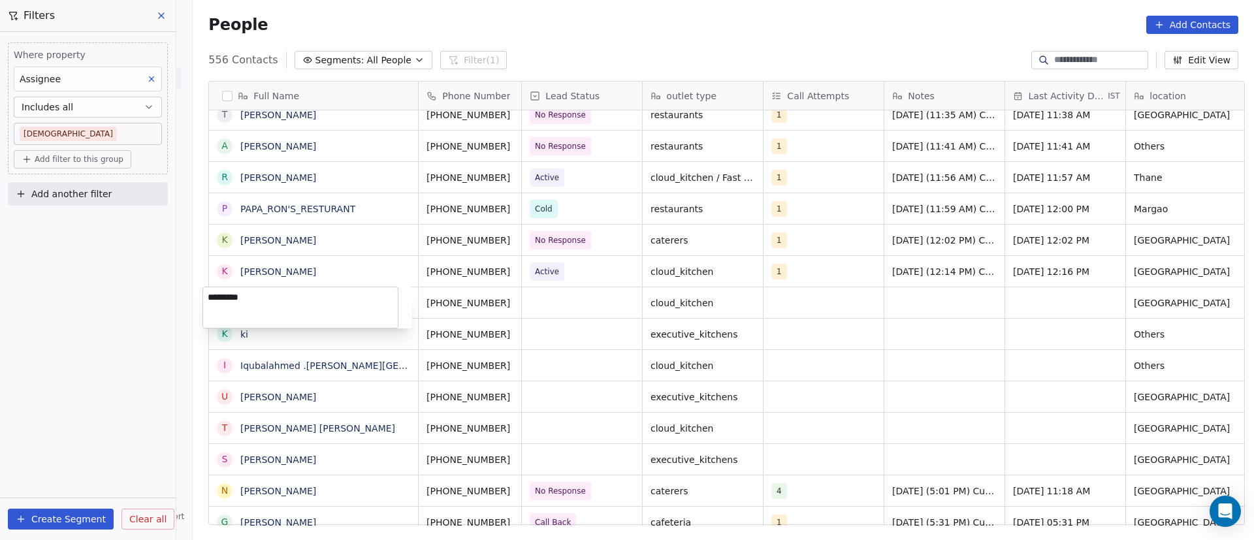
click at [557, 313] on html "On2Cook India Pvt. Ltd. Contacts People Marketing Workflows Campaigns Metrics &…" at bounding box center [627, 270] width 1254 height 540
click at [522, 302] on icon "grid" at bounding box center [527, 301] width 10 height 10
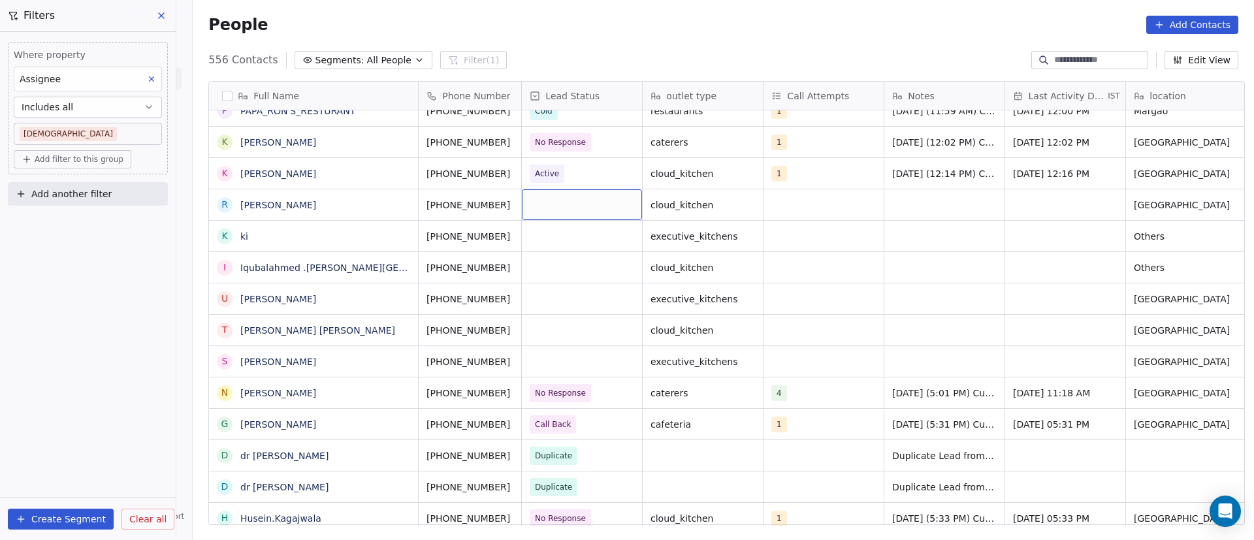
click at [546, 201] on div "grid" at bounding box center [582, 204] width 120 height 31
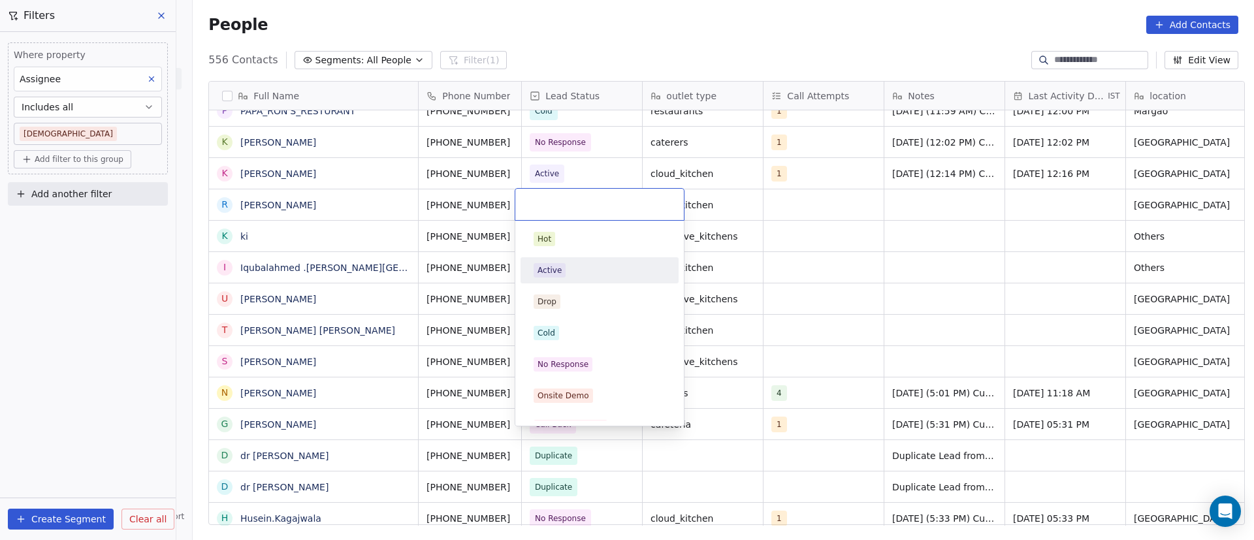
click at [610, 265] on div "Active" at bounding box center [600, 270] width 132 height 14
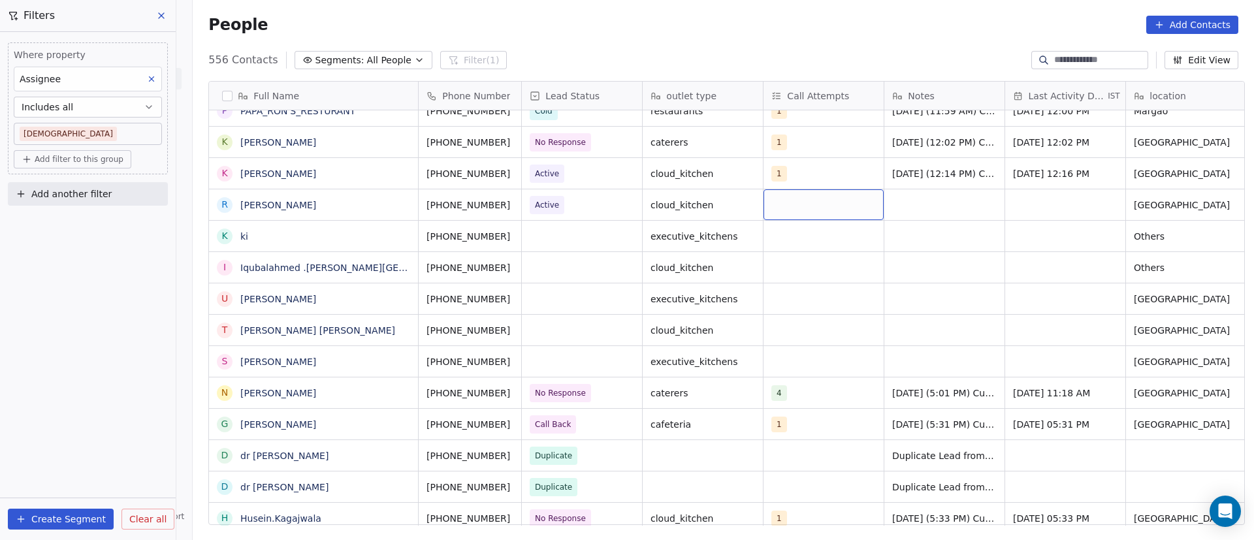
click at [798, 202] on div "grid" at bounding box center [824, 204] width 120 height 31
click at [799, 203] on input "text" at bounding box center [841, 204] width 153 height 14
click at [785, 243] on button "Suggestions" at bounding box center [780, 239] width 10 height 10
click at [826, 232] on html "On2Cook India Pvt. Ltd. Contacts People Marketing Workflows Campaigns Metrics &…" at bounding box center [627, 270] width 1254 height 540
click at [826, 206] on div "grid" at bounding box center [945, 204] width 120 height 31
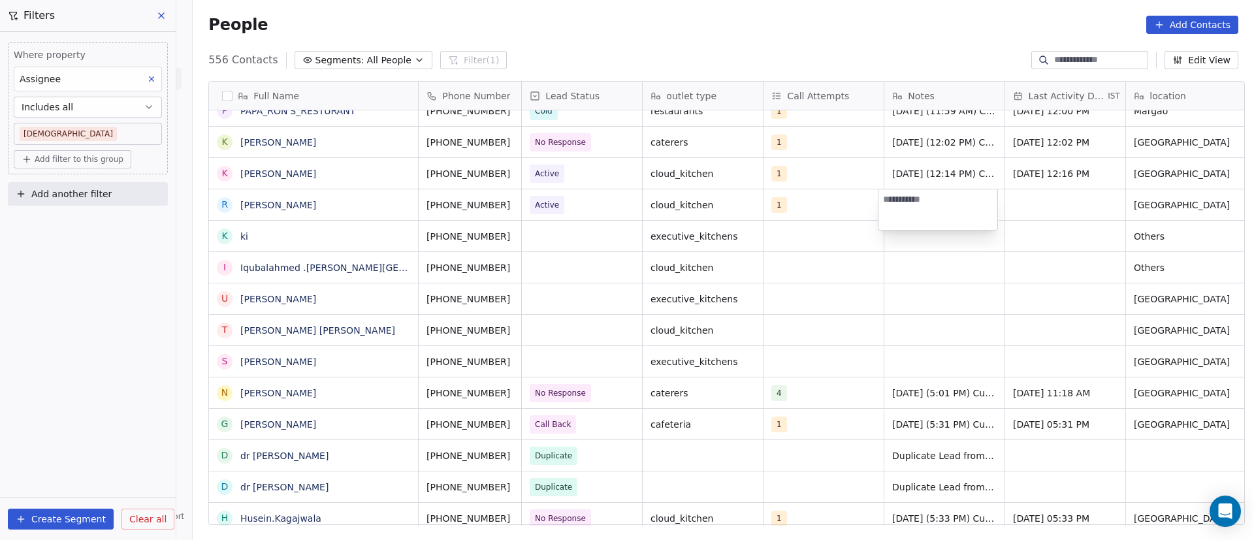
paste textarea "**********"
type textarea "**********"
drag, startPoint x: 857, startPoint y: 274, endPoint x: 827, endPoint y: 225, distance: 56.9
click at [826, 274] on html "On2Cook India Pvt. Ltd. Contacts People Marketing Workflows Campaigns Metrics &…" at bounding box center [627, 270] width 1254 height 540
click at [826, 226] on span "[DATE] (12:19 PM) Customer will check details and let us know. He had attended …" at bounding box center [970, 214] width 155 height 39
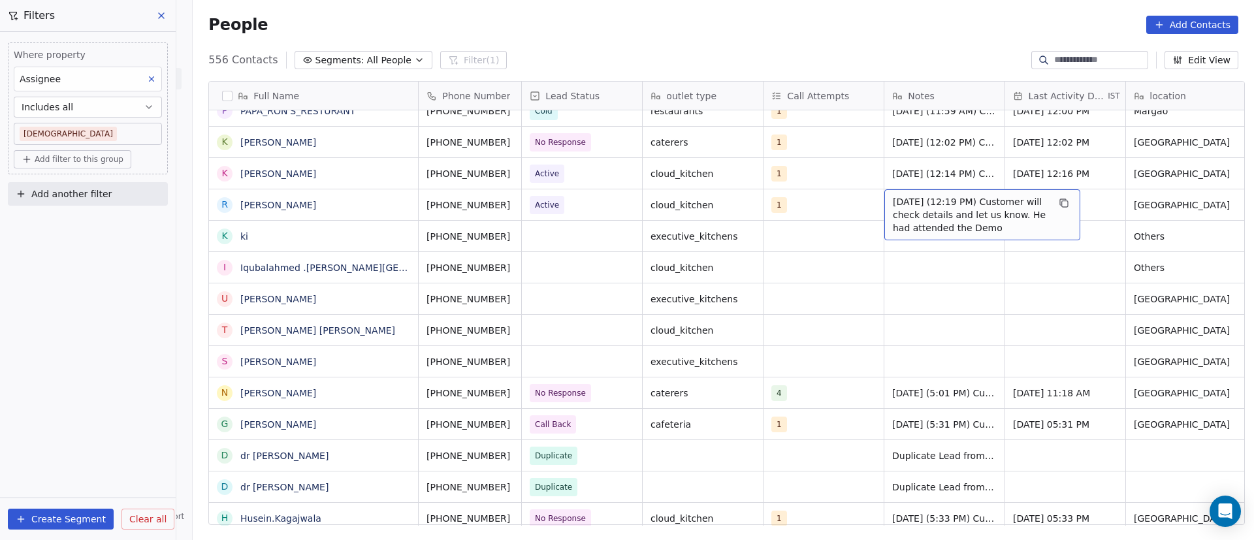
click at [826, 226] on span "[DATE] (12:19 PM) Customer will check details and let us know. He had attended …" at bounding box center [970, 214] width 155 height 39
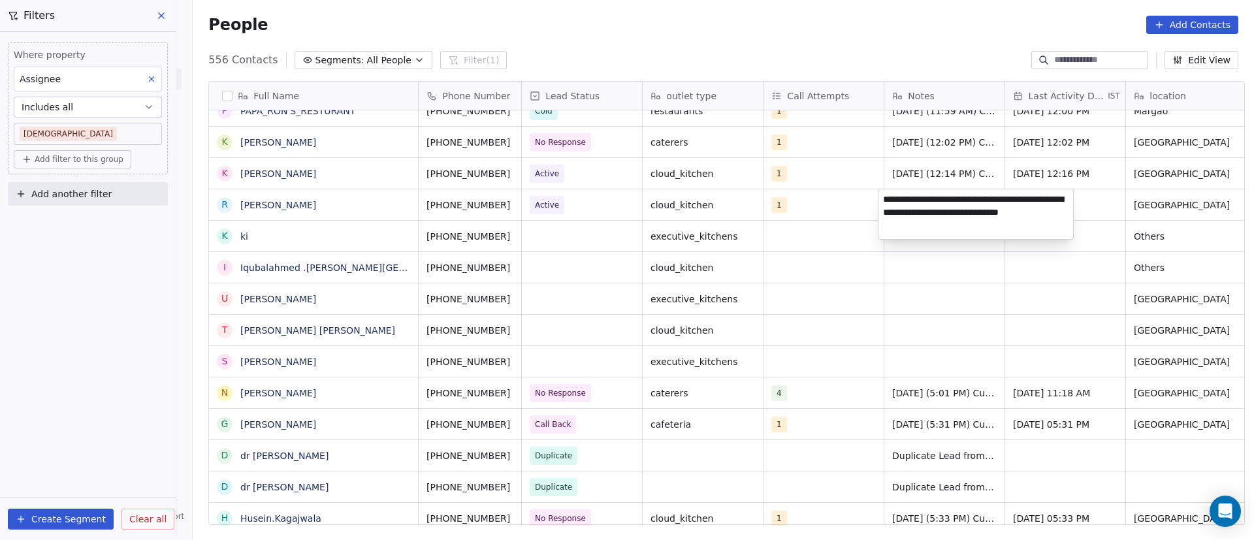
drag, startPoint x: 1000, startPoint y: 211, endPoint x: 1009, endPoint y: 223, distance: 15.3
click at [826, 223] on textarea "**********" at bounding box center [976, 214] width 195 height 50
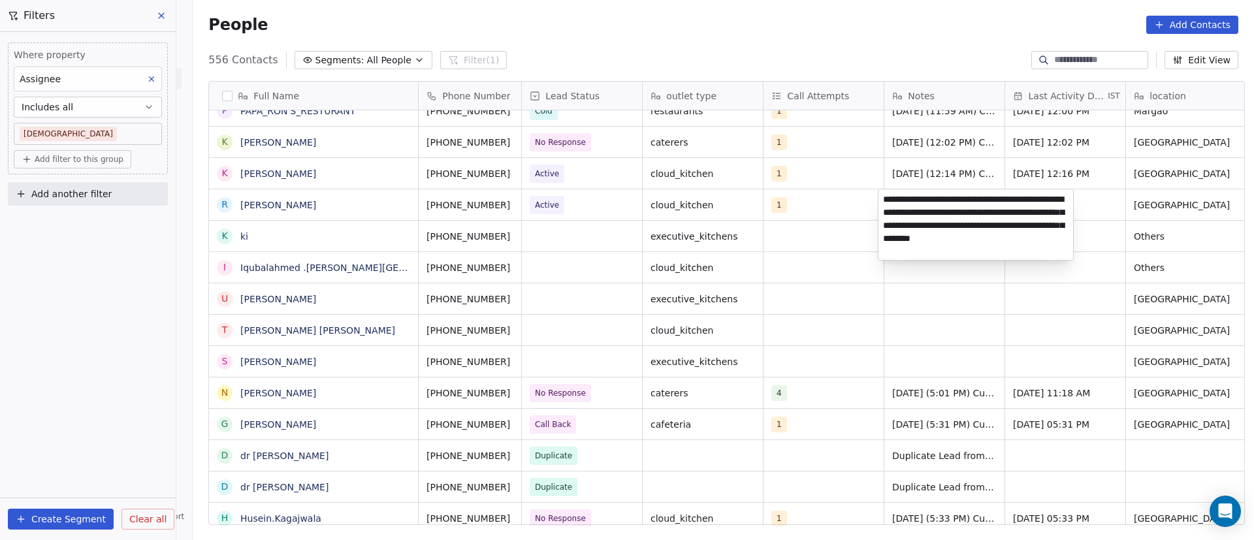
click at [826, 225] on textarea "**********" at bounding box center [976, 224] width 195 height 71
click at [826, 252] on textarea "**********" at bounding box center [976, 224] width 195 height 71
type textarea "**********"
click at [794, 285] on html "On2Cook India Pvt. Ltd. Contacts People Marketing Workflows Campaigns Metrics &…" at bounding box center [627, 270] width 1254 height 540
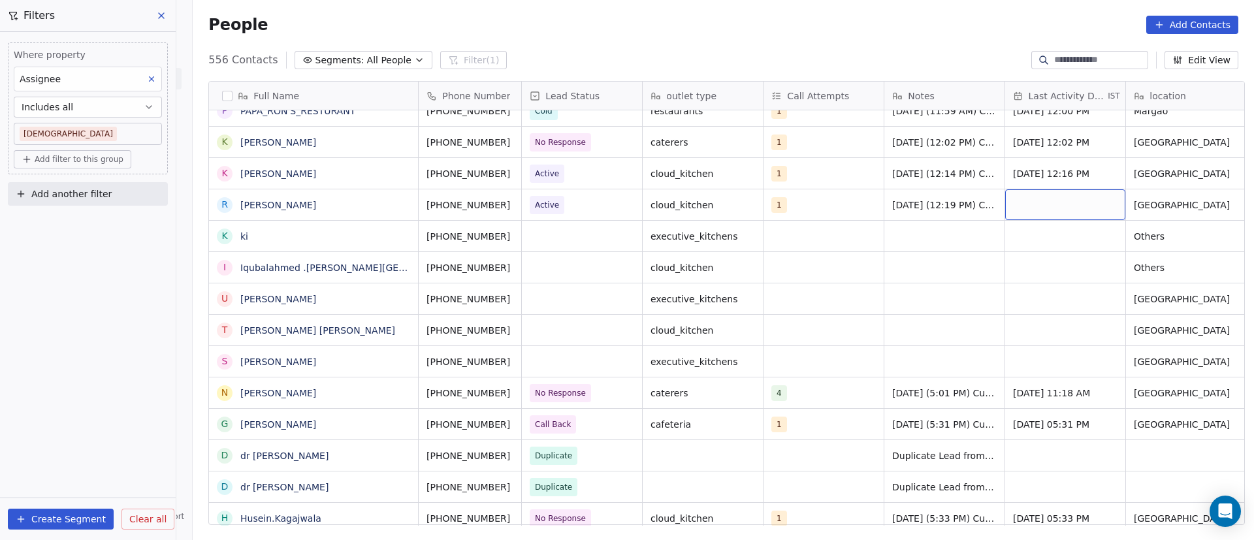
click at [826, 201] on div "grid" at bounding box center [1065, 204] width 120 height 31
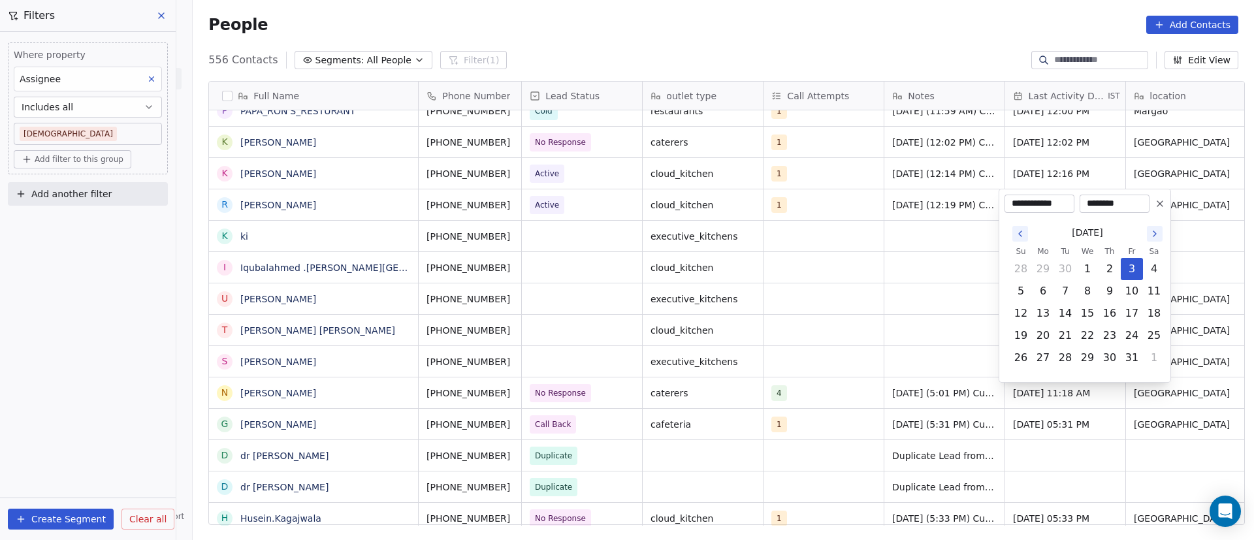
click at [826, 201] on div "**********" at bounding box center [1040, 204] width 70 height 18
click at [826, 271] on button "3" at bounding box center [1132, 269] width 21 height 21
click at [791, 291] on html "On2Cook India Pvt. Ltd. Contacts People Marketing Workflows Campaigns Metrics &…" at bounding box center [627, 270] width 1254 height 540
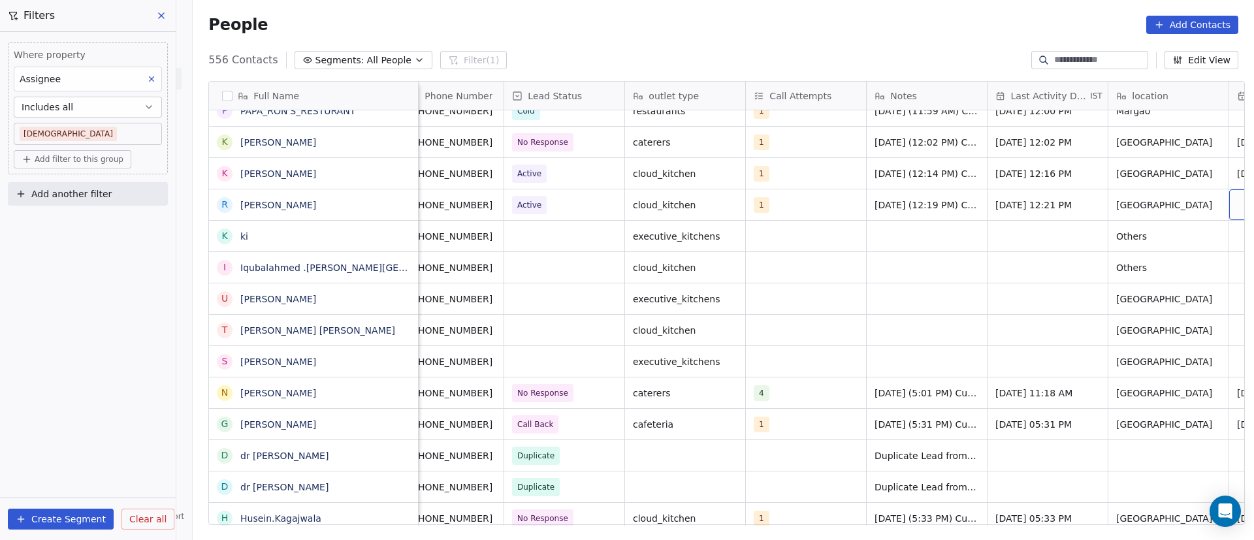
scroll to position [0, 139]
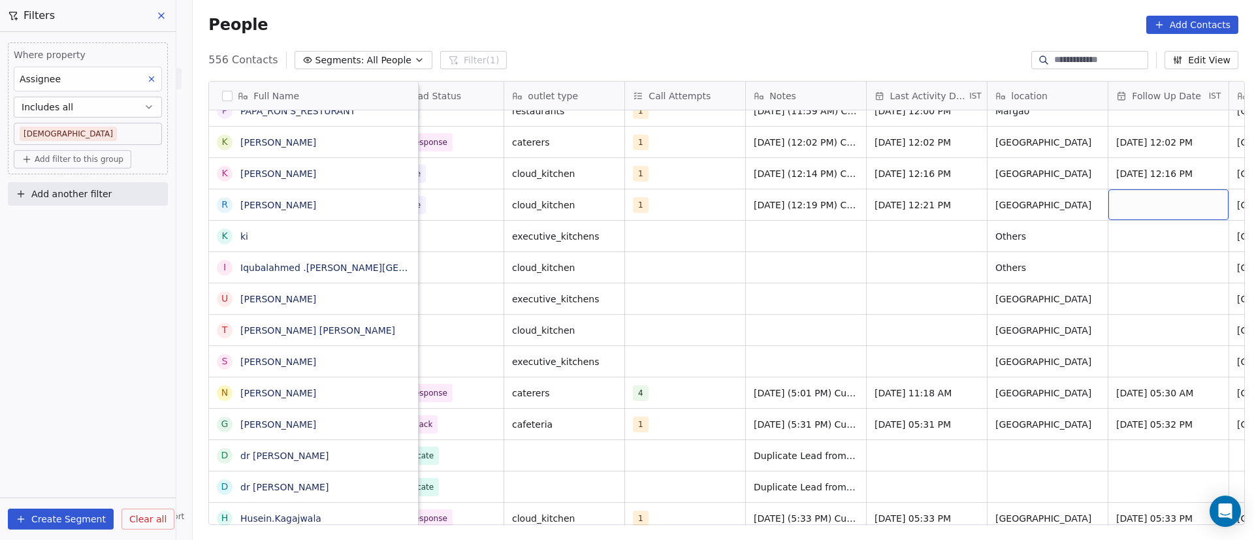
click at [826, 199] on div "grid" at bounding box center [1169, 204] width 120 height 31
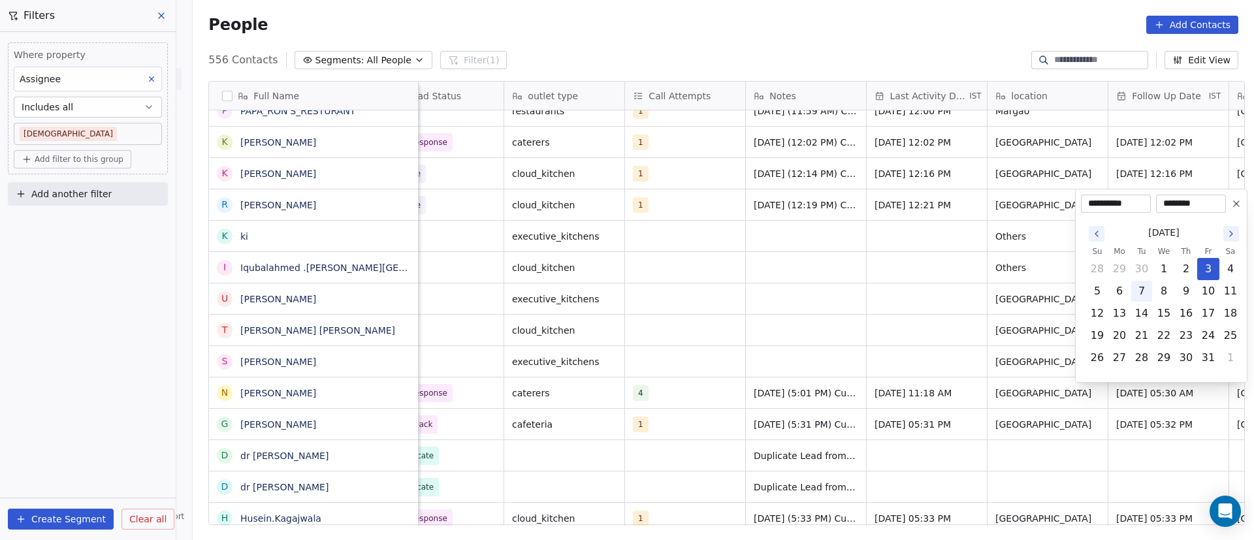
click at [826, 288] on button "7" at bounding box center [1142, 291] width 21 height 21
type input "**********"
click at [630, 287] on html "On2Cook India Pvt. Ltd. Contacts People Marketing Workflows Campaigns Metrics &…" at bounding box center [627, 270] width 1254 height 540
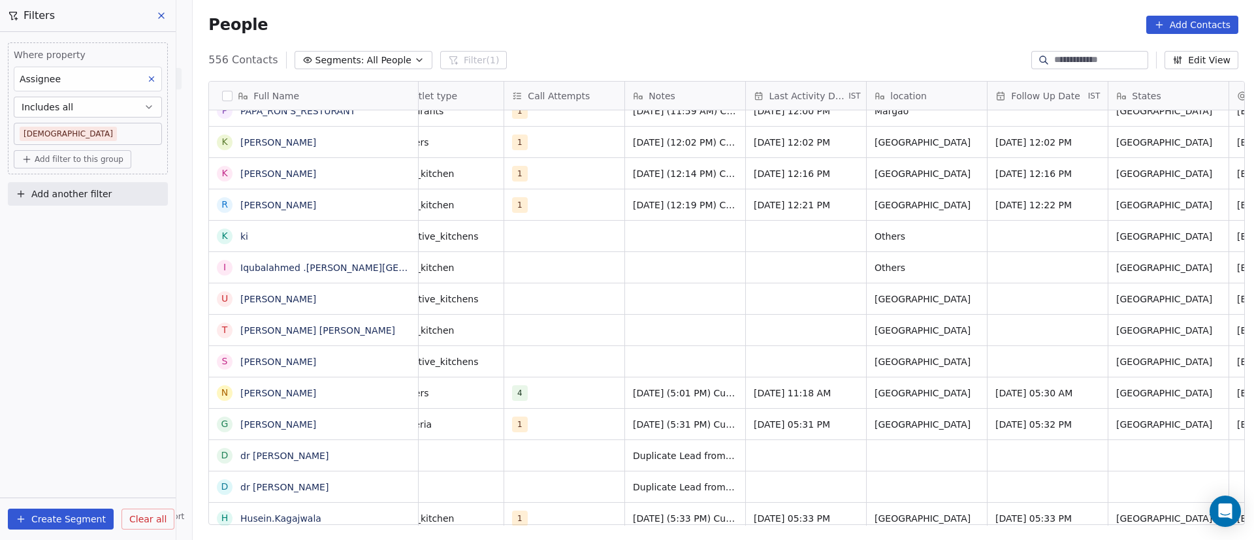
scroll to position [0, 0]
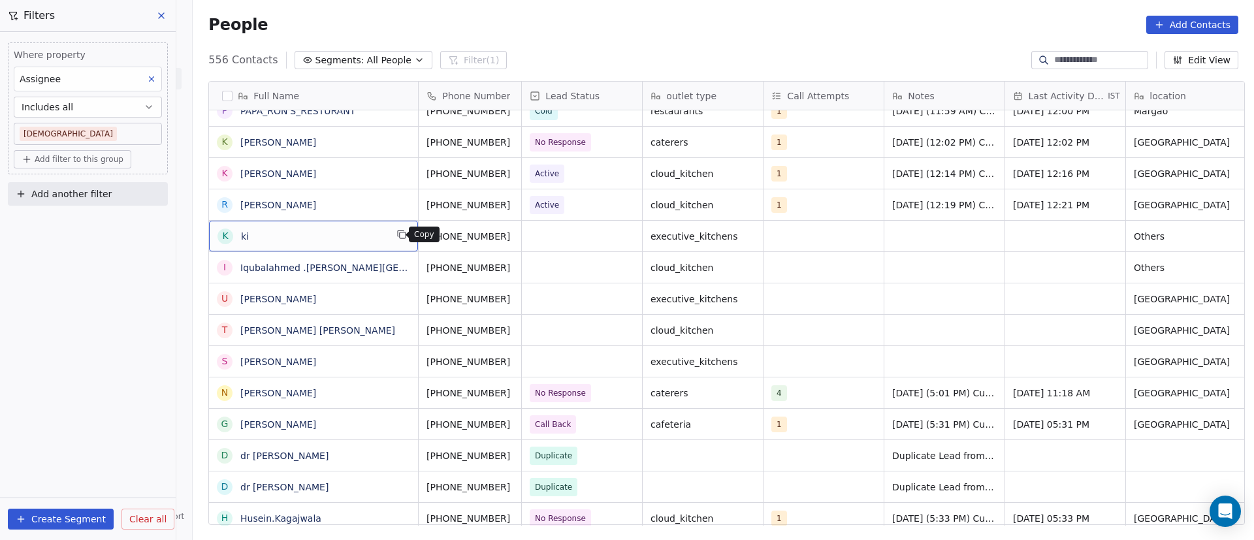
click at [400, 238] on icon "grid" at bounding box center [403, 236] width 6 height 6
click at [519, 238] on button "grid" at bounding box center [527, 235] width 16 height 16
click at [540, 231] on div "grid" at bounding box center [582, 236] width 120 height 31
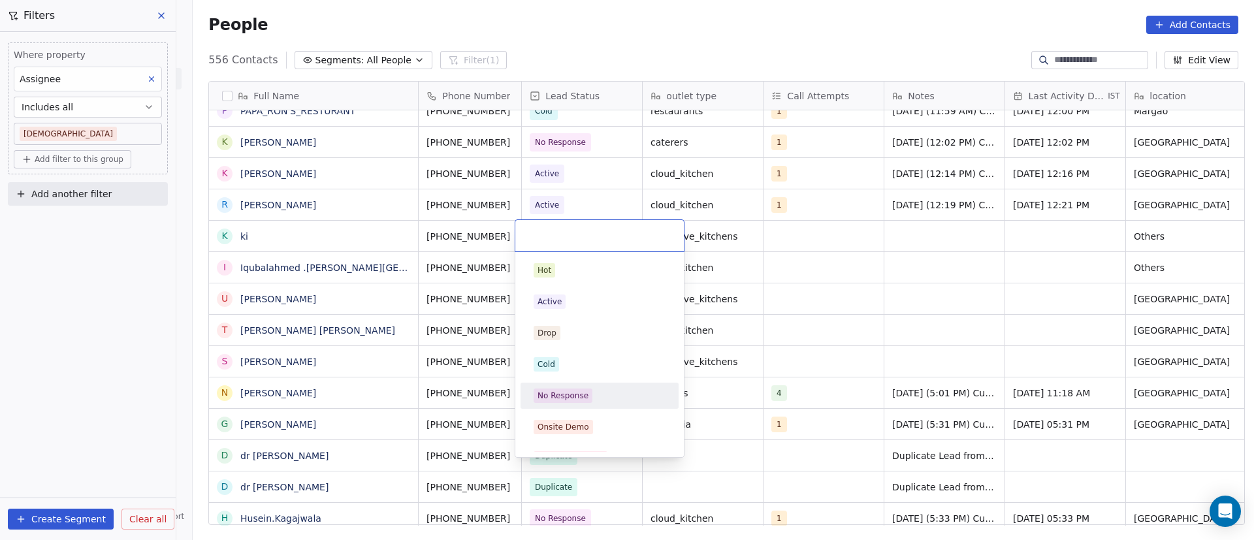
click at [592, 350] on div "No Response" at bounding box center [600, 396] width 132 height 14
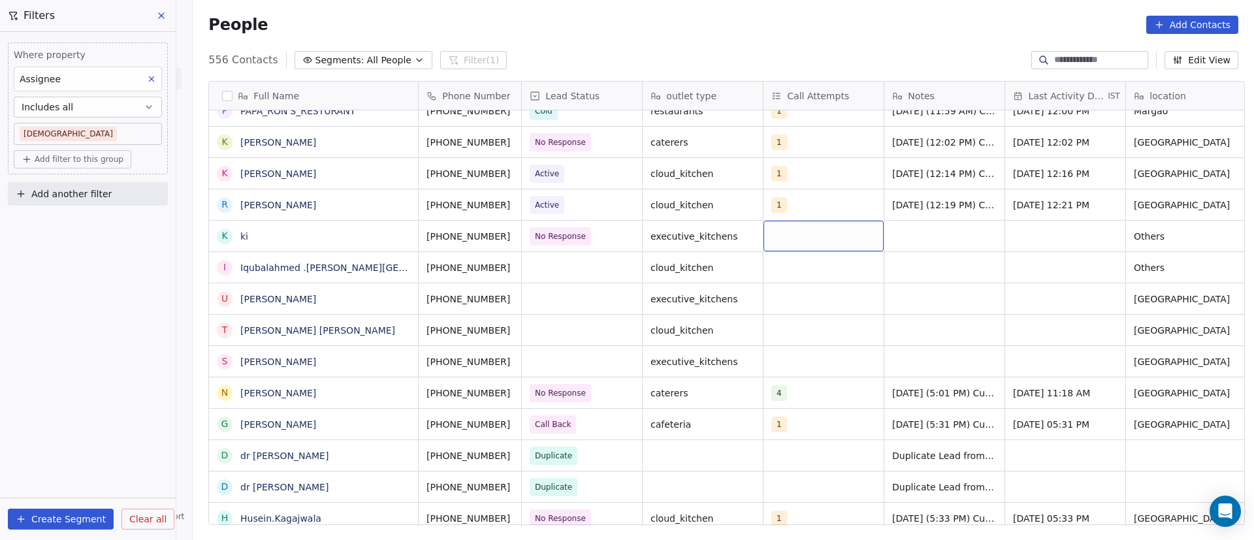
click at [813, 233] on div "grid" at bounding box center [824, 236] width 120 height 31
click at [791, 264] on span "1" at bounding box center [797, 270] width 13 height 14
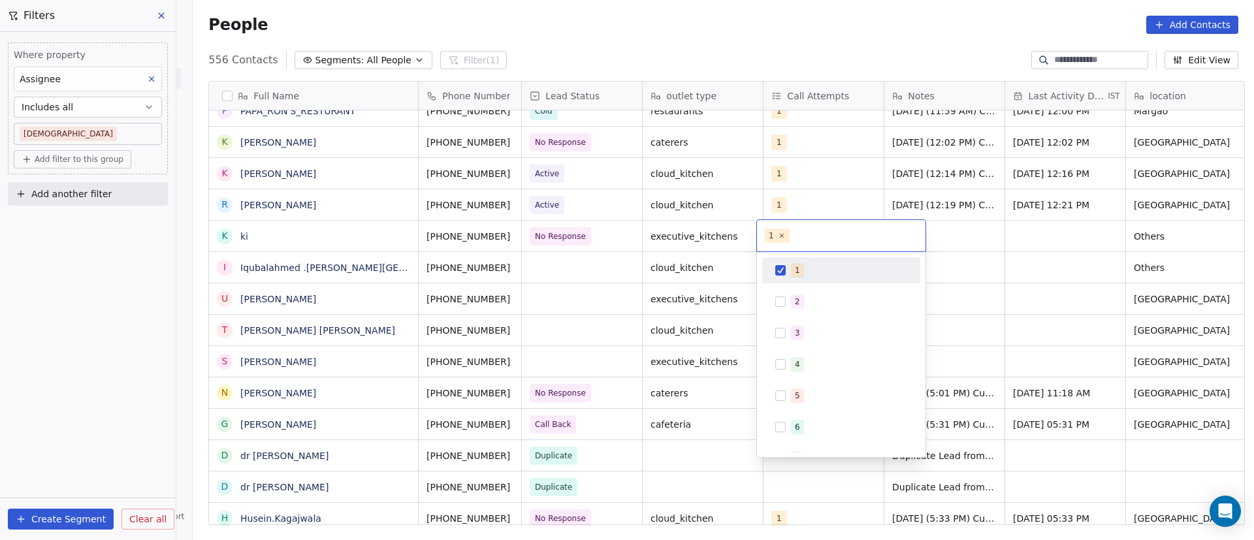
click at [826, 263] on html "On2Cook India Pvt. Ltd. Contacts People Marketing Workflows Campaigns Metrics &…" at bounding box center [627, 270] width 1254 height 540
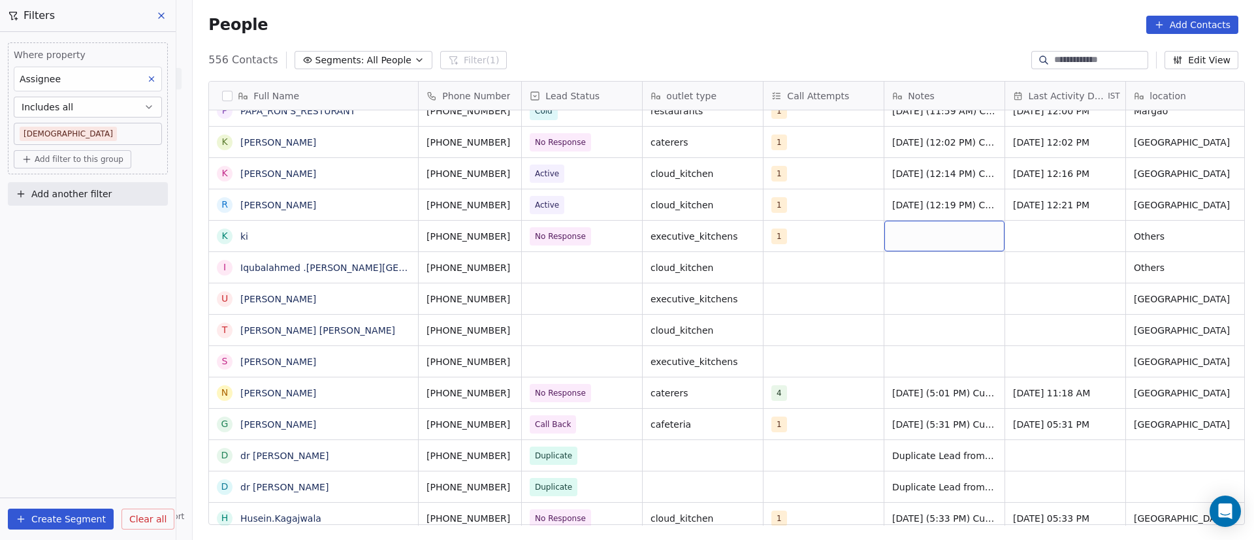
click at [826, 236] on div "grid" at bounding box center [945, 236] width 120 height 31
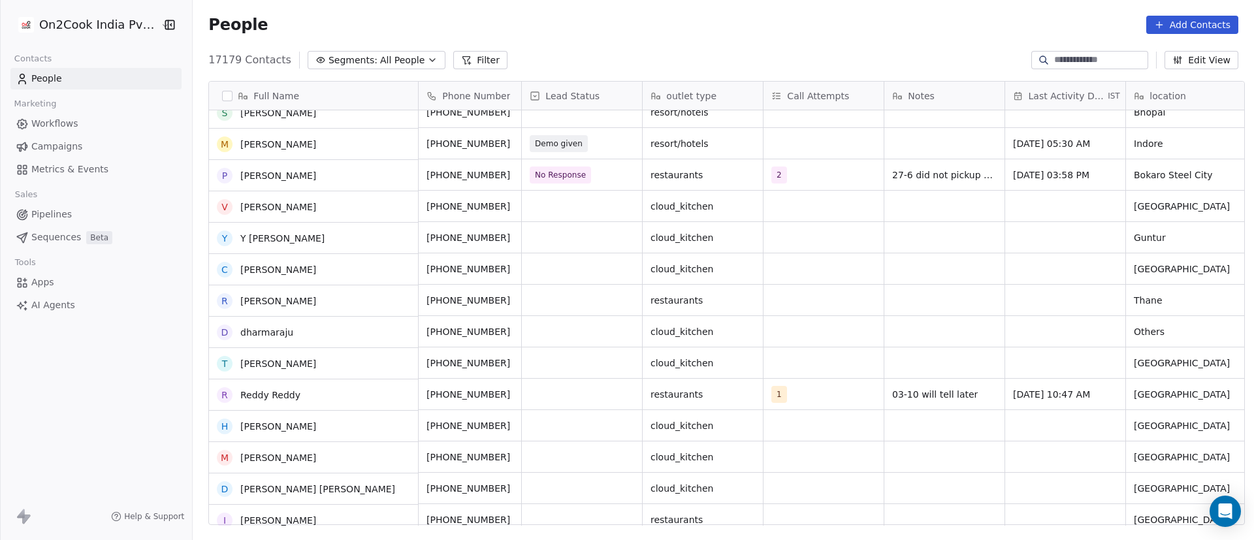
scroll to position [294, 0]
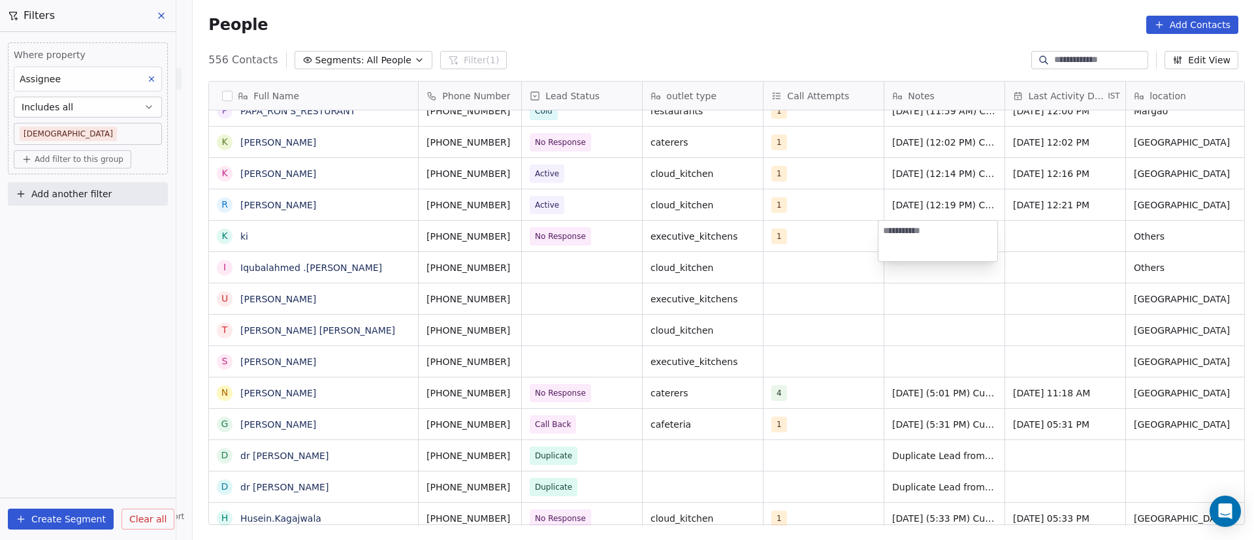
scroll to position [461, 1052]
paste textarea "**********"
type textarea "**********"
click at [1070, 262] on html "On2Cook India Pvt. Ltd. Contacts People Marketing Workflows Campaigns Metrics &…" at bounding box center [627, 270] width 1254 height 540
click at [1056, 235] on div "grid" at bounding box center [1065, 236] width 120 height 31
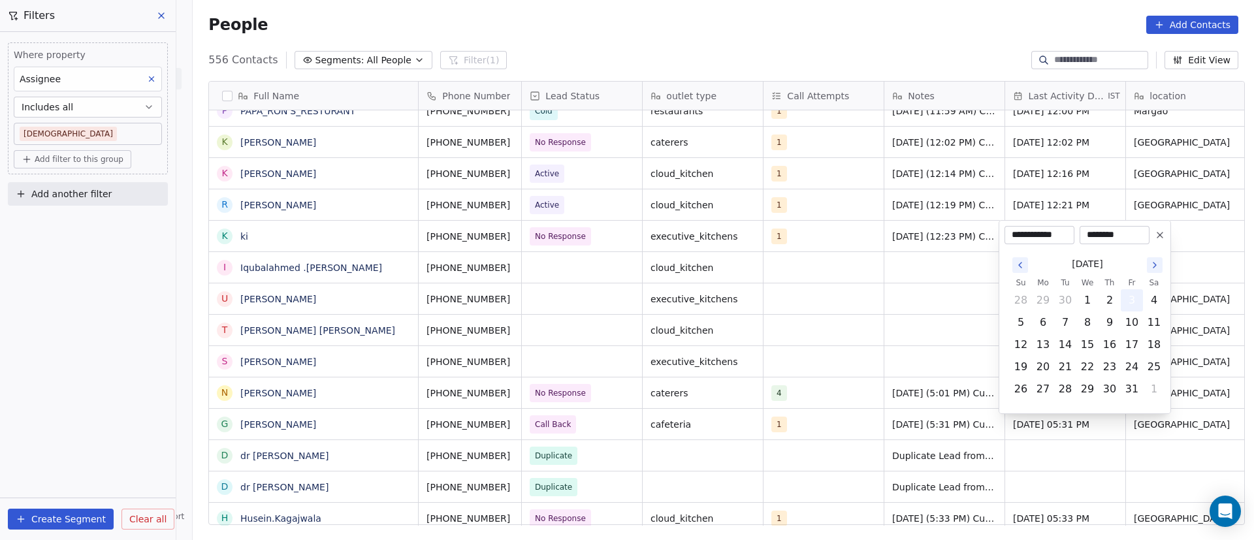
click at [1139, 302] on button "3" at bounding box center [1132, 300] width 21 height 21
click at [755, 334] on html "On2Cook India Pvt. Ltd. Contacts People Marketing Workflows Campaigns Metrics &…" at bounding box center [627, 270] width 1254 height 540
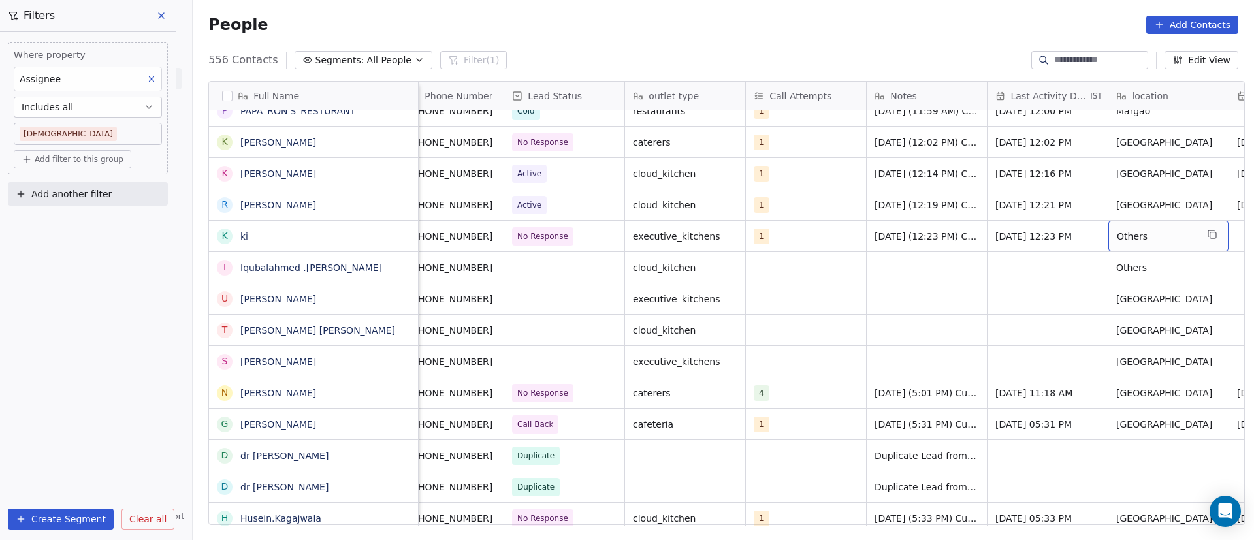
scroll to position [0, 139]
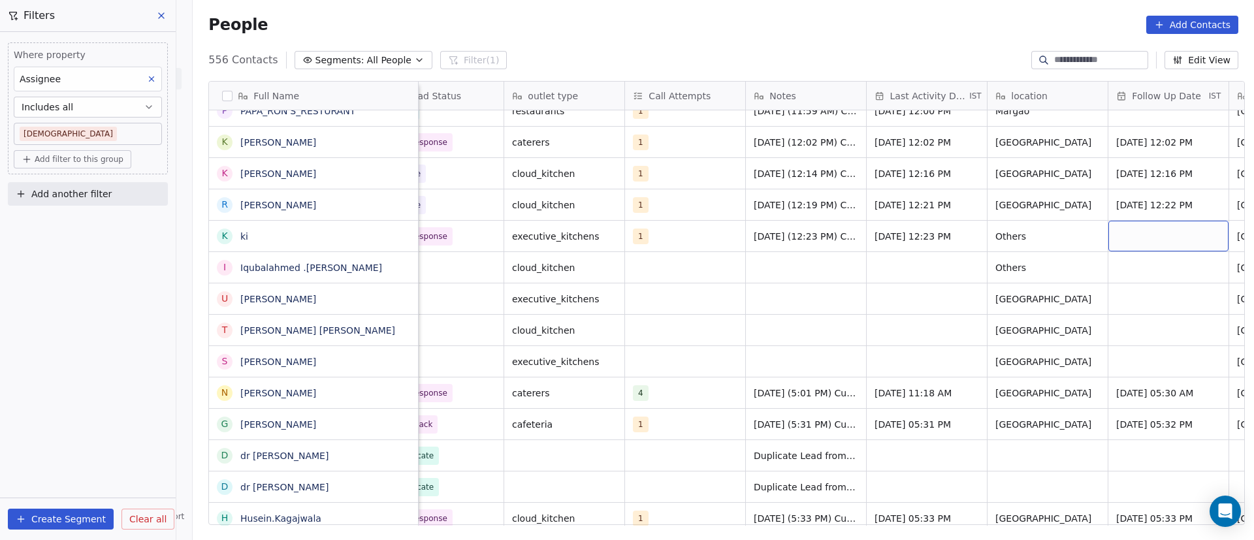
click at [1147, 231] on div "grid" at bounding box center [1169, 236] width 120 height 31
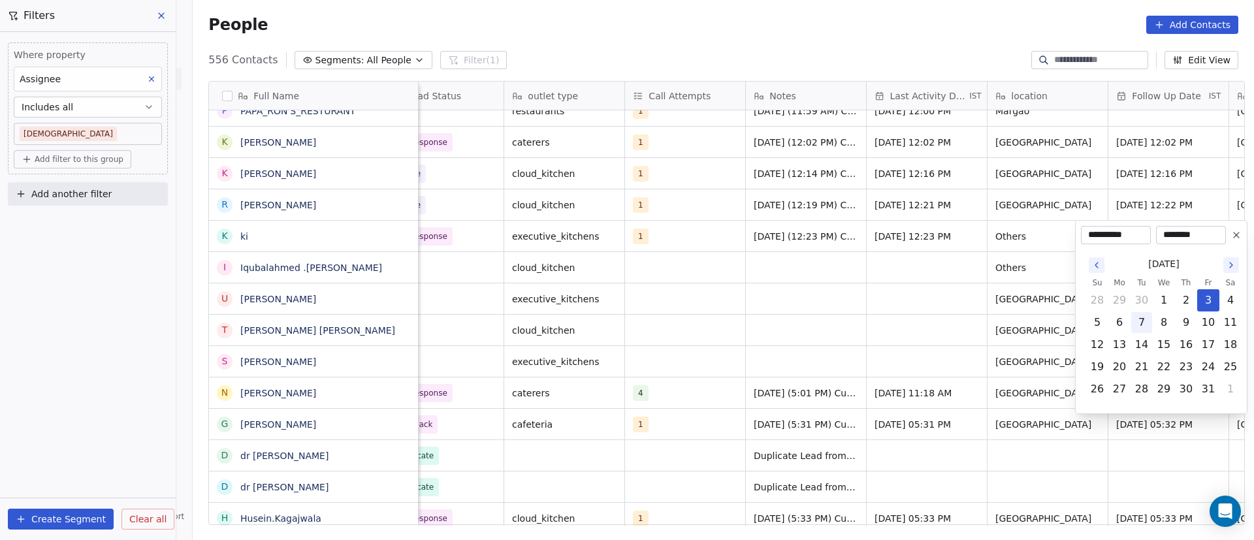
click at [1149, 320] on button "7" at bounding box center [1142, 322] width 21 height 21
type input "**********"
click at [684, 351] on html "On2Cook India Pvt. Ltd. Contacts People Marketing Workflows Campaigns Metrics &…" at bounding box center [627, 270] width 1254 height 540
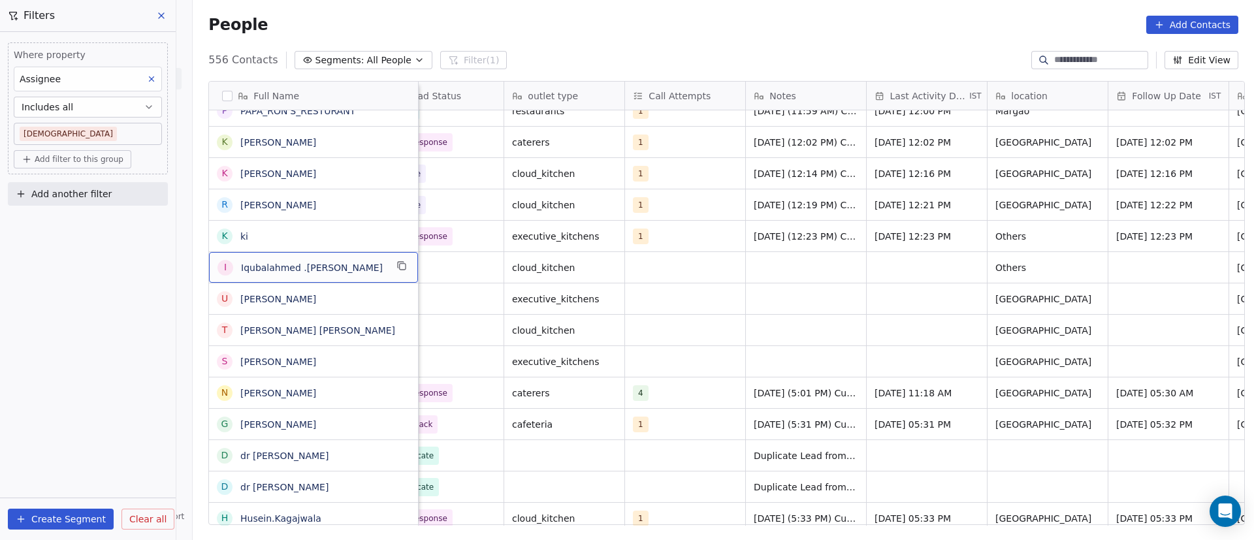
scroll to position [0, 0]
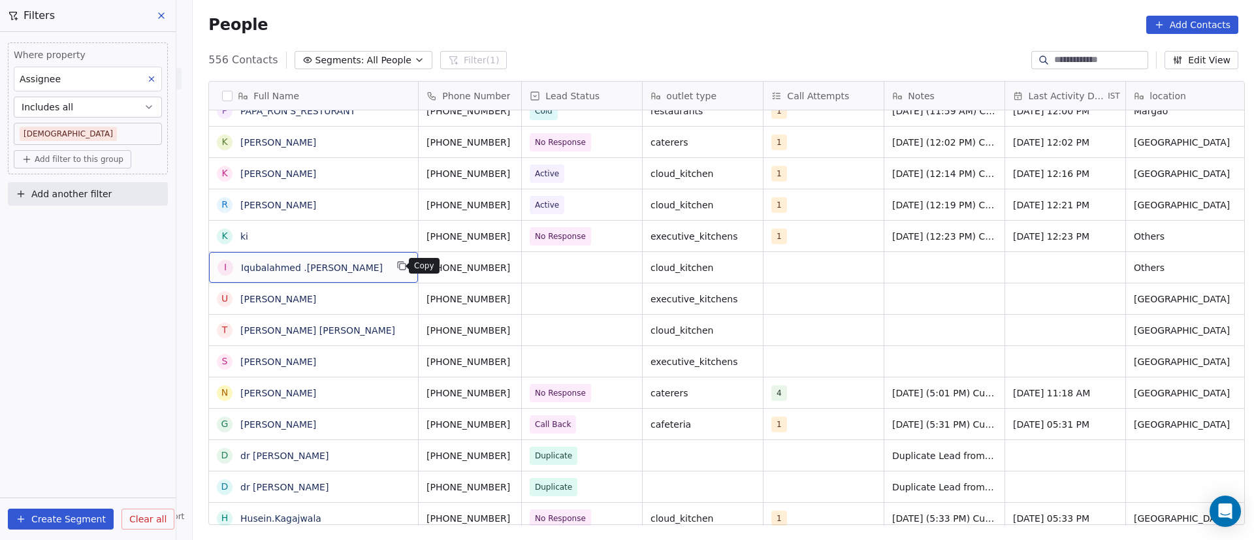
click at [397, 264] on icon "grid" at bounding box center [402, 266] width 10 height 10
click at [519, 267] on button "grid" at bounding box center [527, 266] width 16 height 16
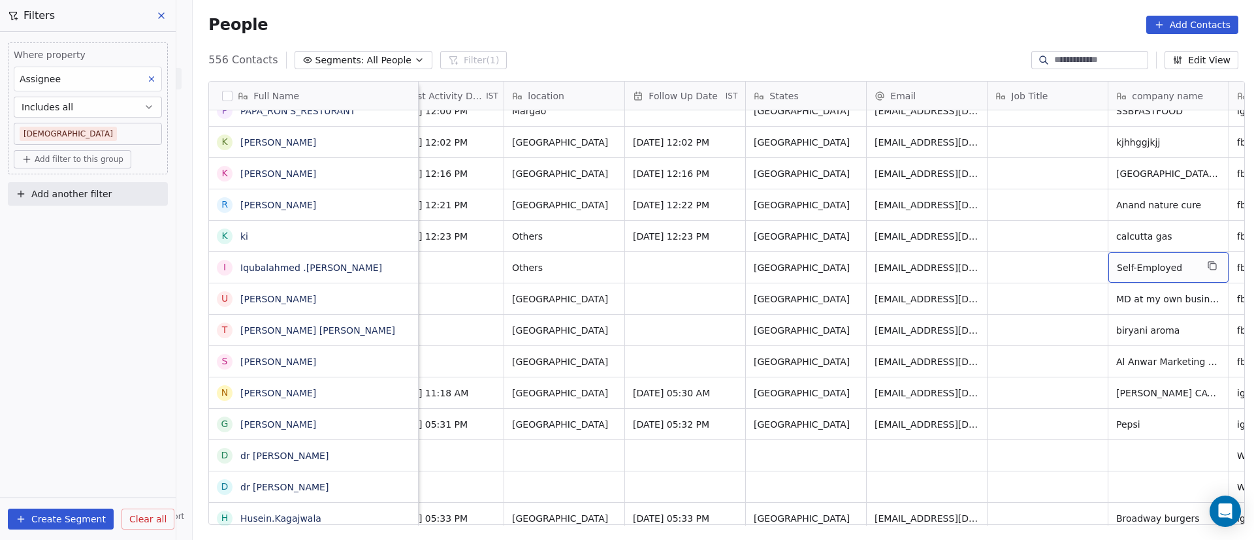
scroll to position [0, 743]
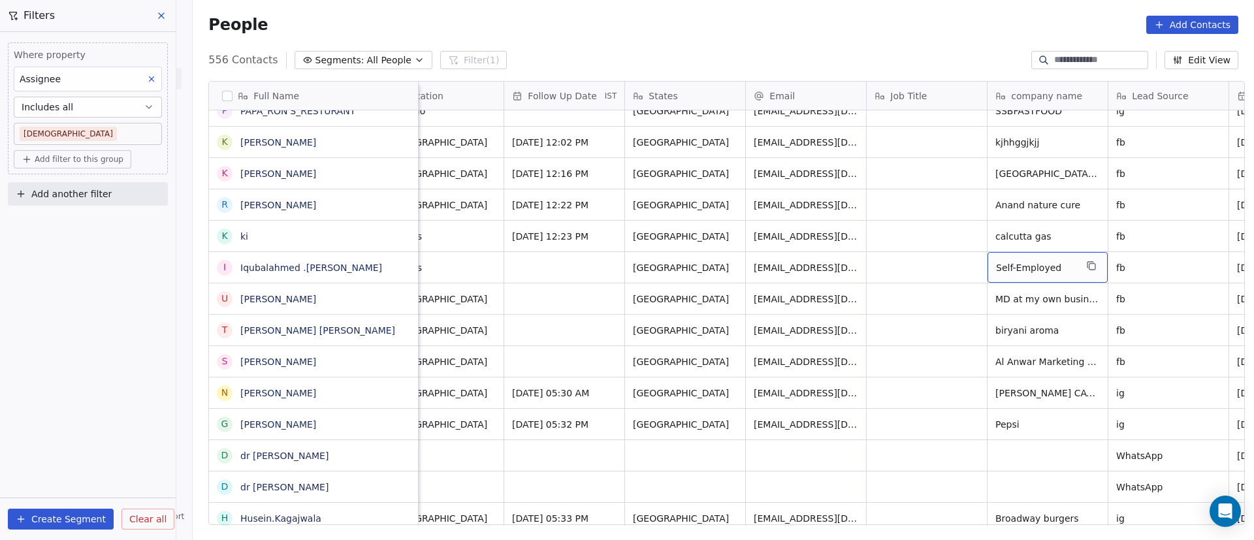
click at [1011, 274] on div "Self-Employed" at bounding box center [1048, 267] width 120 height 31
type textarea "******"
click at [928, 274] on html "On2Cook India Pvt. Ltd. Contacts People Marketing Workflows Campaigns Metrics &…" at bounding box center [627, 270] width 1254 height 540
click at [917, 274] on html "On2Cook India Pvt. Ltd. Contacts People Marketing Workflows Campaigns Metrics &…" at bounding box center [627, 270] width 1254 height 540
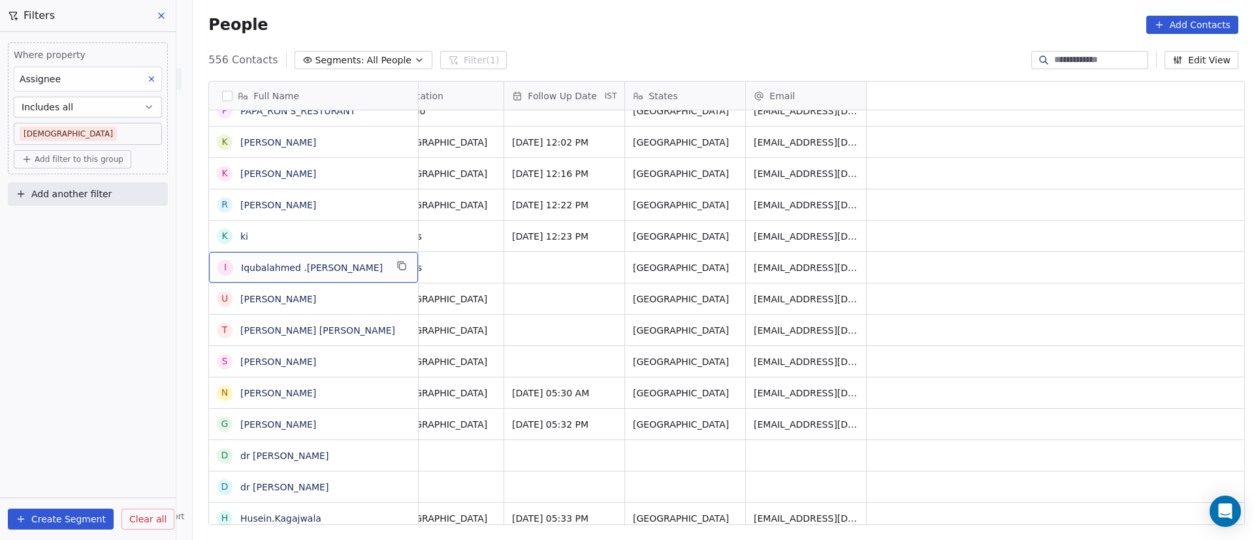
scroll to position [0, 0]
